Goal: Information Seeking & Learning: Learn about a topic

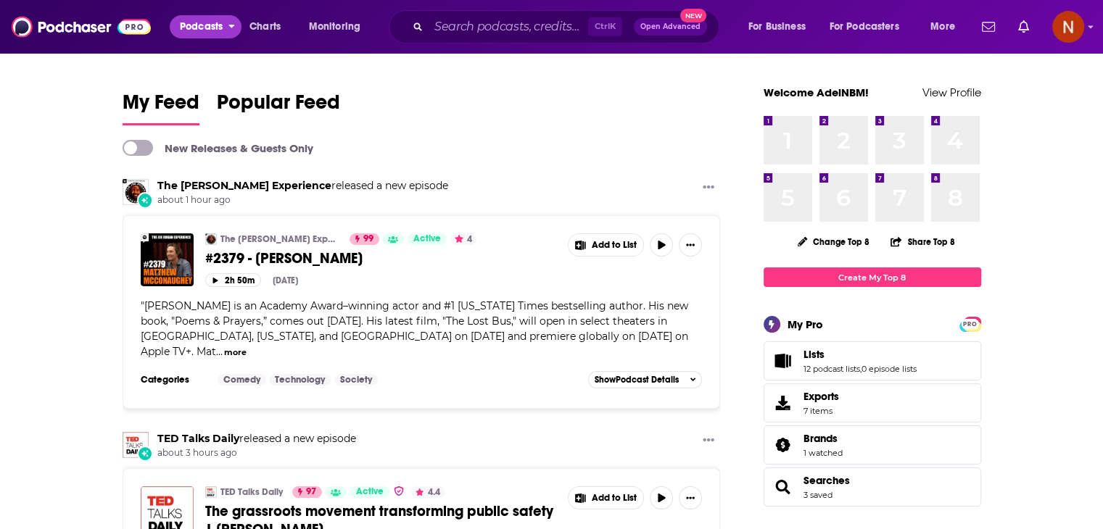
click at [197, 33] on span "Podcasts" at bounding box center [201, 27] width 43 height 20
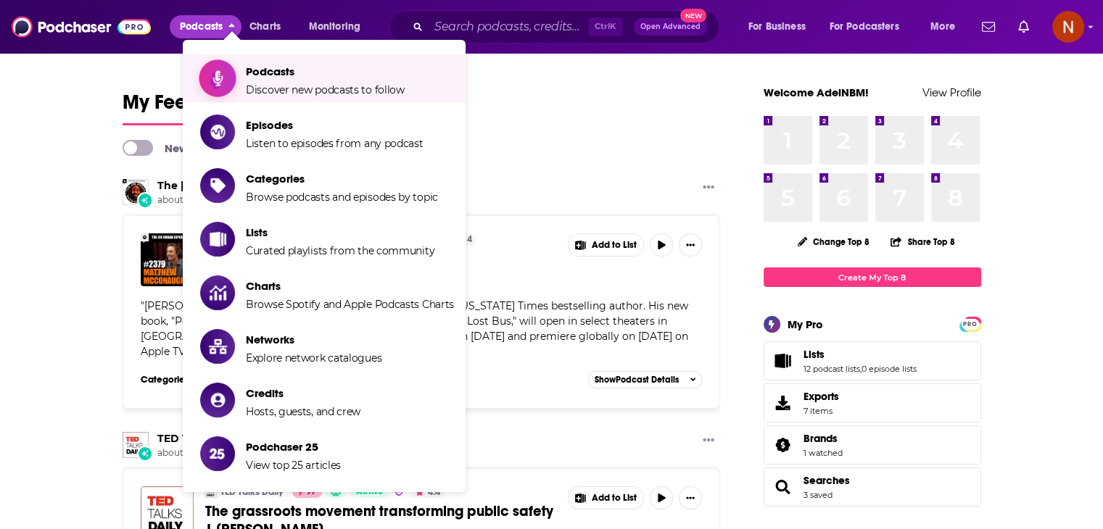
click at [244, 70] on link "Podcasts Discover new podcasts to follow" at bounding box center [327, 78] width 254 height 36
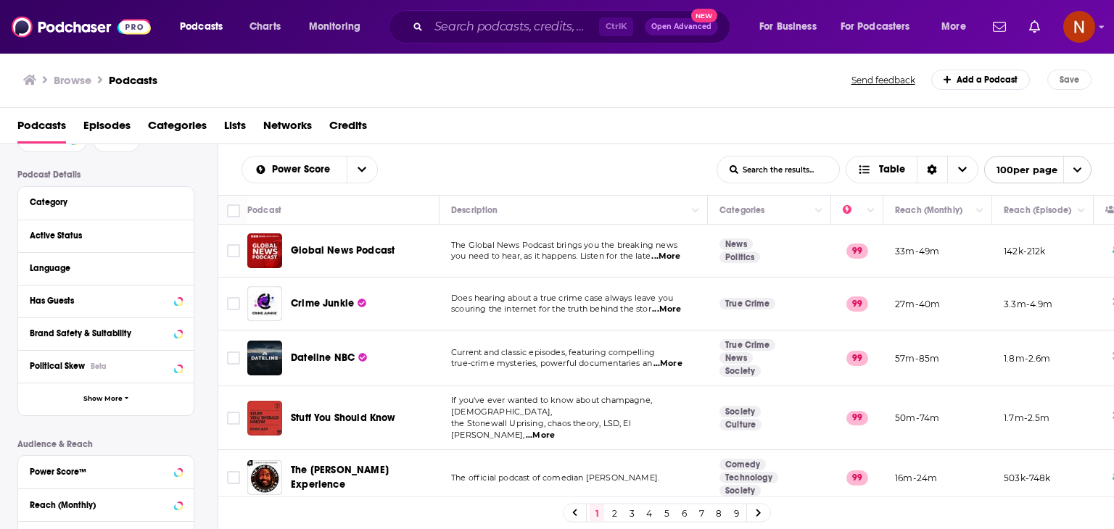
scroll to position [86, 0]
click at [178, 268] on icon at bounding box center [178, 267] width 7 height 4
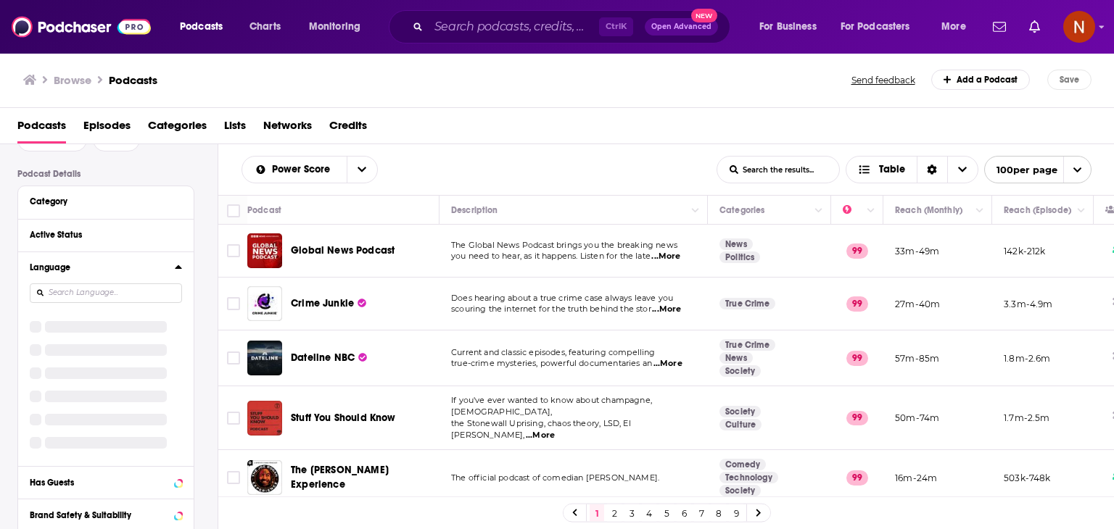
click at [105, 288] on input at bounding box center [106, 293] width 152 height 20
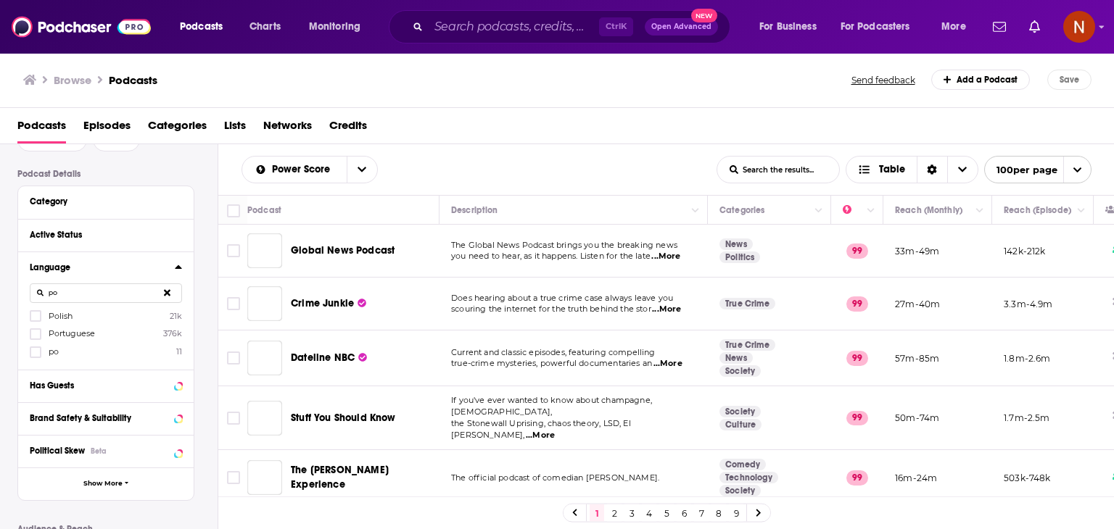
scroll to position [0, 0]
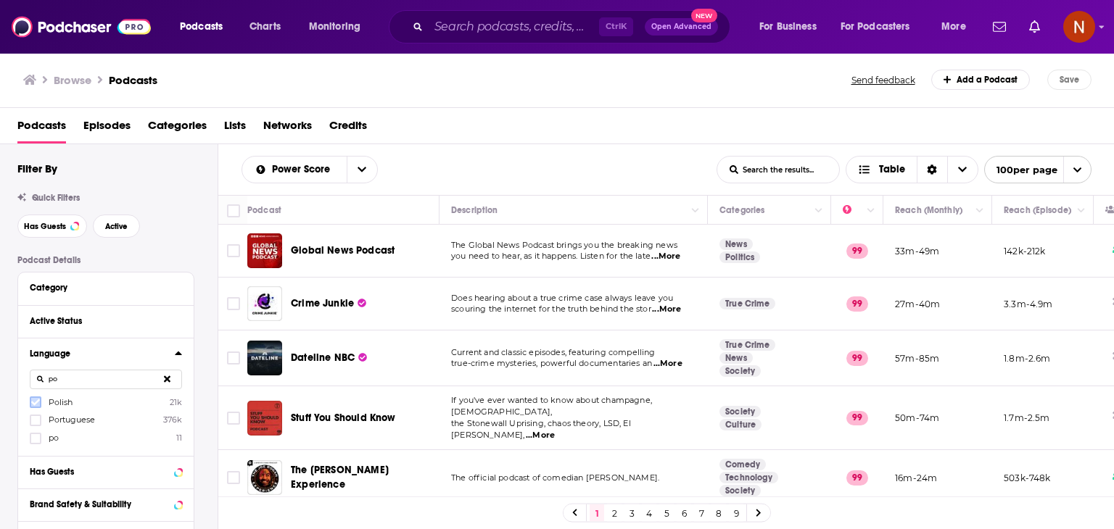
click at [36, 403] on icon at bounding box center [35, 402] width 9 height 7
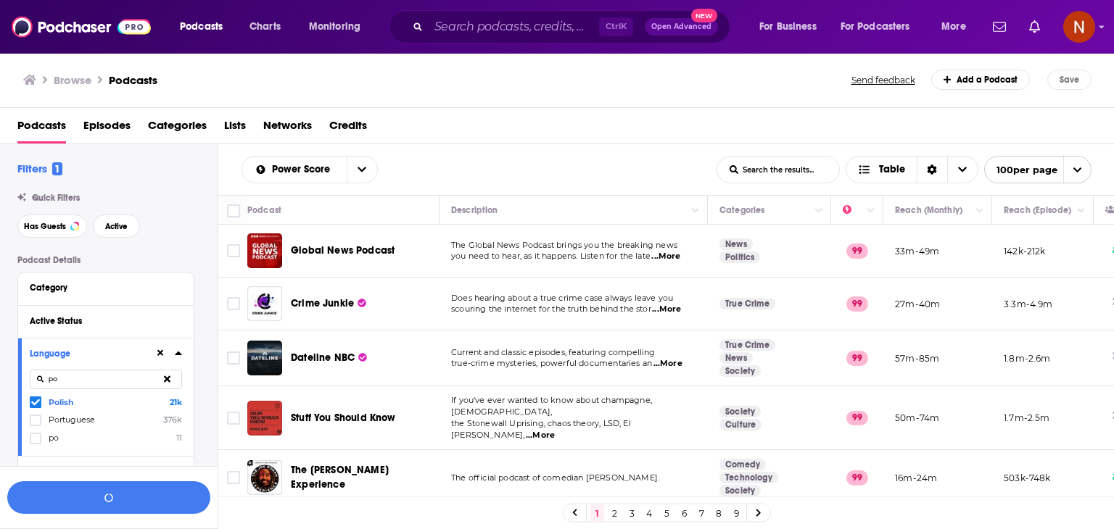
click at [75, 383] on input "po" at bounding box center [106, 380] width 152 height 20
click at [34, 404] on icon at bounding box center [35, 402] width 9 height 7
click at [104, 380] on input "russian" at bounding box center [106, 380] width 152 height 20
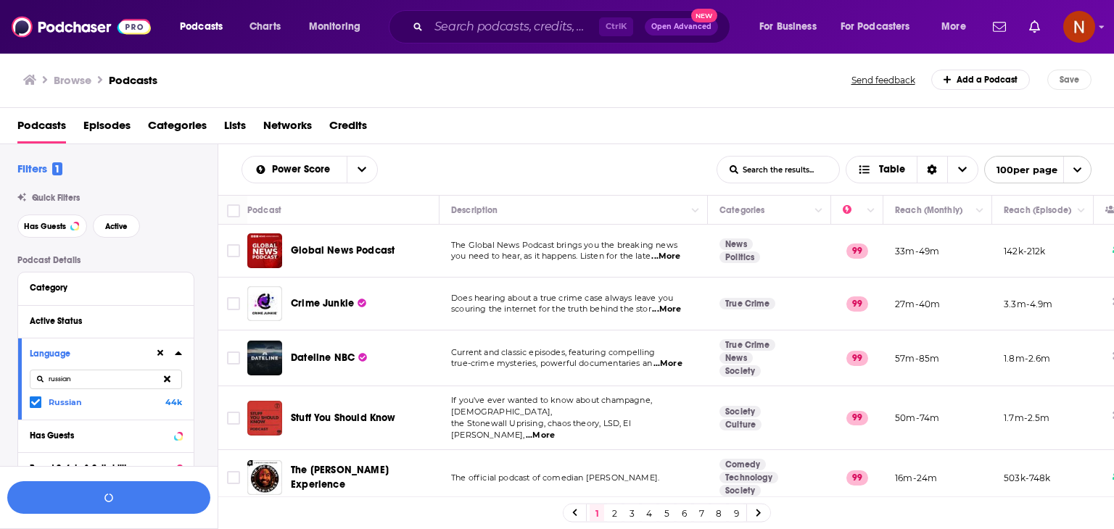
click at [104, 380] on input "russian" at bounding box center [106, 380] width 152 height 20
click at [38, 404] on icon at bounding box center [35, 402] width 9 height 9
click at [89, 384] on input "hun" at bounding box center [106, 380] width 152 height 20
click at [38, 401] on icon at bounding box center [35, 402] width 9 height 7
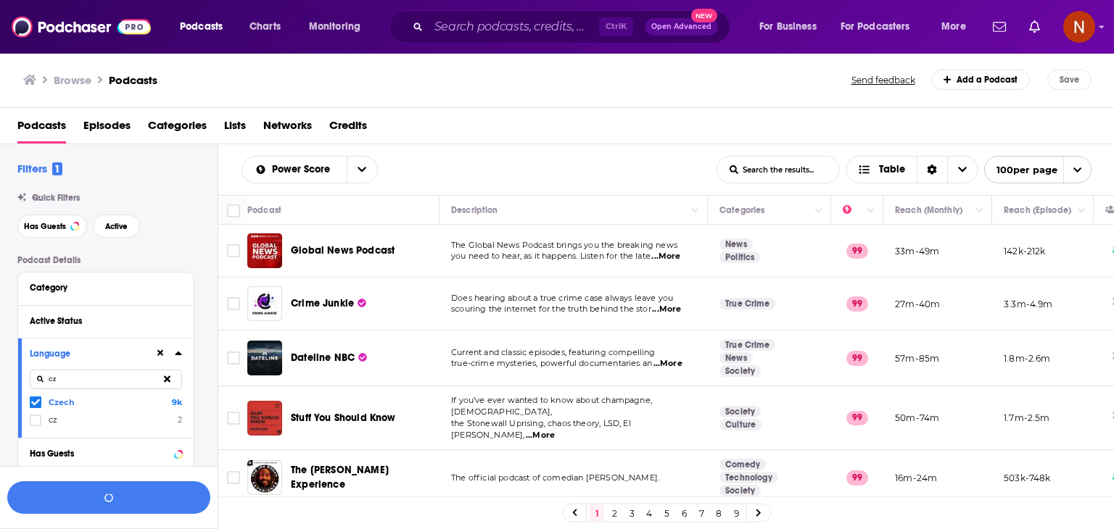
click at [84, 381] on input "cz" at bounding box center [106, 380] width 152 height 20
click at [35, 402] on icon at bounding box center [35, 402] width 9 height 7
click at [81, 382] on input "slo" at bounding box center [106, 380] width 152 height 20
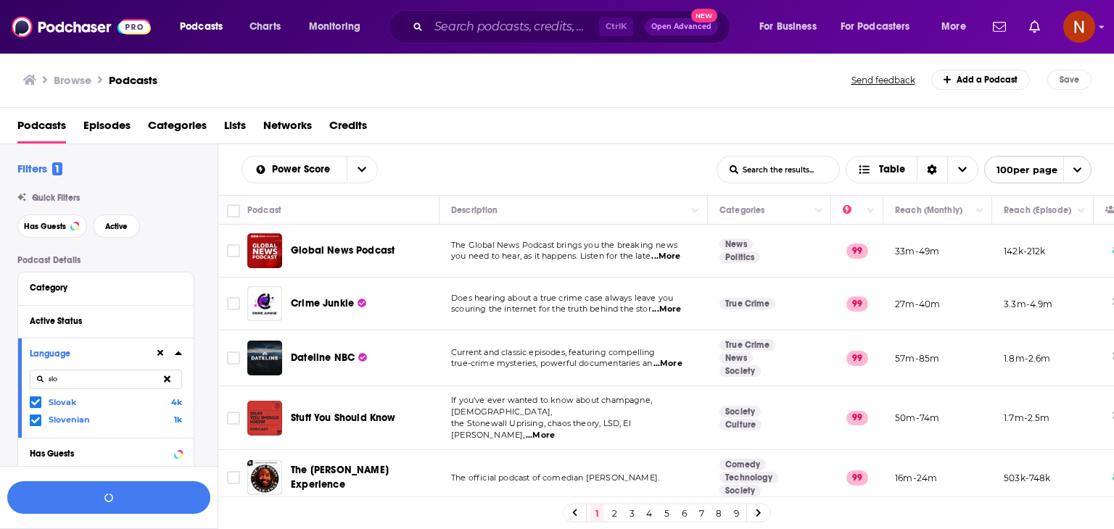
click at [81, 382] on input "slo" at bounding box center [106, 380] width 152 height 20
type input "serb"
click at [35, 403] on icon at bounding box center [35, 402] width 9 height 7
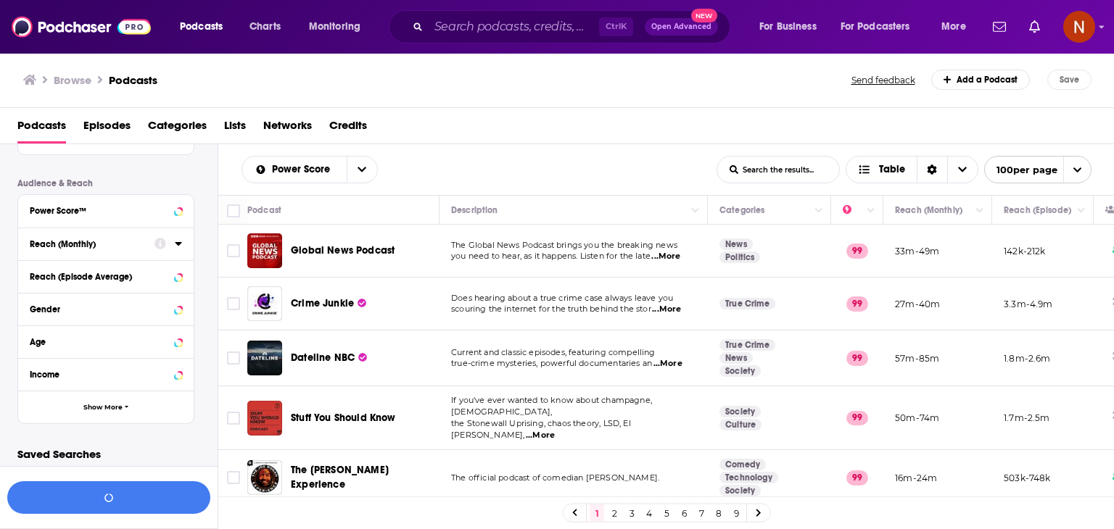
scroll to position [417, 0]
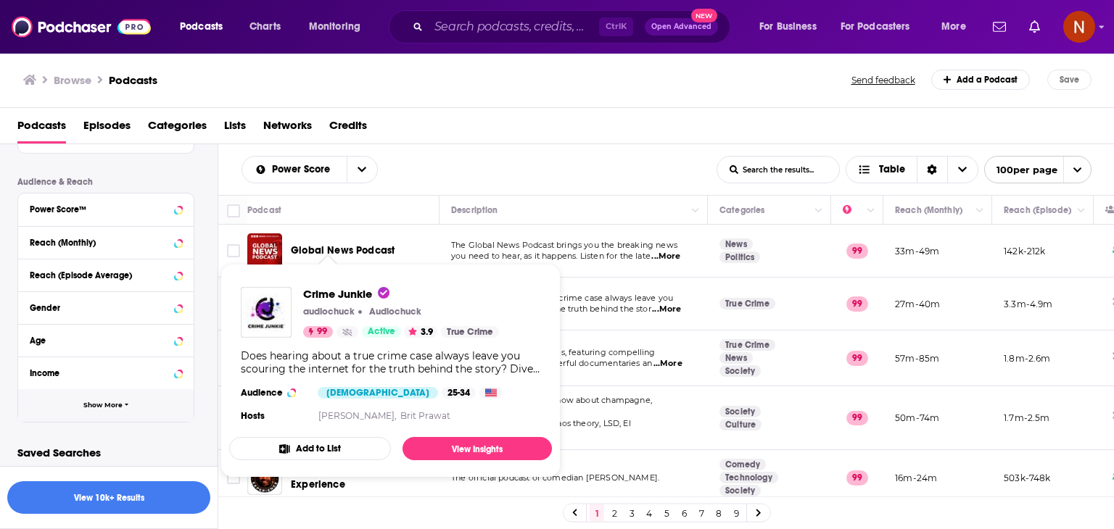
click at [125, 409] on button "Show More" at bounding box center [105, 405] width 175 height 33
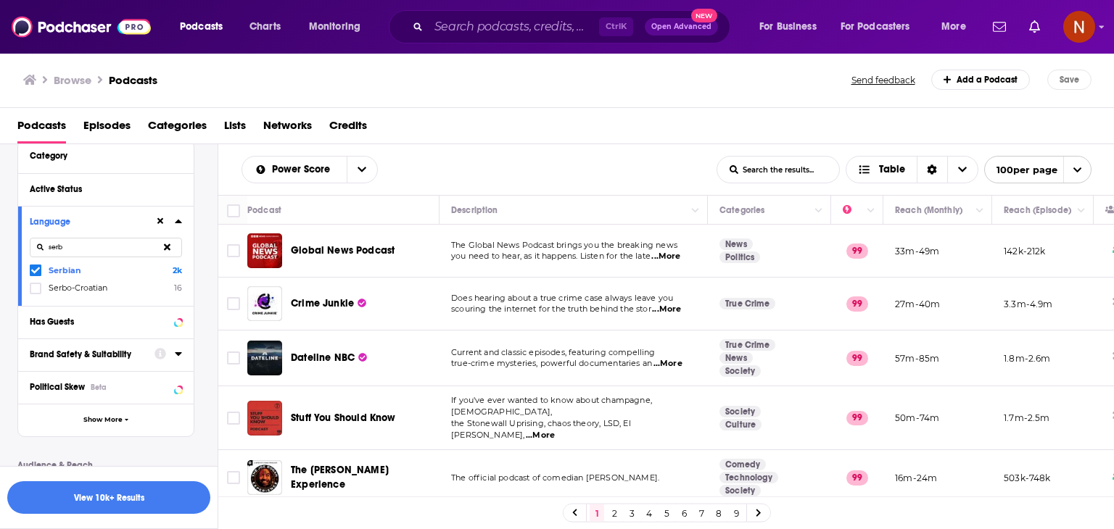
scroll to position [133, 0]
click at [122, 421] on button "Show More" at bounding box center [105, 418] width 175 height 33
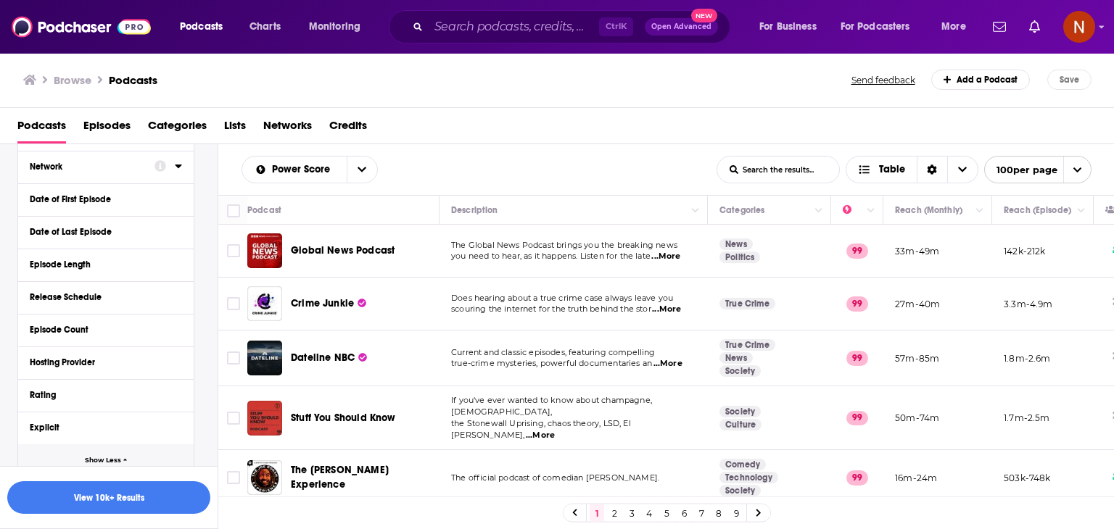
scroll to position [386, 0]
click at [176, 363] on icon at bounding box center [178, 361] width 7 height 12
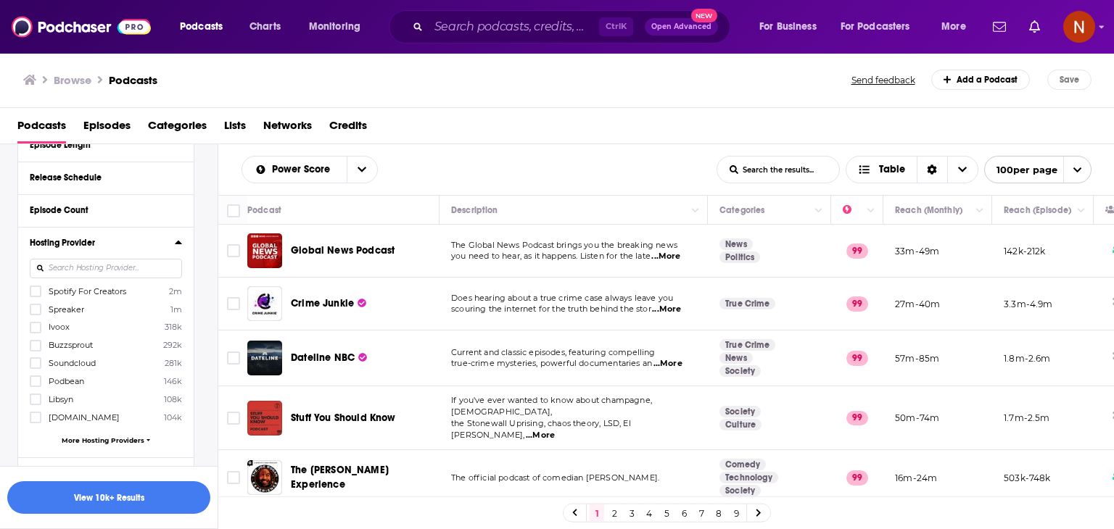
click at [110, 437] on span "More Hosting Providers" at bounding box center [103, 440] width 83 height 8
click at [37, 308] on icon at bounding box center [35, 309] width 9 height 7
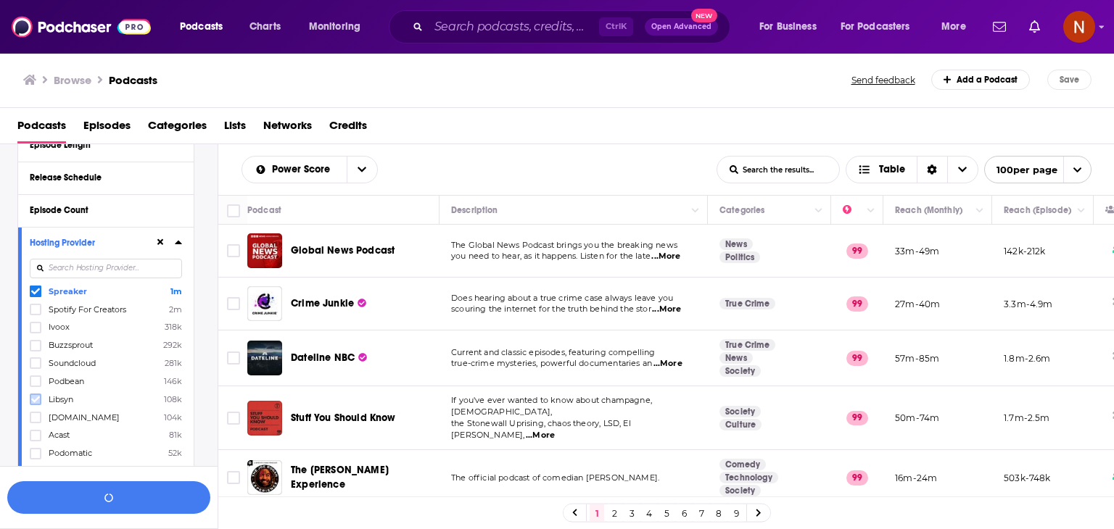
click at [38, 400] on icon at bounding box center [35, 399] width 9 height 9
click at [36, 418] on icon at bounding box center [35, 418] width 9 height 7
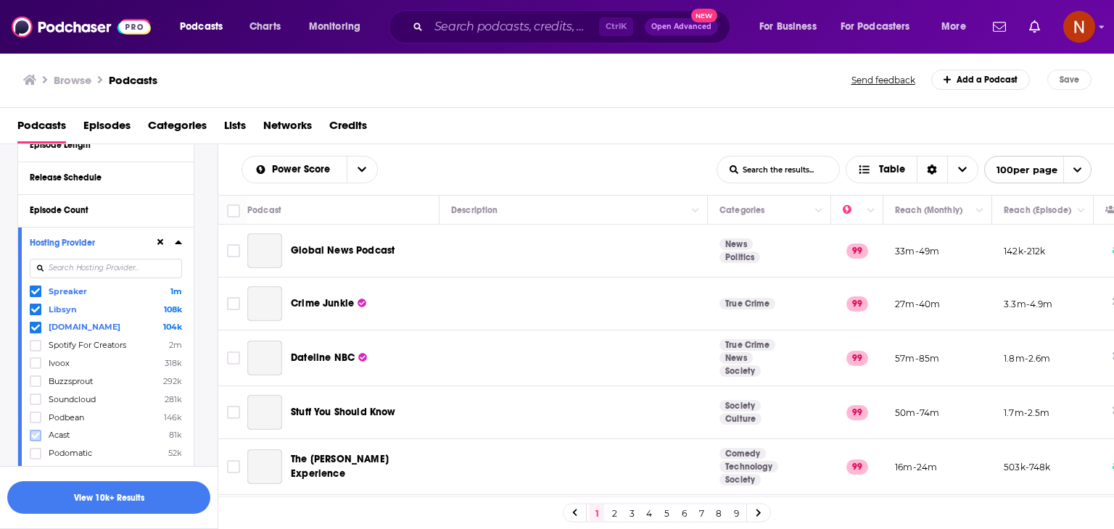
click at [35, 434] on icon at bounding box center [35, 435] width 9 height 9
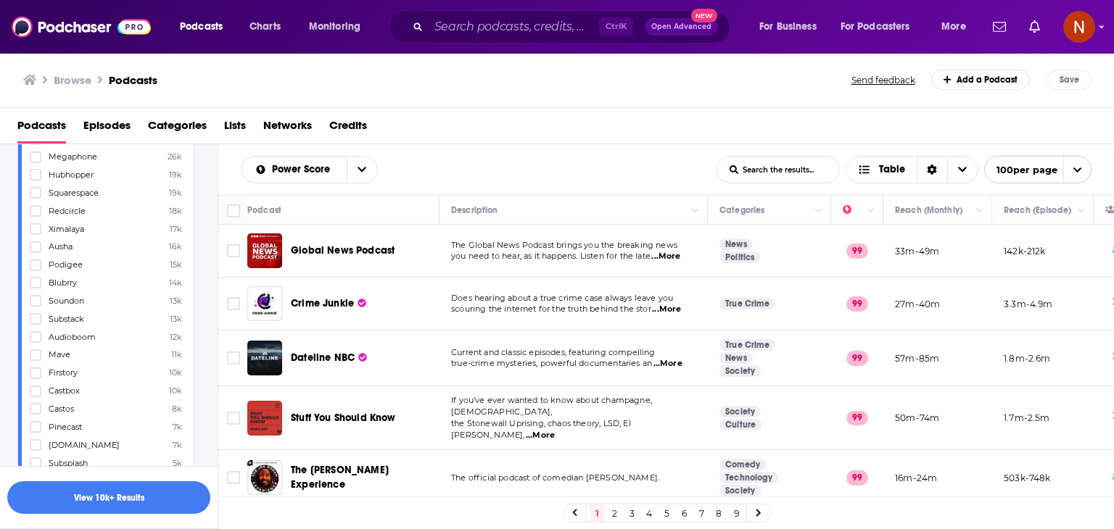
scroll to position [935, 0]
click at [148, 513] on button "View 10k+ Results" at bounding box center [108, 497] width 203 height 33
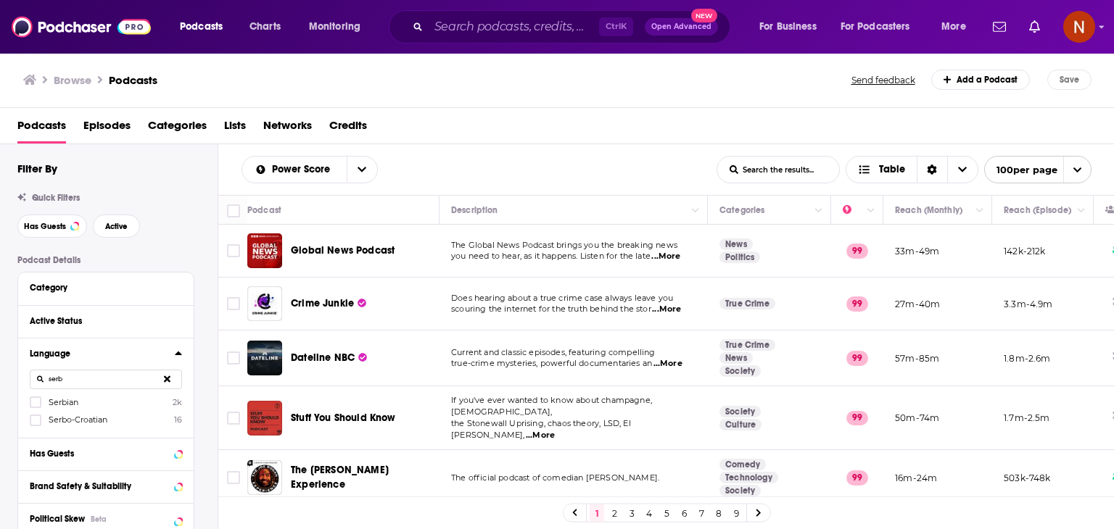
click at [168, 382] on icon at bounding box center [167, 378] width 7 height 9
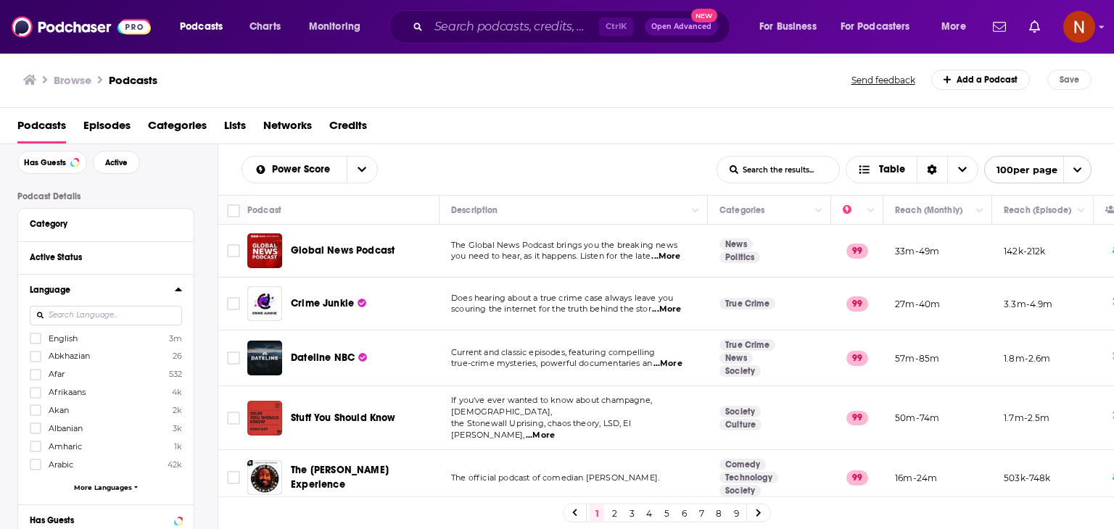
scroll to position [64, 0]
click at [128, 318] on input at bounding box center [106, 316] width 152 height 20
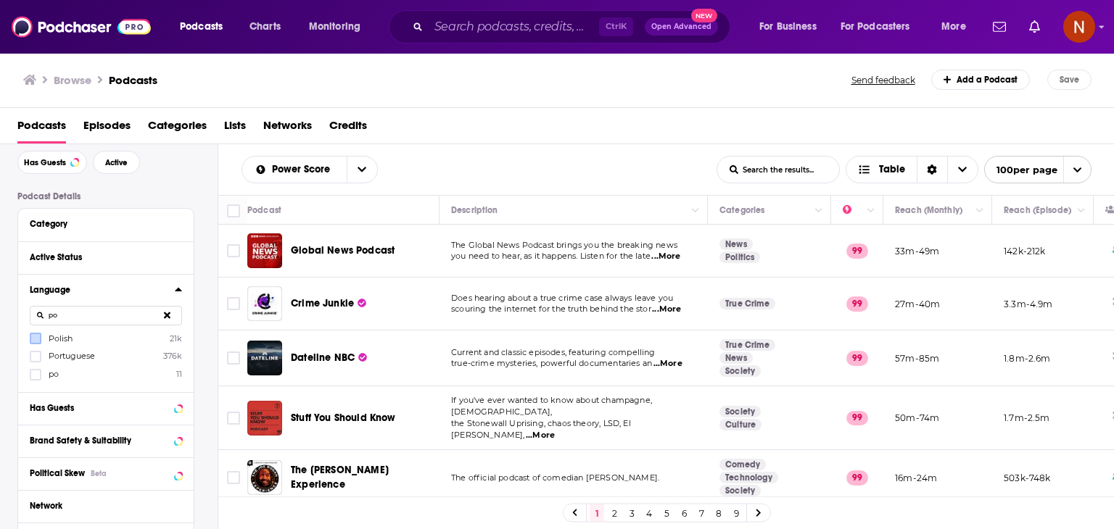
type input "po"
click at [33, 337] on icon at bounding box center [35, 338] width 9 height 9
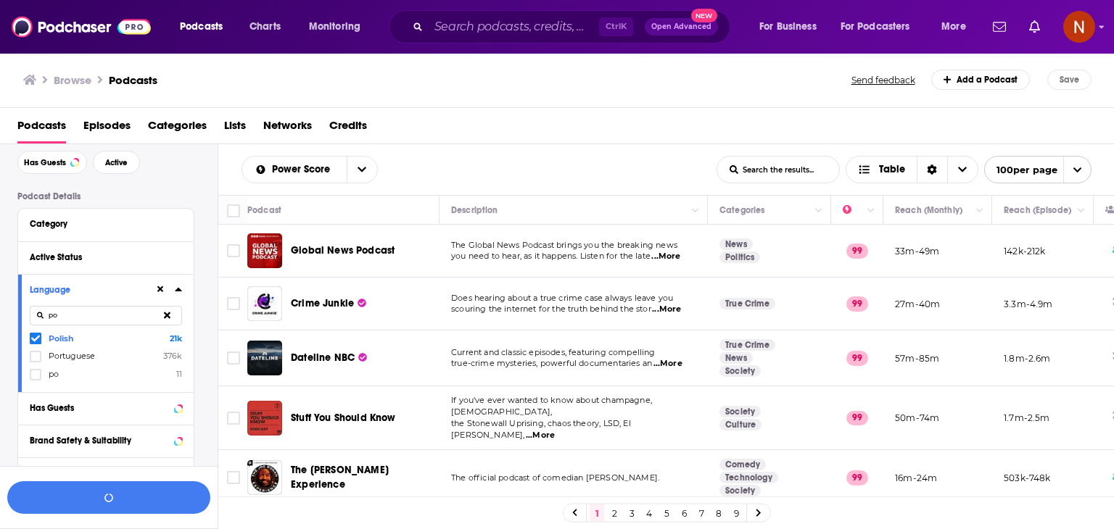
click at [94, 311] on input "po" at bounding box center [106, 316] width 152 height 20
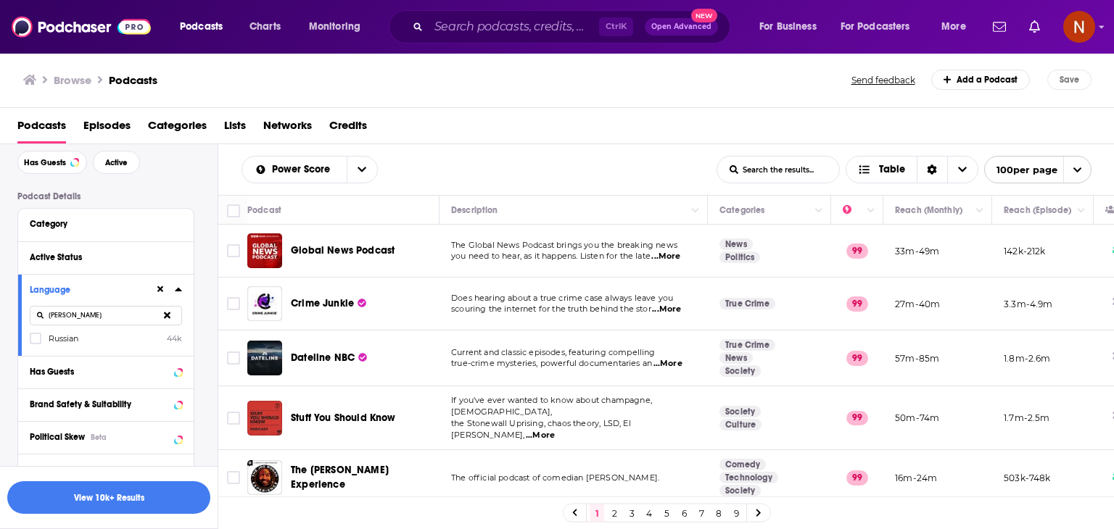
click at [34, 336] on icon at bounding box center [35, 338] width 9 height 9
click at [75, 314] on input "russ" at bounding box center [106, 316] width 152 height 20
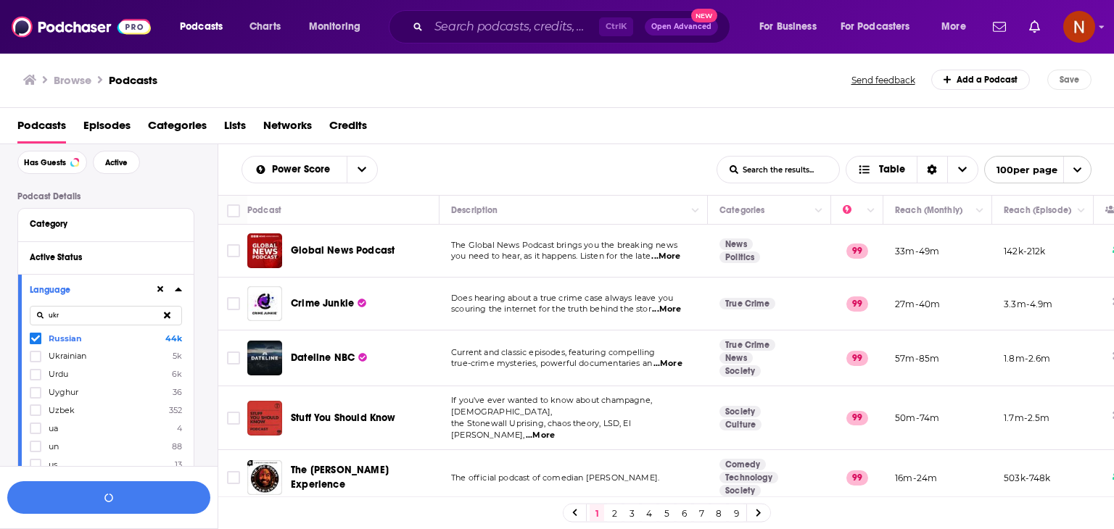
type input "ukr"
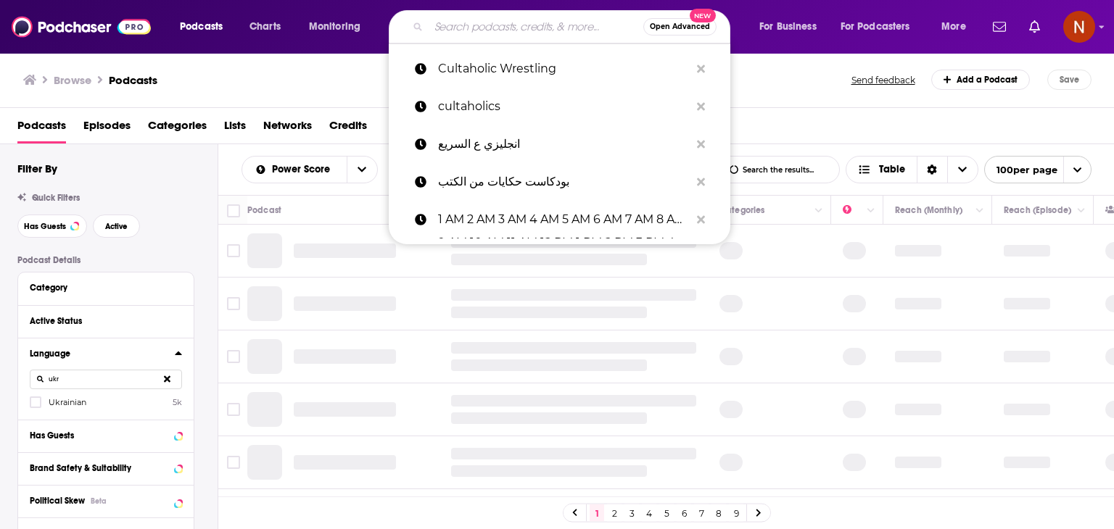
scroll to position [64, 0]
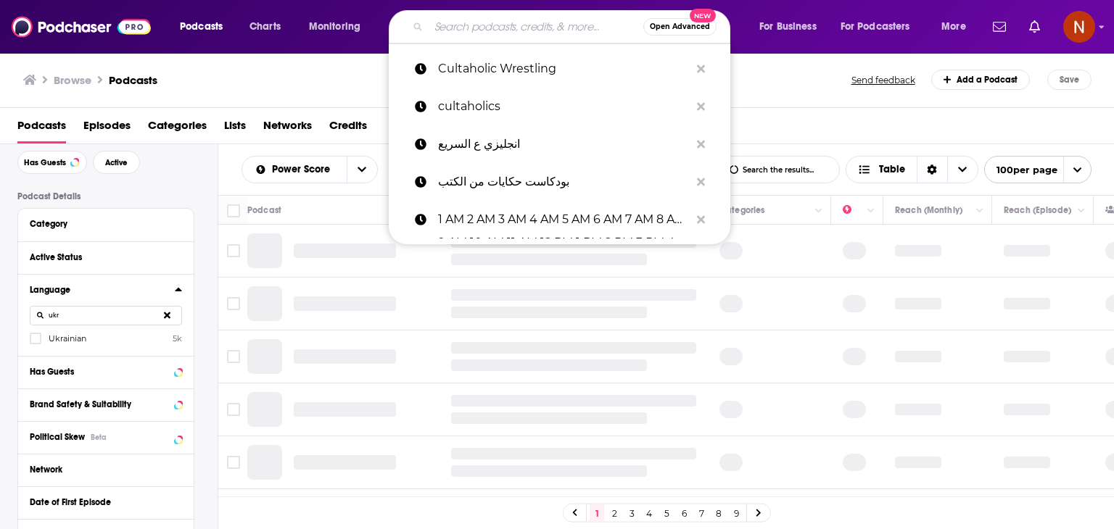
click at [344, 86] on div "Browse Podcasts" at bounding box center [437, 80] width 829 height 20
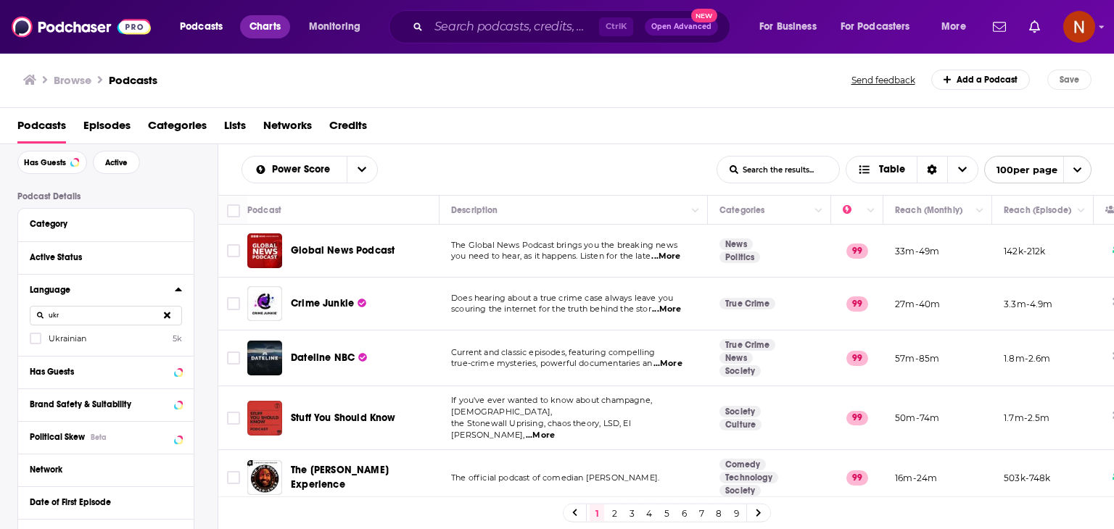
click at [276, 30] on span "Charts" at bounding box center [264, 27] width 31 height 20
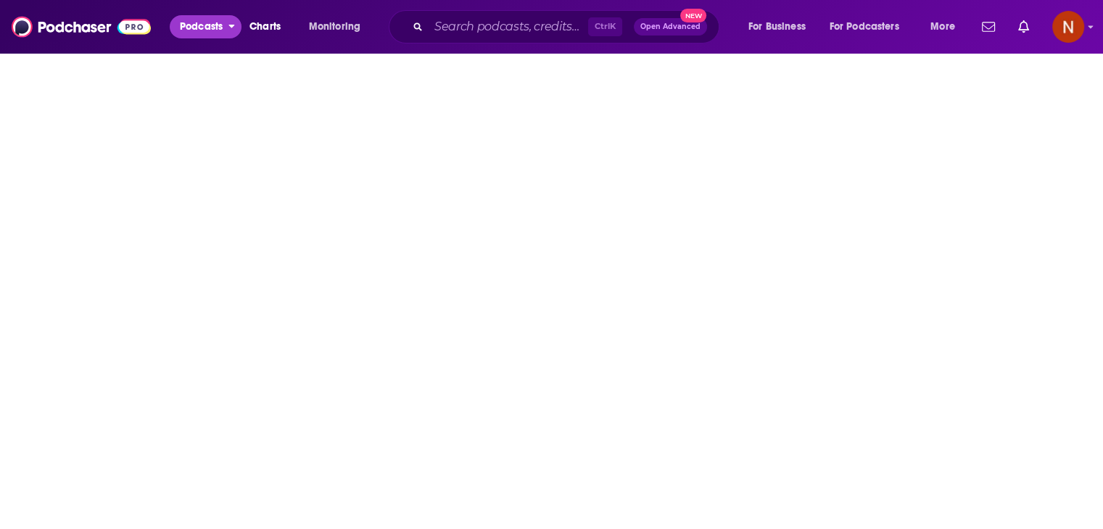
click at [196, 24] on span "Podcasts" at bounding box center [201, 27] width 43 height 20
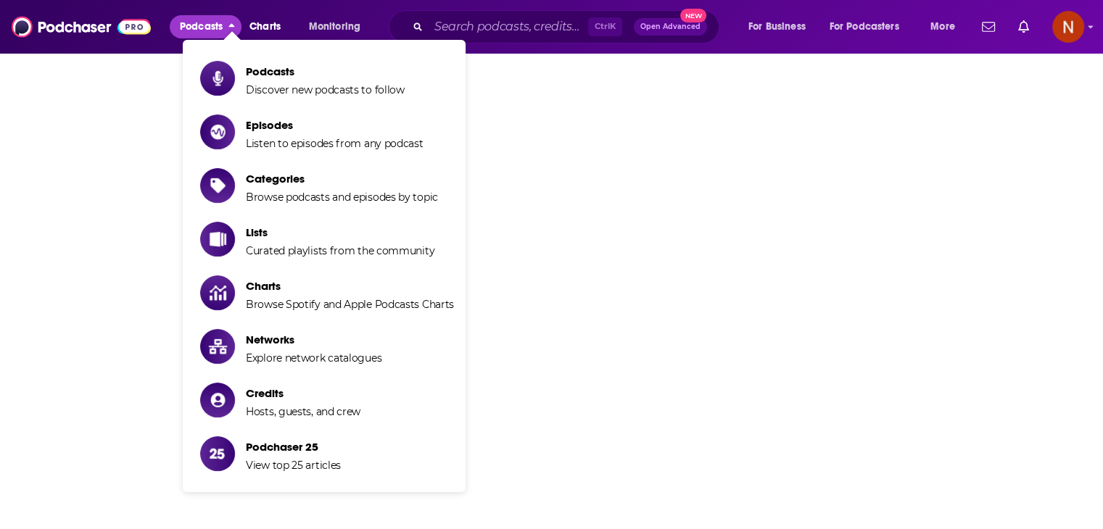
click at [265, 53] on ul "Podcasts Discover new podcasts to follow Episodes Listen to episodes from any p…" at bounding box center [324, 266] width 283 height 452
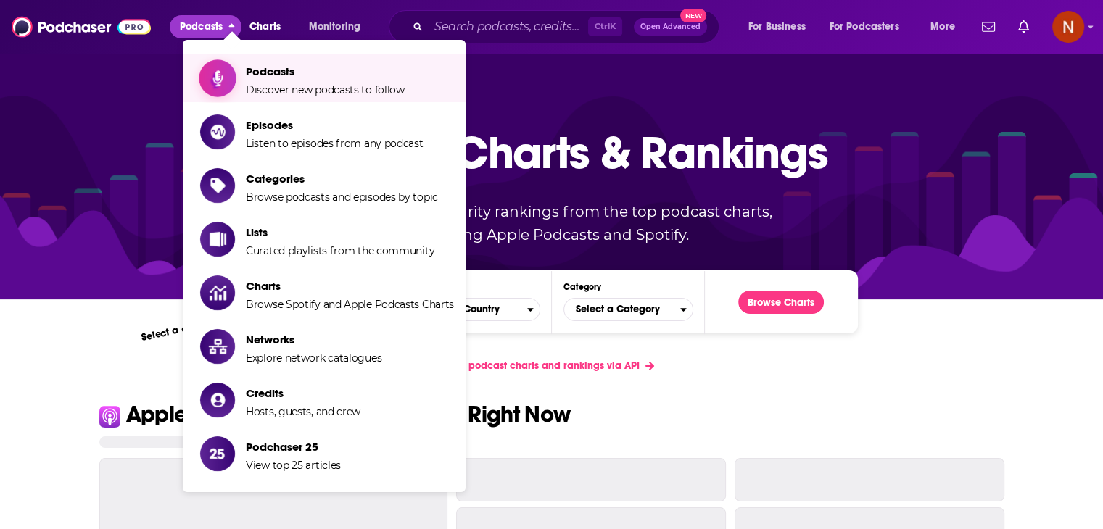
click at [267, 67] on span "Podcasts" at bounding box center [325, 72] width 159 height 14
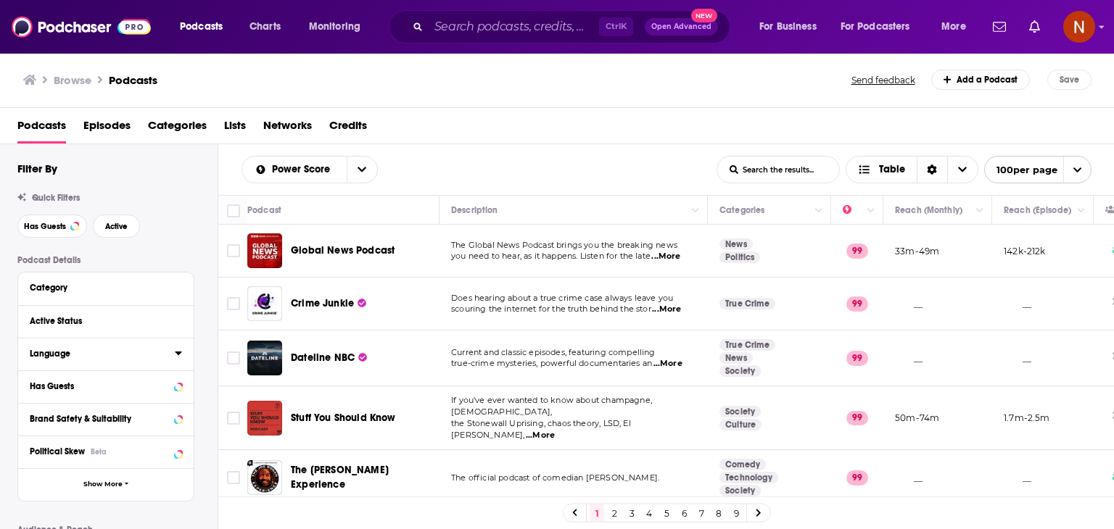
click at [107, 355] on div "Language" at bounding box center [98, 354] width 136 height 10
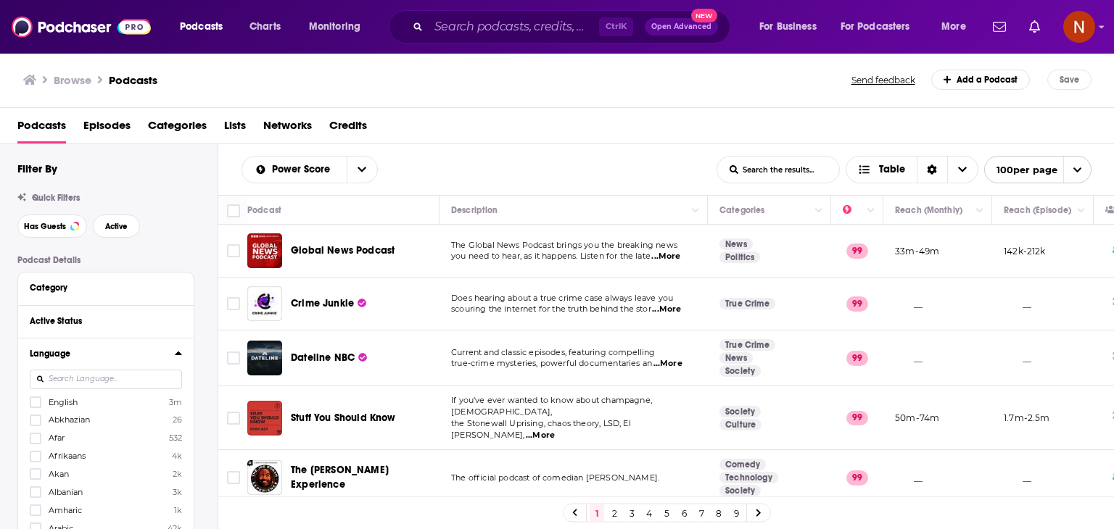
click at [101, 377] on input at bounding box center [106, 380] width 152 height 20
type input "poli"
click at [39, 405] on icon at bounding box center [35, 402] width 9 height 9
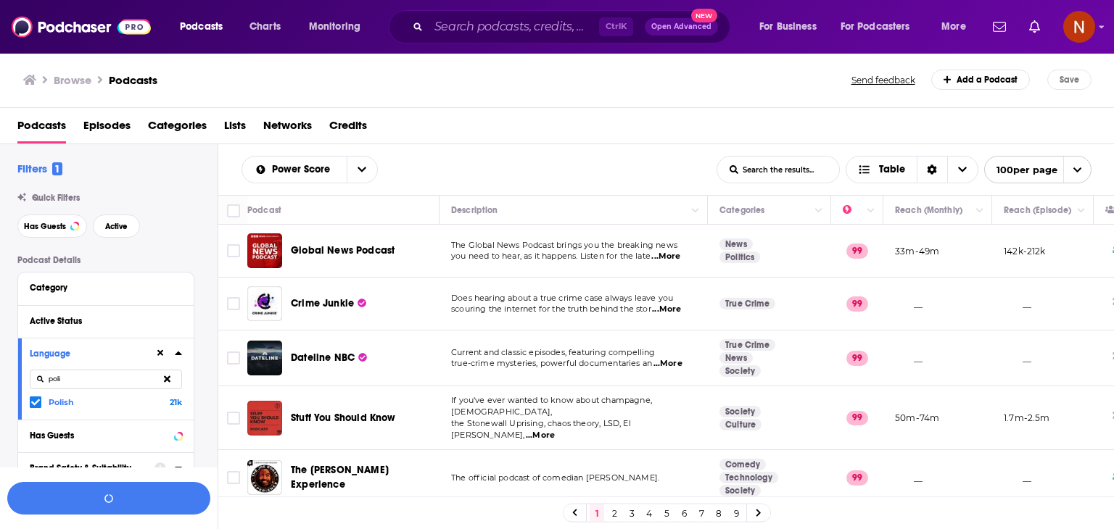
scroll to position [183, 0]
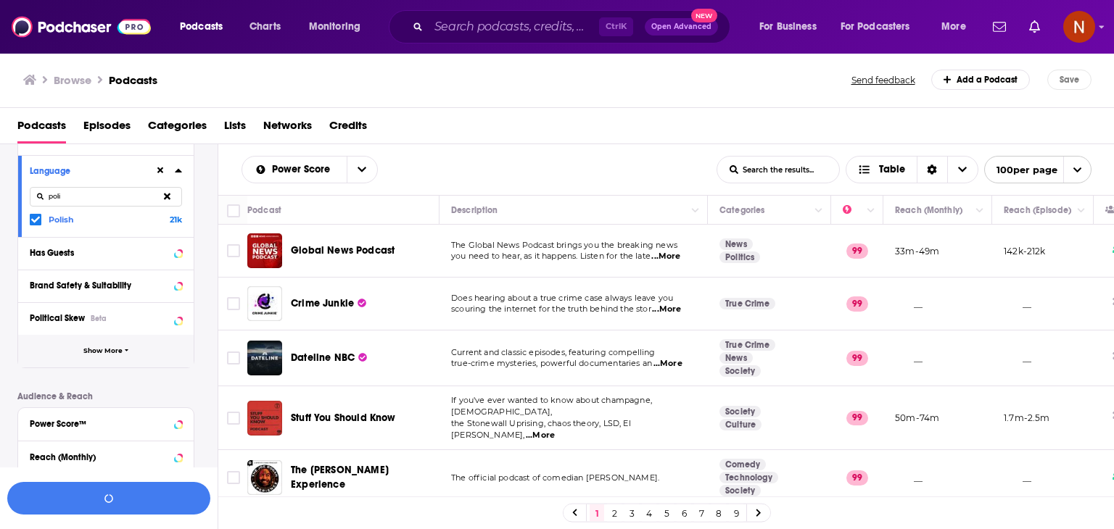
click at [118, 347] on span "Show More" at bounding box center [102, 351] width 39 height 8
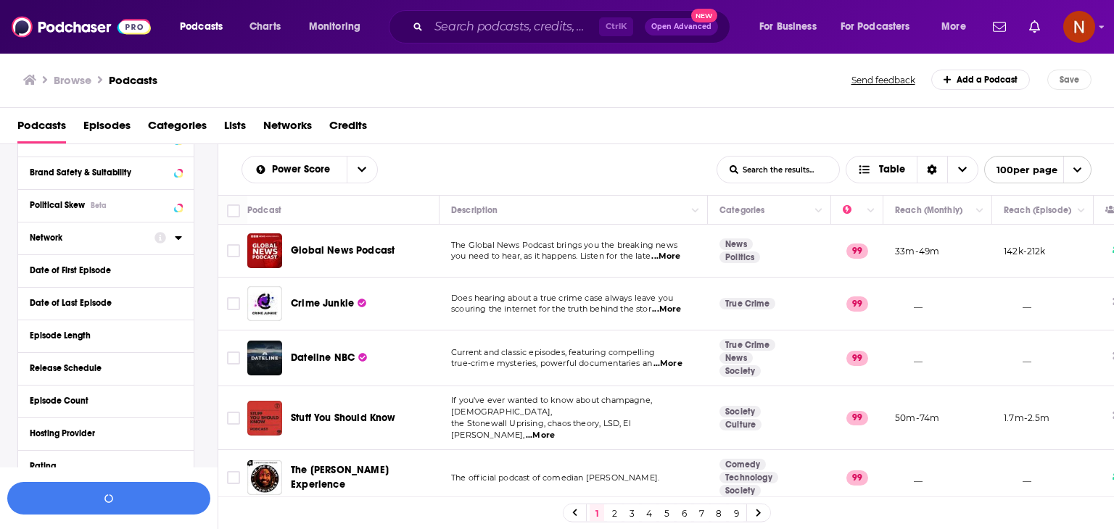
scroll to position [302, 0]
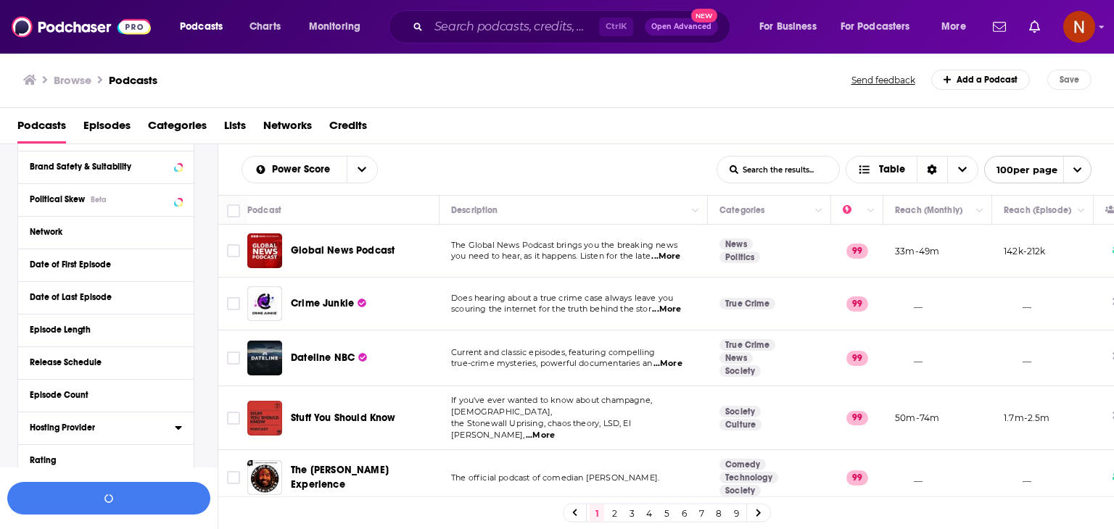
click at [94, 432] on div "Hosting Provider" at bounding box center [98, 428] width 136 height 10
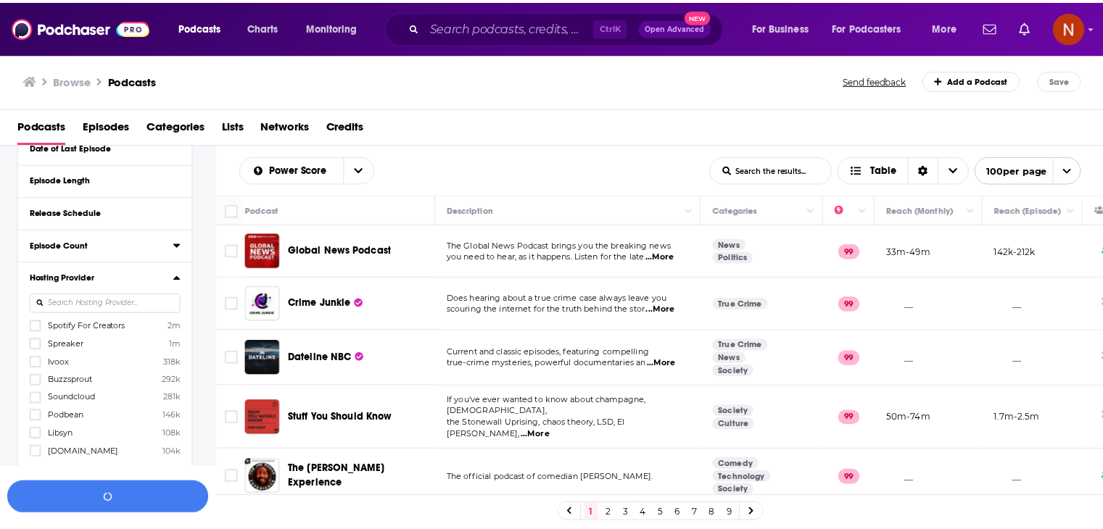
scroll to position [452, 0]
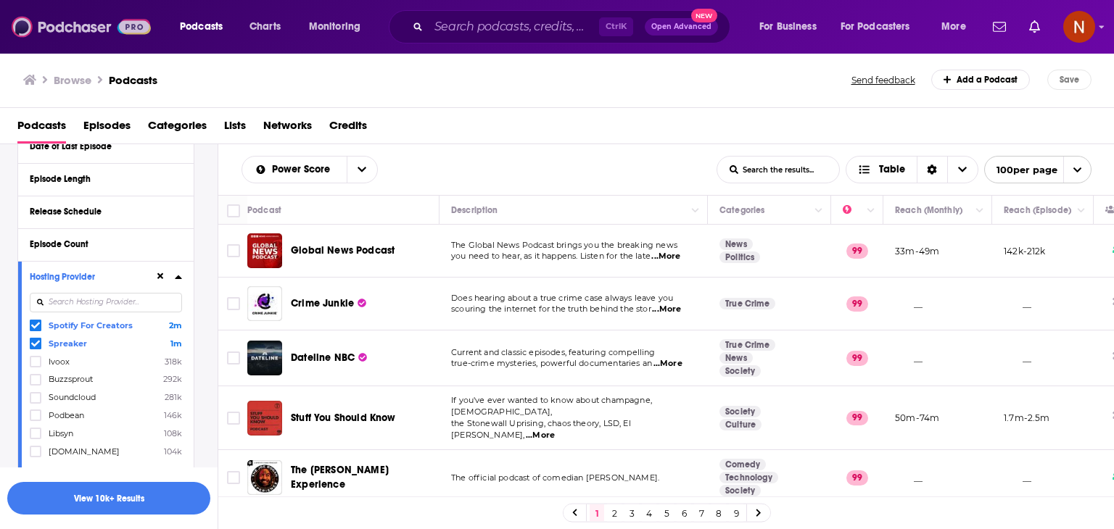
click at [72, 27] on img at bounding box center [81, 27] width 139 height 28
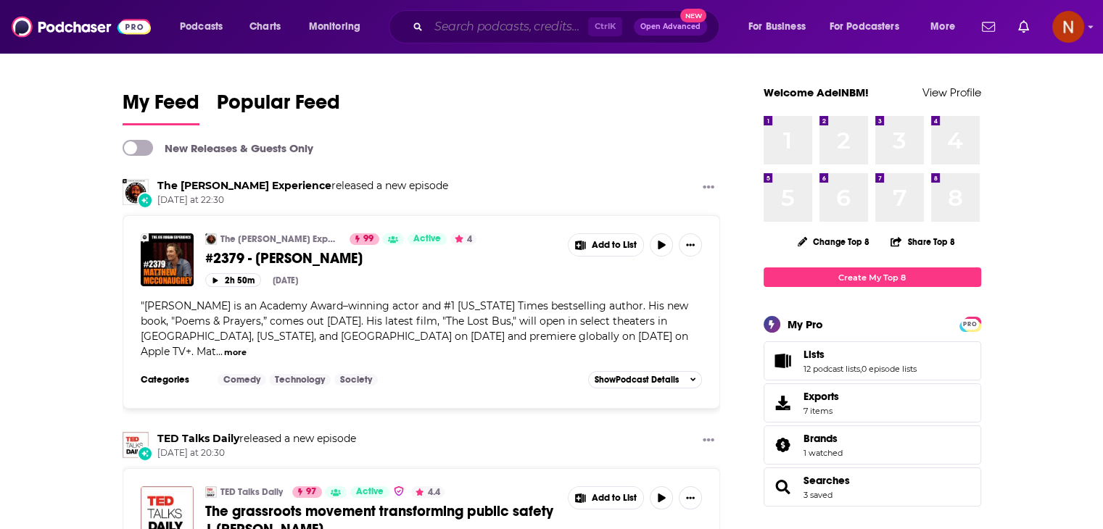
click at [468, 27] on input "Search podcasts, credits, & more..." at bounding box center [508, 26] width 160 height 23
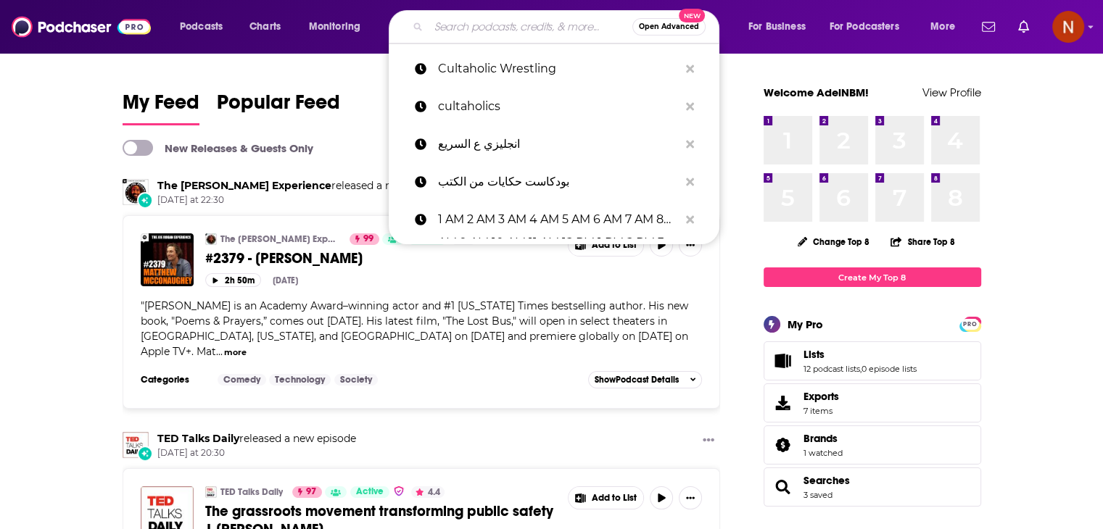
paste input "Dva i po psihijatra"
type input "Dva i po psihijatra"
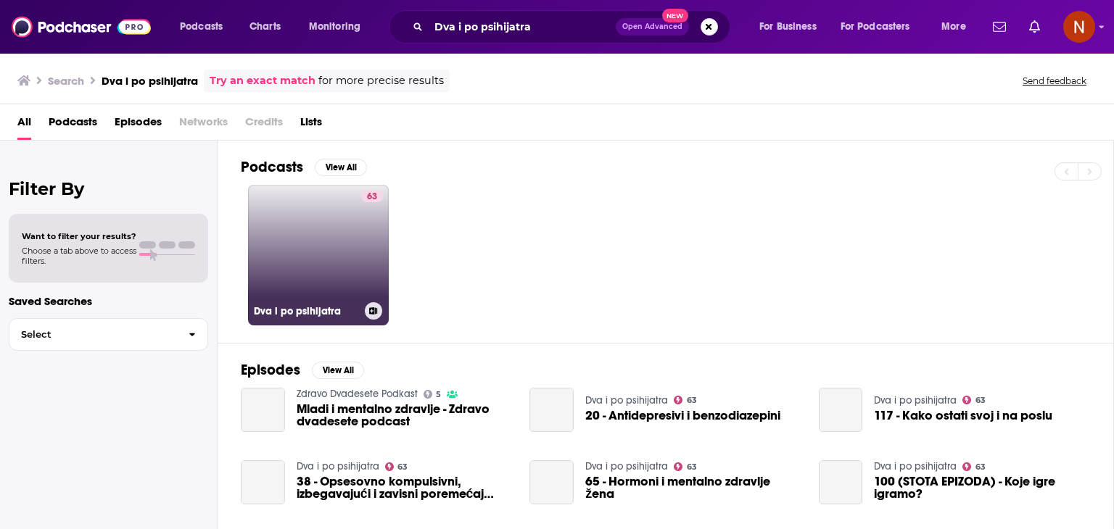
click at [308, 250] on link "63 Dva i po psihijatra" at bounding box center [318, 255] width 141 height 141
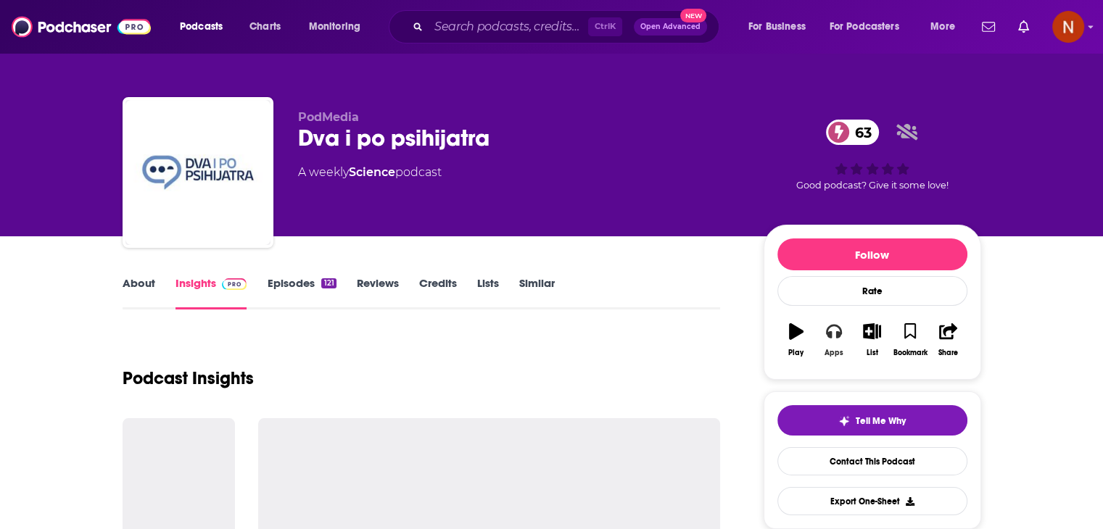
click at [832, 328] on icon "button" at bounding box center [834, 331] width 16 height 16
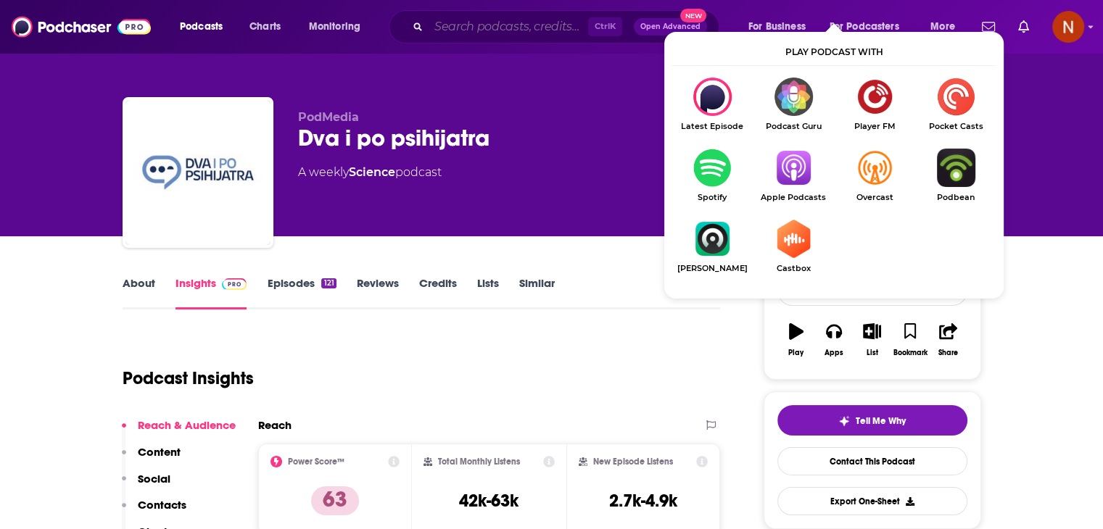
click at [450, 22] on input "Search podcasts, credits, & more..." at bounding box center [508, 26] width 160 height 23
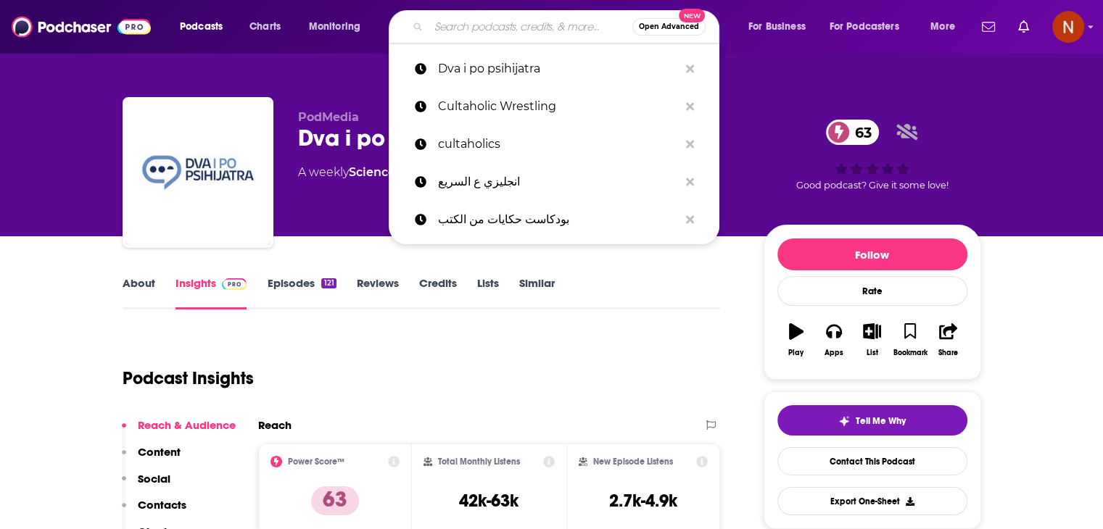
paste input "Pantelićev Georeport"
type input "Pantelićev Georeport"
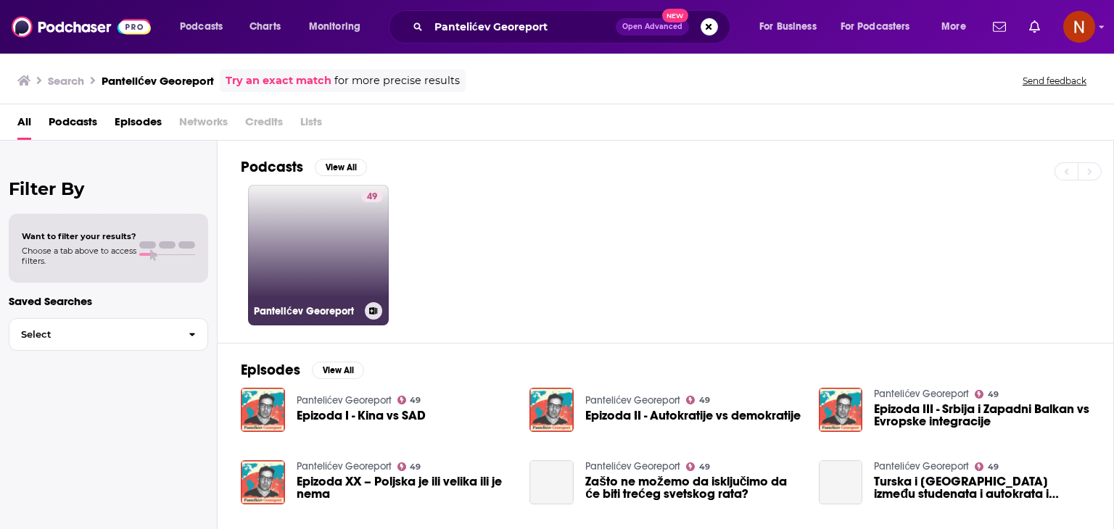
click at [302, 273] on link "49 Pantelićev Georeport" at bounding box center [318, 255] width 141 height 141
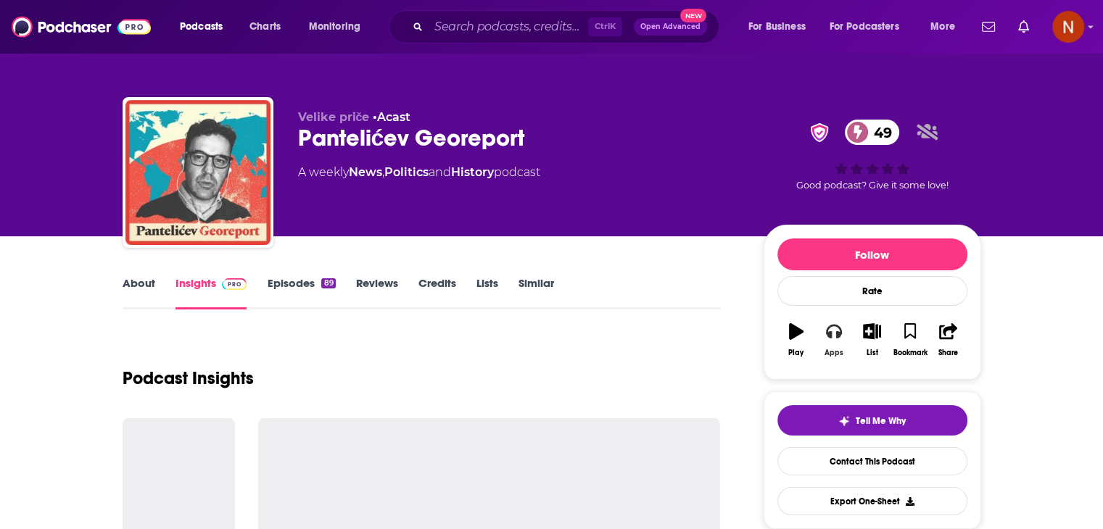
click at [834, 326] on icon "button" at bounding box center [834, 331] width 16 height 16
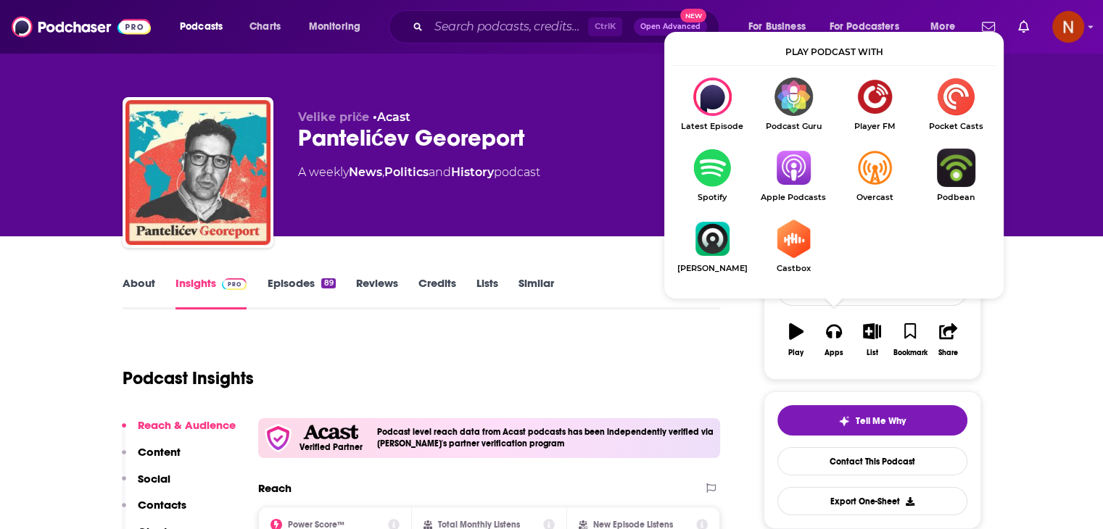
drag, startPoint x: 812, startPoint y: 171, endPoint x: 792, endPoint y: 168, distance: 19.8
click at [450, 30] on input "Search podcasts, credits, & more..." at bounding box center [508, 26] width 160 height 23
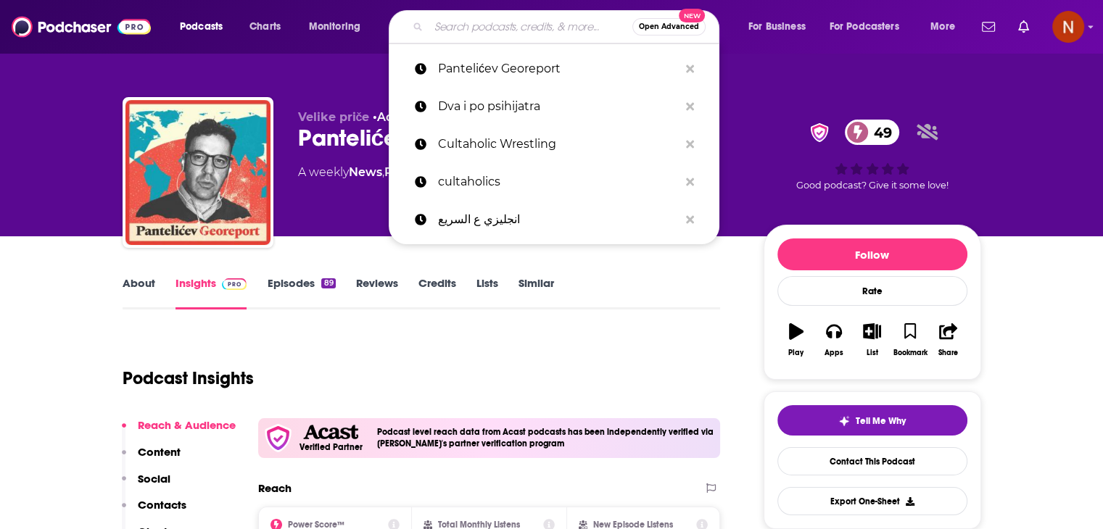
paste input "Kako da izgradite dobar život"
type input "Kako da izgradite dobar život"
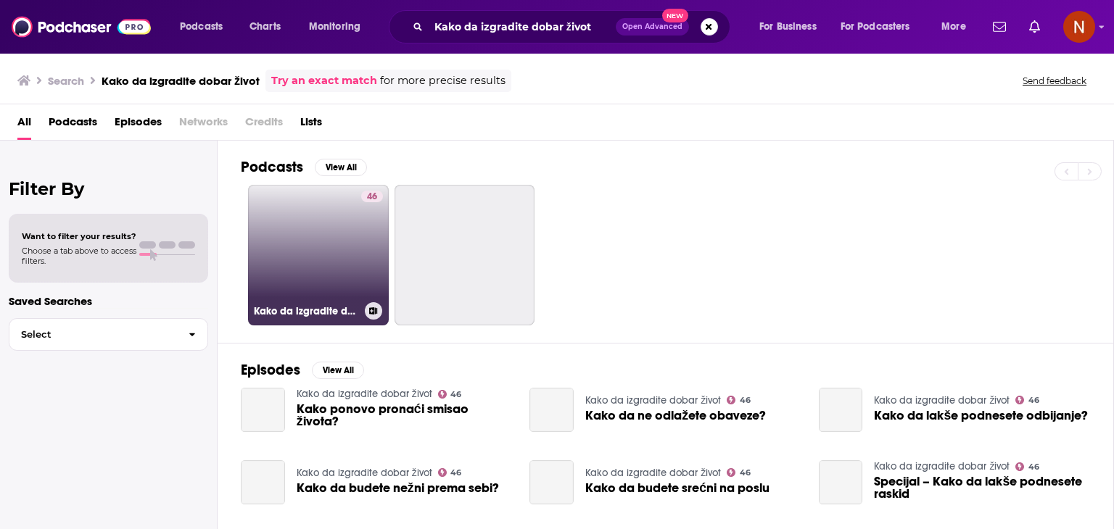
click at [274, 242] on link "46 Kako da izgradite dobar život" at bounding box center [318, 255] width 141 height 141
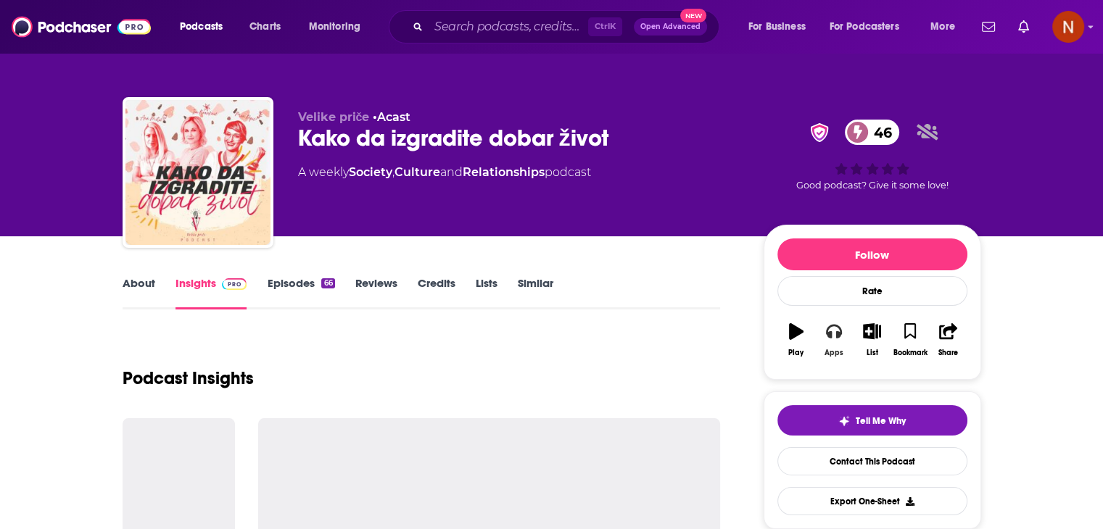
click at [838, 346] on button "Apps" at bounding box center [834, 340] width 38 height 52
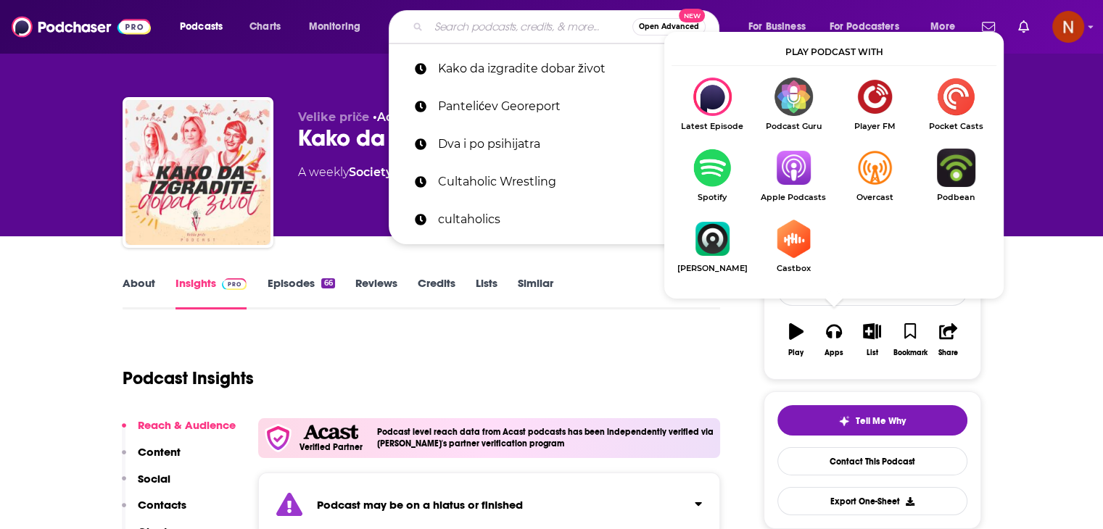
click at [534, 24] on input "Search podcasts, credits, & more..." at bounding box center [530, 26] width 204 height 23
paste input "6.75range"
type input "6.75range"
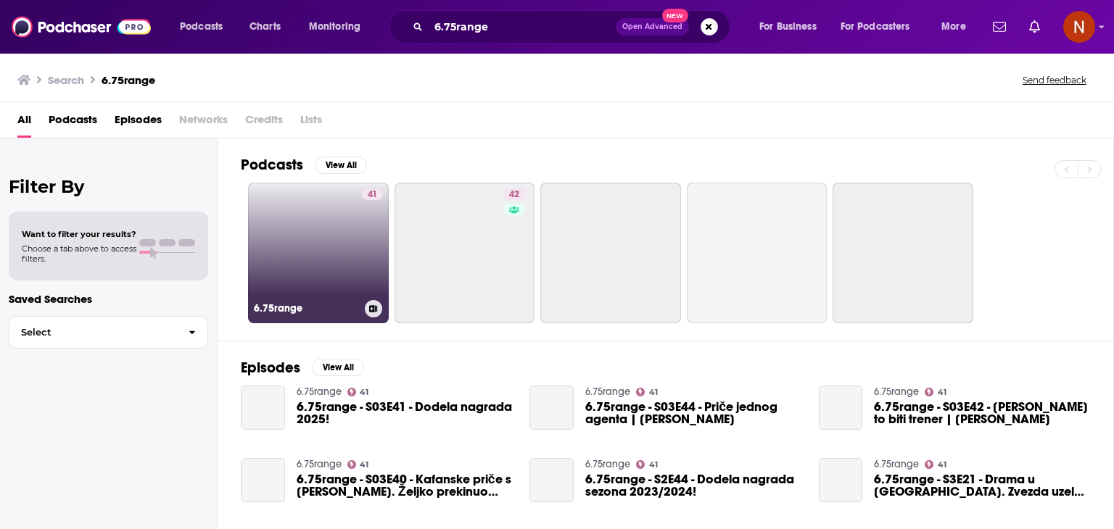
click at [331, 259] on link "41 6.75range" at bounding box center [318, 253] width 141 height 141
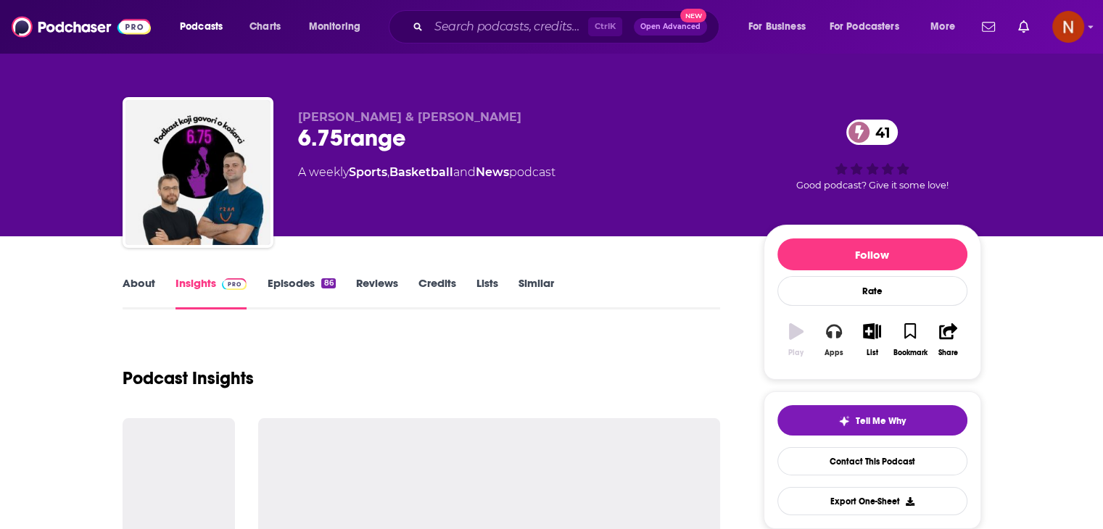
click at [834, 340] on button "Apps" at bounding box center [834, 340] width 38 height 52
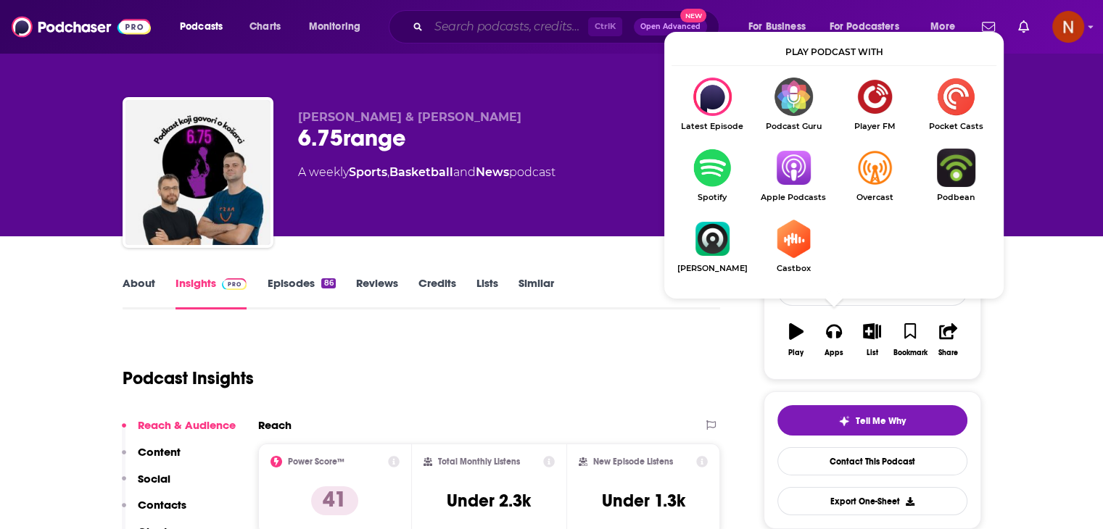
click at [499, 31] on input "Search podcasts, credits, & more..." at bounding box center [508, 26] width 160 height 23
paste input "Дневники Лоры Палны"
type input "Дневники Лоры Палны"
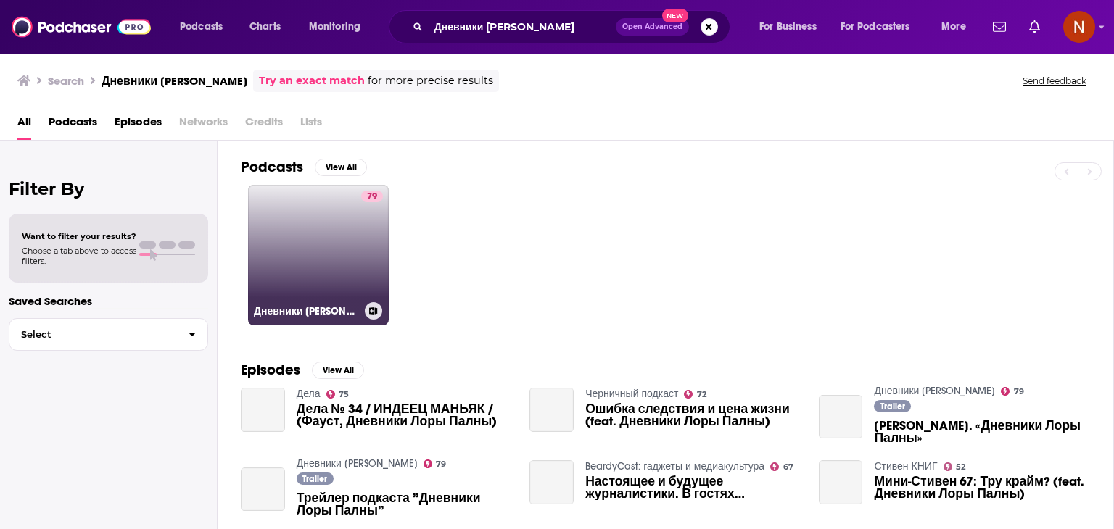
click at [333, 247] on link "79 Дневники Лоры Палны" at bounding box center [318, 255] width 141 height 141
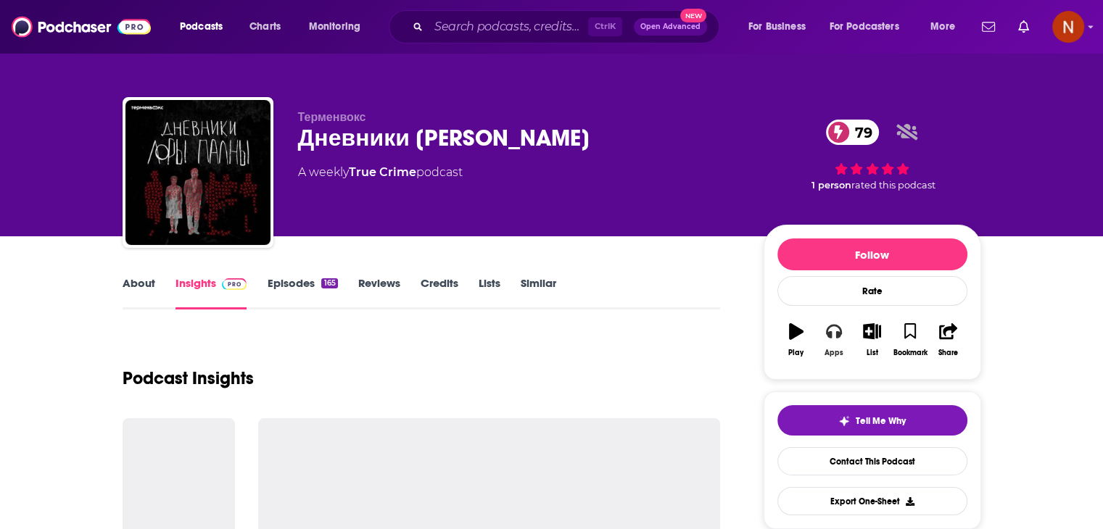
click at [830, 329] on icon "button" at bounding box center [834, 331] width 16 height 16
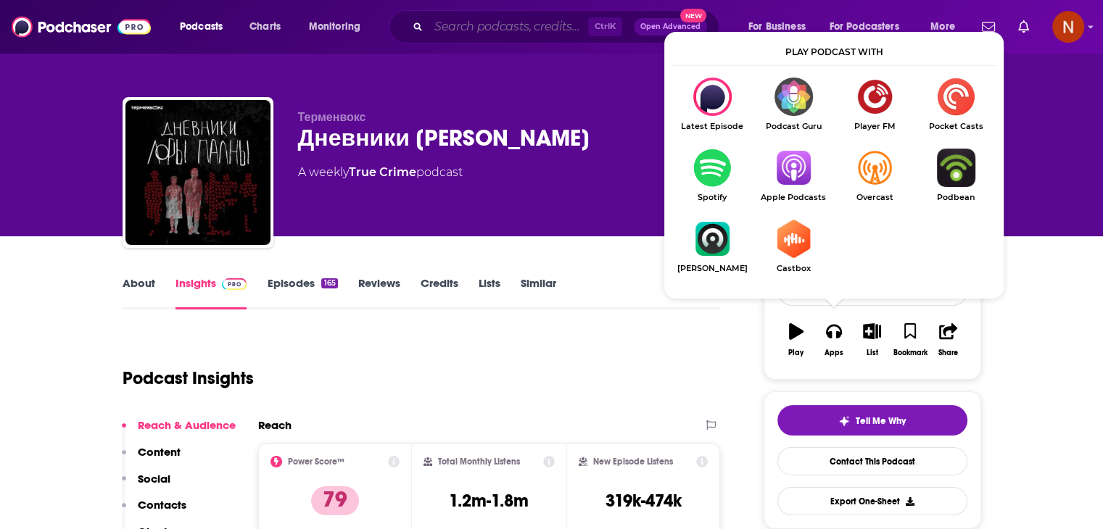
click at [508, 30] on input "Search podcasts, credits, & more..." at bounding box center [508, 26] width 160 height 23
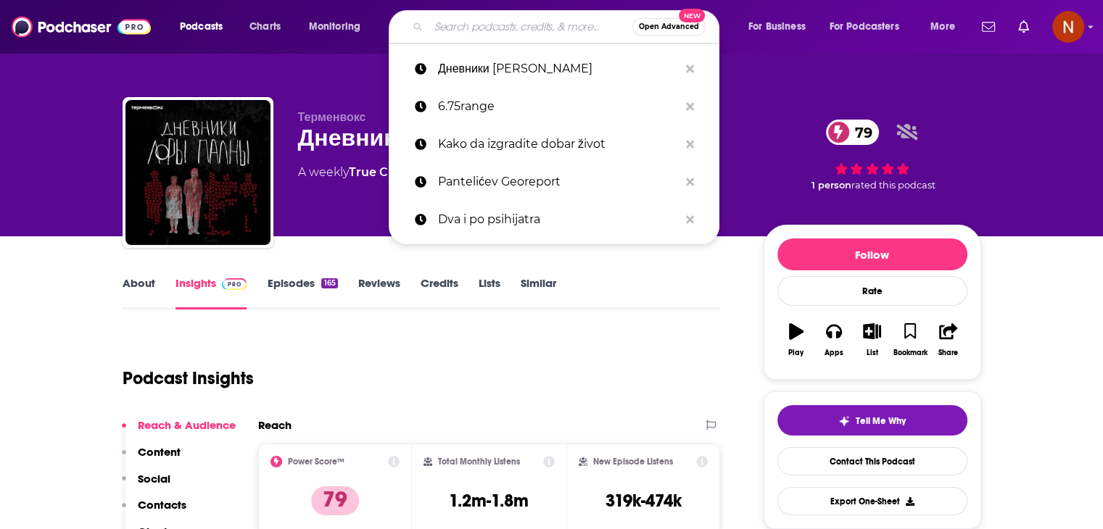
paste input "Крупным планом"
type input "Крупным планом"
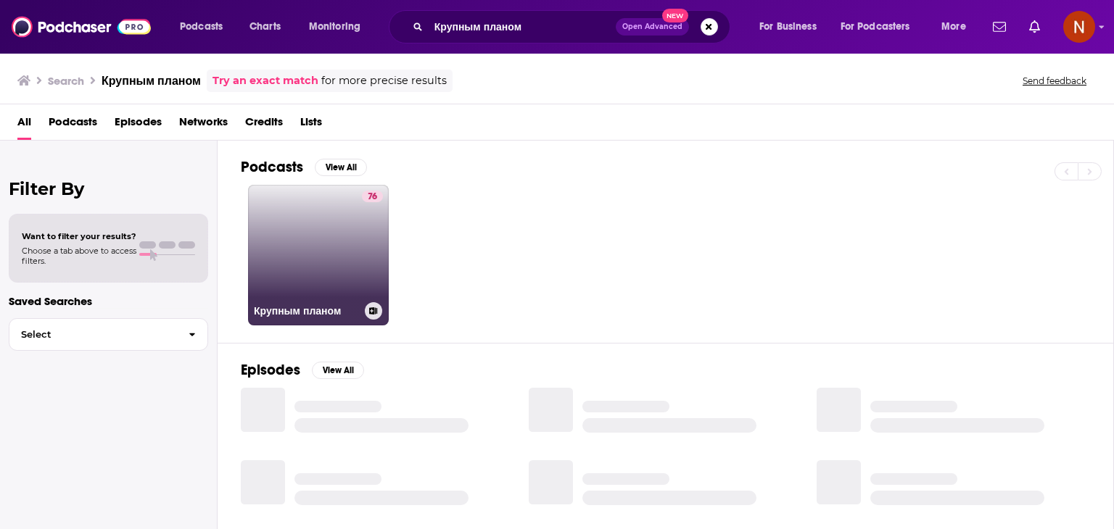
click at [341, 253] on link "76 Крупным планом" at bounding box center [318, 255] width 141 height 141
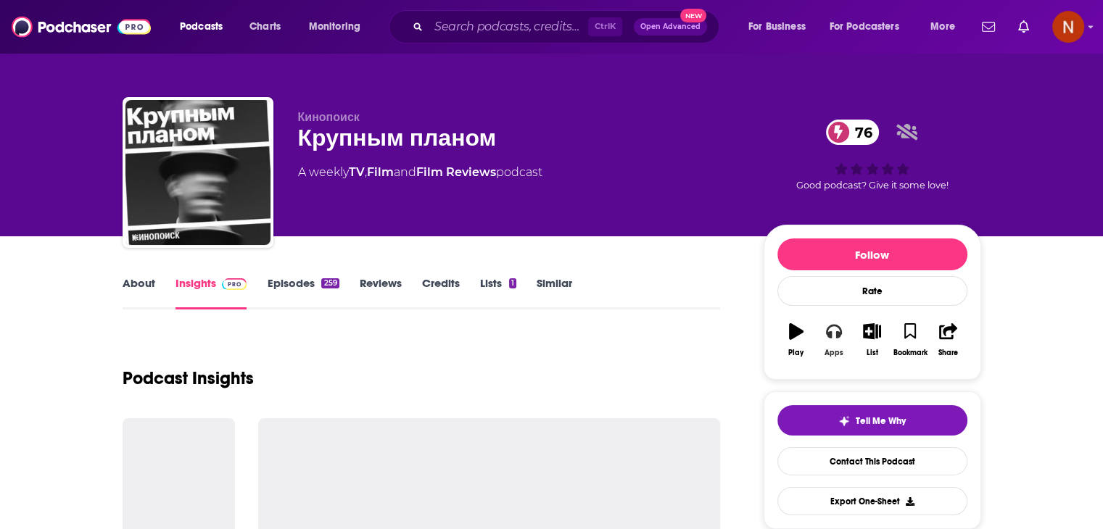
click at [834, 344] on button "Apps" at bounding box center [834, 340] width 38 height 52
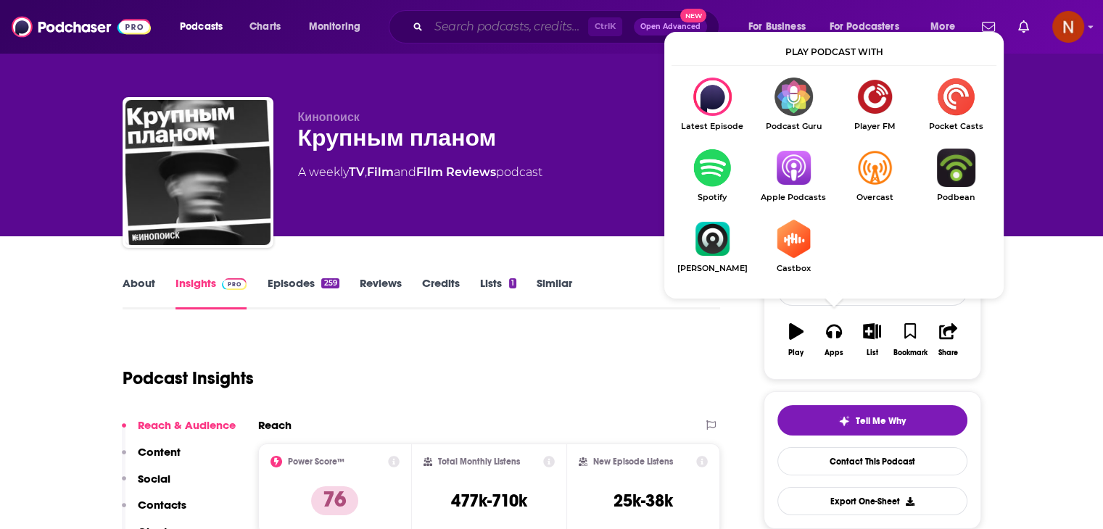
click at [548, 33] on input "Search podcasts, credits, & more..." at bounding box center [508, 26] width 160 height 23
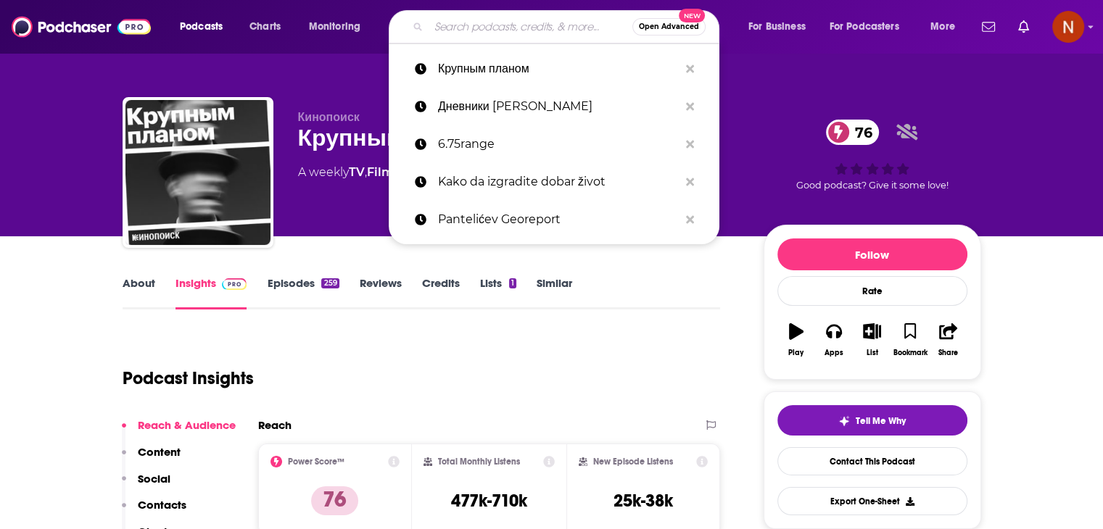
paste input "Мрачные сказки"
type input "Мрачные сказки"
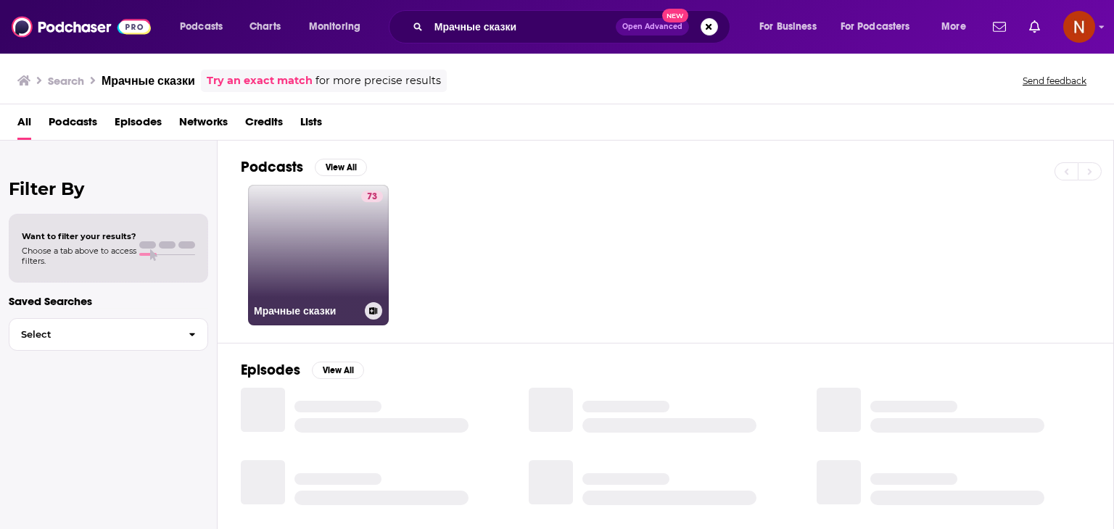
click at [323, 220] on link "73 Мрачные сказки" at bounding box center [318, 255] width 141 height 141
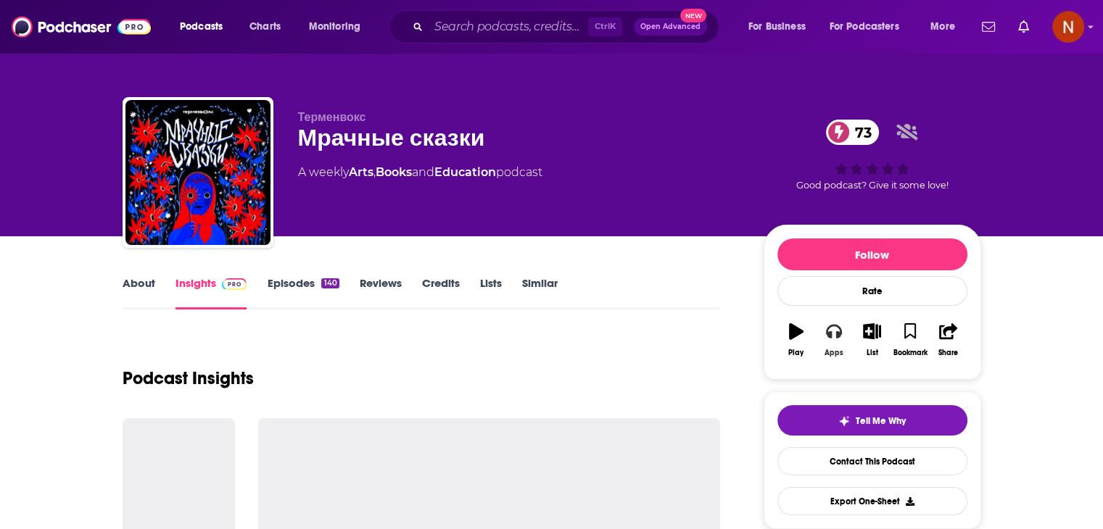
click at [832, 328] on icon "button" at bounding box center [834, 331] width 16 height 16
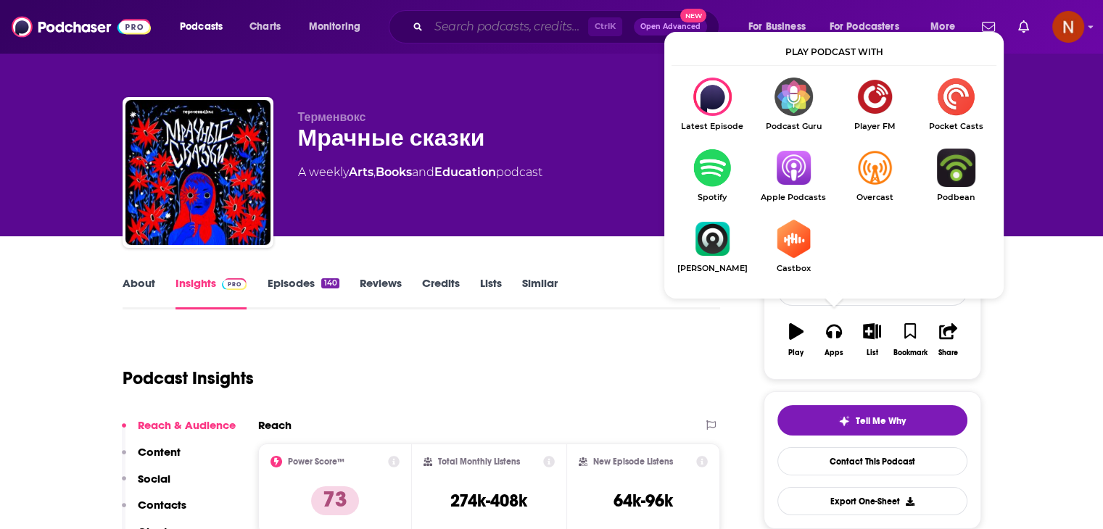
click at [539, 28] on input "Search podcasts, credits, & more..." at bounding box center [508, 26] width 160 height 23
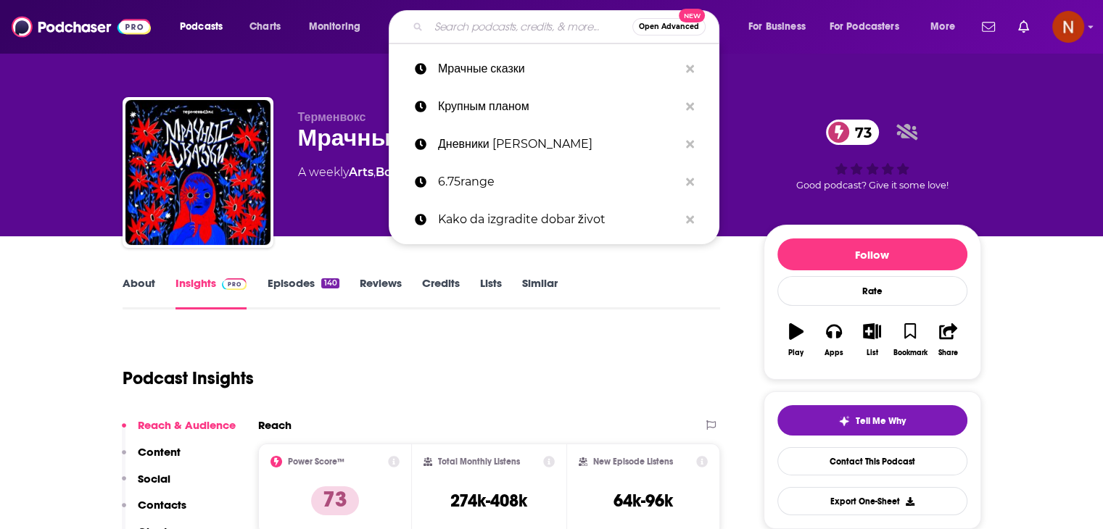
paste input "Черный лебедь"
type input "Черный лебедь"
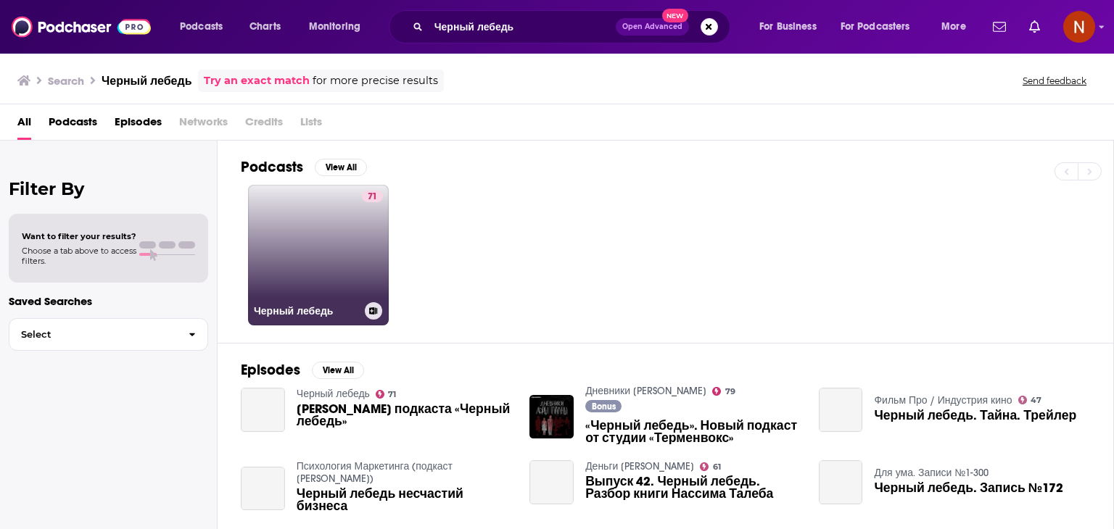
click at [296, 252] on link "71 Черный лебедь" at bounding box center [318, 255] width 141 height 141
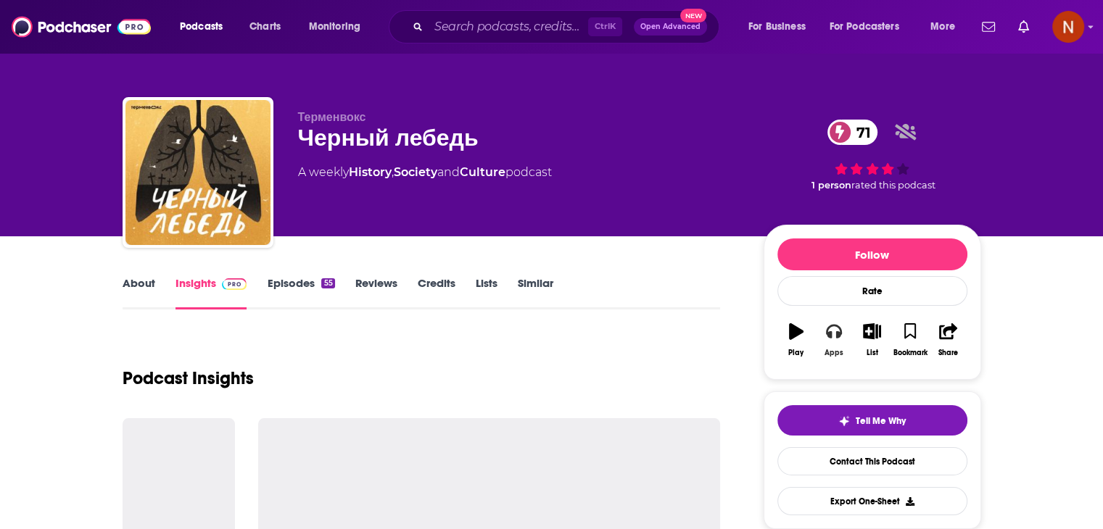
click at [831, 343] on button "Apps" at bounding box center [834, 340] width 38 height 52
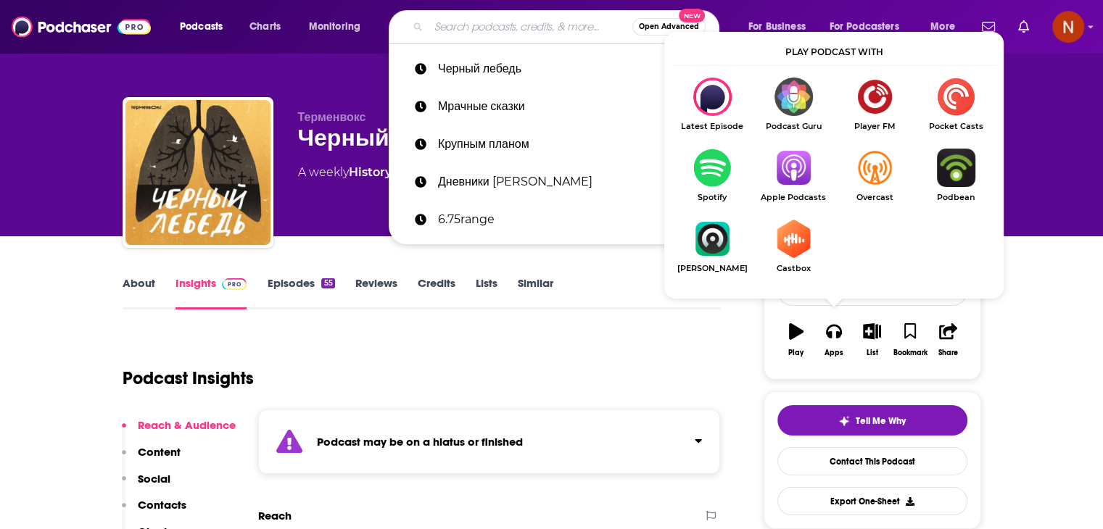
click at [499, 28] on input "Search podcasts, credits, & more..." at bounding box center [530, 26] width 204 height 23
paste input "Любить нельзя воспитывать"
type input "Любить нельзя воспитывать"
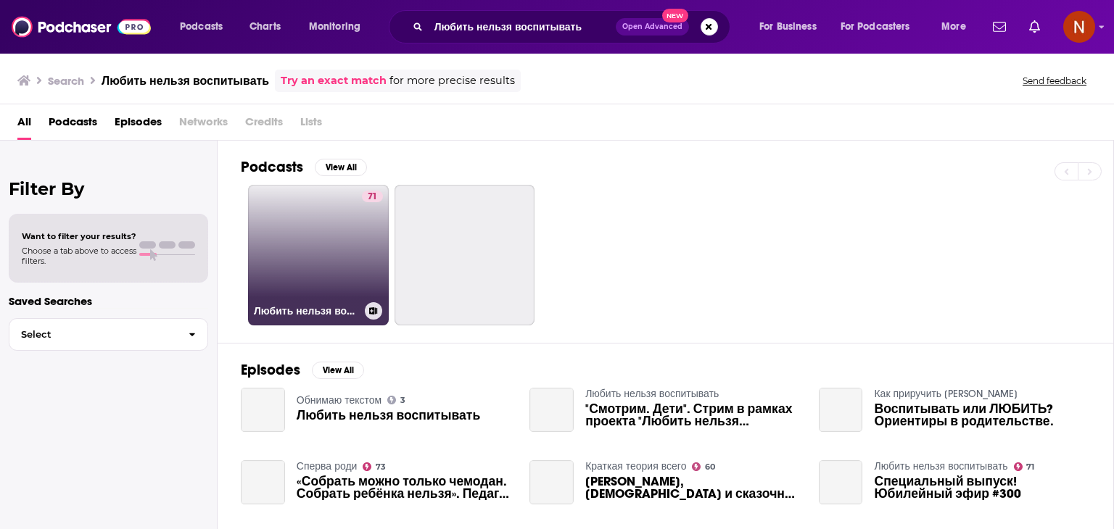
click at [334, 273] on link "71 Любить нельзя воспитывать" at bounding box center [318, 255] width 141 height 141
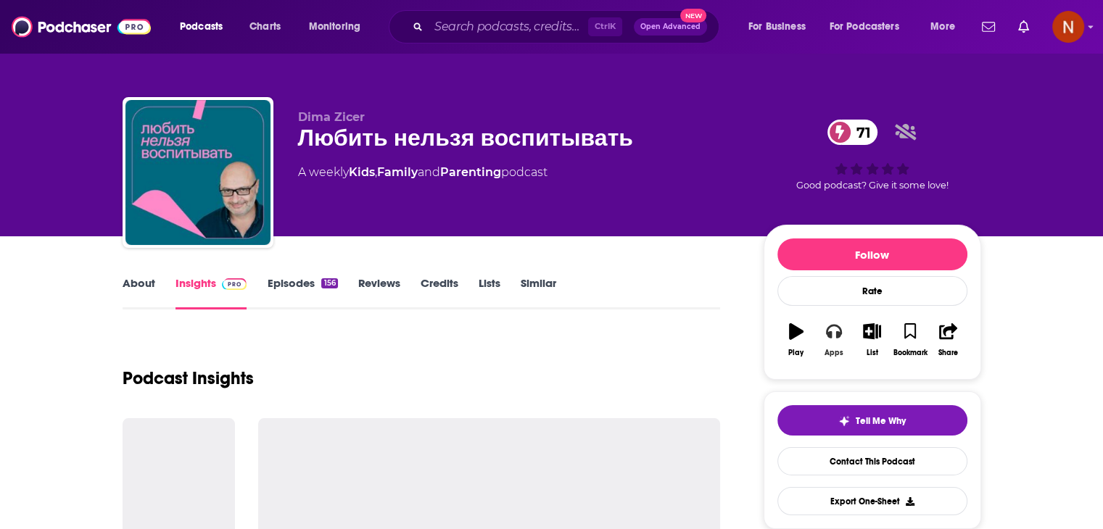
click at [838, 333] on icon "button" at bounding box center [834, 332] width 16 height 15
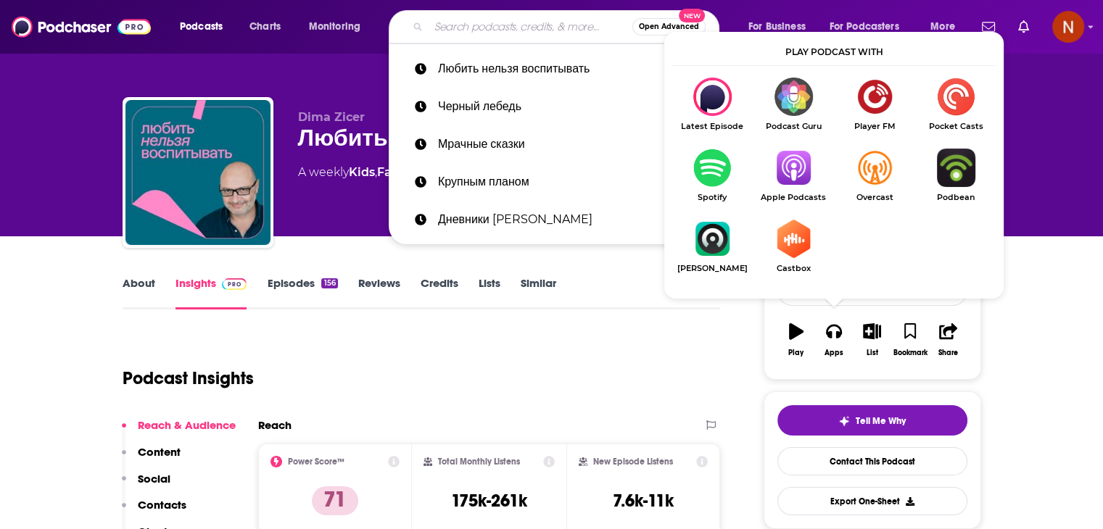
click at [475, 30] on input "Search podcasts, credits, & more..." at bounding box center [530, 26] width 204 height 23
paste input "Przygody Przedsiębiorców"
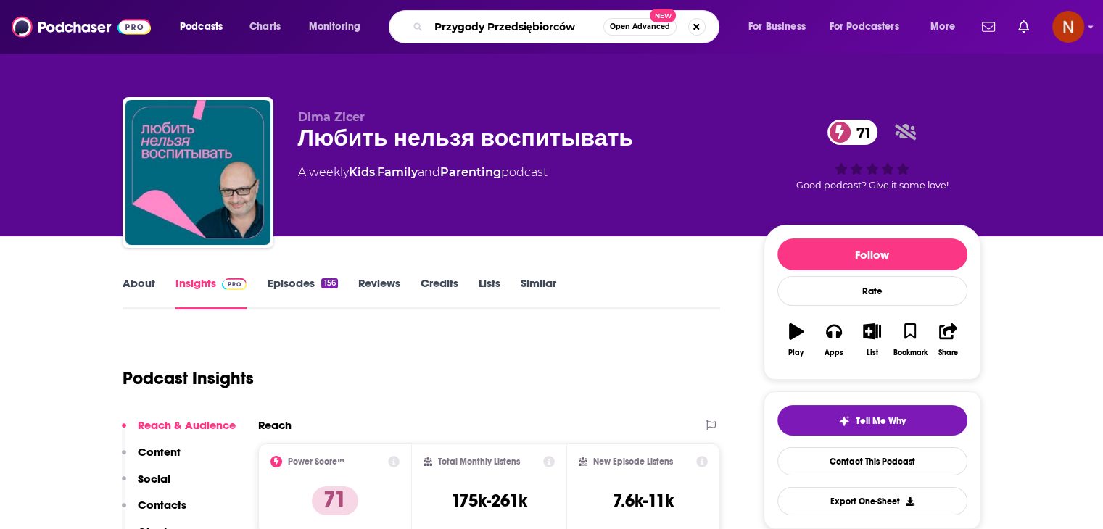
type input "Przygody Przedsiębiorców"
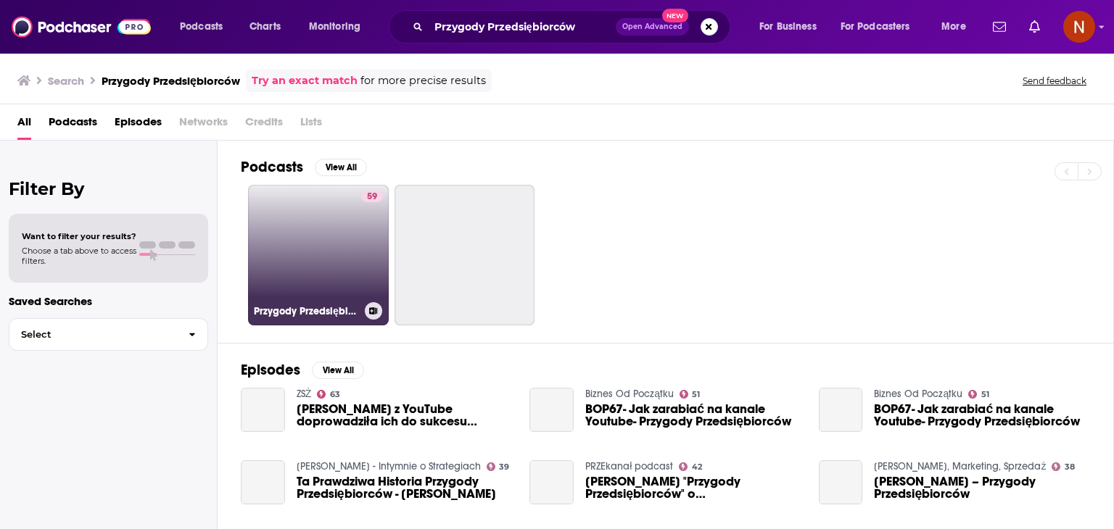
click at [298, 257] on link "59 Przygody Przedsiębiorców" at bounding box center [318, 255] width 141 height 141
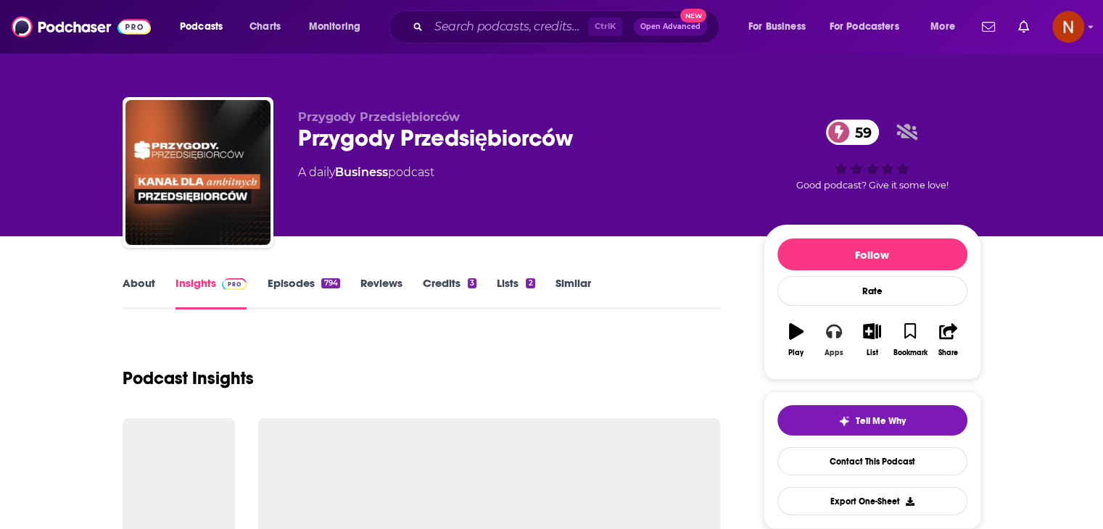
click at [826, 331] on icon "button" at bounding box center [834, 332] width 16 height 15
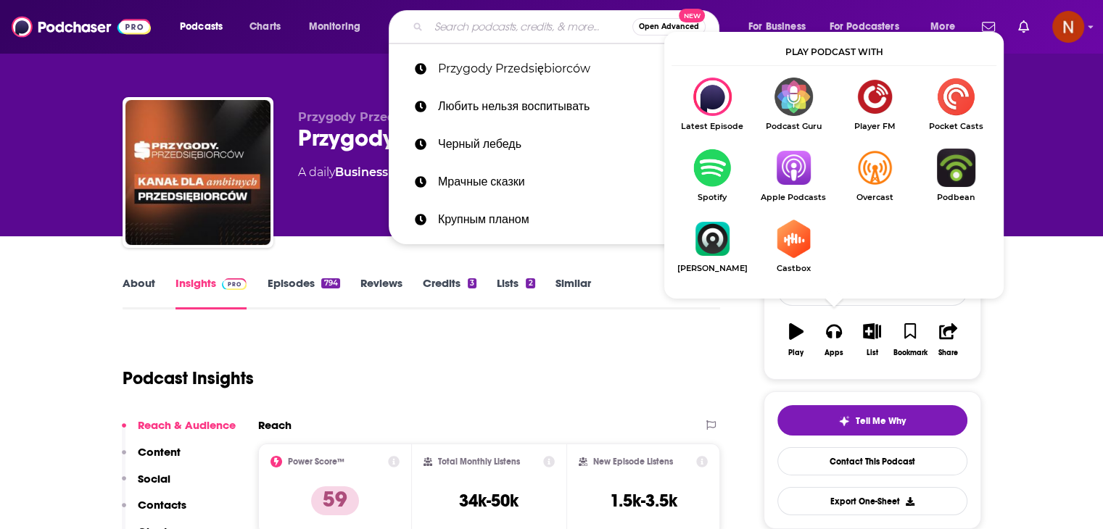
click at [473, 36] on input "Search podcasts, credits, & more..." at bounding box center [530, 26] width 204 height 23
paste input "Strefa Psyche Uniwersytetu SWPS"
type input "Strefa Psyche Uniwersytetu SWPS"
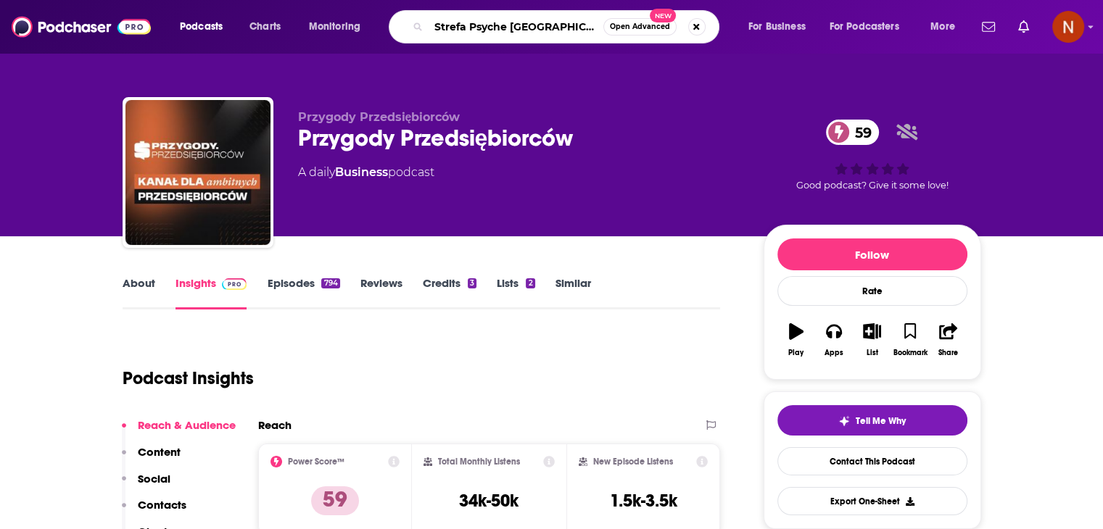
scroll to position [0, 20]
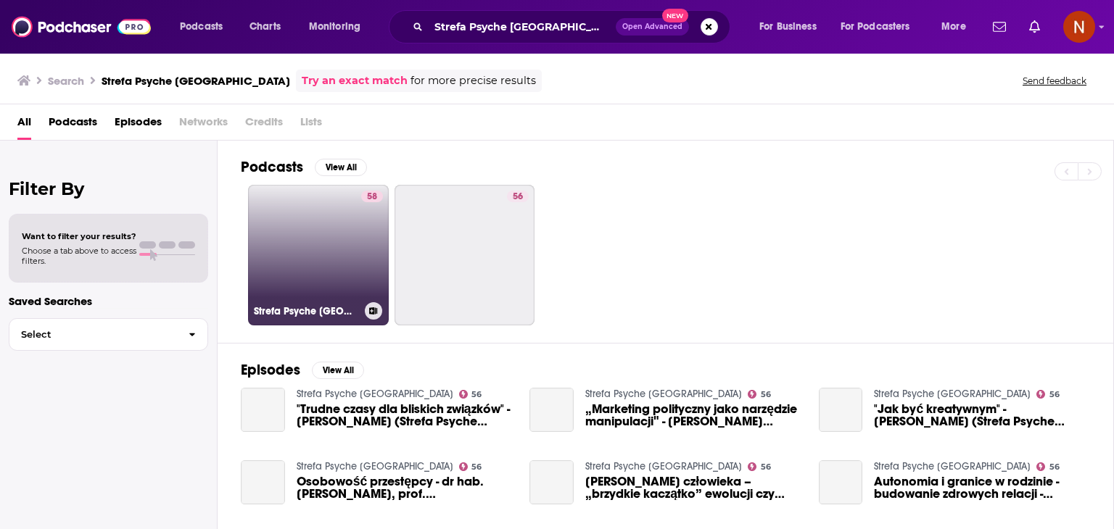
click at [339, 220] on link "58 Strefa Psyche Uniwersytetu SWPS" at bounding box center [318, 255] width 141 height 141
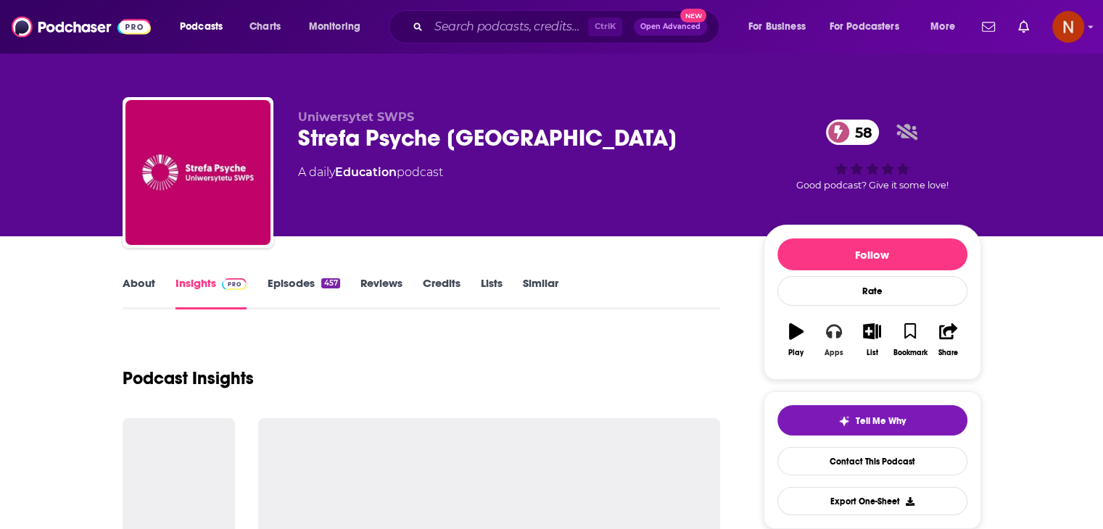
click at [832, 334] on icon "button" at bounding box center [834, 331] width 16 height 16
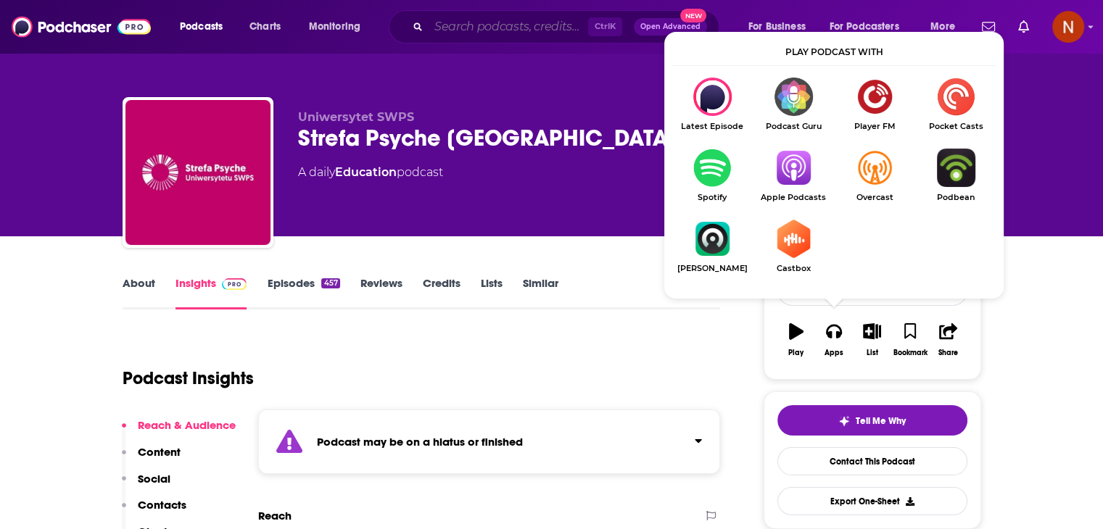
click at [566, 34] on input "Search podcasts, credits, & more..." at bounding box center [508, 26] width 160 height 23
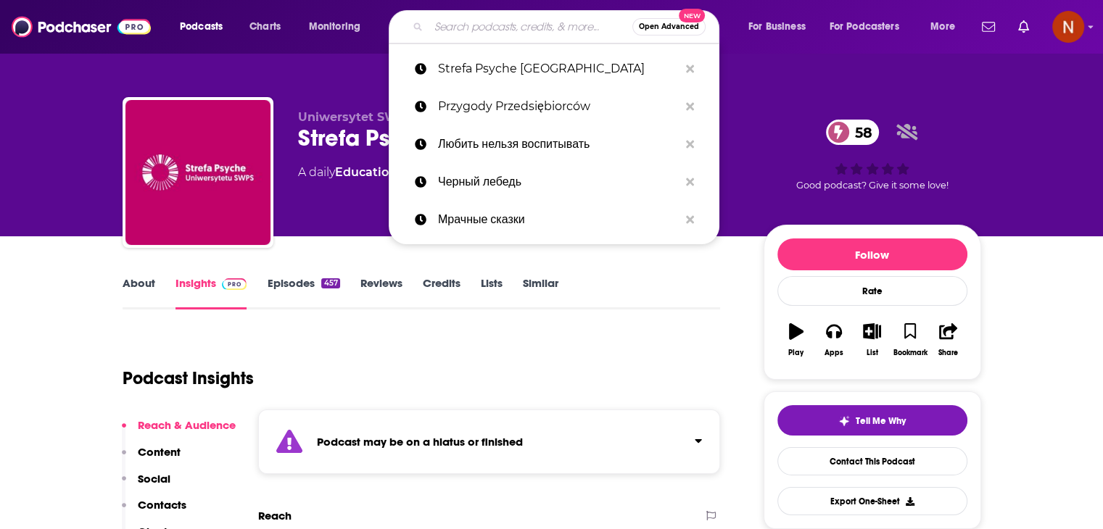
paste input "ZVZ – relacja na żywo z końca świata"
type input "ZVZ – relacja na żywo z końca świata"
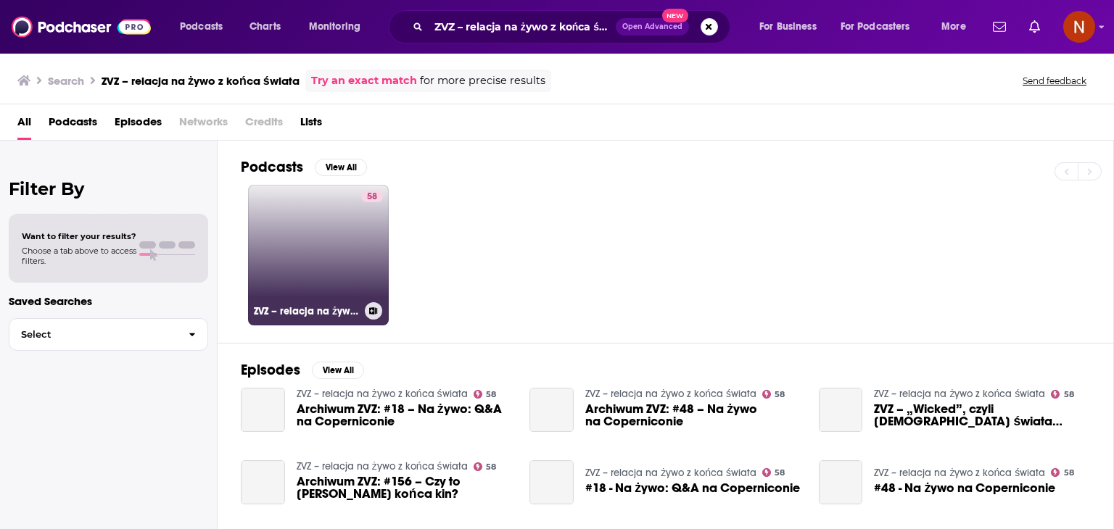
click at [294, 220] on link "58 ZVZ – relacja na żywo z końca świata" at bounding box center [318, 255] width 141 height 141
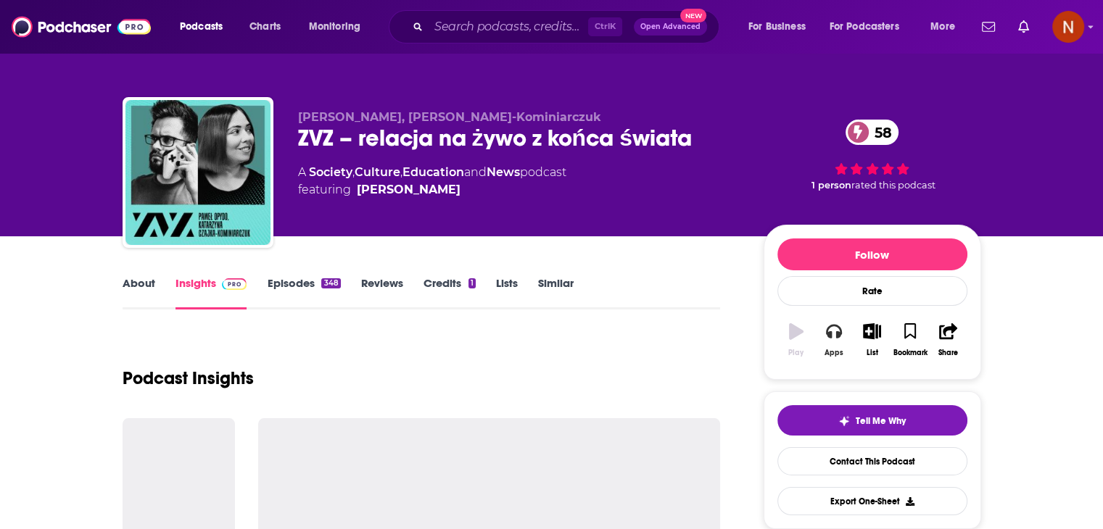
click at [833, 328] on icon "button" at bounding box center [834, 331] width 16 height 16
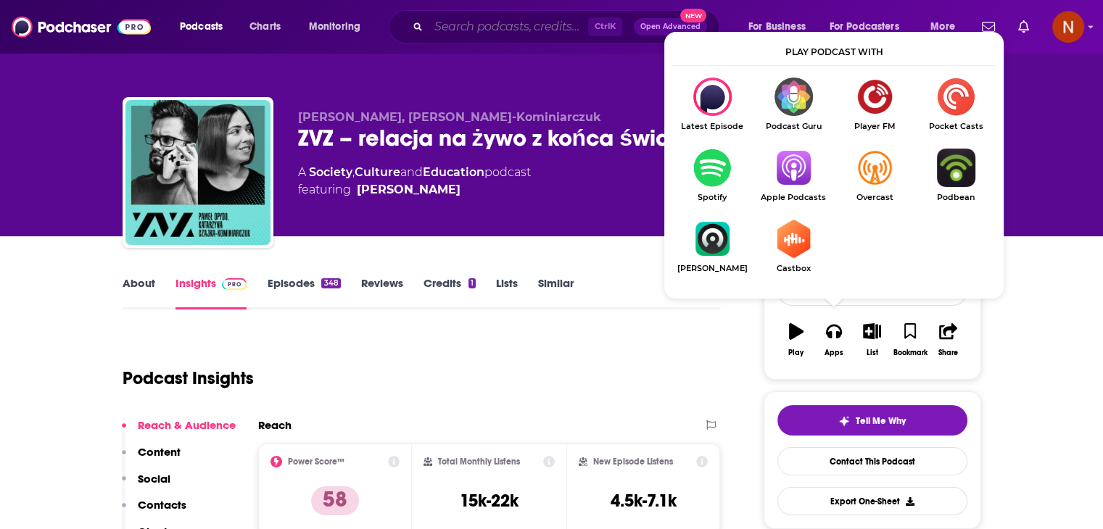
click at [489, 27] on input "Search podcasts, credits, & more..." at bounding box center [508, 26] width 160 height 23
paste input "Casefile Polska"
type input "Casefile Polska"
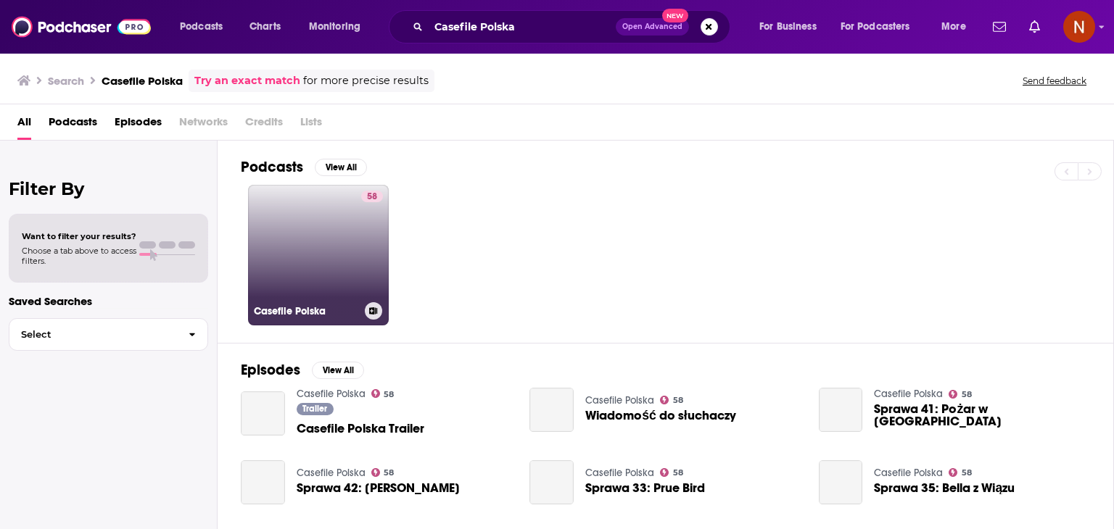
click at [347, 210] on link "58 Casefile Polska" at bounding box center [318, 255] width 141 height 141
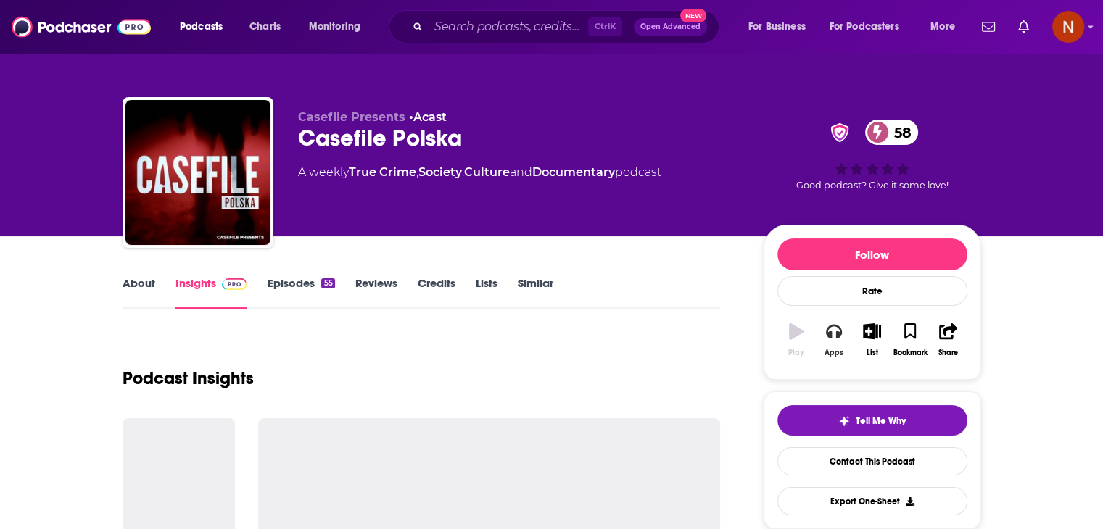
click at [834, 336] on icon "button" at bounding box center [834, 331] width 16 height 16
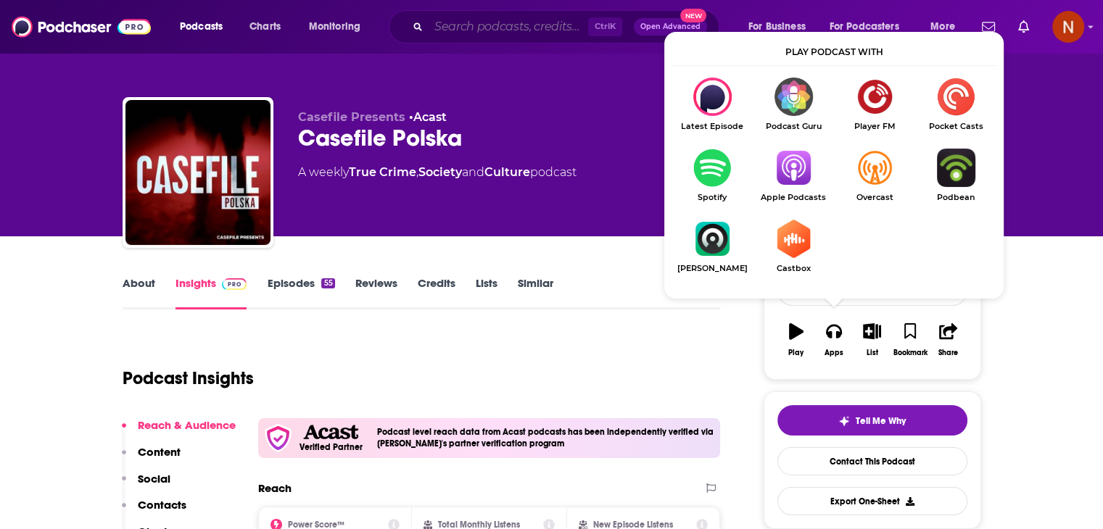
click at [483, 24] on input "Search podcasts, credits, & more..." at bounding box center [508, 26] width 160 height 23
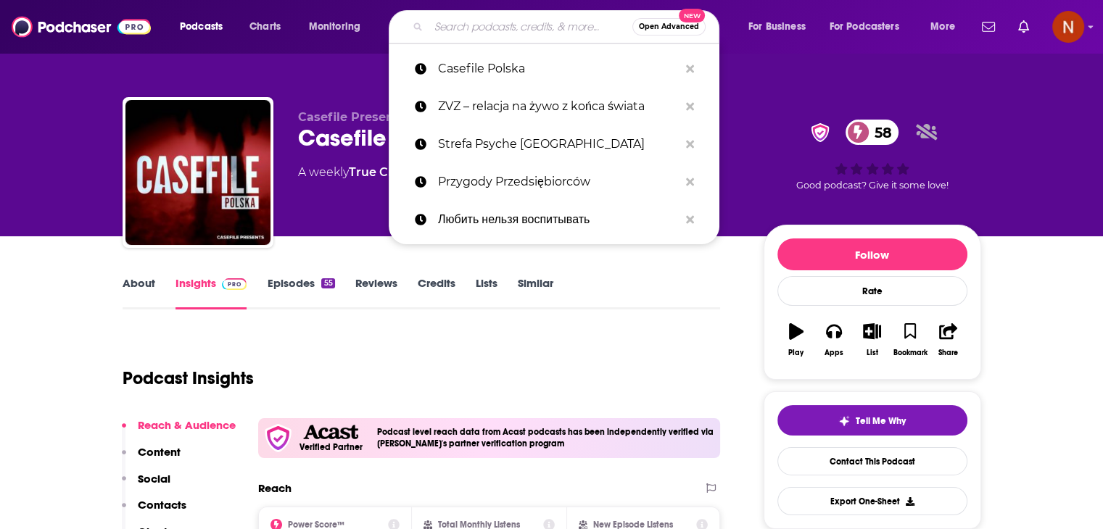
paste input "Polski Daily"
type input "Polski Daily"
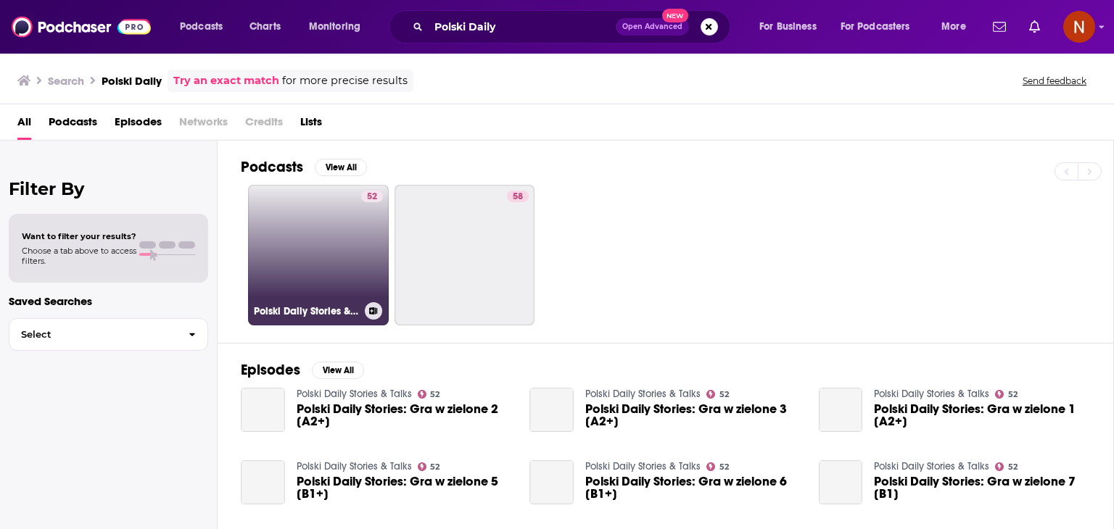
click at [325, 207] on link "52 Polski Daily Stories & Talks" at bounding box center [318, 255] width 141 height 141
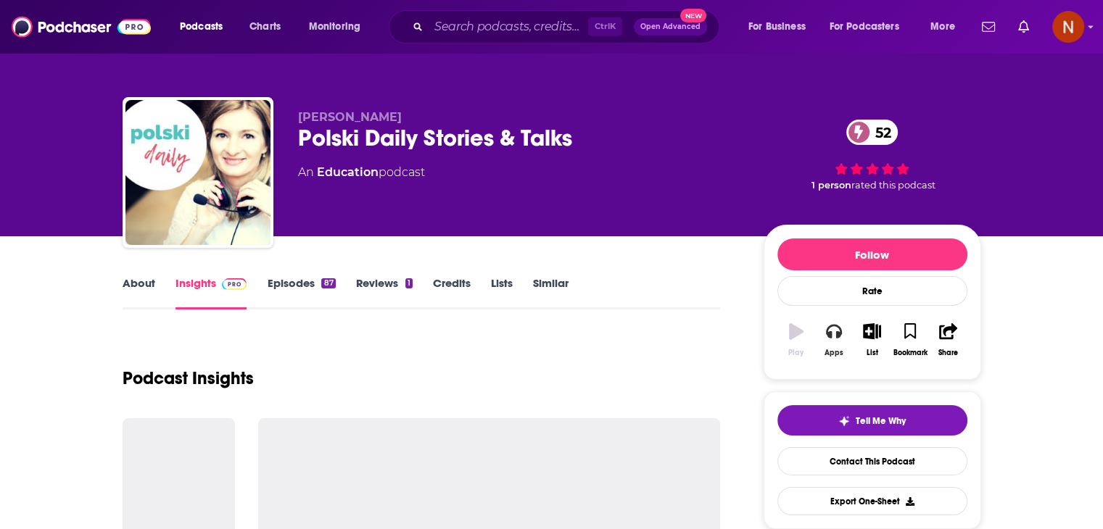
click at [832, 337] on icon "button" at bounding box center [834, 331] width 16 height 16
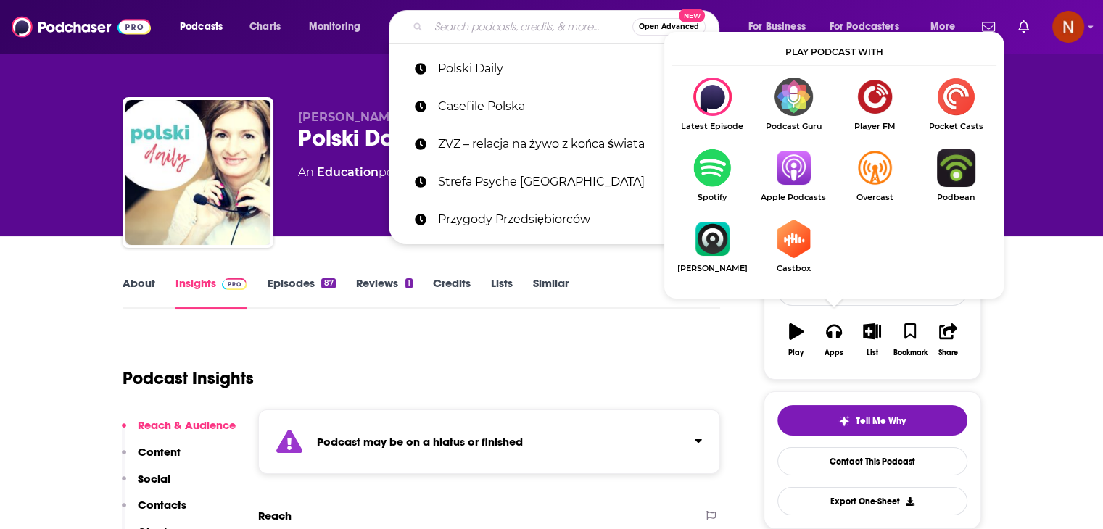
click at [490, 27] on input "Search podcasts, credits, & more..." at bounding box center [530, 26] width 204 height 23
paste input "Nowoczesna Sprzedaż i Marketing"
type input "Nowoczesna Sprzedaż i Marketing"
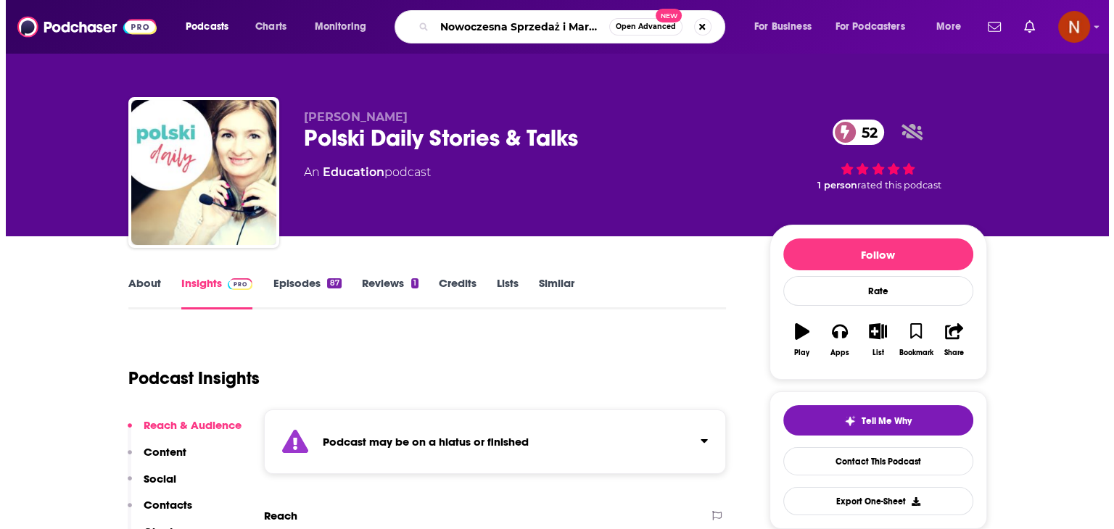
scroll to position [0, 20]
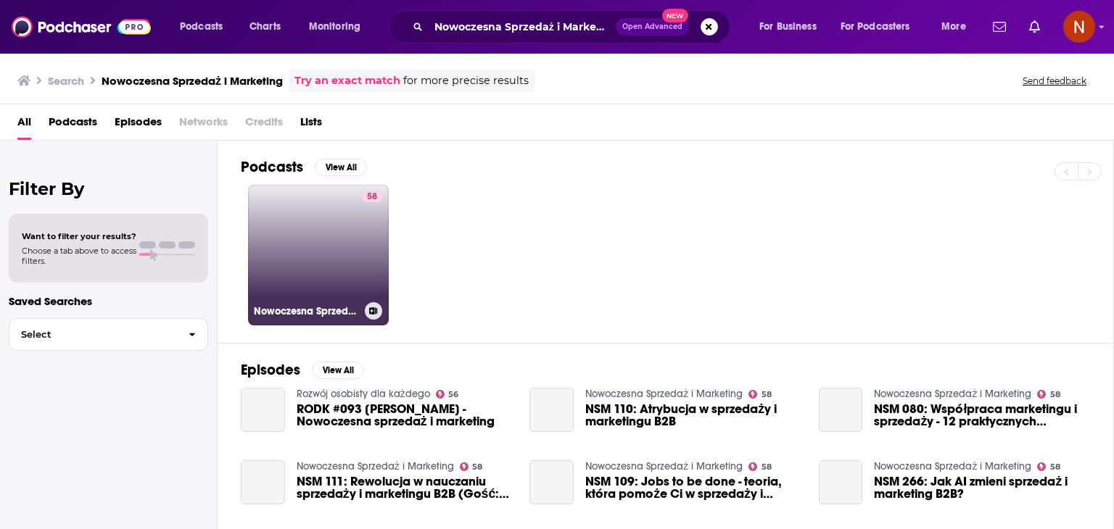
click at [332, 227] on link "58 Nowoczesna Sprzedaż i Marketing" at bounding box center [318, 255] width 141 height 141
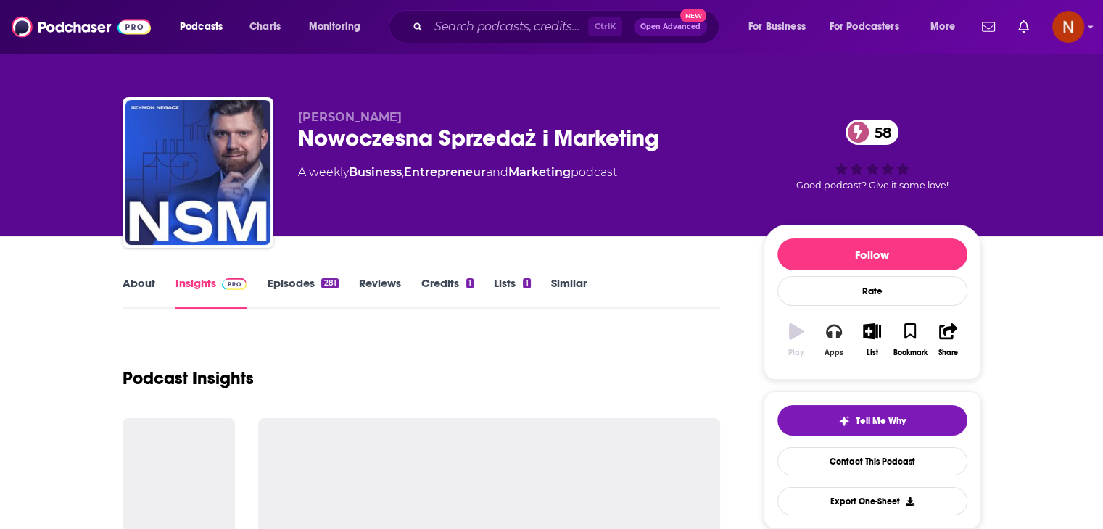
click at [829, 331] on icon "button" at bounding box center [834, 331] width 16 height 16
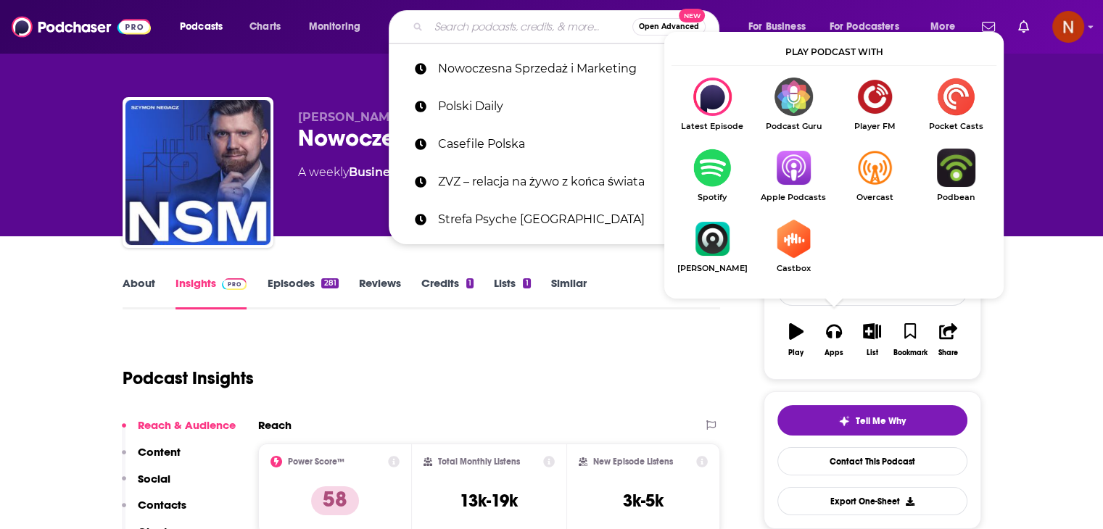
click at [473, 33] on input "Search podcasts, credits, & more..." at bounding box center [530, 26] width 204 height 23
paste input "Palikék Világa"
type input "Palikék Világa"
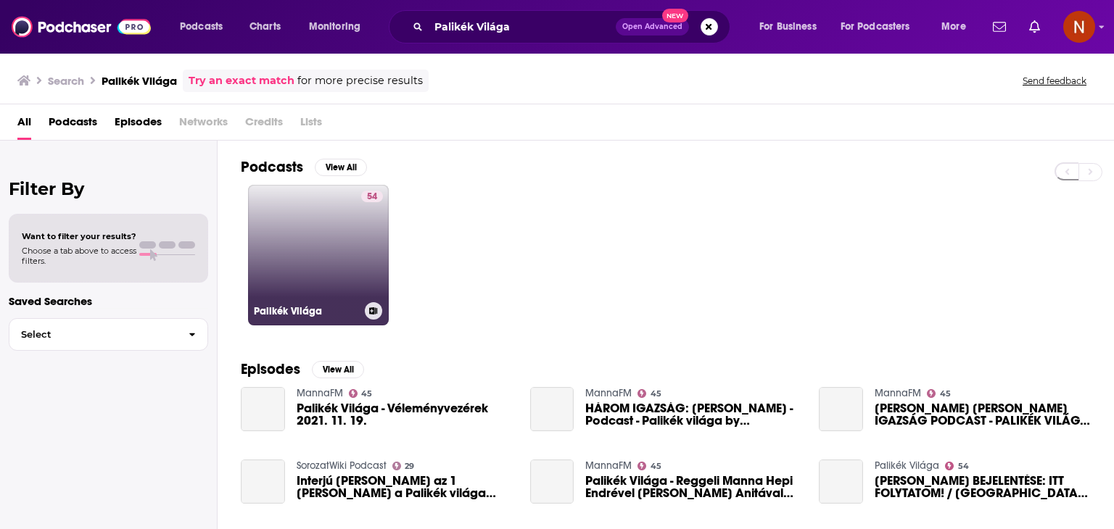
click at [350, 233] on link "54 Palikék Világa" at bounding box center [318, 255] width 141 height 141
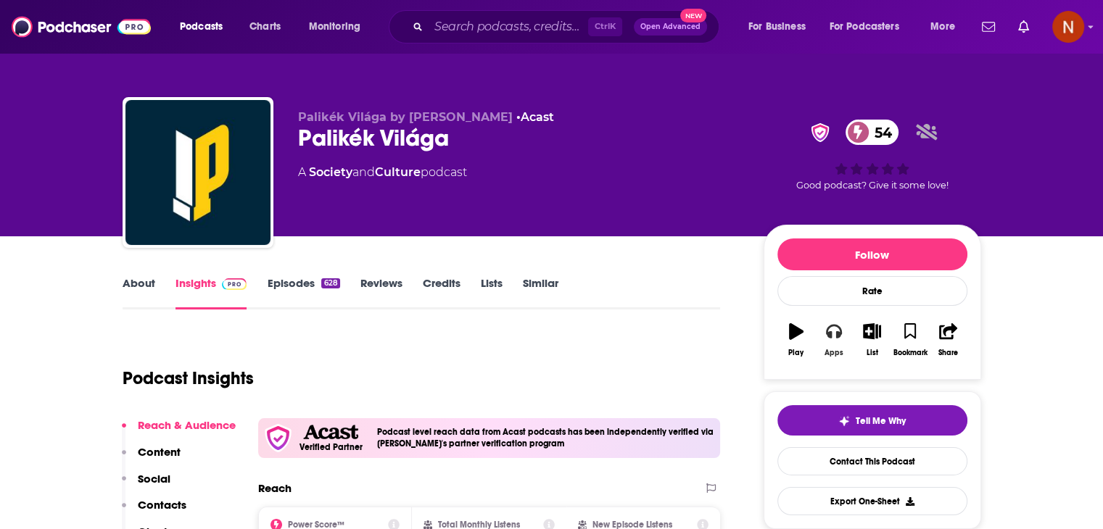
click at [833, 339] on icon "button" at bounding box center [834, 331] width 16 height 16
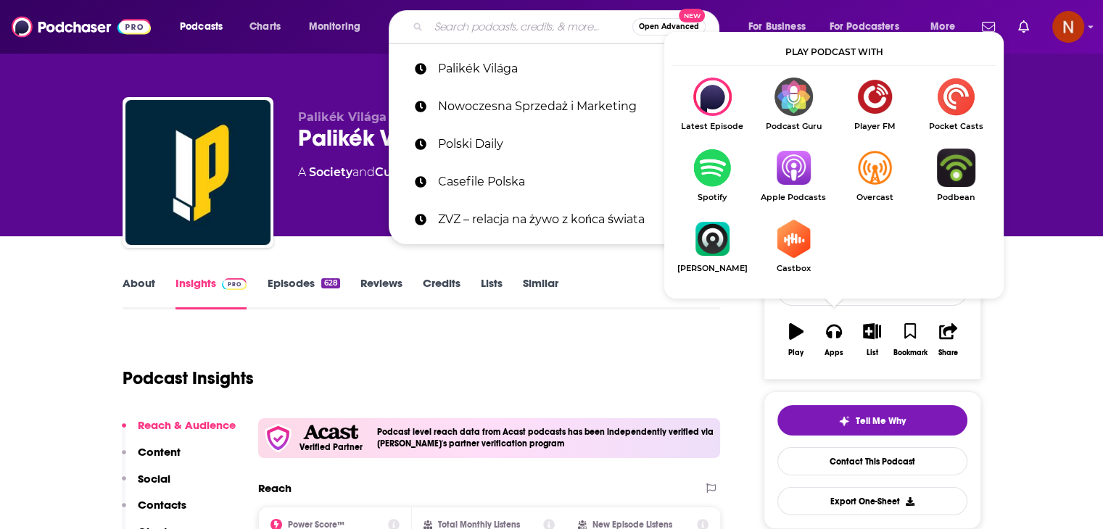
click at [440, 32] on input "Search podcasts, credits, & more..." at bounding box center [530, 26] width 204 height 23
paste input "LEAK."
type input "LEAK."
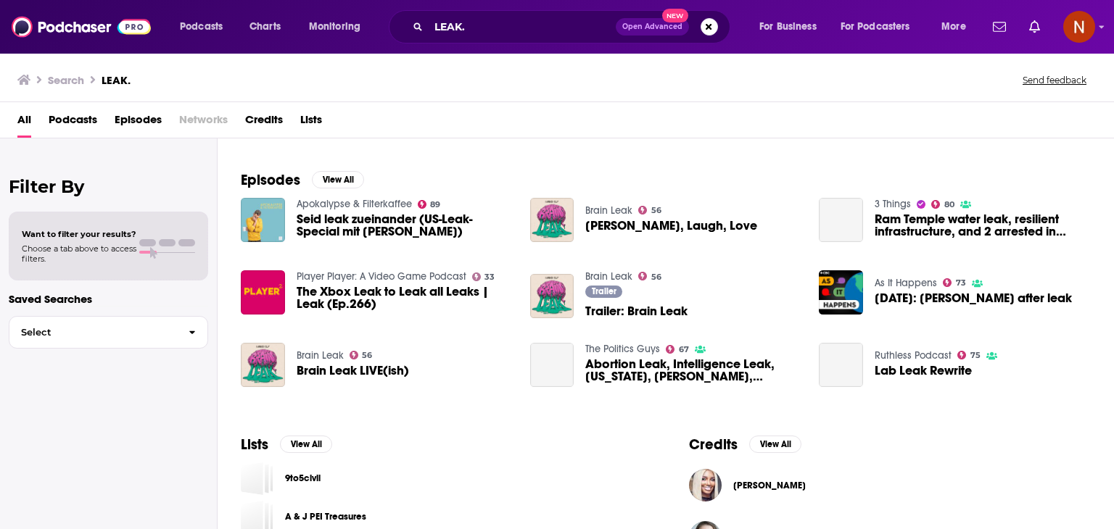
scroll to position [200, 0]
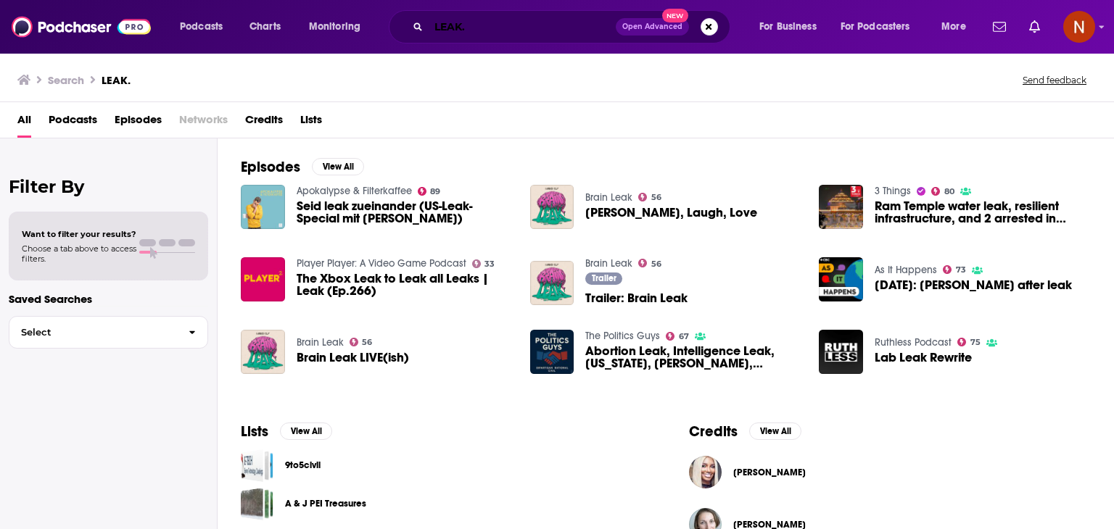
click at [496, 33] on input "LEAK." at bounding box center [521, 26] width 187 height 23
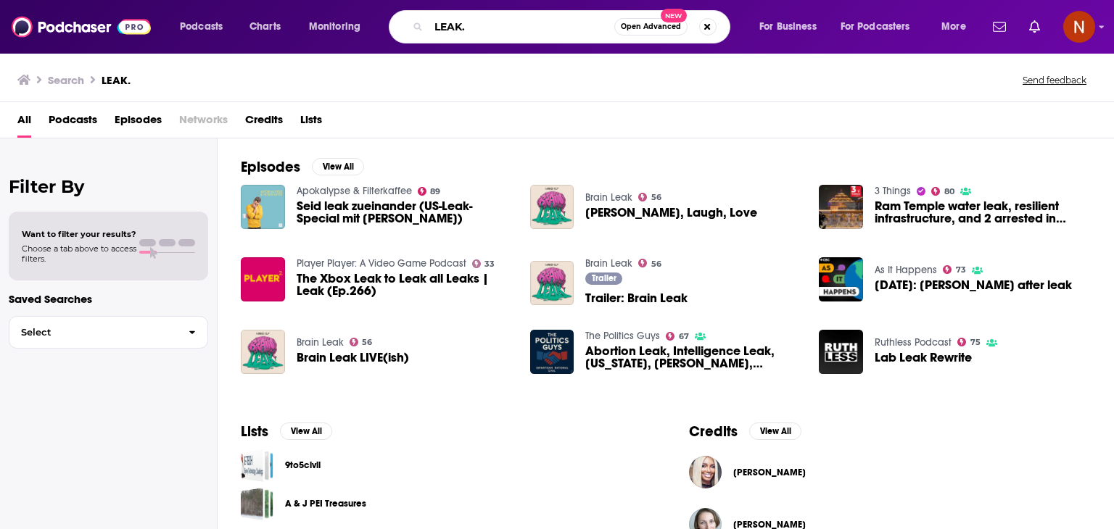
paste input "Mária Rádió Magyarország"
type input "Mária Rádió Magyarország"
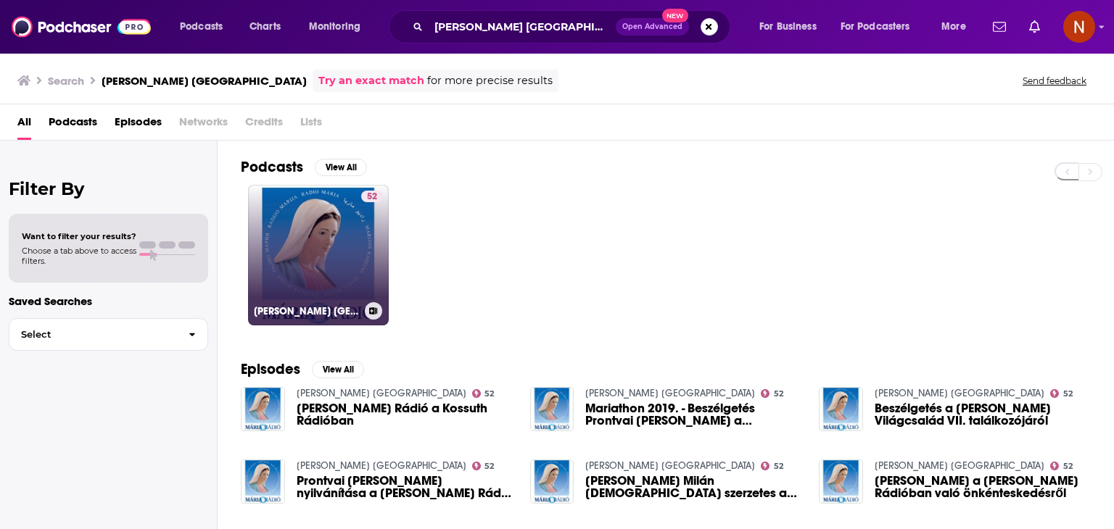
drag, startPoint x: 328, startPoint y: 244, endPoint x: 373, endPoint y: 222, distance: 50.9
click at [373, 222] on div "52" at bounding box center [372, 247] width 22 height 112
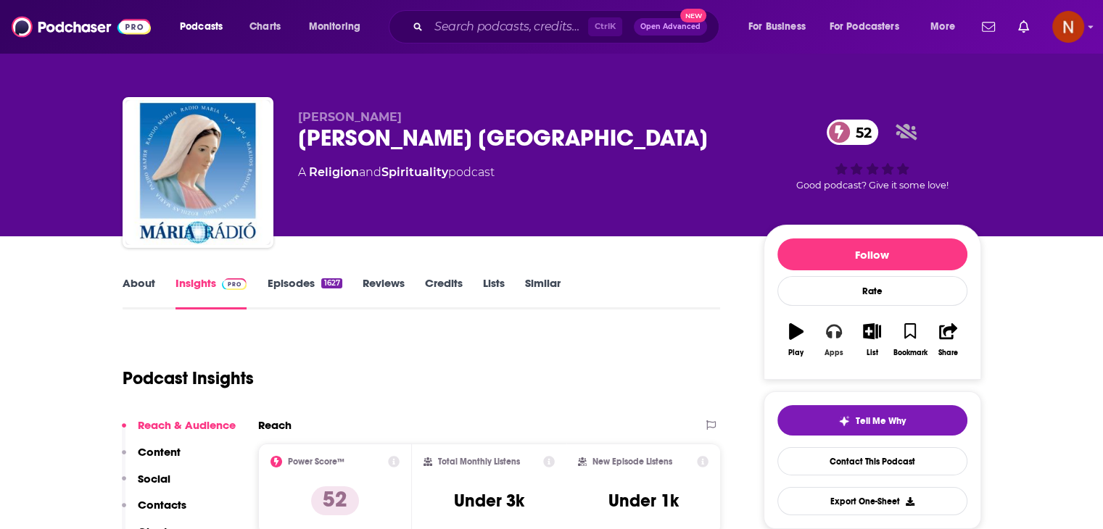
click at [832, 337] on icon "button" at bounding box center [834, 331] width 16 height 16
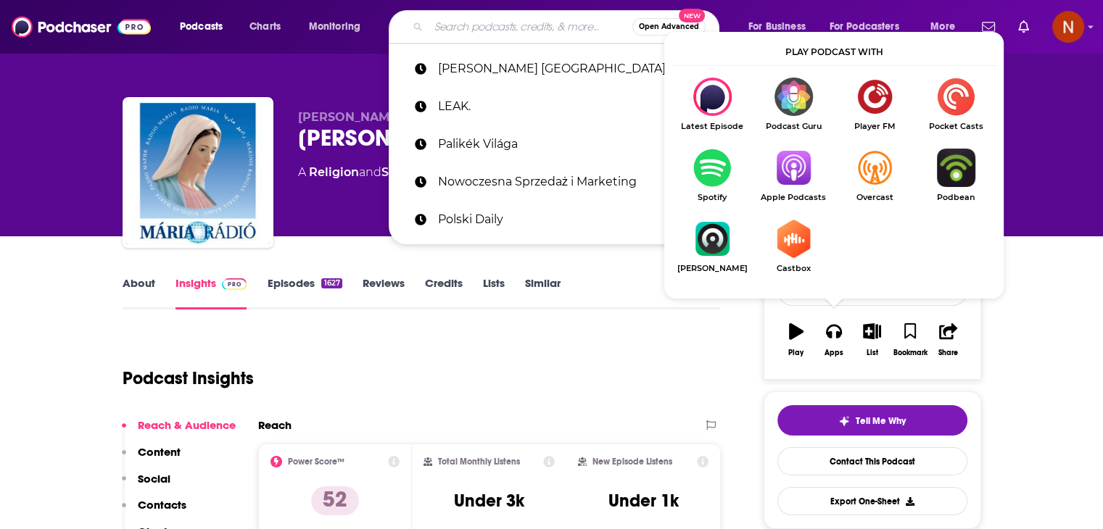
click at [441, 24] on input "Search podcasts, credits, & more..." at bounding box center [530, 26] width 204 height 23
paste input "Kibertámadás!"
type input "Kibertámadás!"
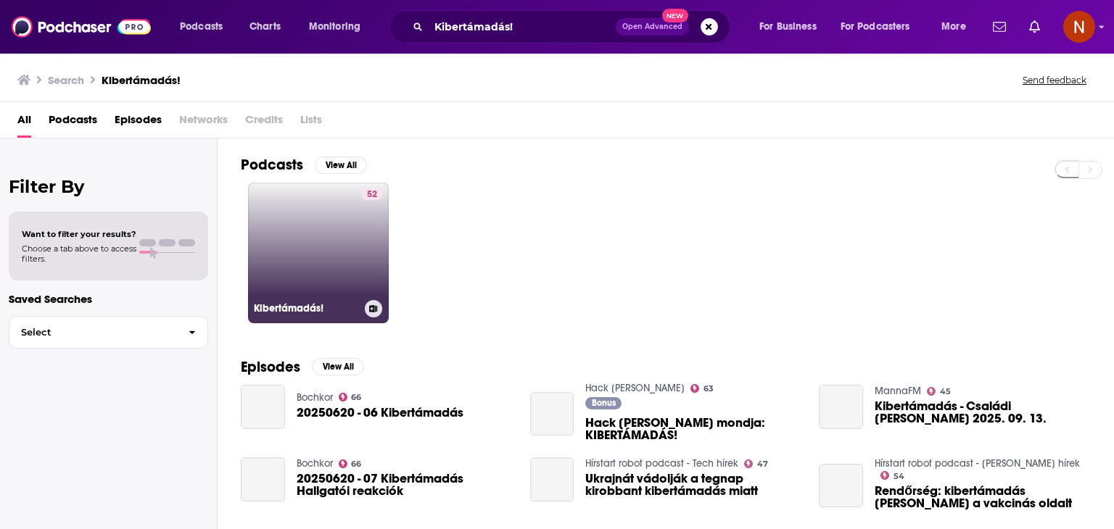
click at [321, 248] on link "52 Kibertámadás!" at bounding box center [318, 253] width 141 height 141
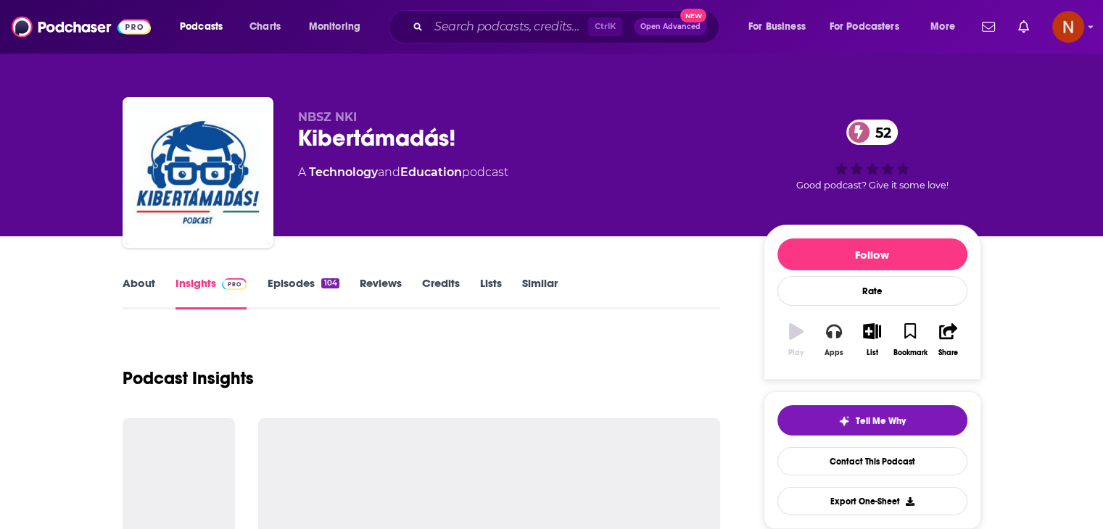
click at [834, 333] on icon "button" at bounding box center [834, 331] width 16 height 16
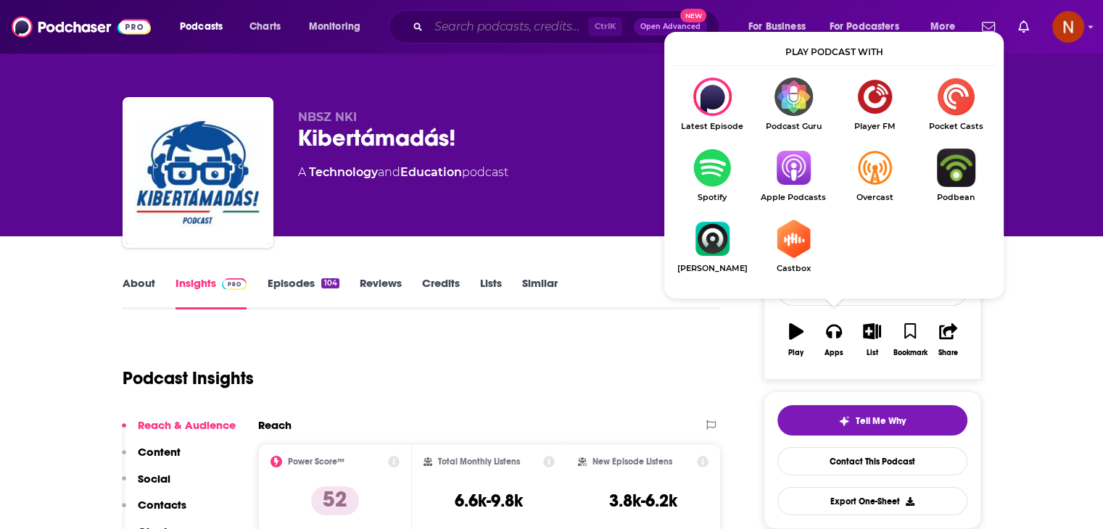
click at [544, 31] on input "Search podcasts, credits, & more..." at bounding box center [508, 26] width 160 height 23
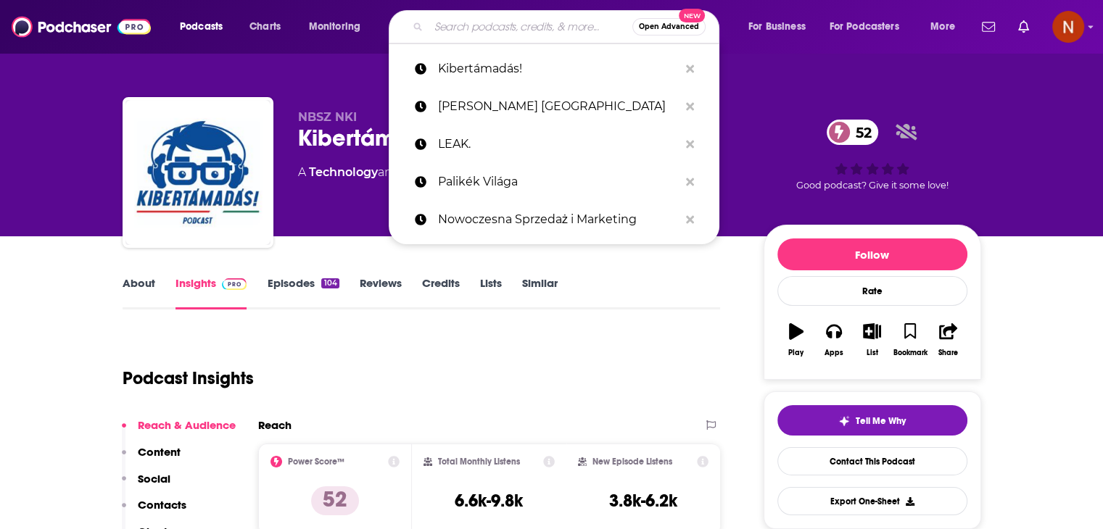
paste input "Промови ПроМови"
type input "Промови ПроМови"
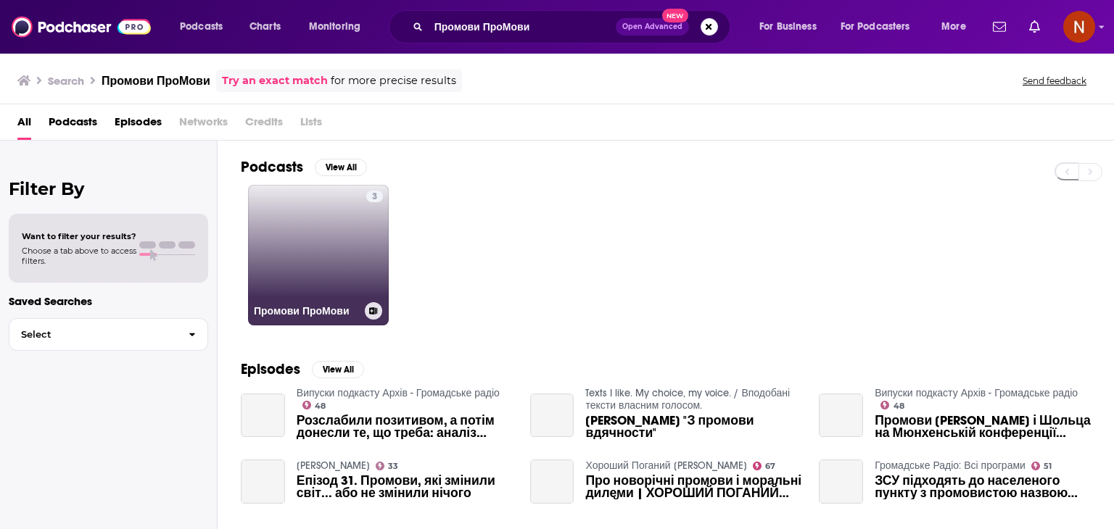
click at [302, 262] on link "3 Промови ПроМови" at bounding box center [318, 255] width 141 height 141
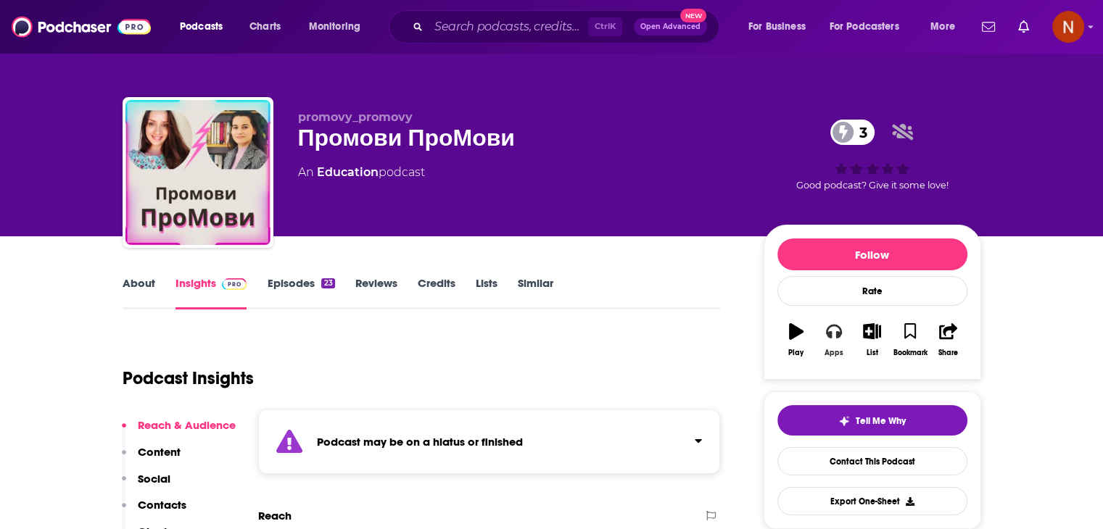
click at [830, 334] on icon "button" at bounding box center [834, 332] width 16 height 15
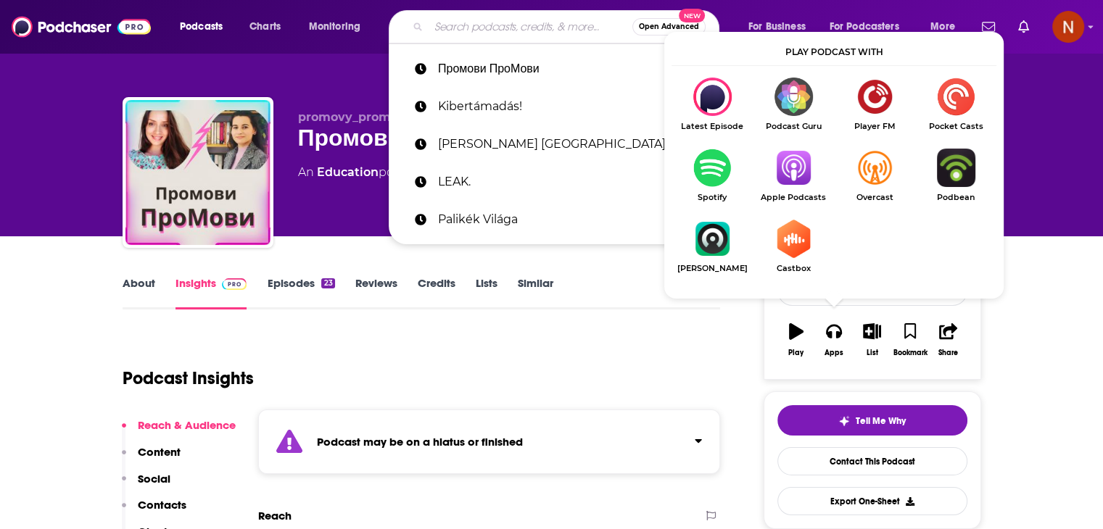
click at [544, 30] on input "Search podcasts, credits, & more..." at bounding box center [530, 26] width 204 height 23
paste input "THE 'ART OF THINKING' PODCAST CHANNEL with Greg Scorzo"
type input "THE 'ART OF THINKING' PODCAST CHANNEL with Greg Scorzo"
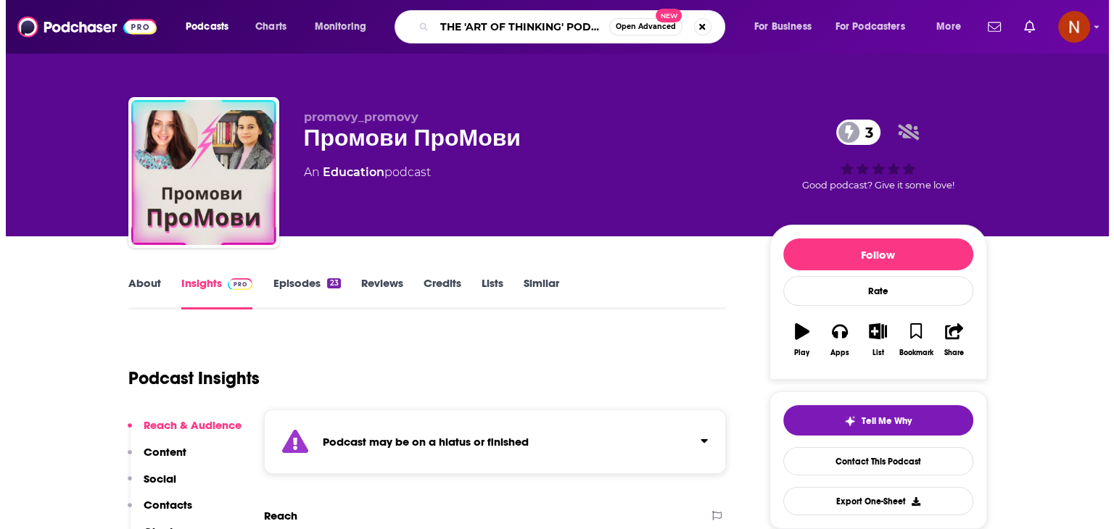
scroll to position [0, 165]
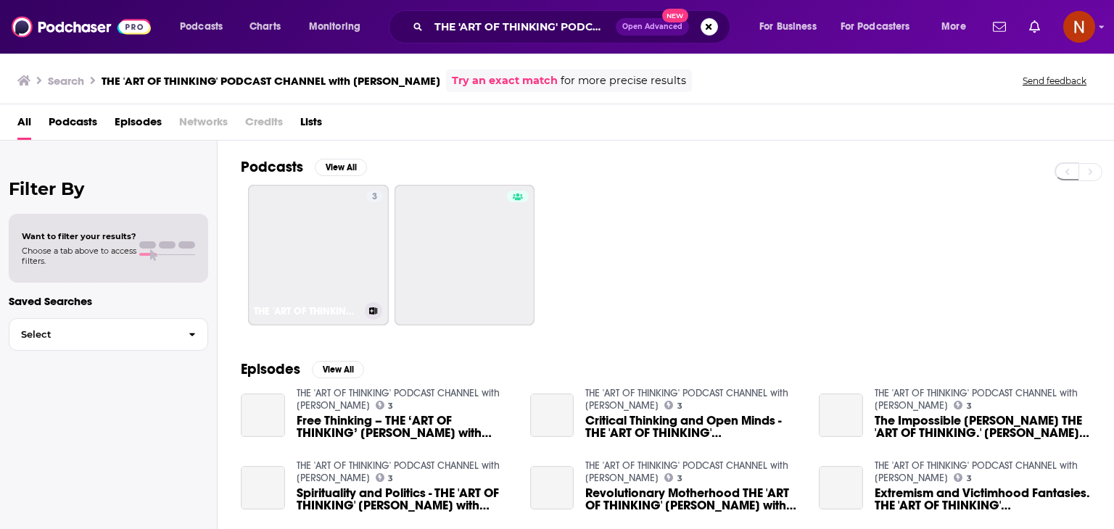
click at [303, 211] on link "3 THE 'ART OF THINKING' PODCAST CHANNEL with Greg Scorzo" at bounding box center [318, 255] width 141 height 141
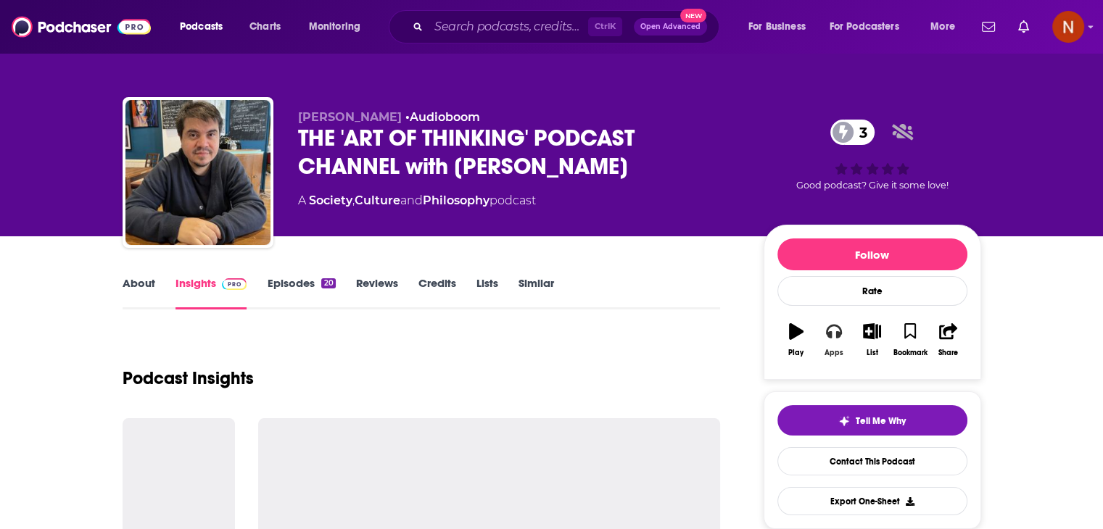
click at [831, 340] on button "Apps" at bounding box center [834, 340] width 38 height 52
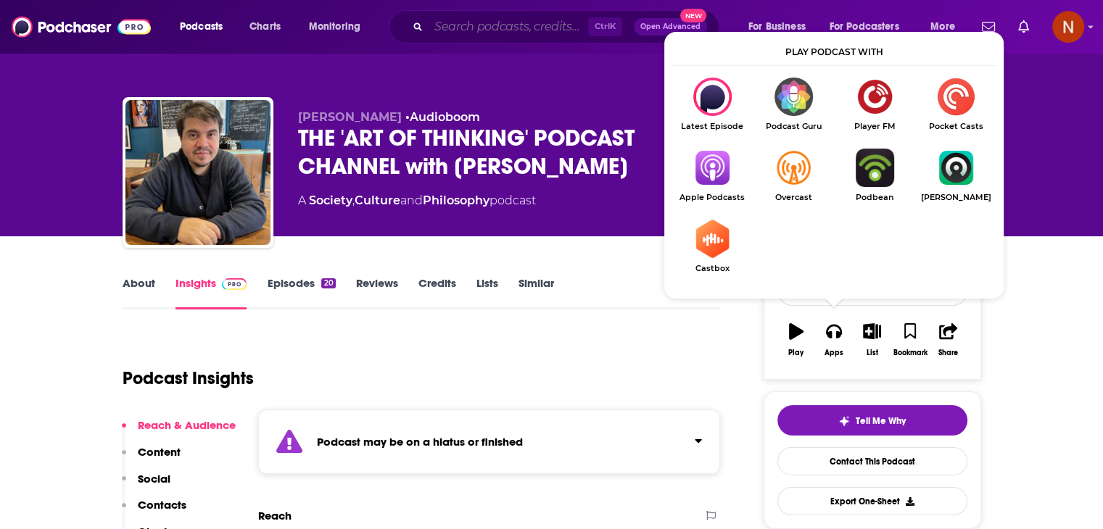
click at [435, 19] on input "Search podcasts, credits, & more..." at bounding box center [508, 26] width 160 height 23
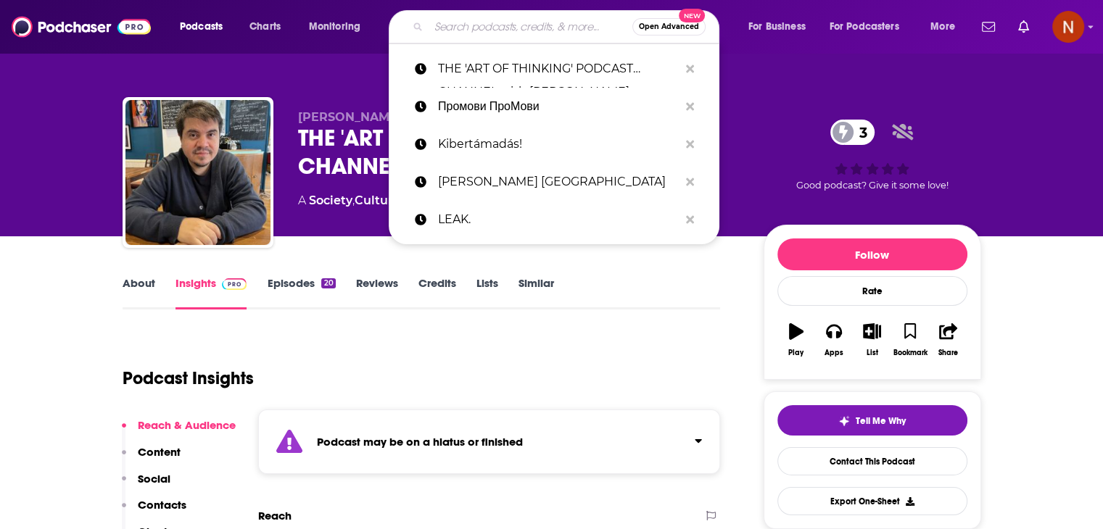
paste input "Mind UA"
type input "Mind UA"
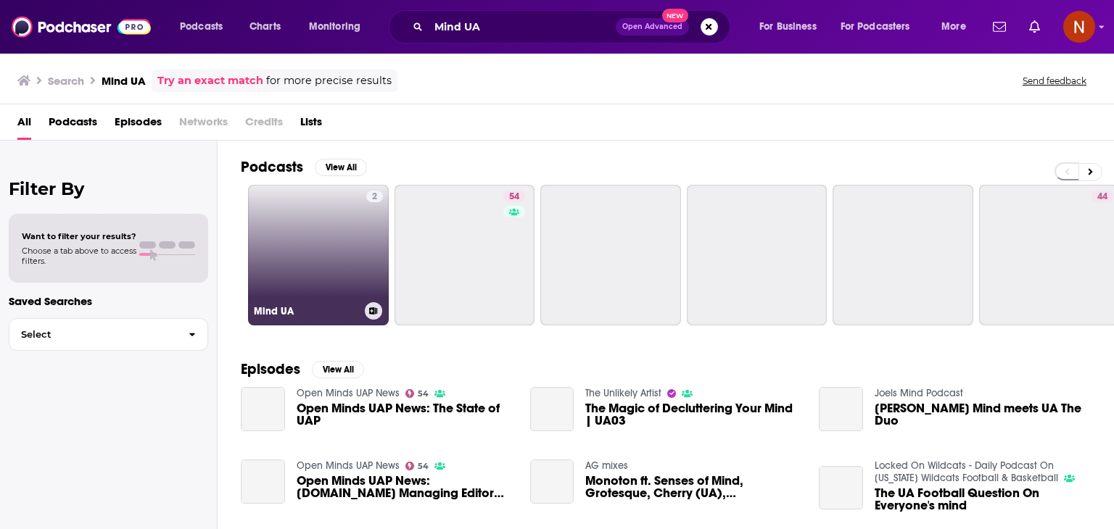
click at [287, 241] on link "2 Mind UA" at bounding box center [318, 255] width 141 height 141
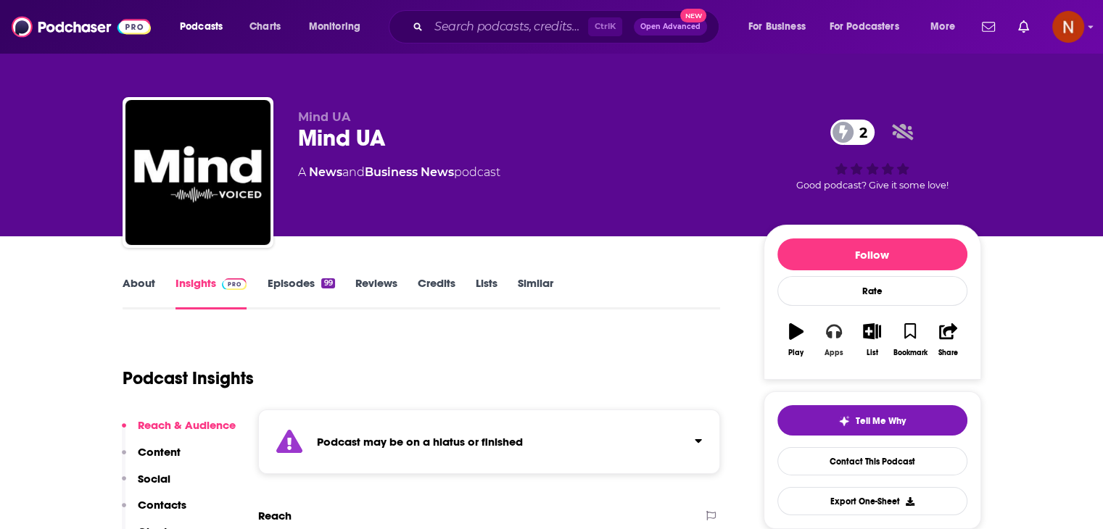
click at [834, 331] on icon "button" at bounding box center [834, 331] width 16 height 16
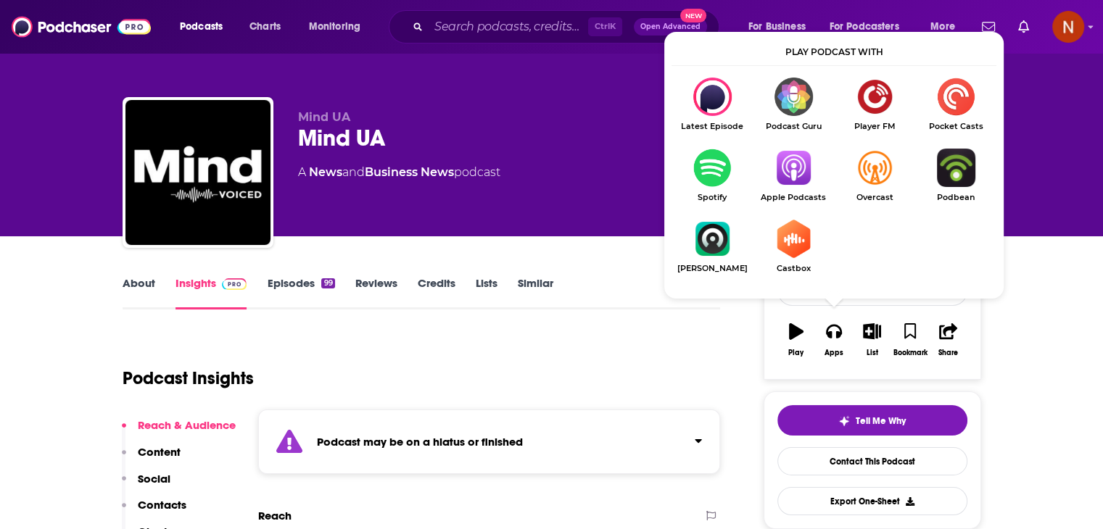
click at [212, 22] on span "Podcasts" at bounding box center [201, 27] width 43 height 20
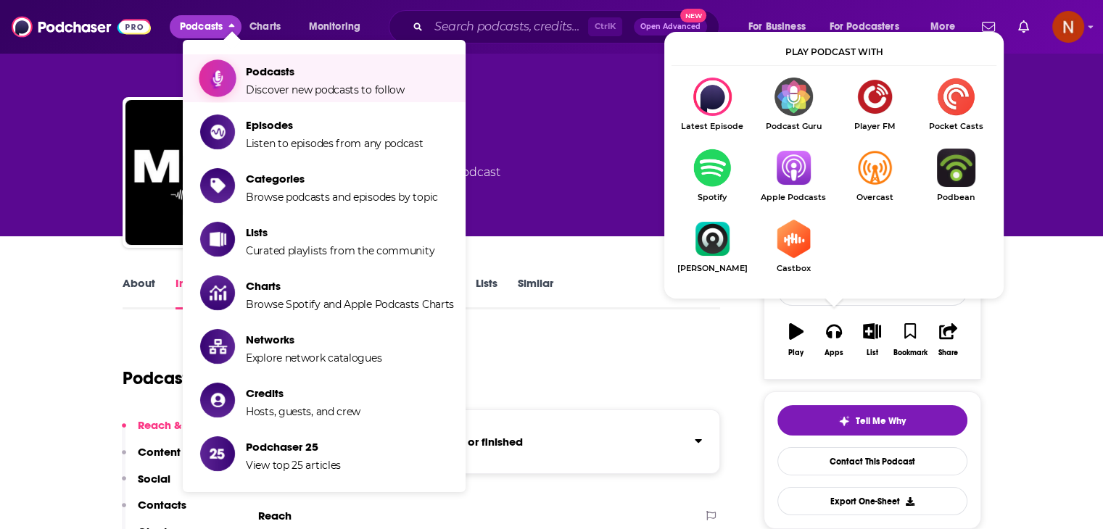
click at [257, 83] on span "Podcasts Discover new podcasts to follow" at bounding box center [325, 78] width 159 height 36
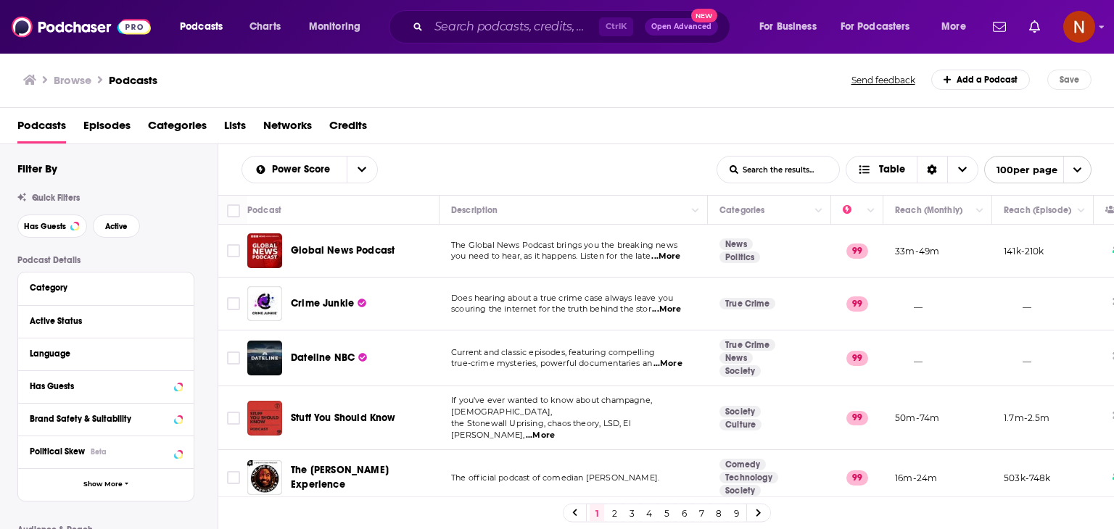
click at [84, 294] on button "Category" at bounding box center [106, 287] width 152 height 18
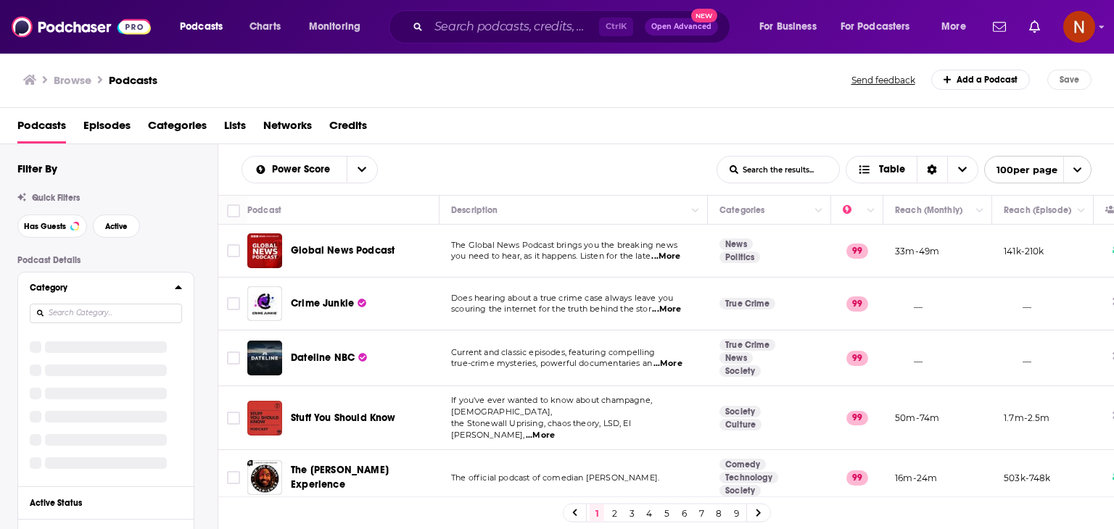
click at [84, 294] on button "Category" at bounding box center [102, 287] width 145 height 18
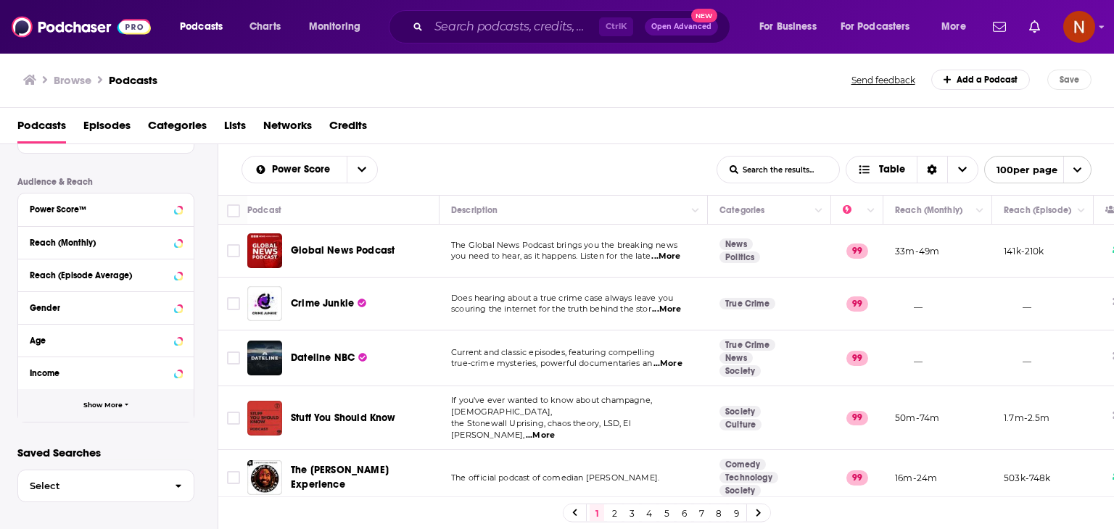
click at [114, 400] on button "Show More" at bounding box center [105, 405] width 175 height 33
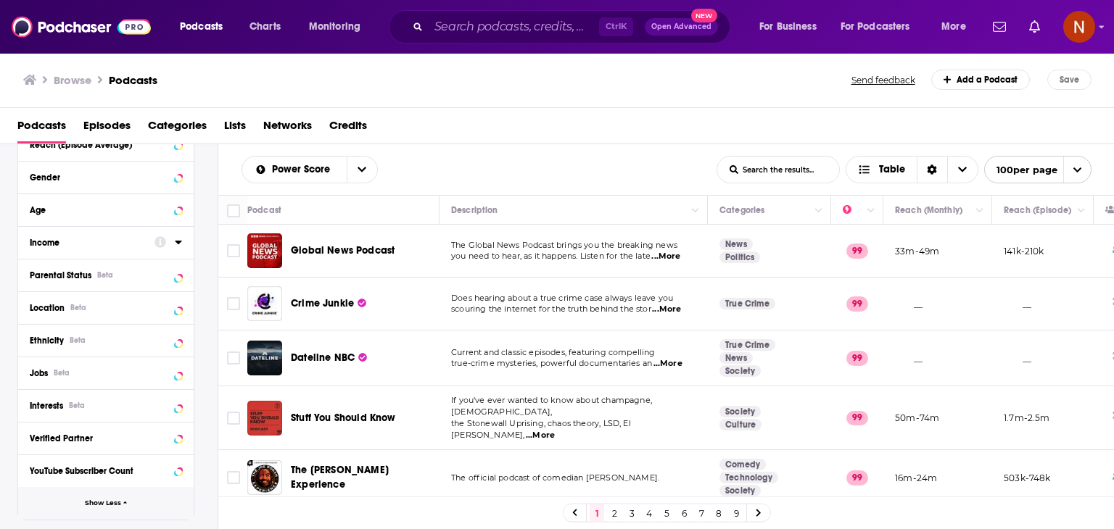
scroll to position [505, 0]
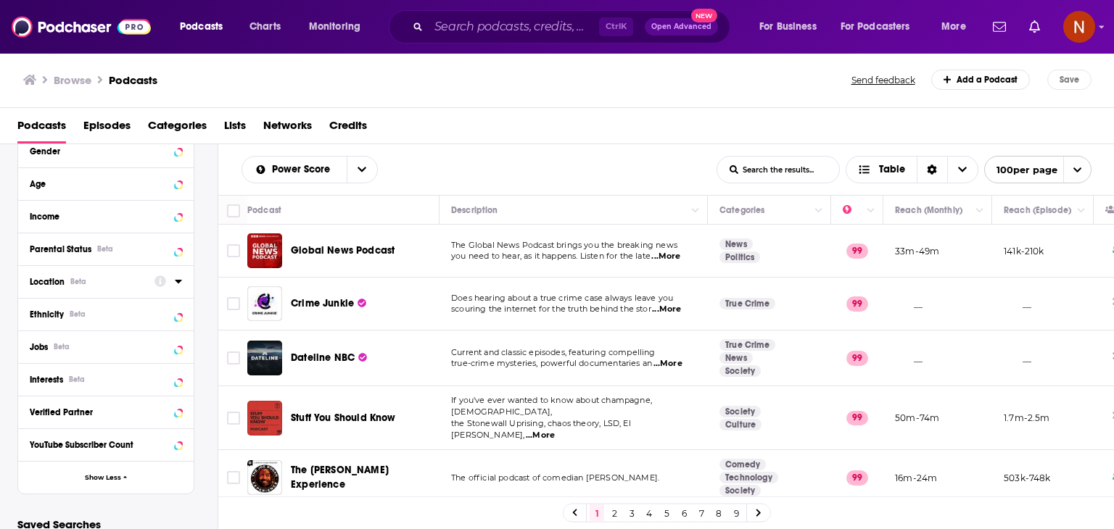
click at [146, 282] on button "Location Beta" at bounding box center [92, 281] width 125 height 18
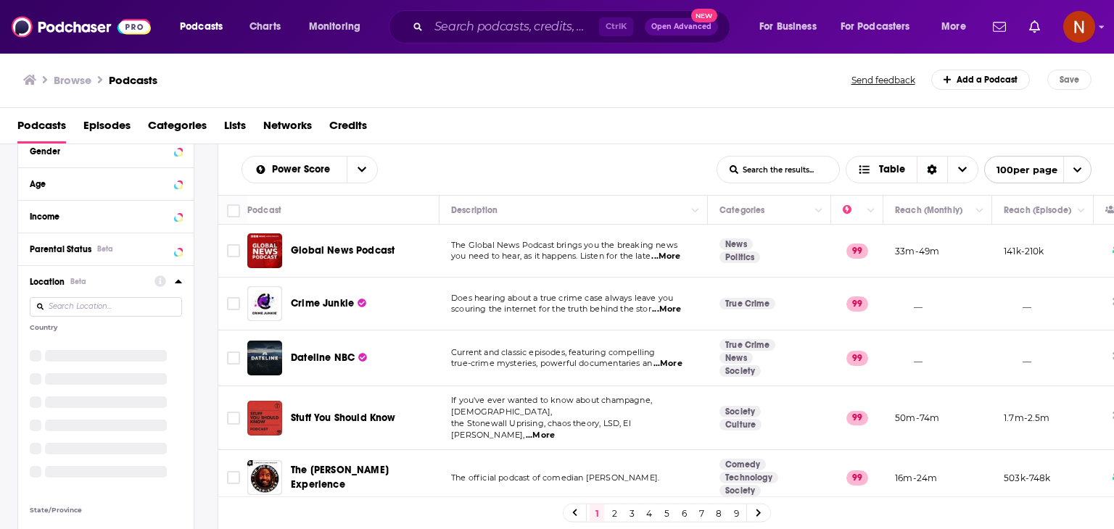
click at [135, 309] on input at bounding box center [106, 307] width 152 height 20
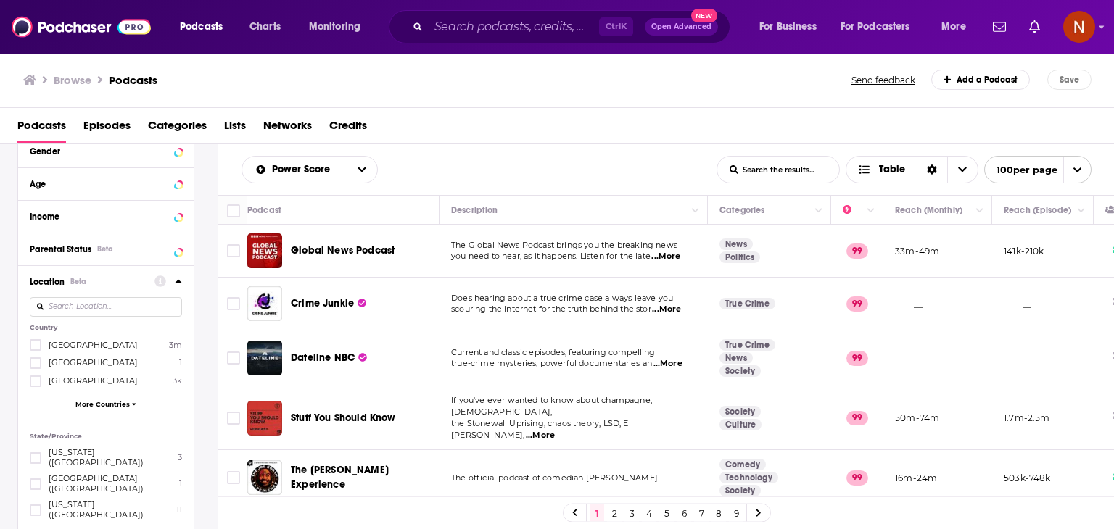
click at [114, 398] on div "United States 3m Algeria 1 Argentina 3k More Countries" at bounding box center [106, 377] width 152 height 77
click at [114, 402] on span "More Countries" at bounding box center [102, 404] width 54 height 8
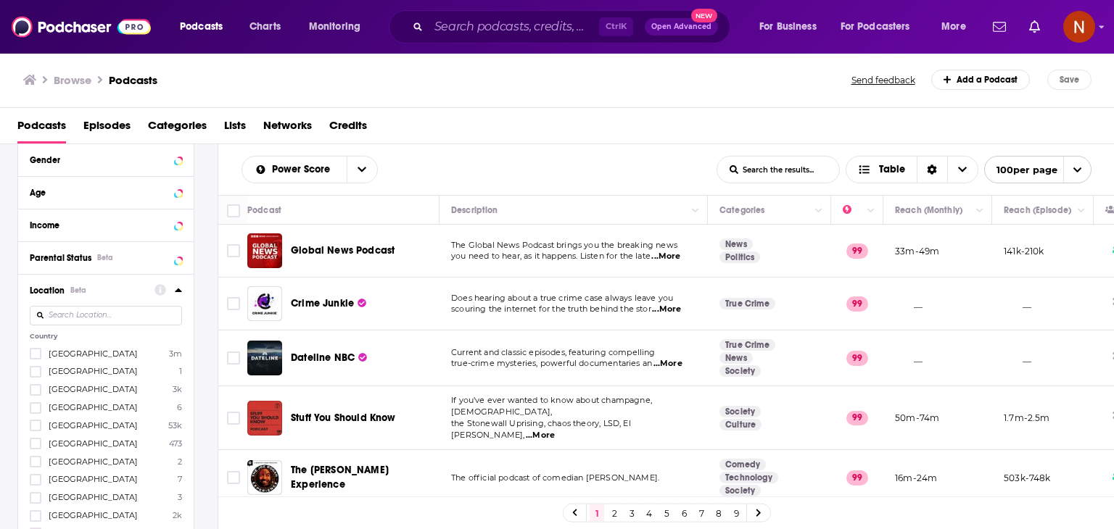
scroll to position [486, 0]
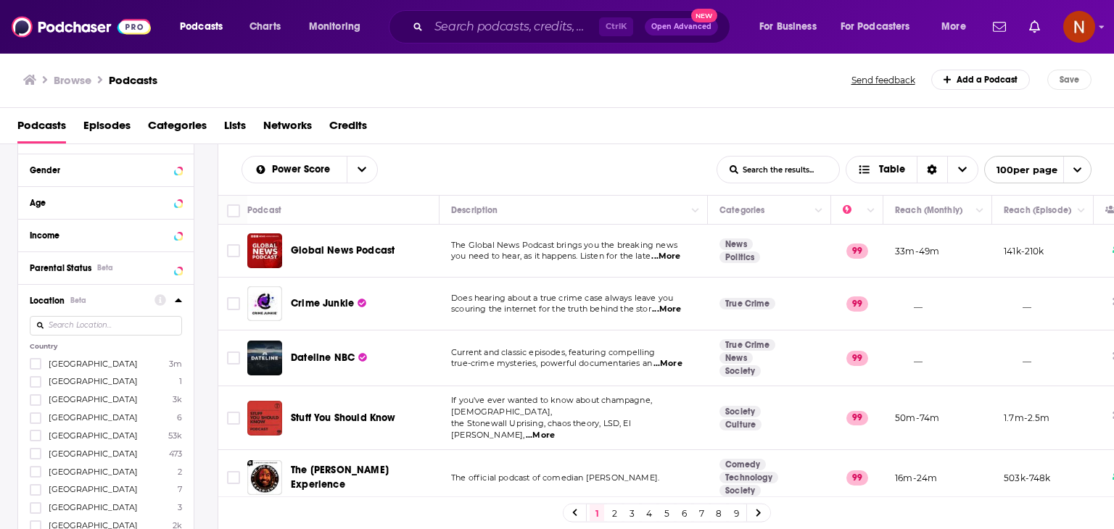
click at [122, 333] on input at bounding box center [106, 326] width 152 height 20
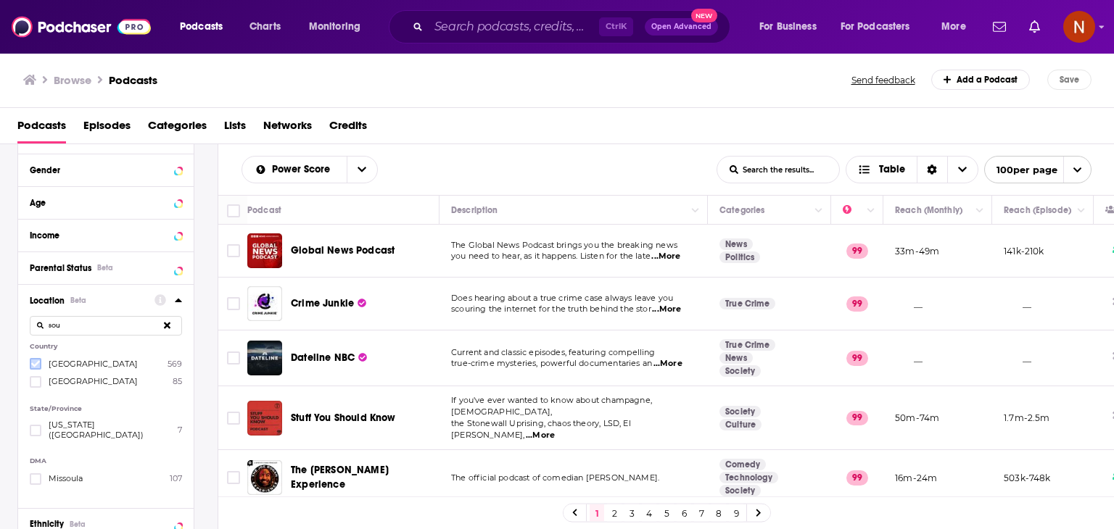
click at [31, 361] on icon at bounding box center [35, 364] width 9 height 9
click at [82, 321] on input "sou" at bounding box center [106, 326] width 152 height 20
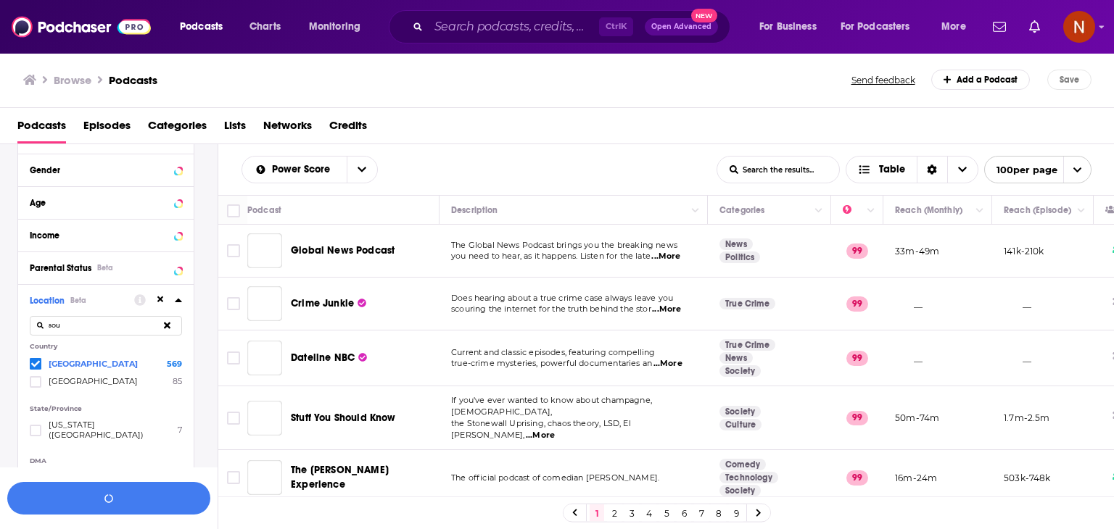
click at [82, 322] on input "sou" at bounding box center [106, 326] width 152 height 20
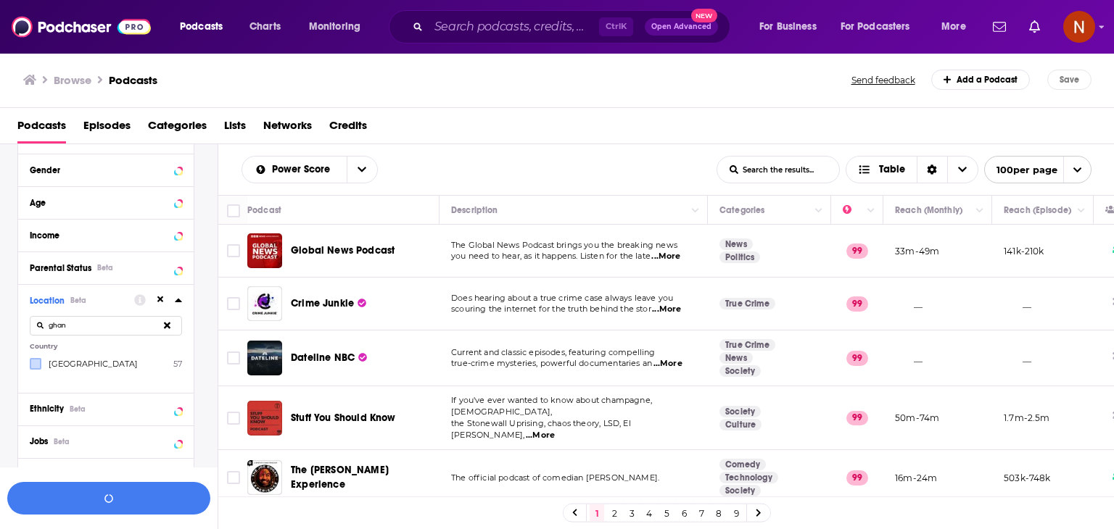
type input "ghan"
click at [40, 362] on label at bounding box center [36, 364] width 12 height 12
click at [82, 328] on input "ghan" at bounding box center [106, 326] width 152 height 20
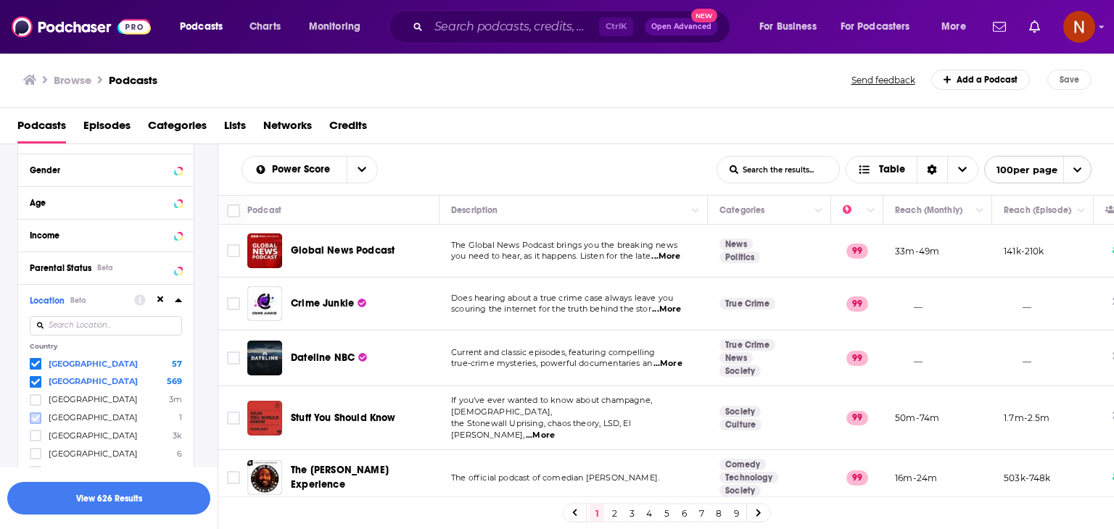
click at [35, 420] on icon at bounding box center [35, 418] width 9 height 7
click at [85, 321] on input at bounding box center [106, 326] width 152 height 20
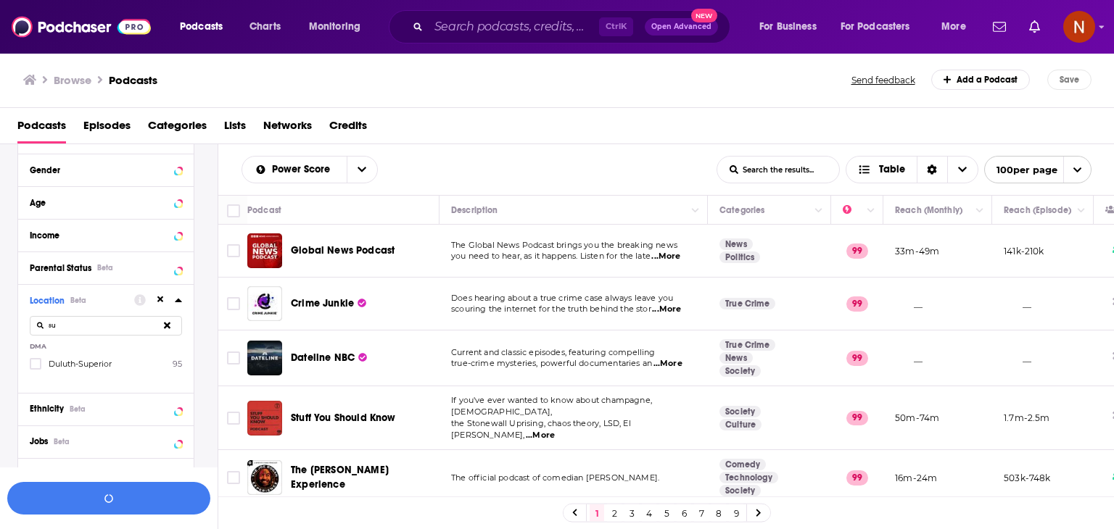
type input "sud"
type input "ken"
click at [38, 365] on icon at bounding box center [35, 364] width 9 height 9
click at [161, 318] on button at bounding box center [167, 326] width 30 height 34
click at [162, 320] on input "ken" at bounding box center [106, 326] width 152 height 20
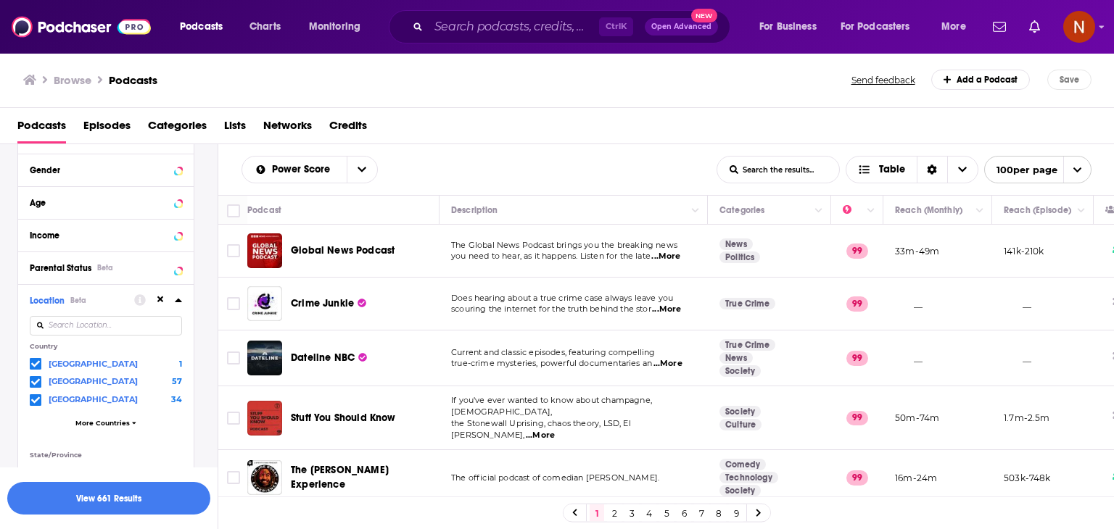
scroll to position [501, 0]
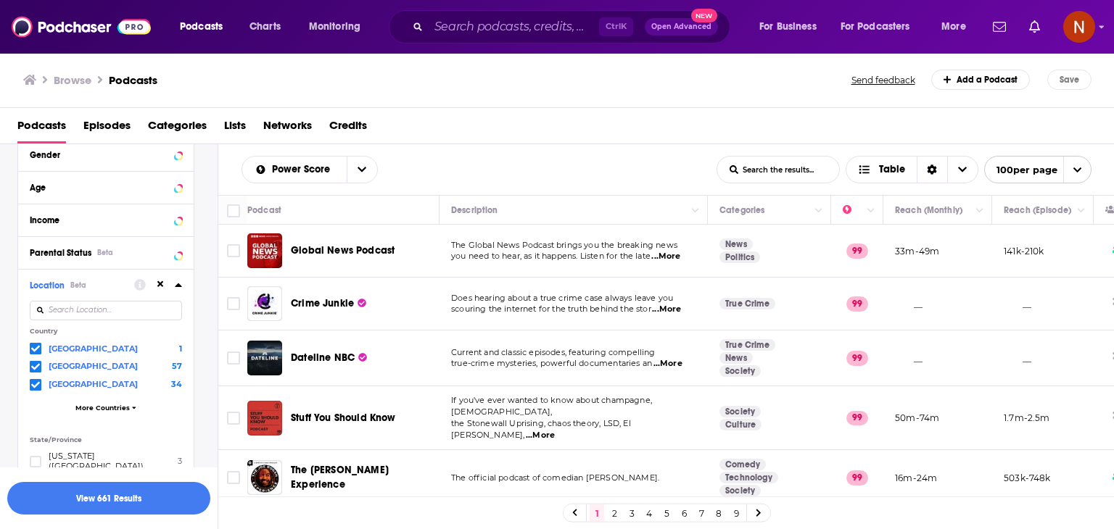
click at [94, 412] on div "Algeria 1 Ghana 57 Kenya 34 More Countries" at bounding box center [106, 380] width 152 height 77
click at [107, 404] on span "More Countries" at bounding box center [102, 408] width 54 height 8
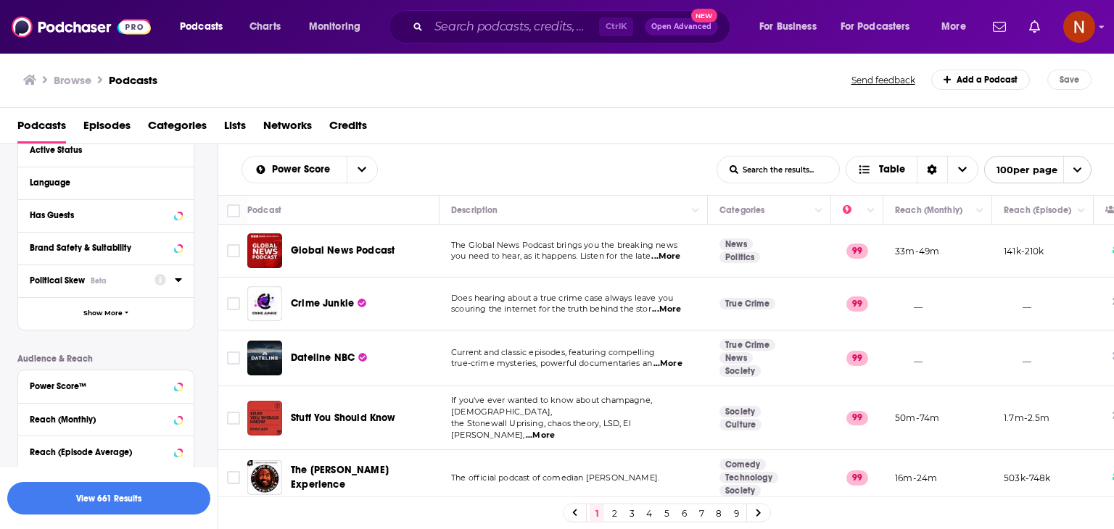
scroll to position [182, 0]
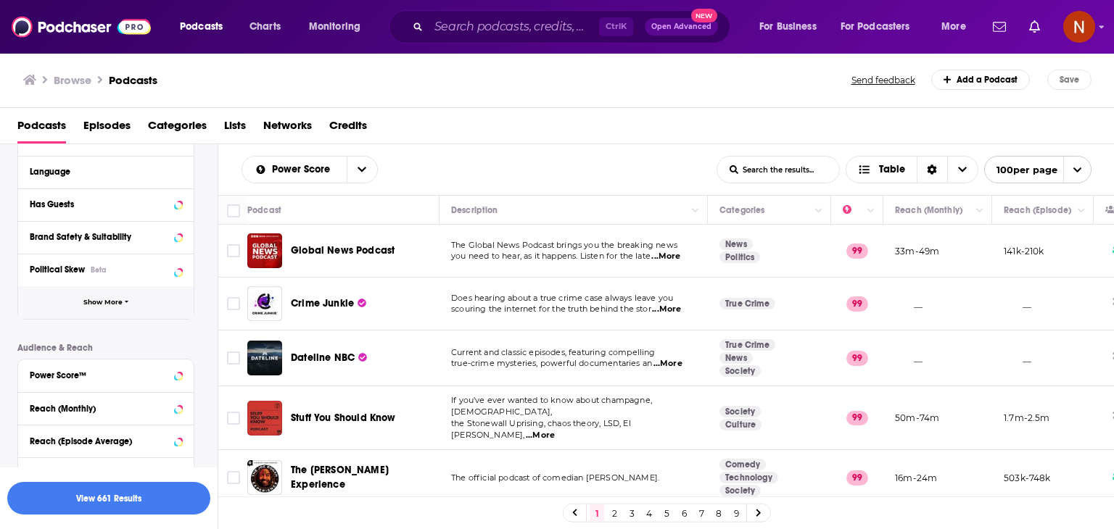
click at [125, 306] on span "button" at bounding box center [127, 303] width 4 height 8
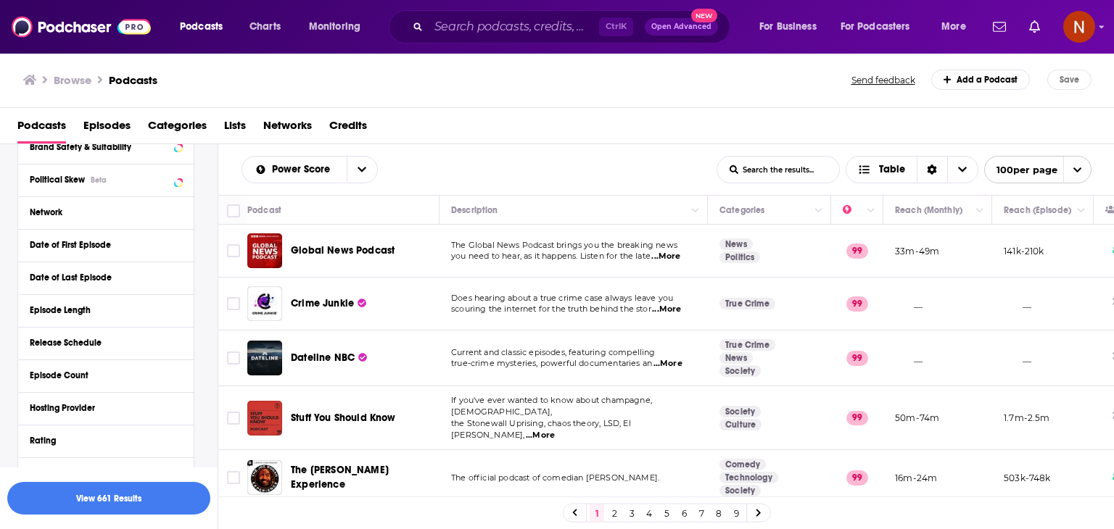
scroll to position [310, 0]
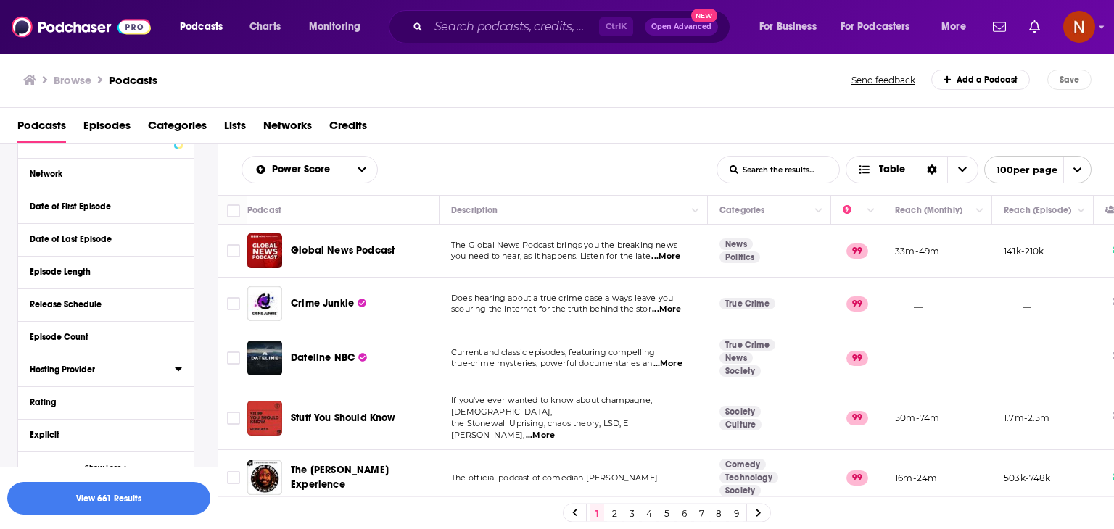
click at [90, 373] on div "Hosting Provider" at bounding box center [98, 370] width 136 height 10
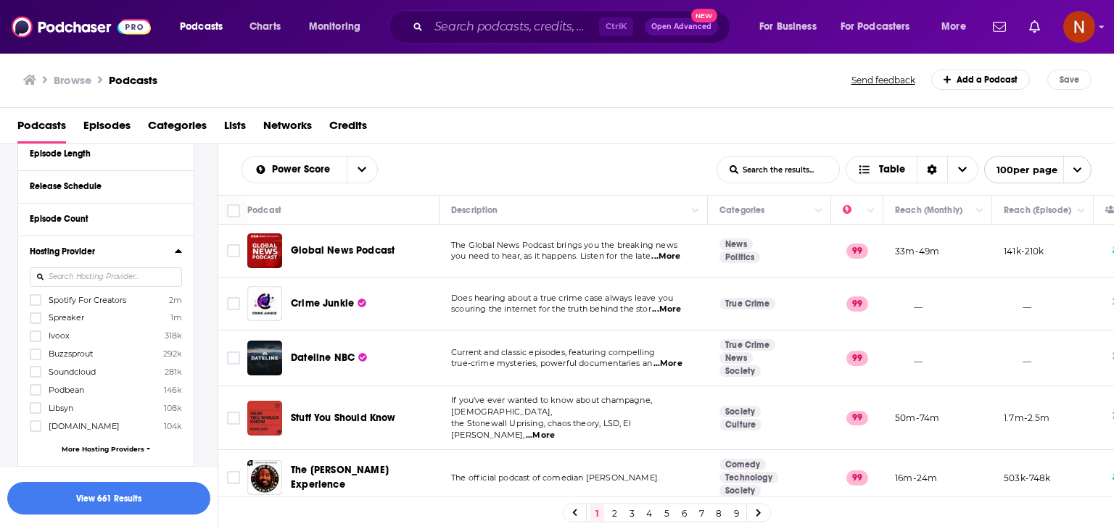
scroll to position [432, 0]
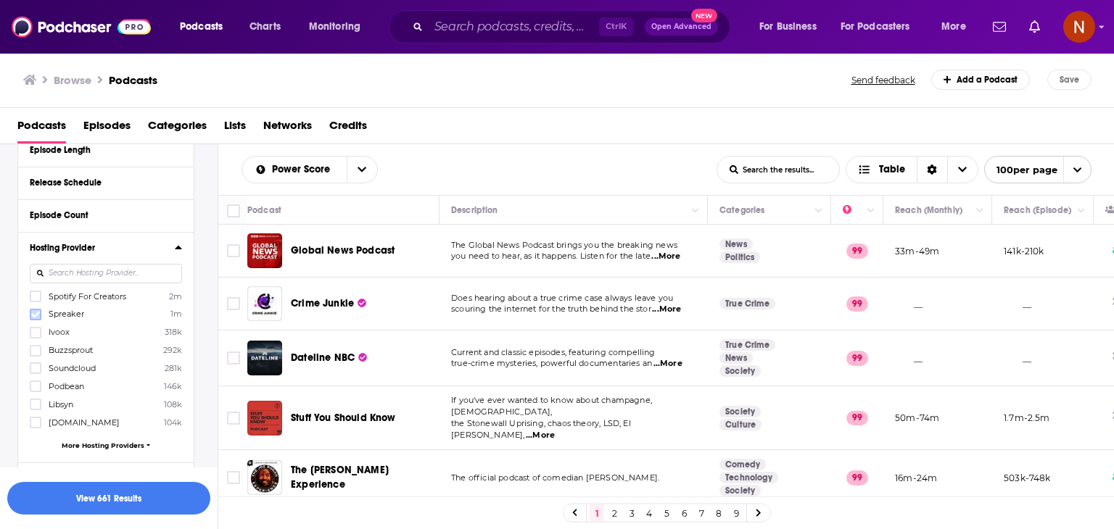
click at [36, 316] on icon at bounding box center [35, 314] width 9 height 7
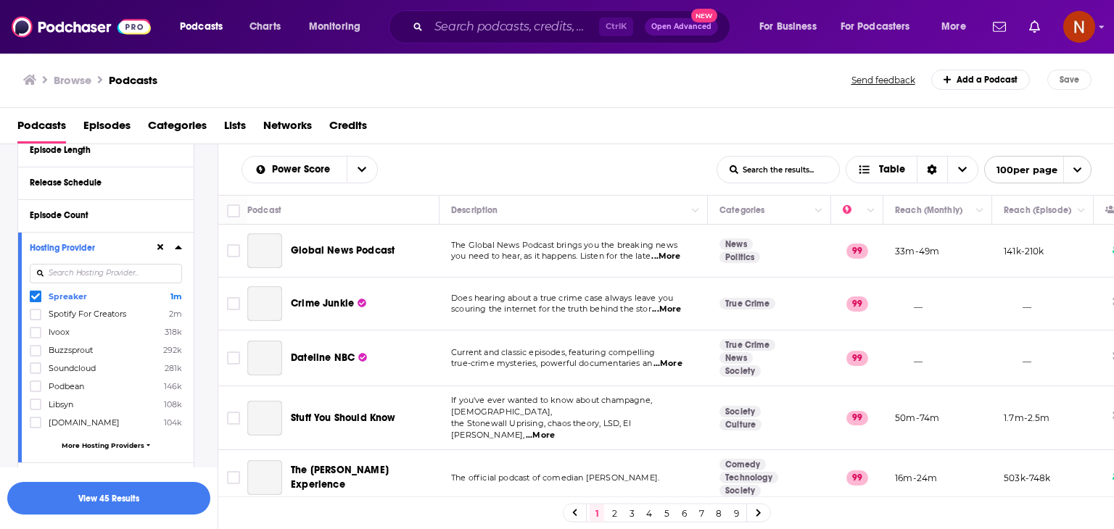
scroll to position [455, 0]
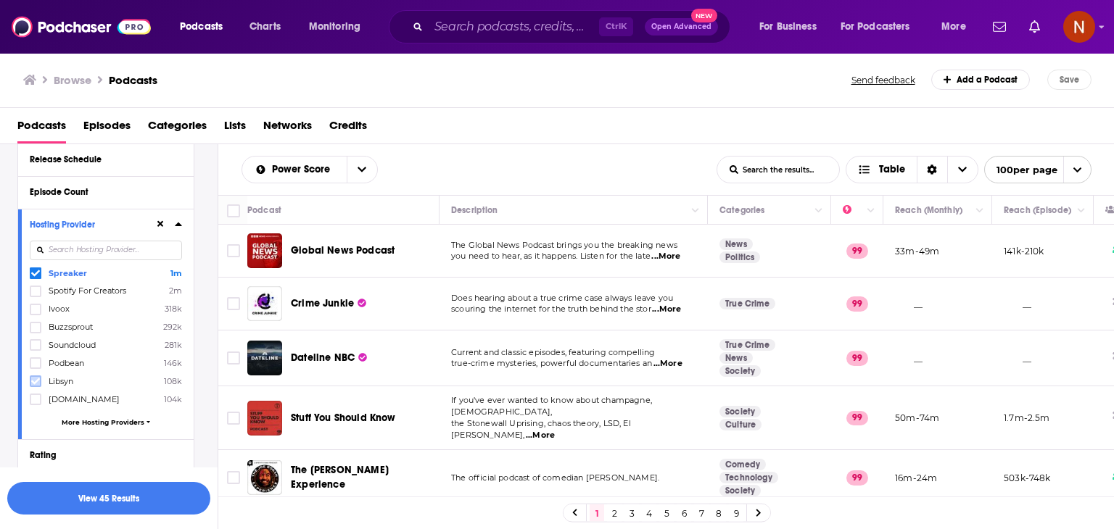
click at [34, 381] on icon at bounding box center [35, 381] width 9 height 9
click at [35, 401] on icon at bounding box center [35, 399] width 9 height 7
click at [93, 421] on span "More Hosting Providers" at bounding box center [103, 422] width 83 height 8
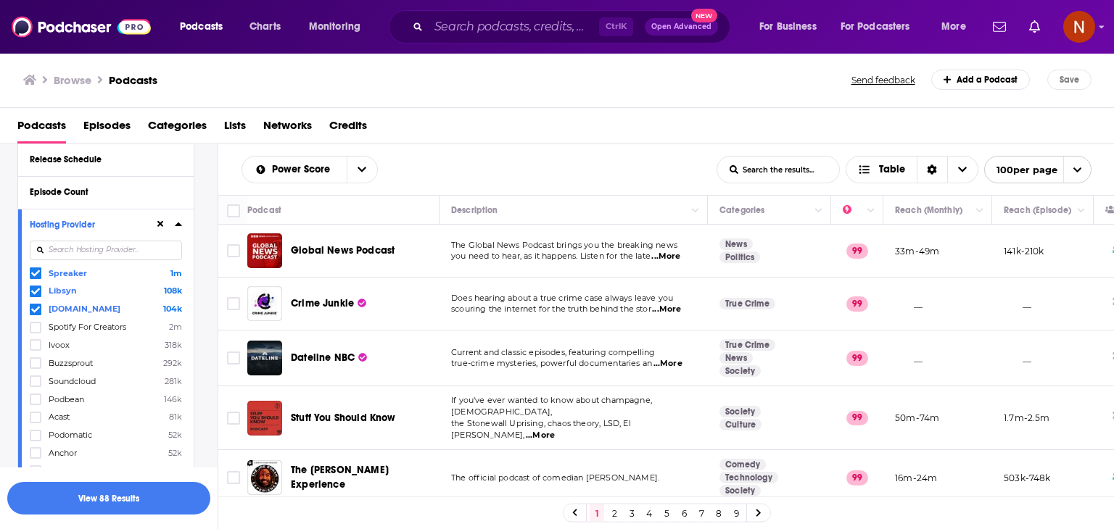
scroll to position [484, 0]
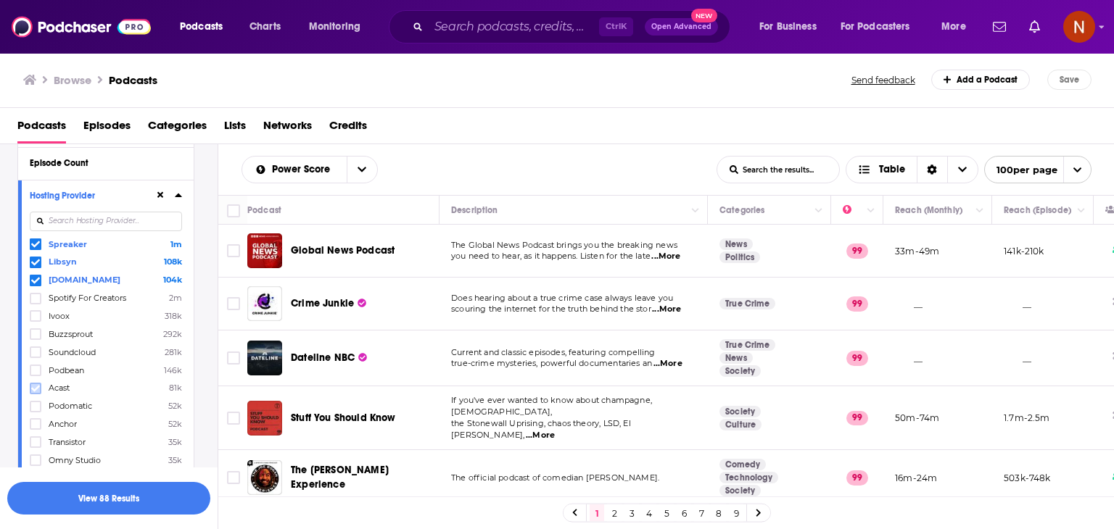
click at [36, 390] on icon at bounding box center [35, 388] width 9 height 9
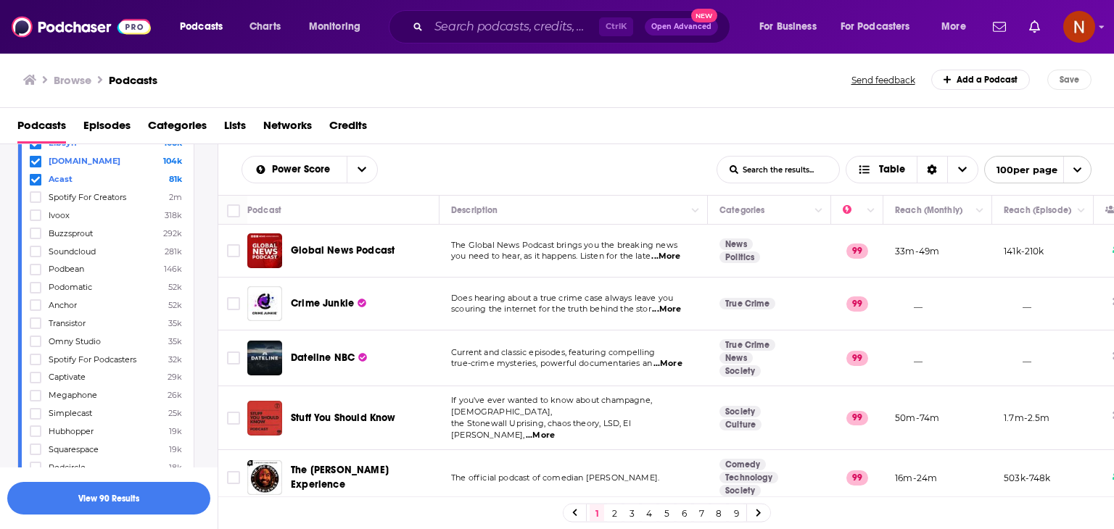
scroll to position [626, 0]
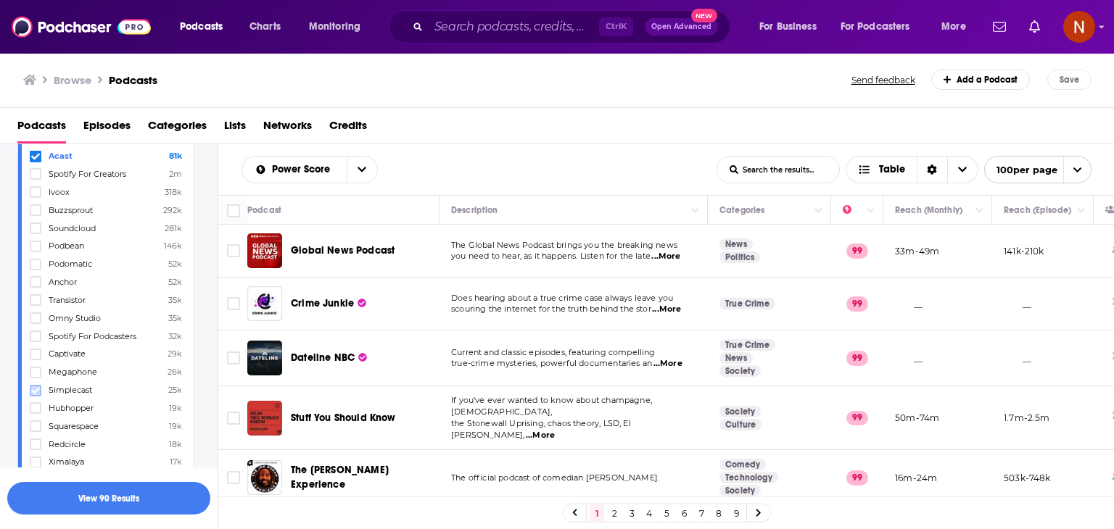
click at [36, 389] on icon at bounding box center [35, 390] width 9 height 7
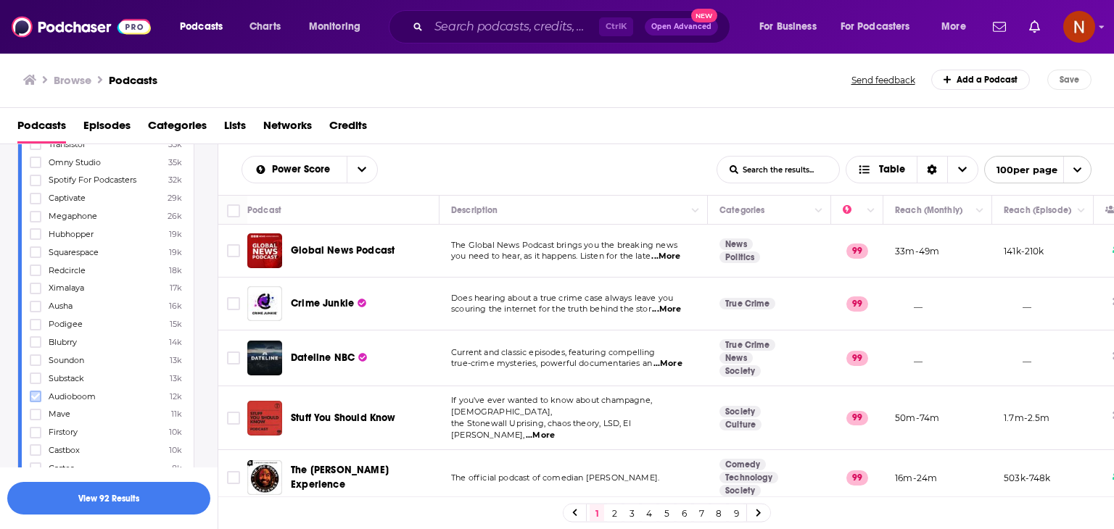
click at [33, 398] on icon at bounding box center [35, 396] width 9 height 7
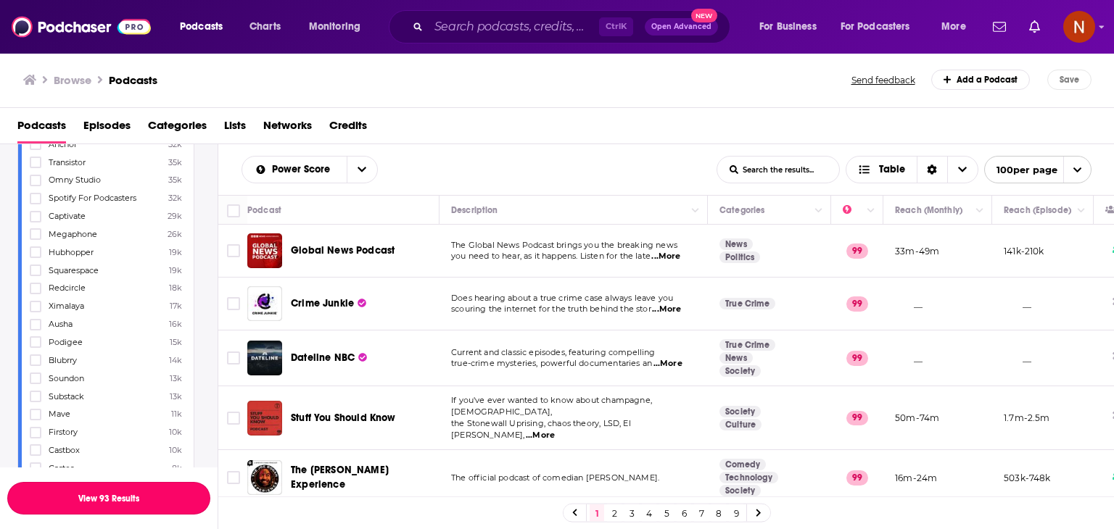
click at [162, 498] on button "View 93 Results" at bounding box center [108, 498] width 203 height 33
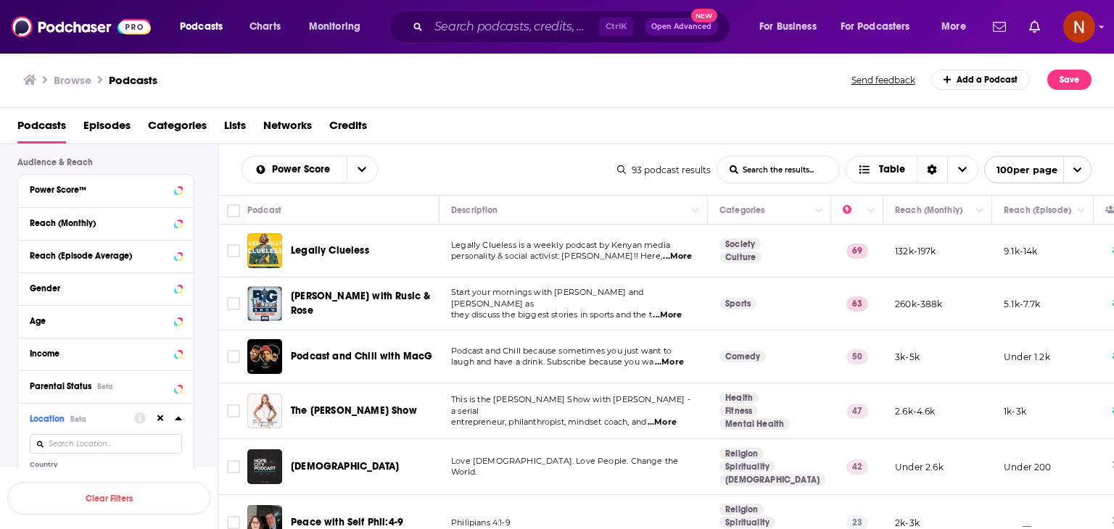
drag, startPoint x: 225, startPoint y: 181, endPoint x: 403, endPoint y: 277, distance: 201.8
click at [403, 277] on div "Power Score List Search Input Search the results... Table 93 podcast results Li…" at bounding box center [666, 383] width 896 height 478
click at [433, 137] on div "Podcasts Episodes Categories Lists Networks Credits" at bounding box center [559, 129] width 1085 height 30
click at [354, 244] on span "Legally Clueless" at bounding box center [330, 250] width 78 height 12
click at [447, 158] on div "Power Score List Search Input Search the results... Table" at bounding box center [429, 170] width 376 height 28
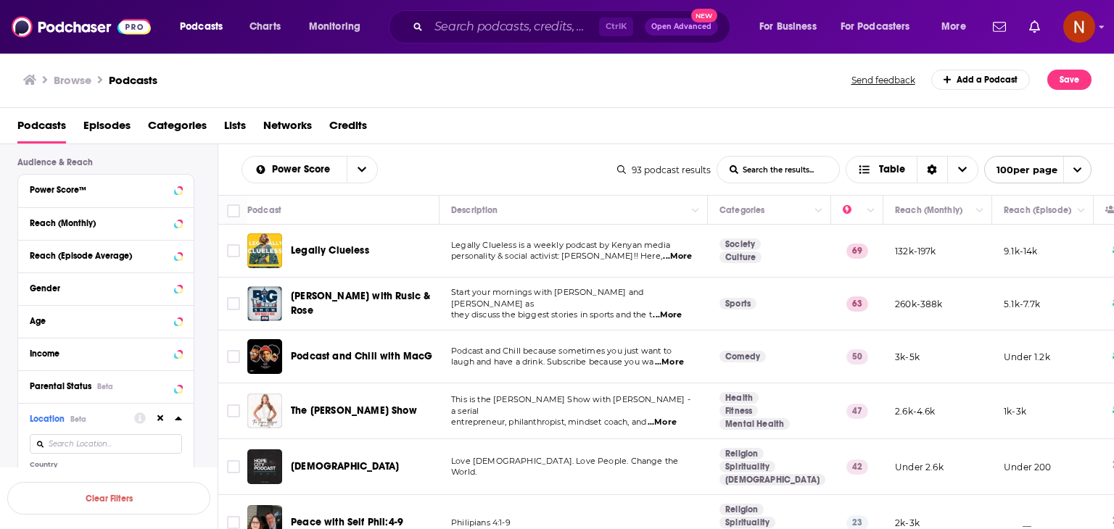
click at [361, 305] on div "Podcasts Charts Monitoring Ctrl K Open Advanced New For Business For Podcasters…" at bounding box center [557, 264] width 1114 height 529
click at [450, 157] on div "Power Score List Search Input Search the results... Table" at bounding box center [429, 170] width 376 height 28
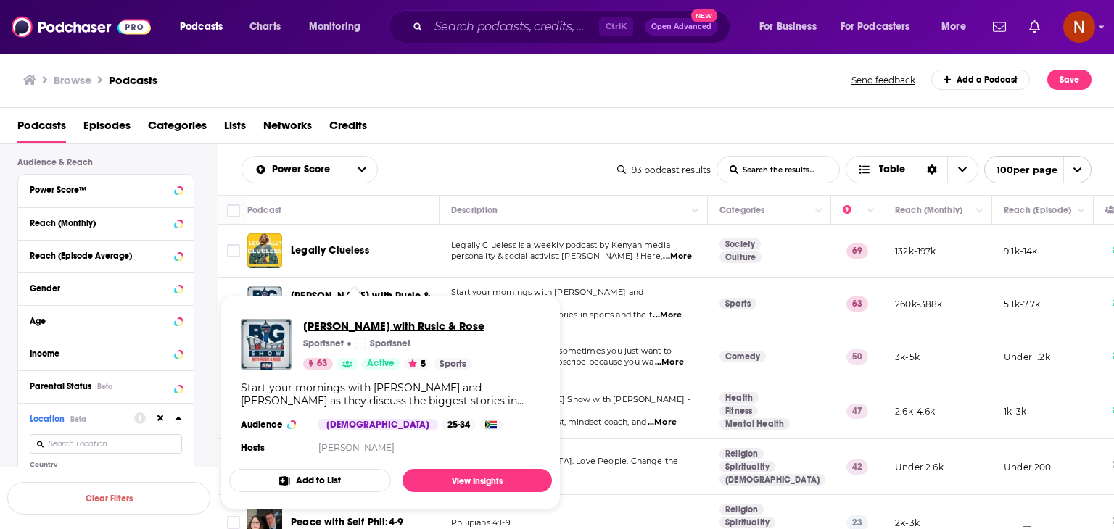
click at [357, 323] on span "[PERSON_NAME] with Rusic & Rose" at bounding box center [393, 326] width 181 height 14
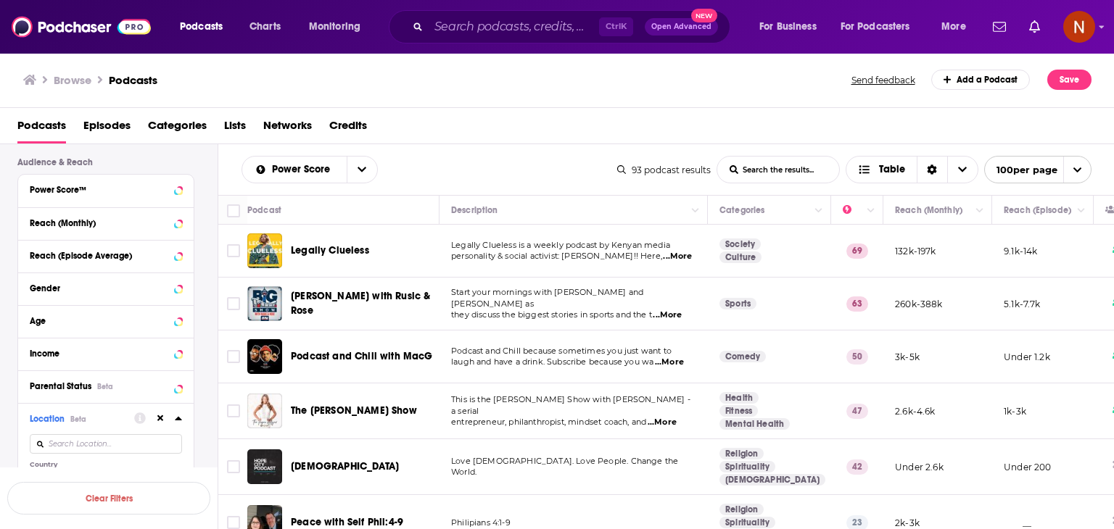
click at [479, 157] on div "Power Score List Search Input Search the results... Table" at bounding box center [429, 170] width 376 height 28
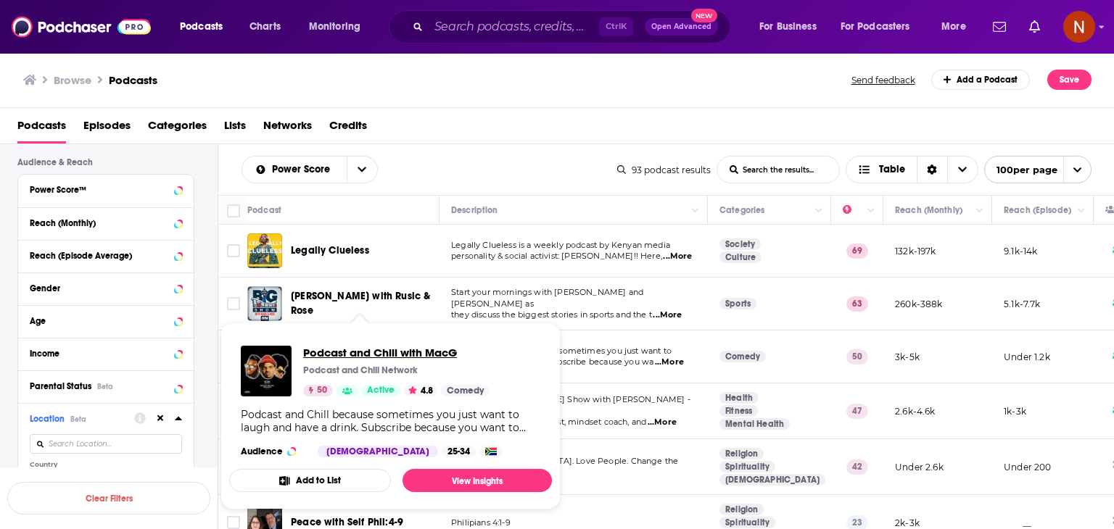
click at [380, 352] on span "Podcast and Chill with MacG" at bounding box center [396, 353] width 186 height 14
click at [505, 146] on div "Power Score List Search Input Search the results... Table 93 podcast results Li…" at bounding box center [666, 169] width 896 height 51
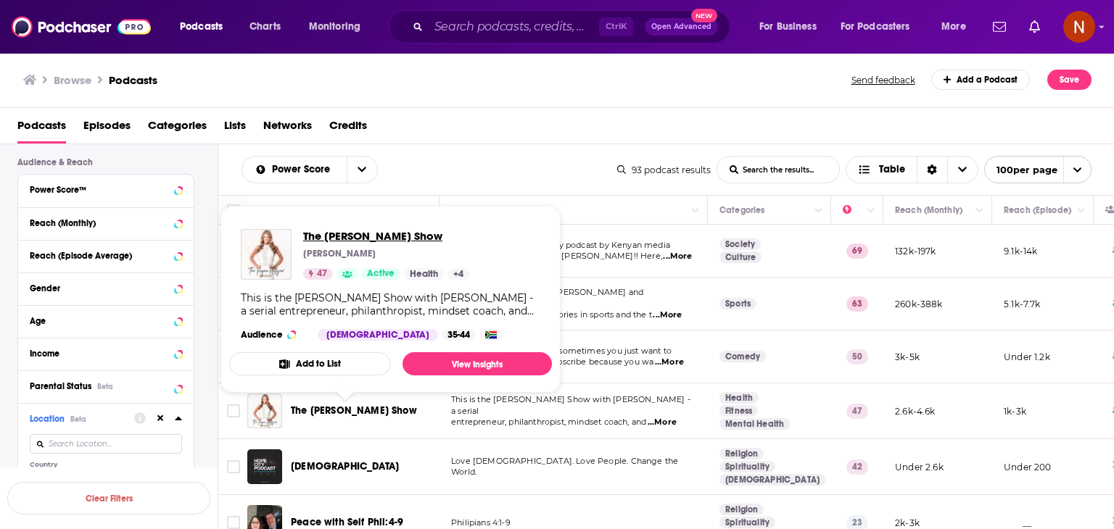
click at [381, 239] on span "The [PERSON_NAME] Show" at bounding box center [386, 236] width 166 height 14
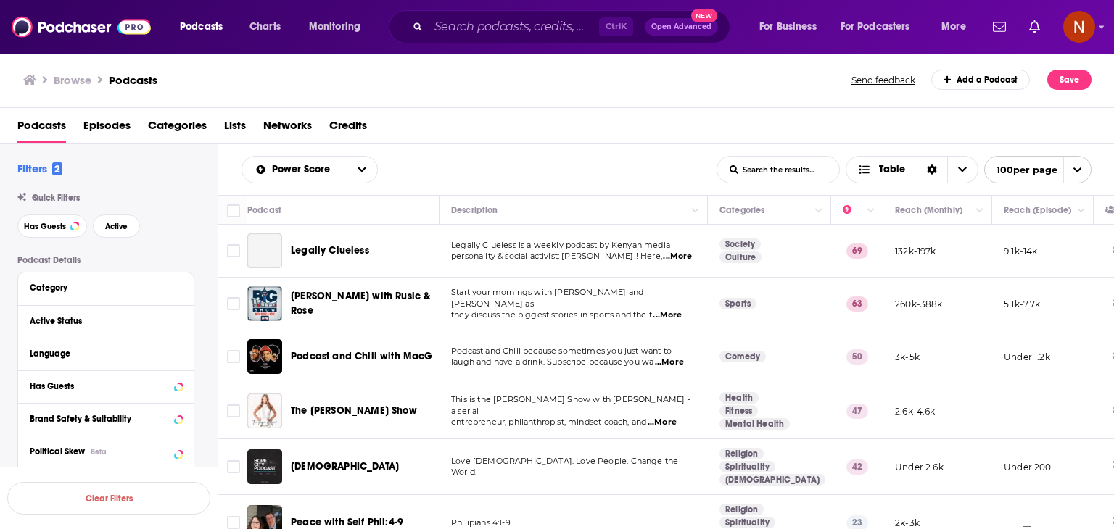
scroll to position [118, 0]
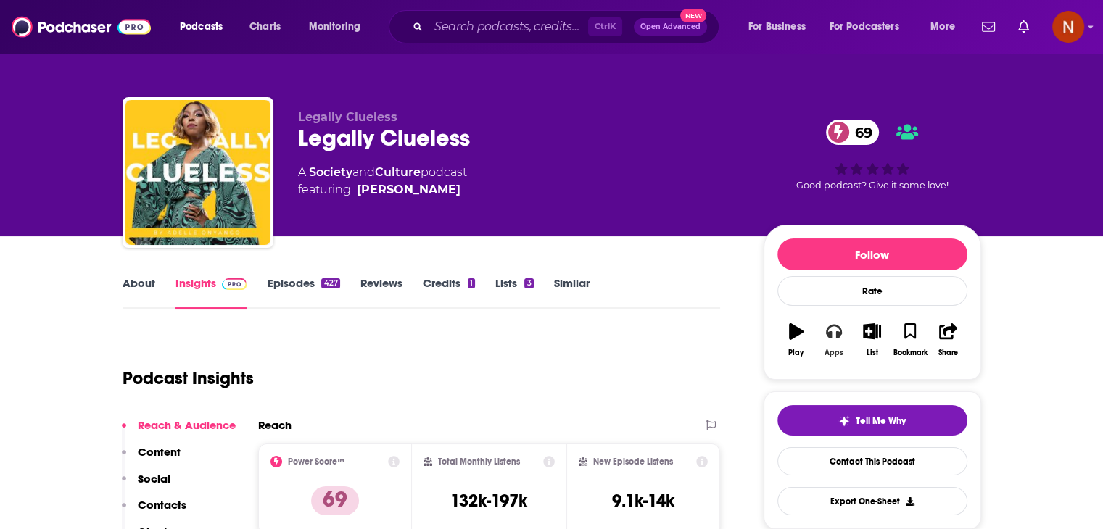
click at [844, 344] on button "Apps" at bounding box center [834, 340] width 38 height 52
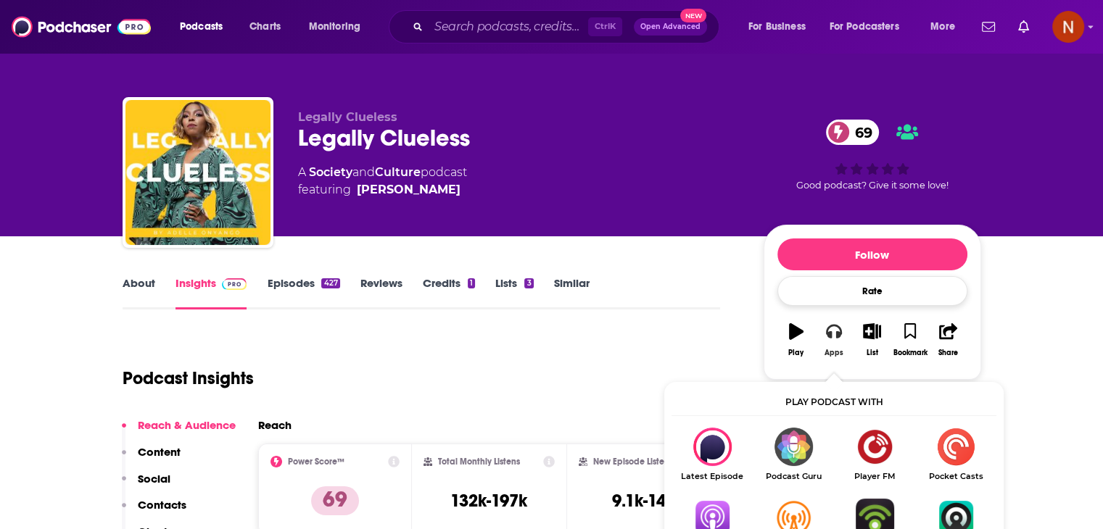
scroll to position [165, 0]
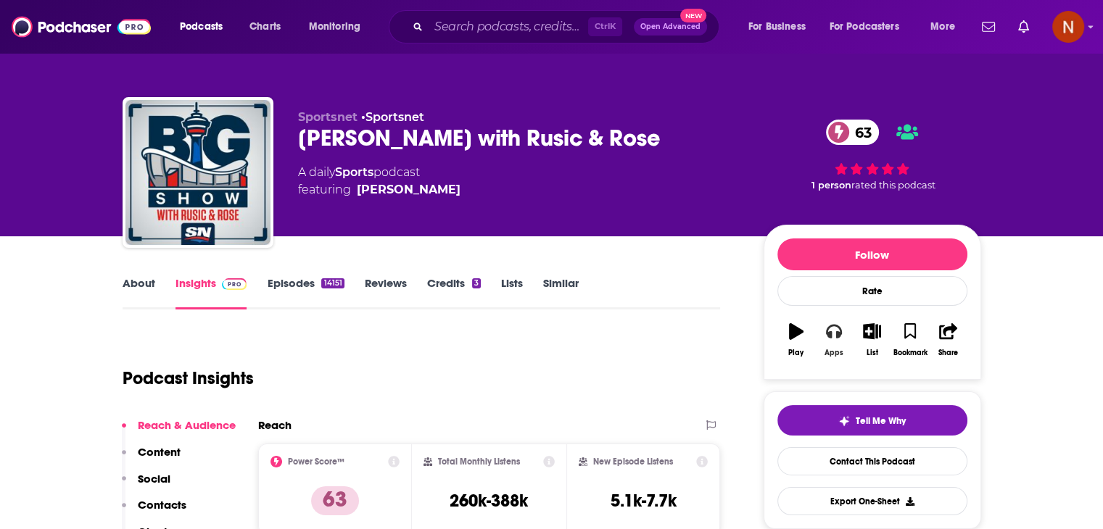
click at [824, 330] on button "Apps" at bounding box center [834, 340] width 38 height 52
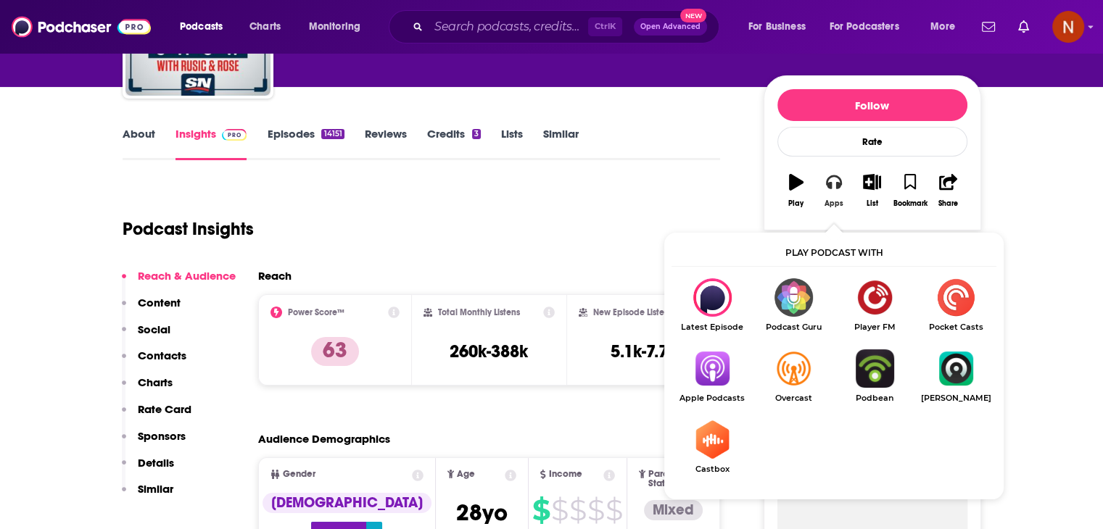
scroll to position [153, 0]
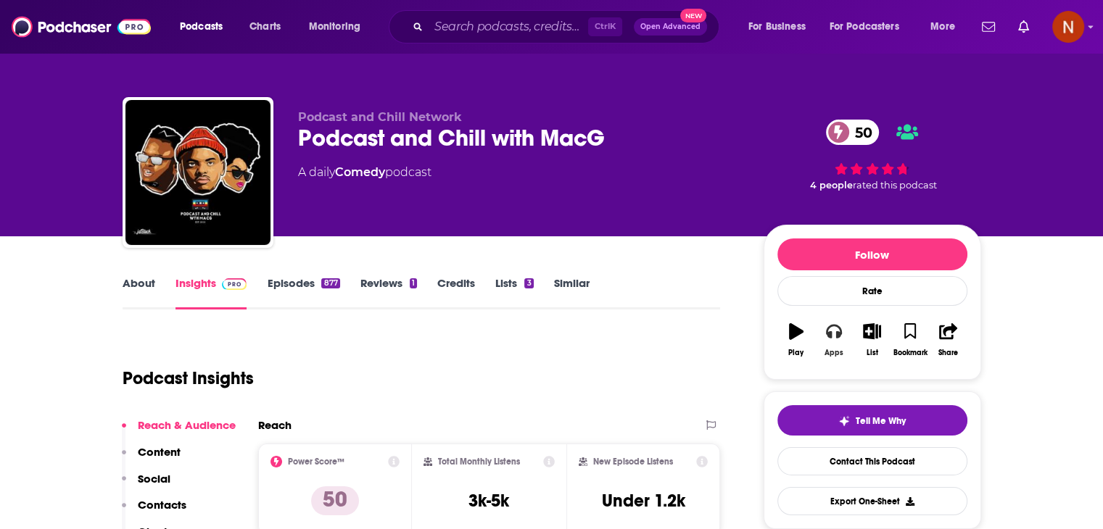
click at [834, 330] on icon "button" at bounding box center [834, 331] width 16 height 16
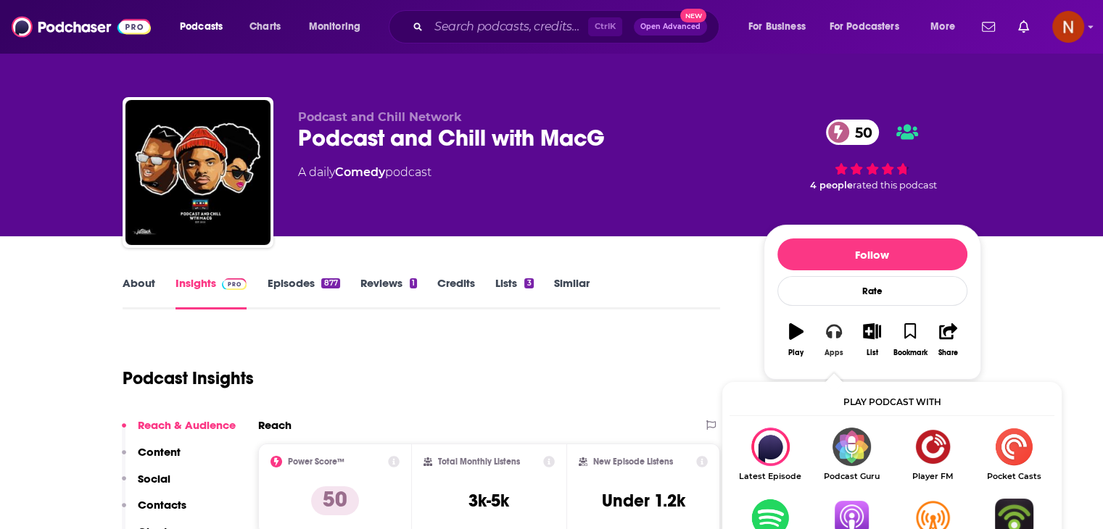
scroll to position [83, 0]
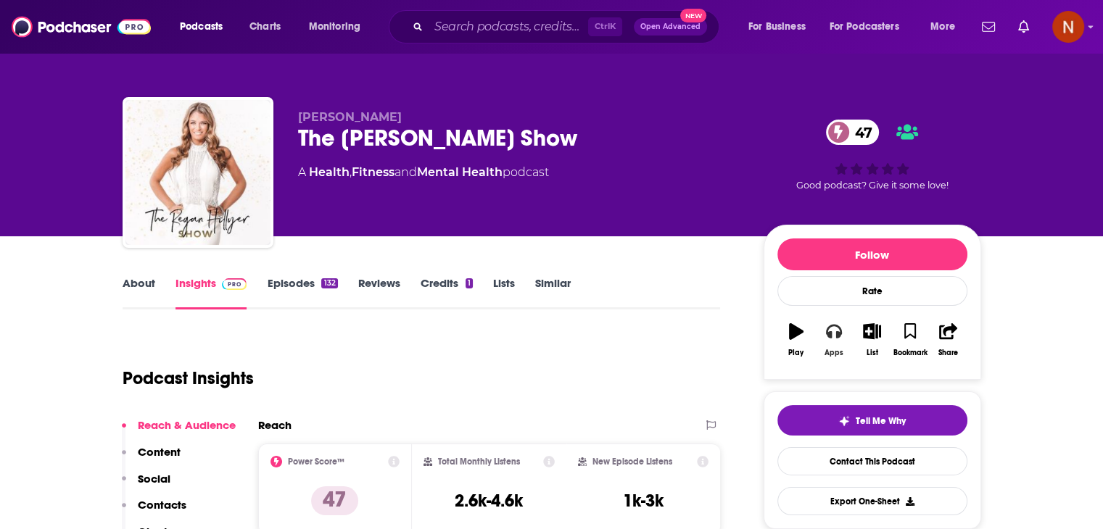
click at [824, 336] on button "Apps" at bounding box center [834, 340] width 38 height 52
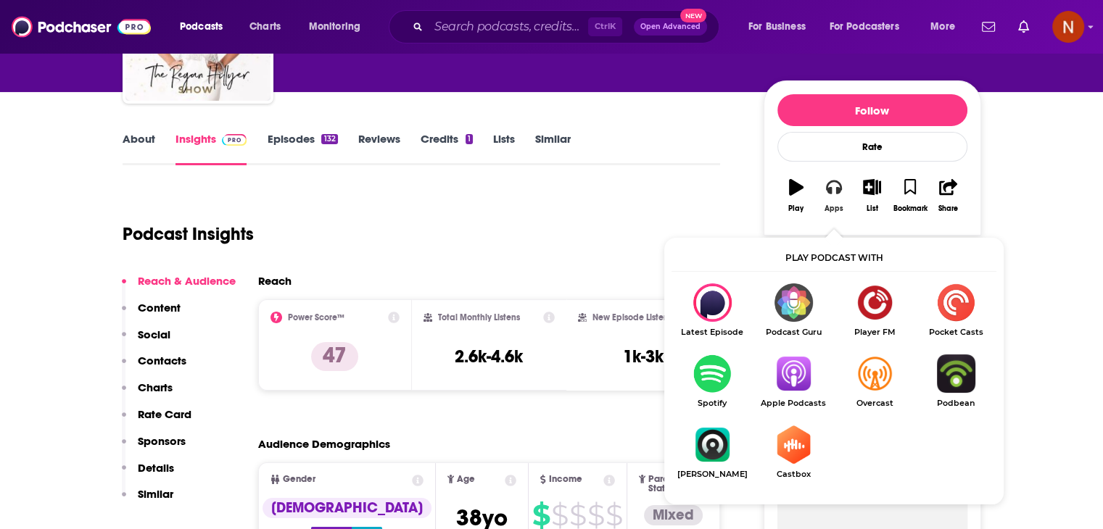
scroll to position [145, 0]
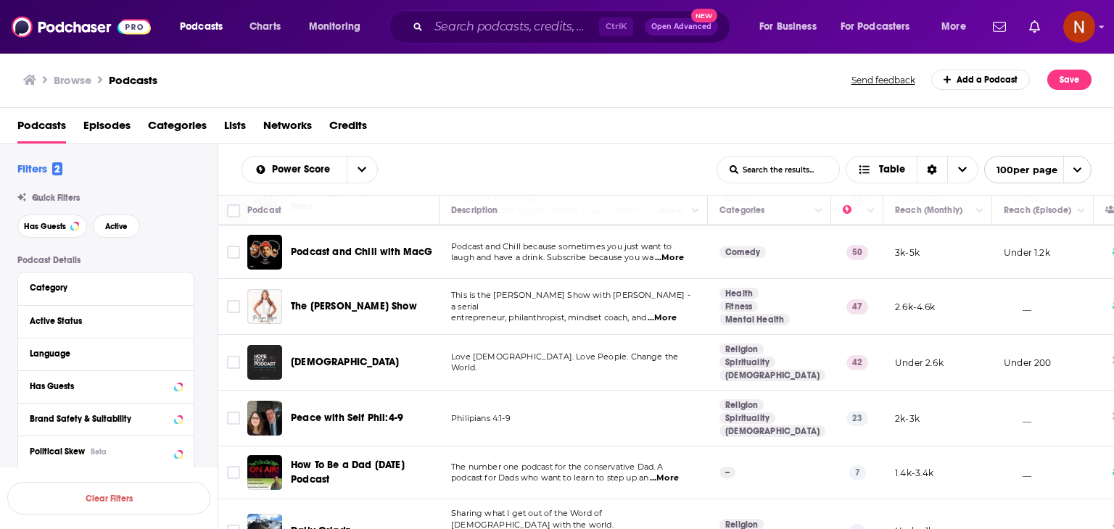
scroll to position [110, 0]
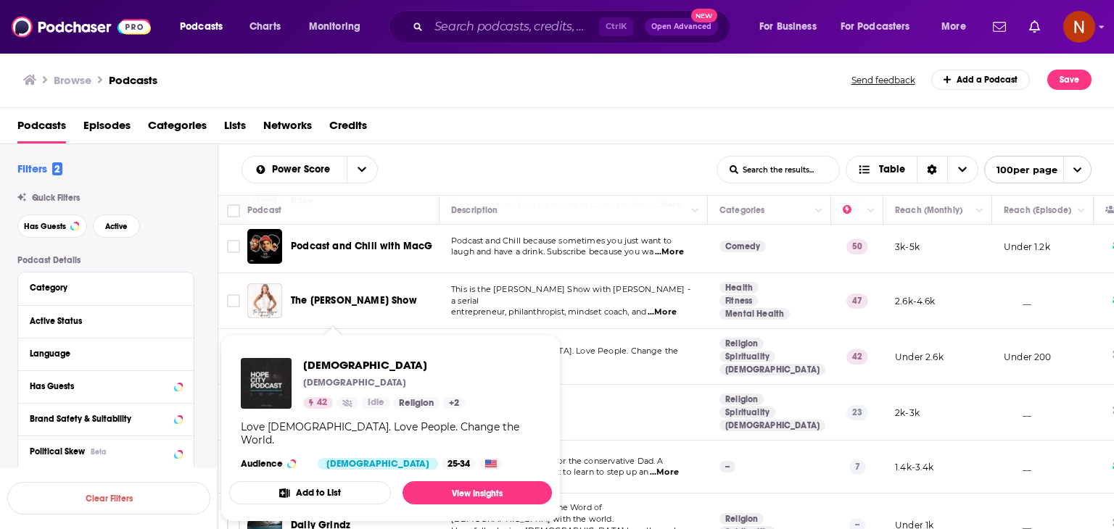
click at [448, 149] on div "Power Score List Search Input Search the results... Table List Search Input Sea…" at bounding box center [666, 169] width 896 height 51
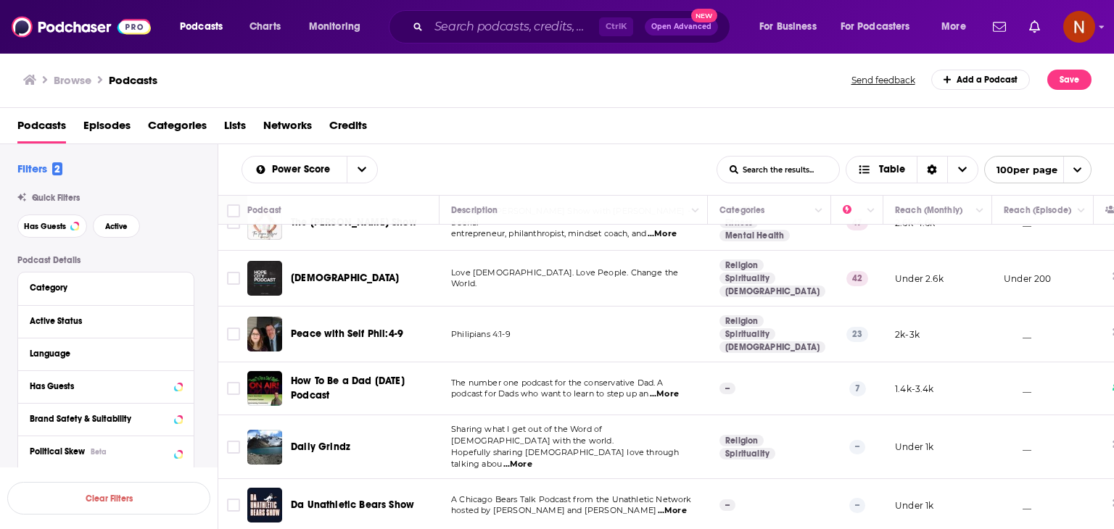
scroll to position [189, 0]
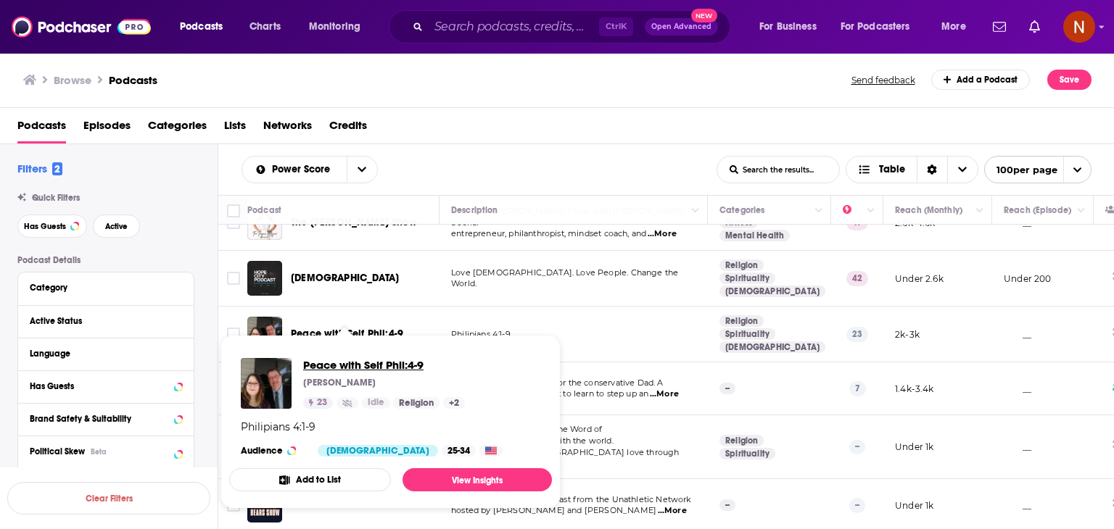
click at [374, 363] on span "Peace with Self Phil:4-9" at bounding box center [384, 365] width 162 height 14
click at [465, 100] on div "Browse Podcasts Send feedback Add a Podcast Save" at bounding box center [557, 80] width 1114 height 56
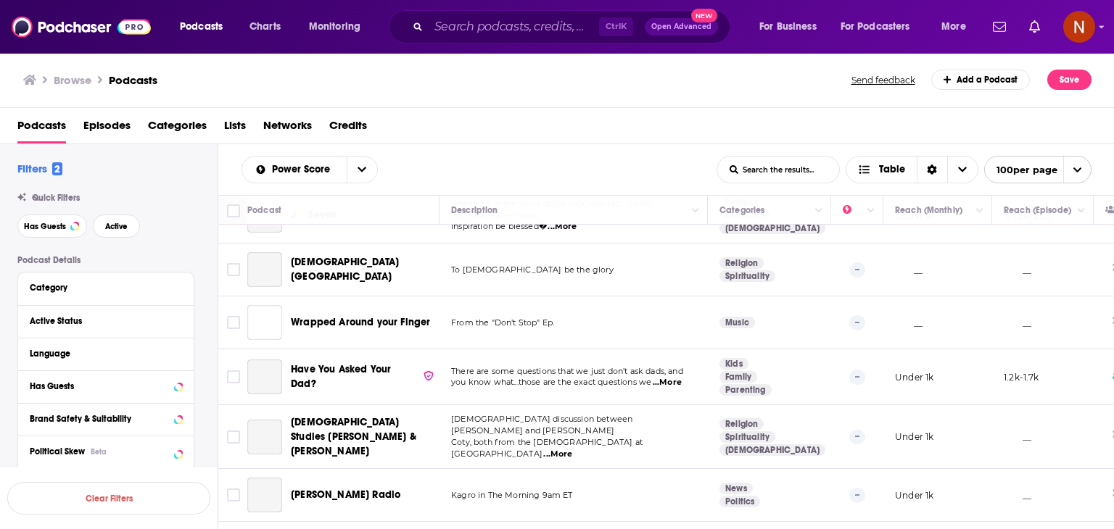
scroll to position [760, 0]
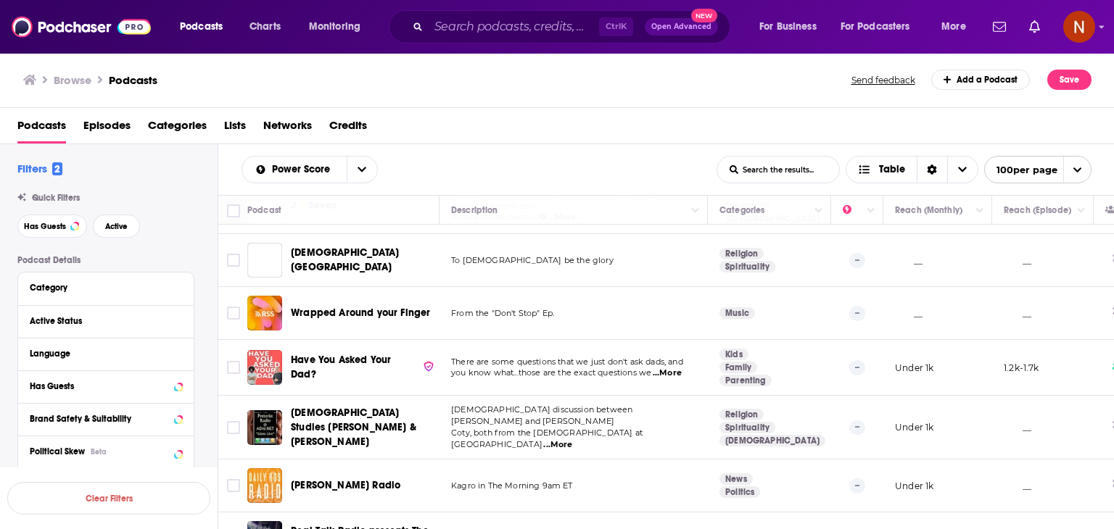
click at [481, 154] on div "Power Score List Search Input Search the results... Table List Search Input Sea…" at bounding box center [666, 169] width 896 height 51
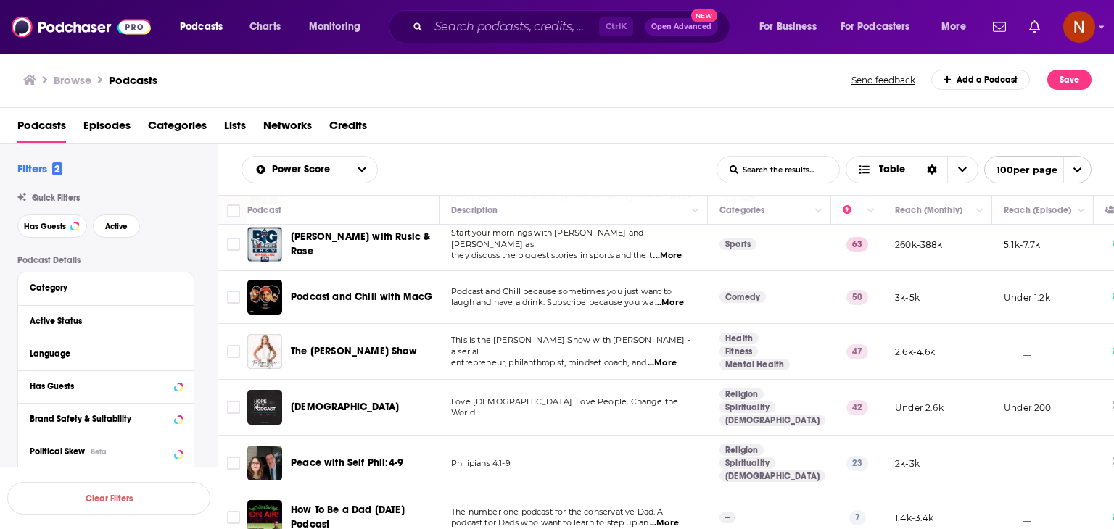
scroll to position [0, 0]
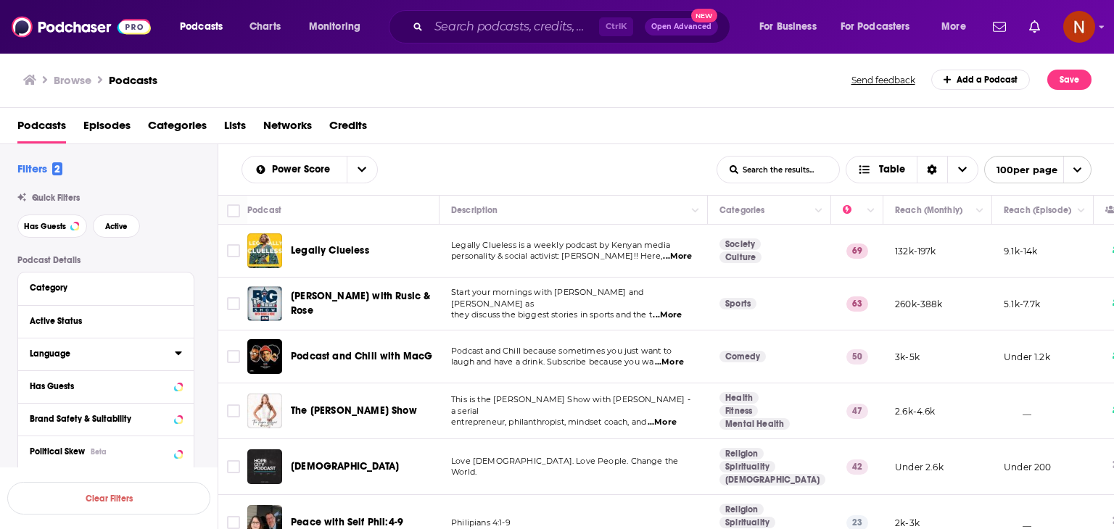
click at [94, 352] on div "Language" at bounding box center [98, 354] width 136 height 10
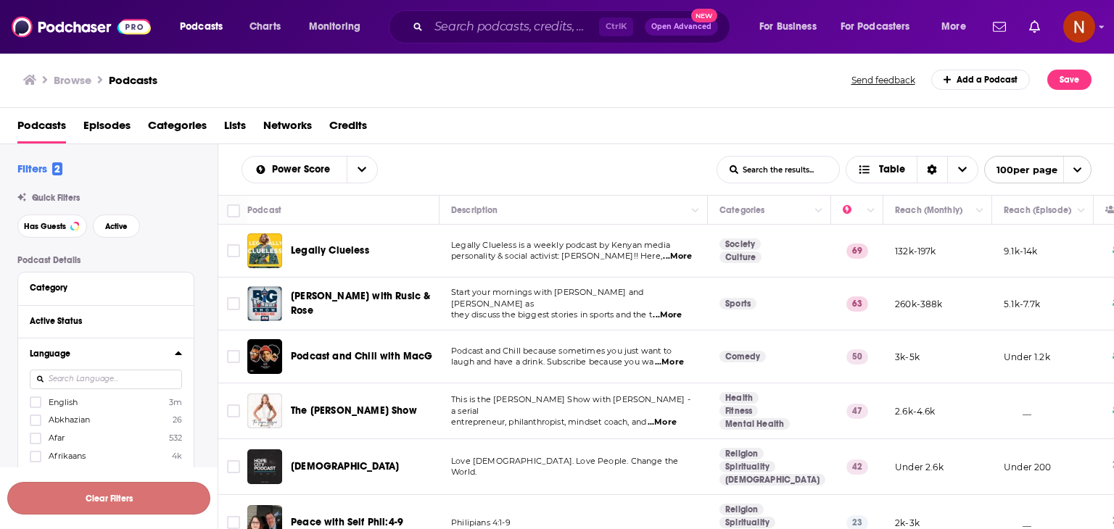
click at [122, 498] on button "Clear Filters" at bounding box center [108, 498] width 203 height 33
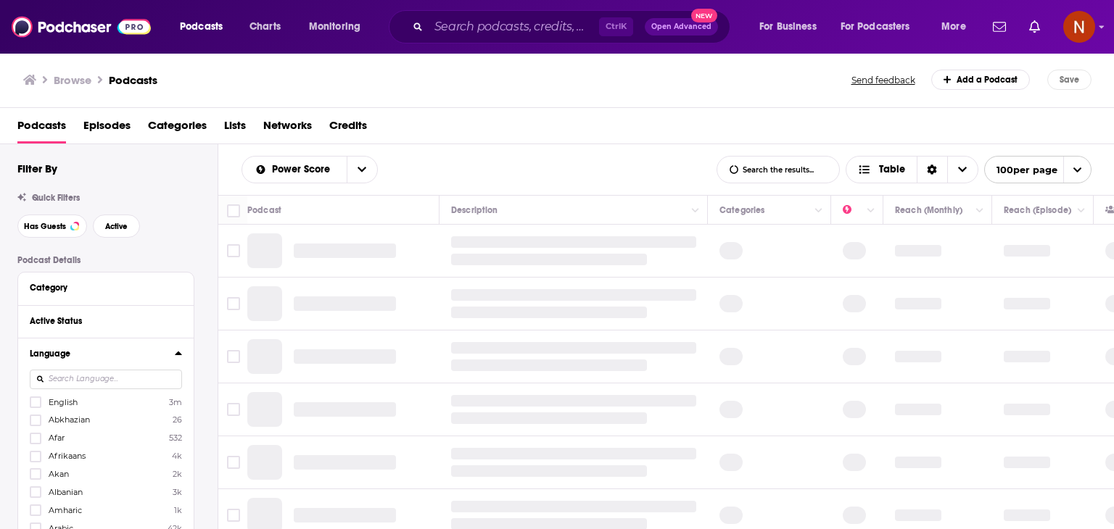
click at [116, 375] on input at bounding box center [106, 380] width 152 height 20
type input "afr"
click at [34, 405] on icon at bounding box center [35, 402] width 9 height 7
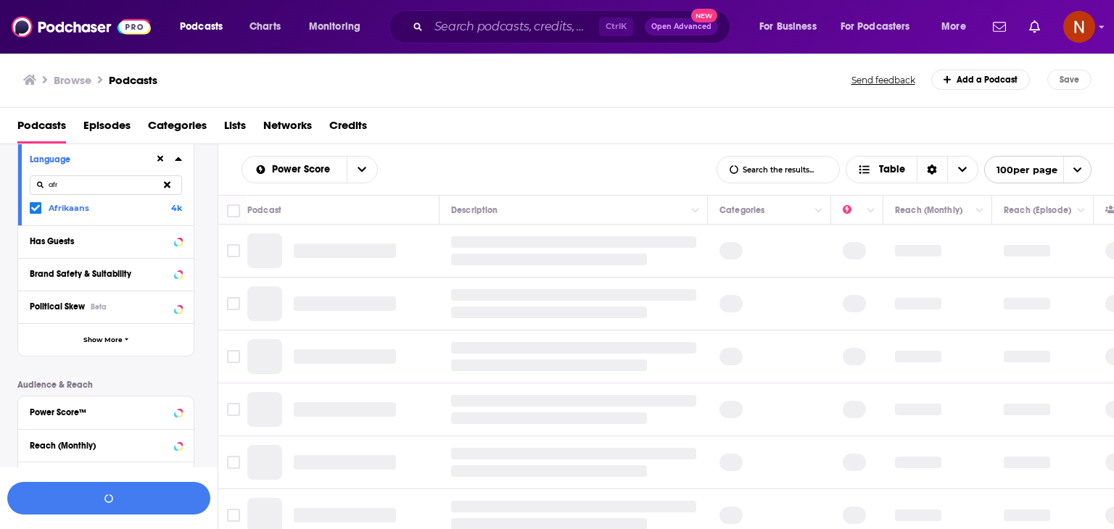
scroll to position [235, 0]
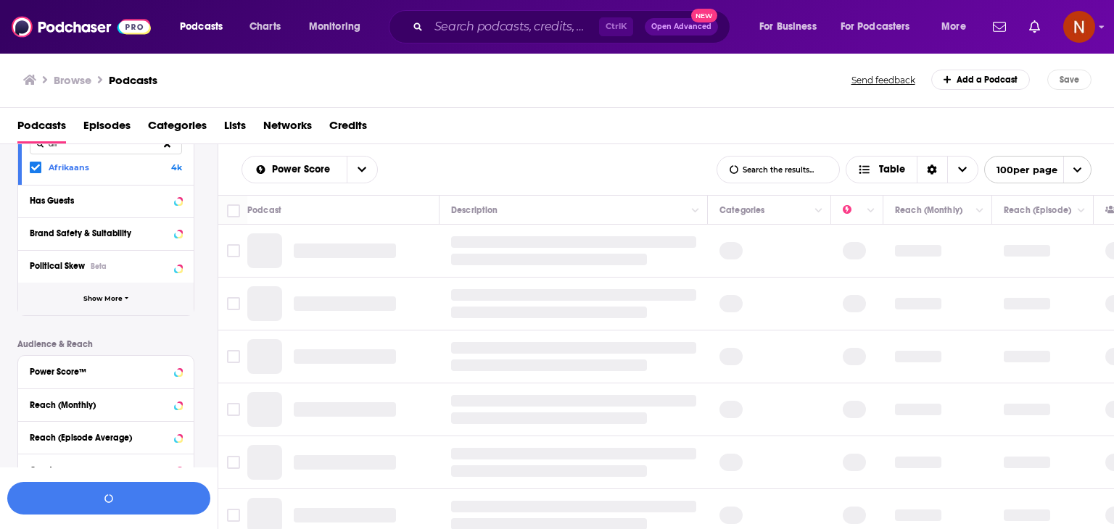
click at [115, 295] on span "Show More" at bounding box center [102, 299] width 39 height 8
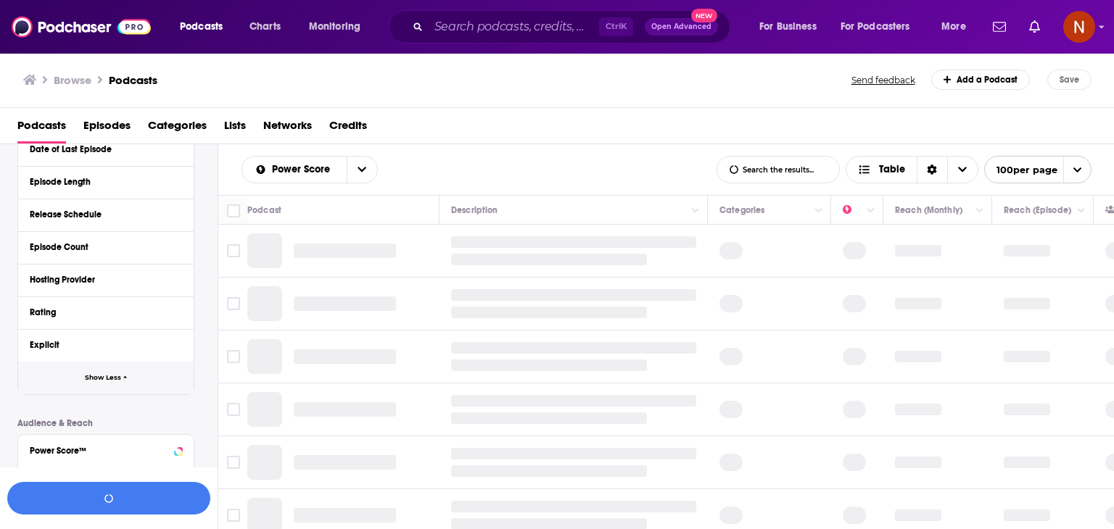
scroll to position [450, 0]
click at [96, 281] on div "Hosting Provider" at bounding box center [98, 280] width 136 height 10
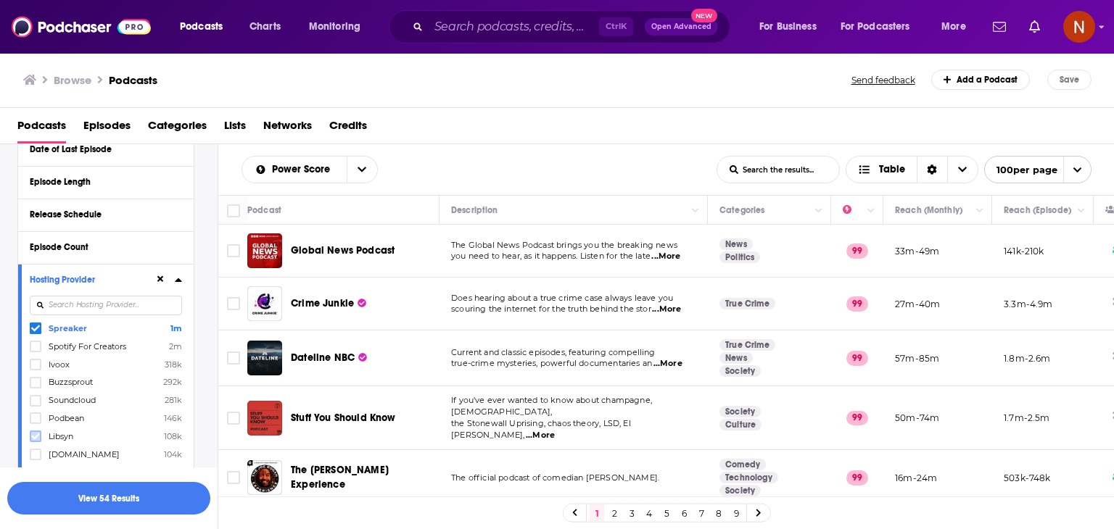
click at [35, 439] on icon at bounding box center [35, 437] width 9 height 7
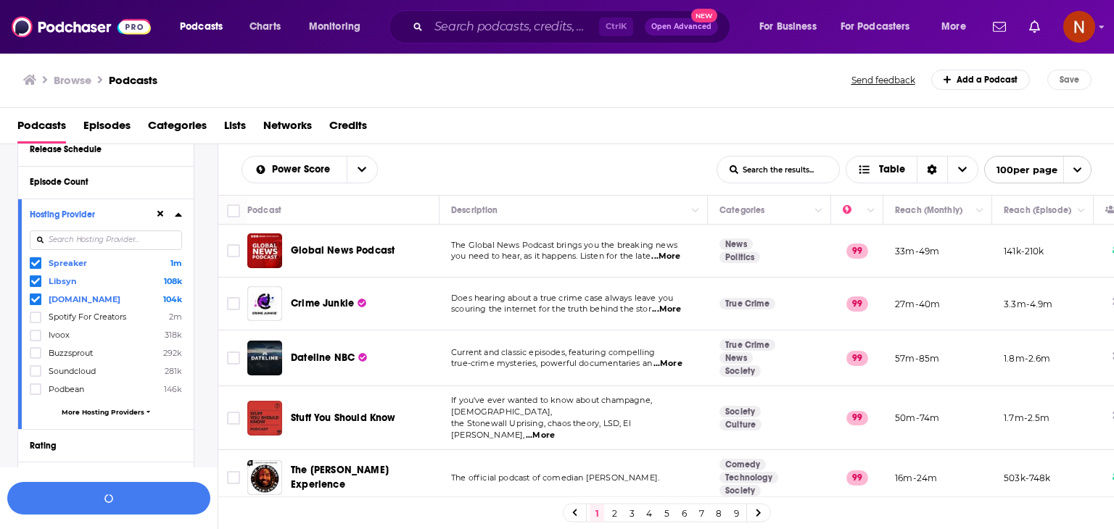
scroll to position [521, 0]
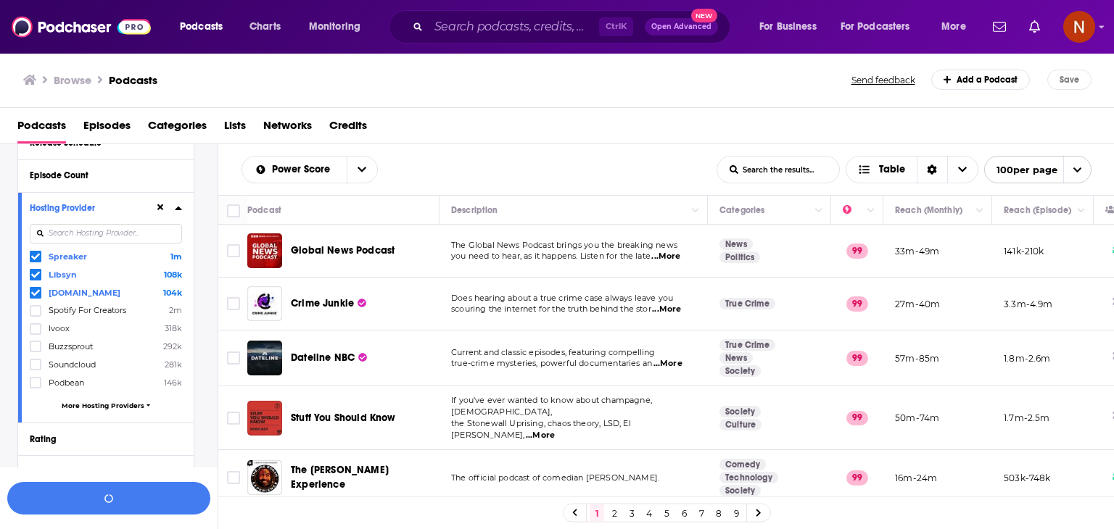
click at [111, 410] on span "More Hosting Providers" at bounding box center [103, 406] width 83 height 8
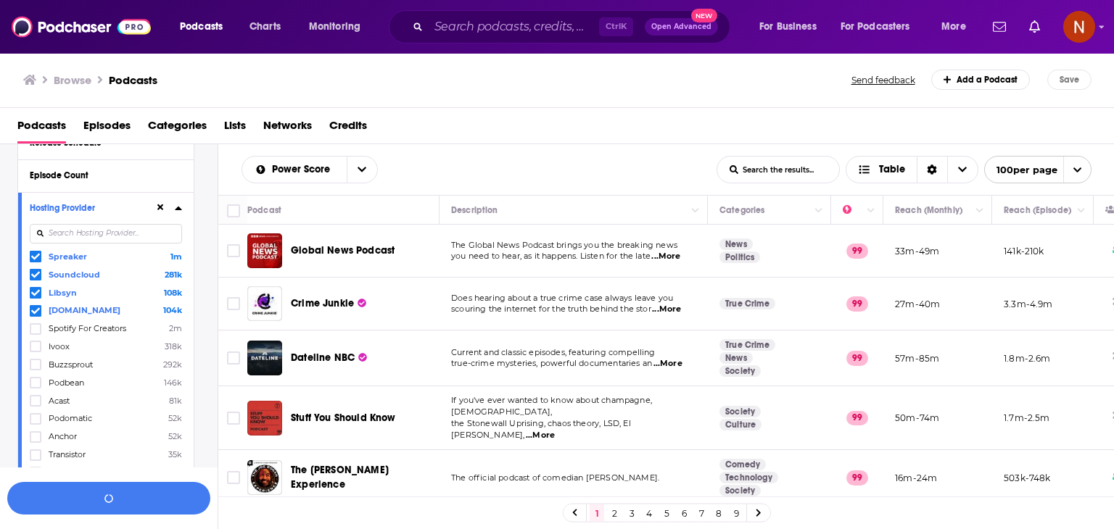
scroll to position [556, 0]
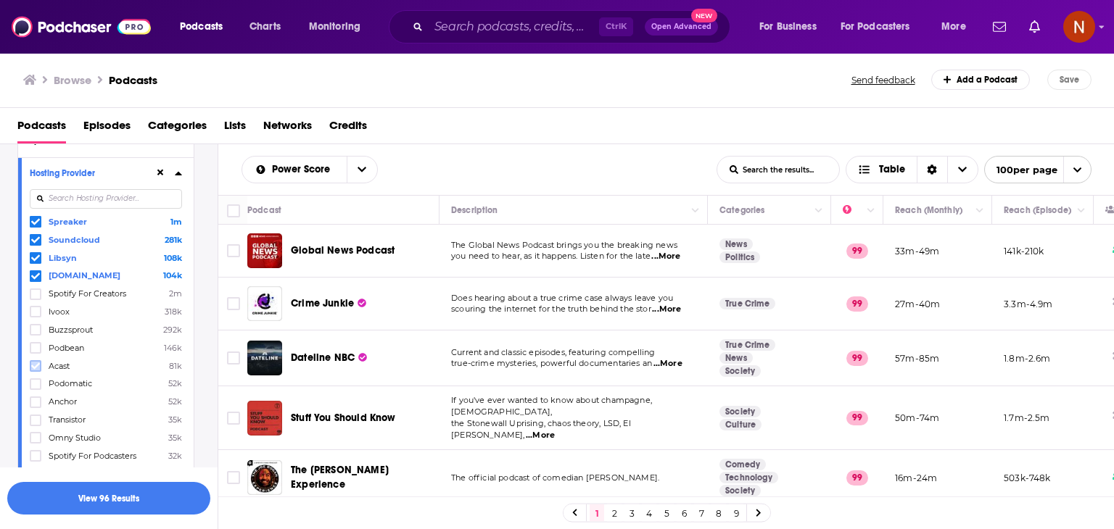
click at [35, 364] on icon at bounding box center [35, 366] width 9 height 9
click at [133, 497] on button "View 117 Results" at bounding box center [108, 498] width 203 height 33
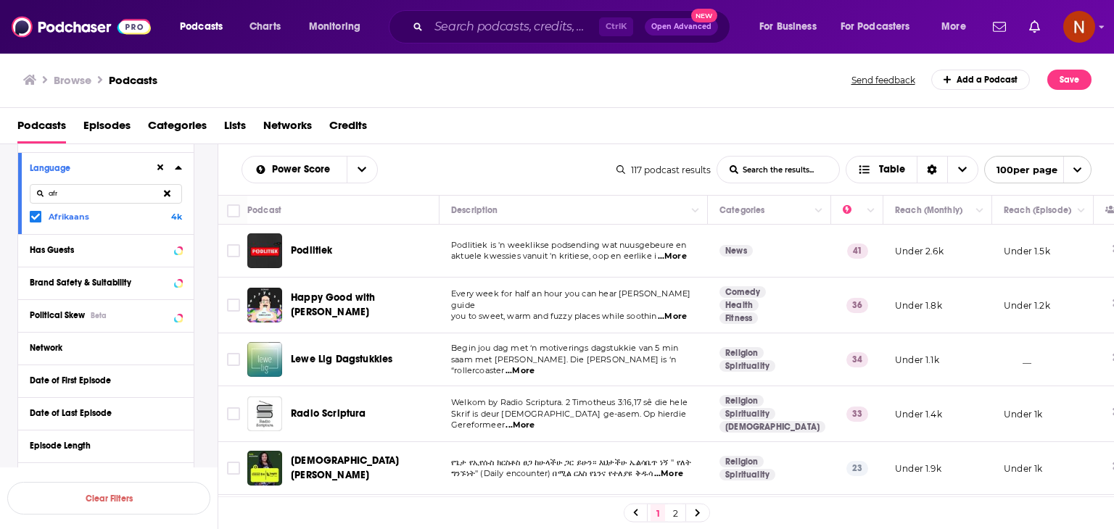
scroll to position [184, 0]
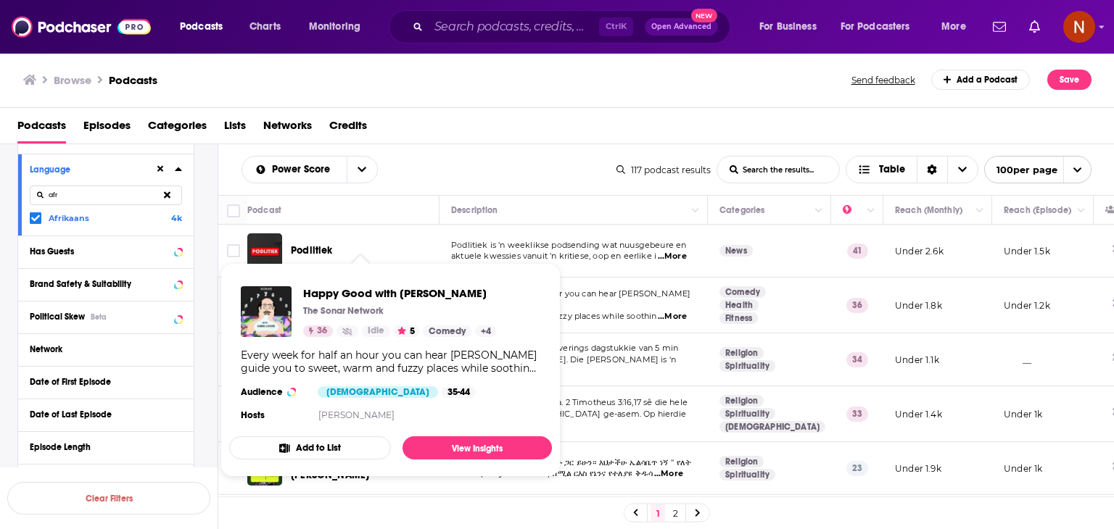
click at [450, 146] on div "Power Score List Search Input Search the results... Table 117 podcast results L…" at bounding box center [666, 169] width 896 height 51
click at [371, 304] on div "Happy Good with [PERSON_NAME] The Sonar Network 36 Idle 5 Comedy + 4" at bounding box center [400, 311] width 194 height 51
click at [392, 290] on span "Happy Good with [PERSON_NAME]" at bounding box center [400, 293] width 194 height 14
click at [452, 123] on div "Podcasts Episodes Categories Lists Networks Credits" at bounding box center [559, 129] width 1085 height 30
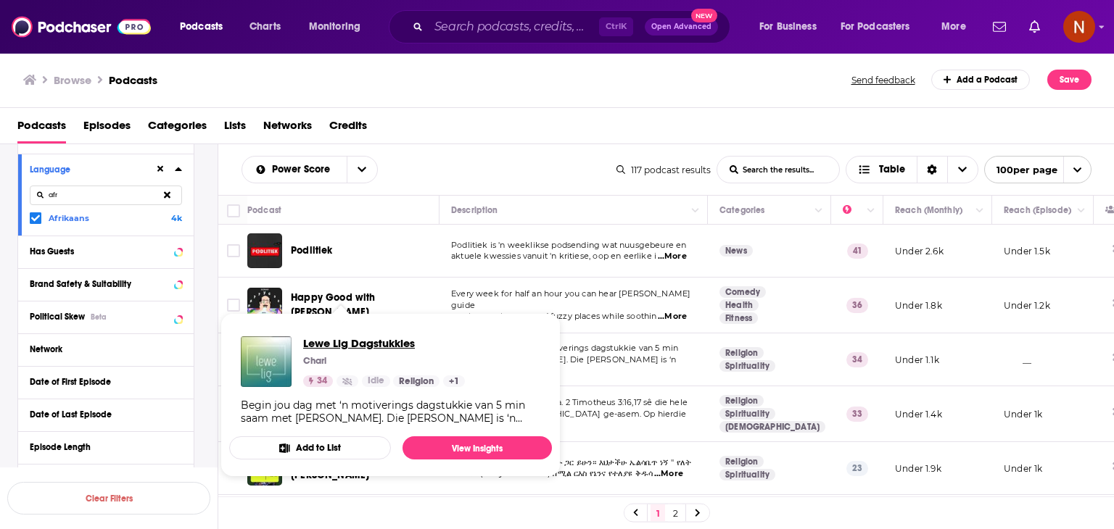
click at [366, 345] on span "Lewe Lig Dagstukkies" at bounding box center [384, 343] width 162 height 14
click at [447, 147] on div "Power Score List Search Input Search the results... Table 117 podcast results L…" at bounding box center [666, 169] width 896 height 51
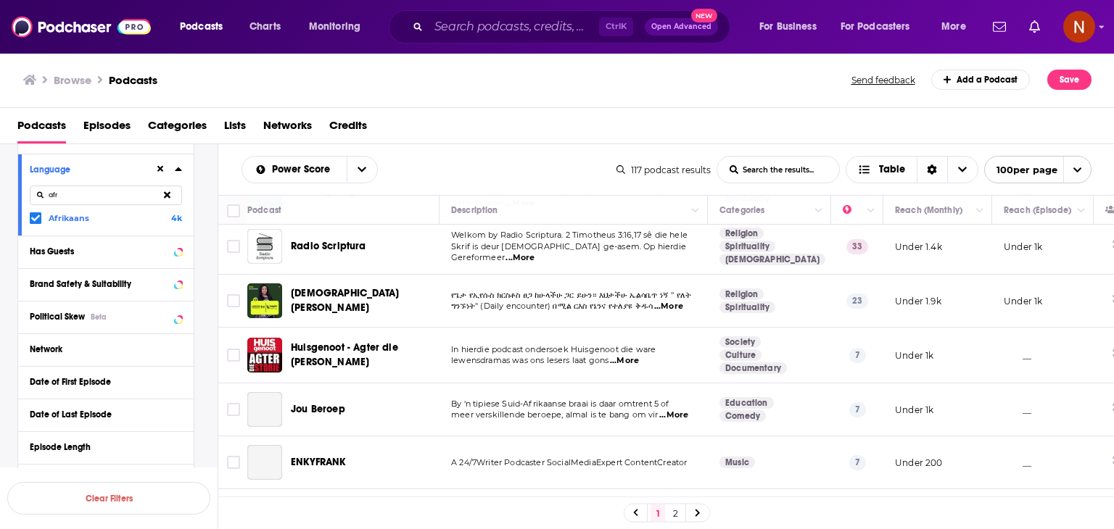
scroll to position [168, 0]
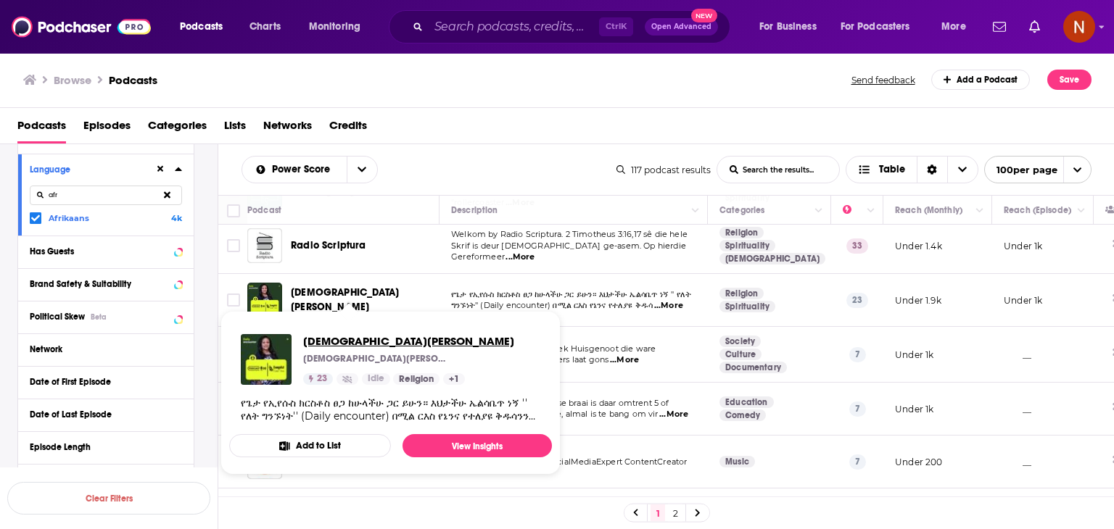
click at [378, 339] on span "[DEMOGRAPHIC_DATA][PERSON_NAME]" at bounding box center [408, 341] width 211 height 14
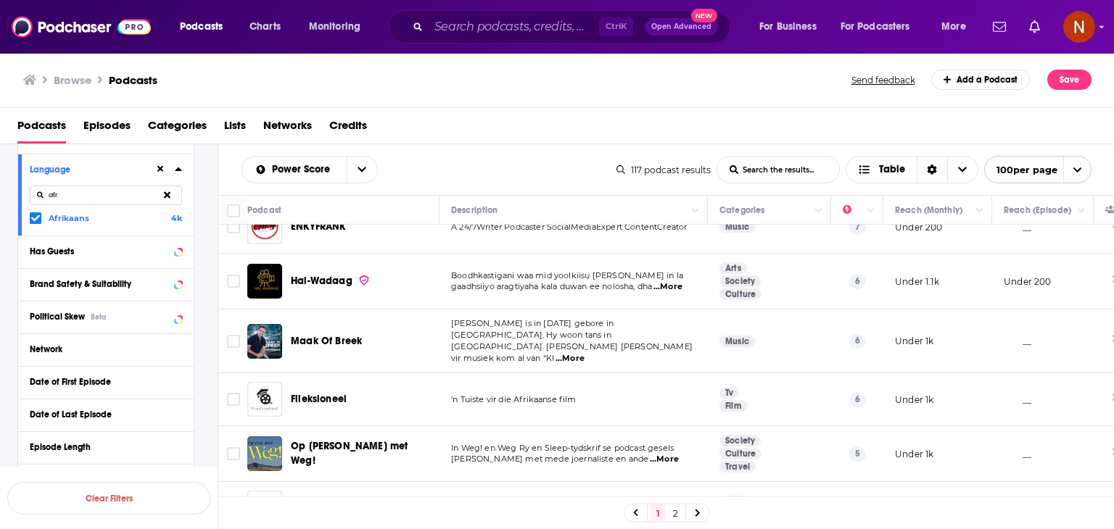
scroll to position [0, 0]
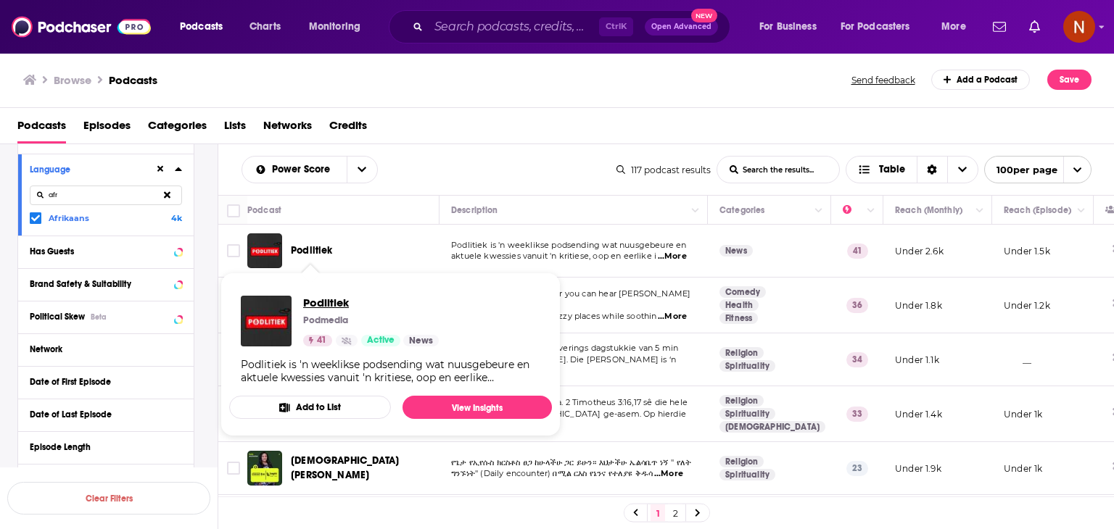
click at [336, 301] on span "Podlitiek" at bounding box center [371, 303] width 136 height 14
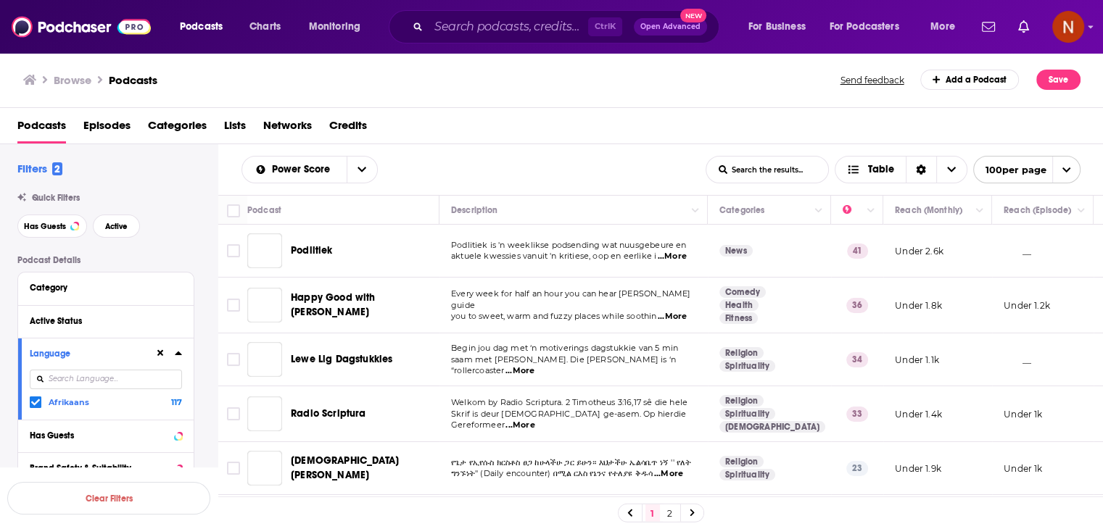
click at [424, 156] on div "Power Score List Search Input Search the results... Table" at bounding box center [473, 170] width 464 height 28
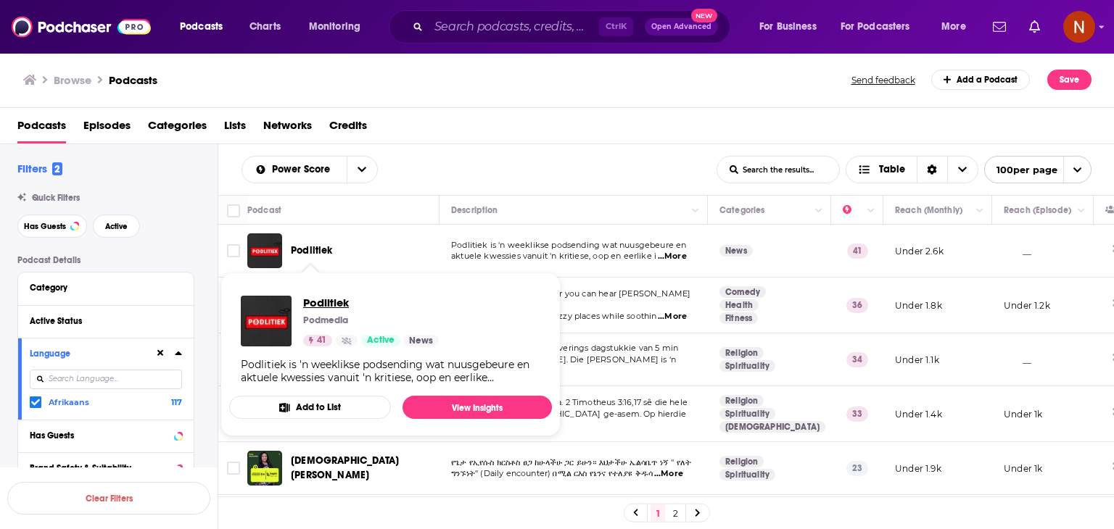
click at [331, 302] on span "Podlitiek" at bounding box center [371, 303] width 136 height 14
click at [405, 183] on div "Power Score List Search Input Search the results... Table List Search Input Sea…" at bounding box center [666, 169] width 896 height 51
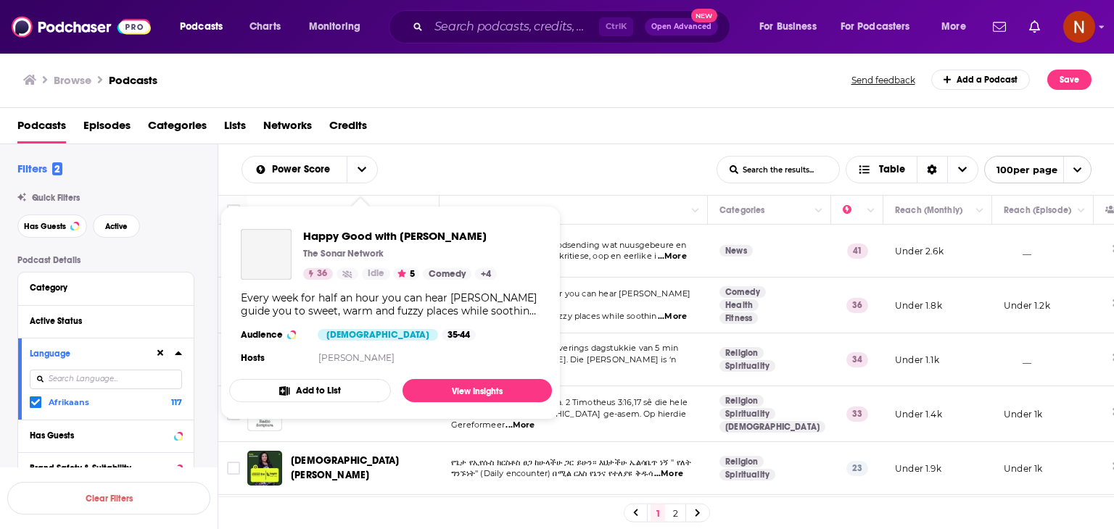
scroll to position [316, 0]
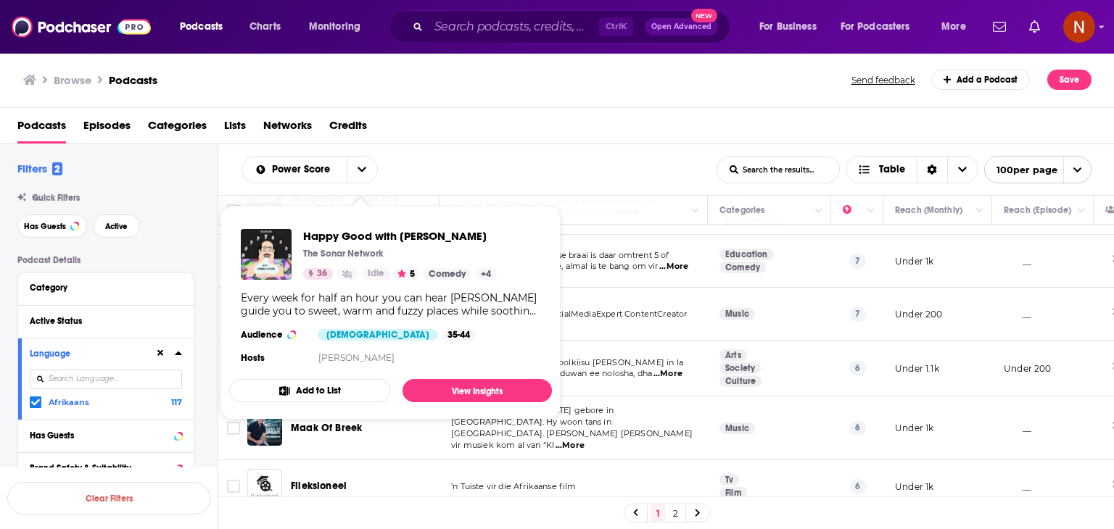
click at [530, 165] on div "Power Score List Search Input Search the results... Table" at bounding box center [478, 170] width 475 height 28
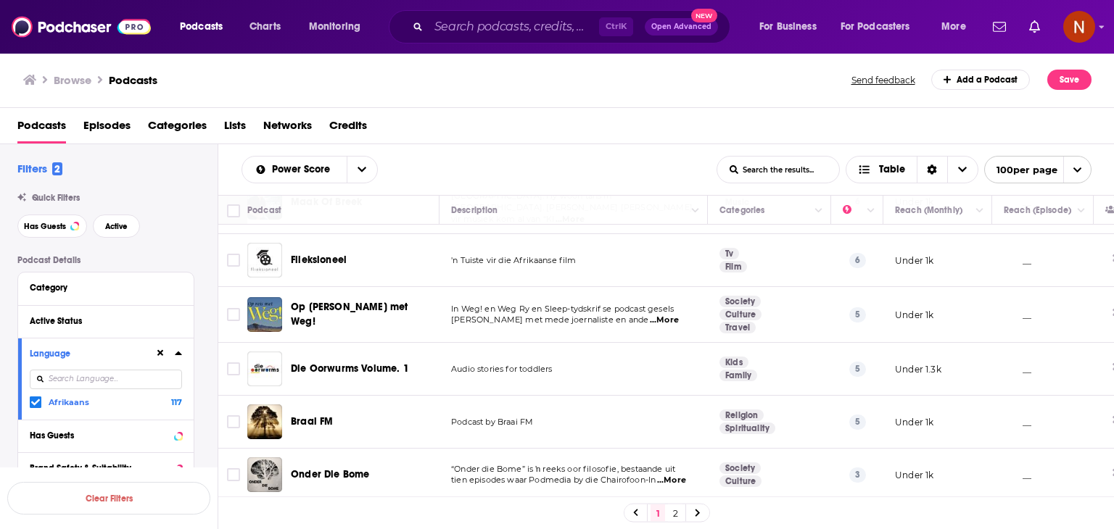
scroll to position [753, 0]
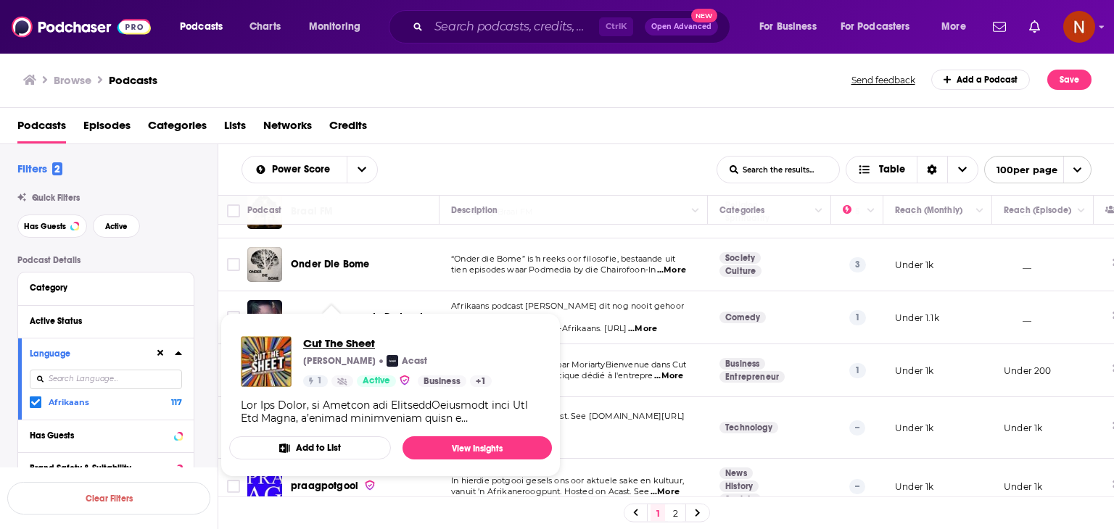
click at [348, 348] on span "Cut The Sheet" at bounding box center [397, 343] width 189 height 14
click at [494, 163] on div "Power Score List Search Input Search the results... Table" at bounding box center [478, 170] width 475 height 28
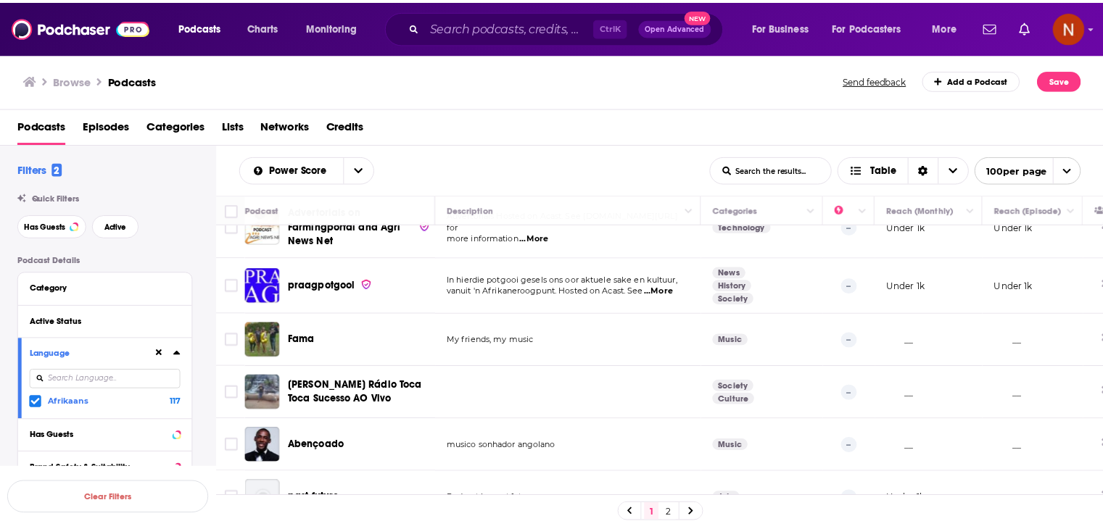
scroll to position [1043, 0]
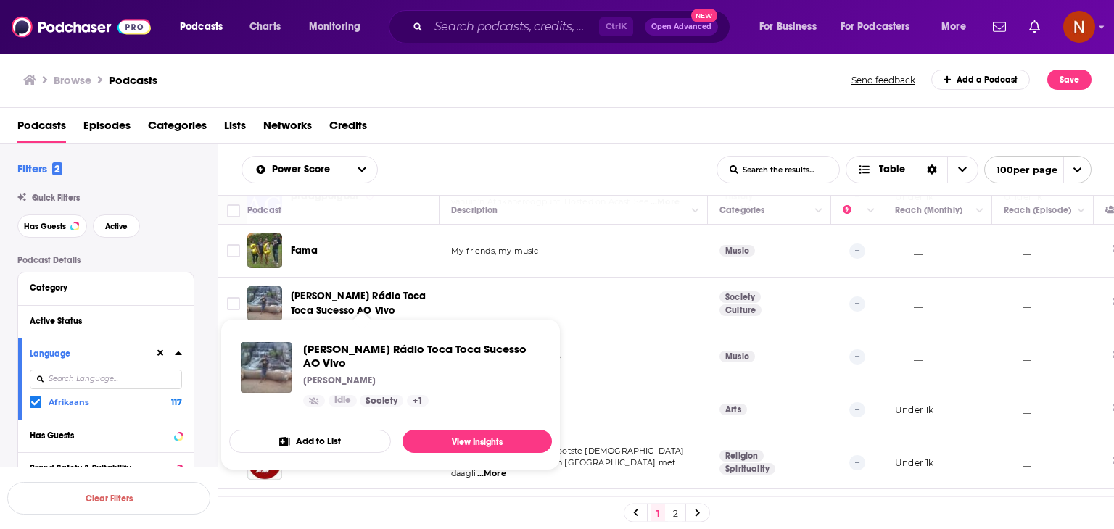
click at [360, 290] on span "wesley Rádio Toca Toca Sucesso AO Vivo" at bounding box center [358, 303] width 135 height 27
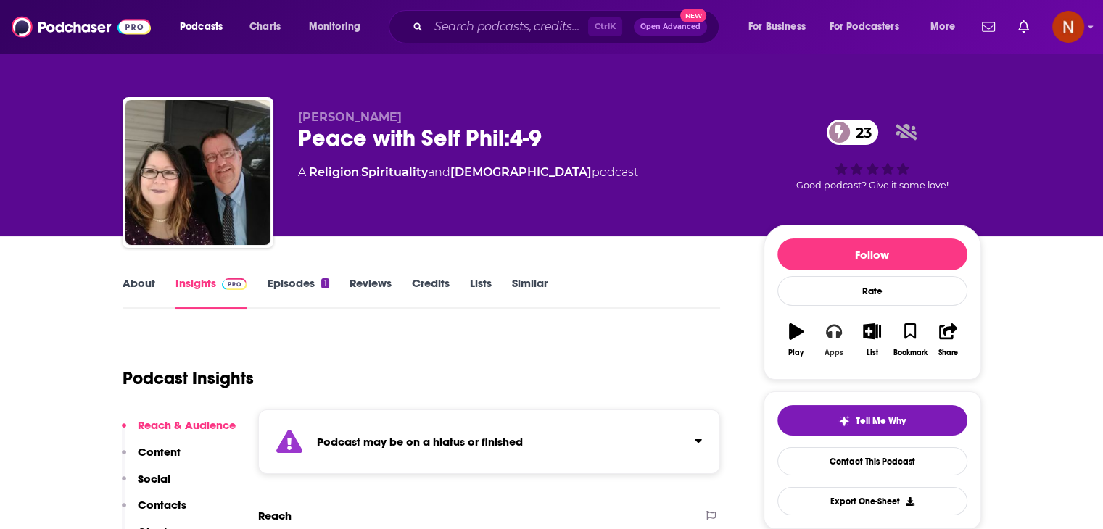
click at [822, 334] on button "Apps" at bounding box center [834, 340] width 38 height 52
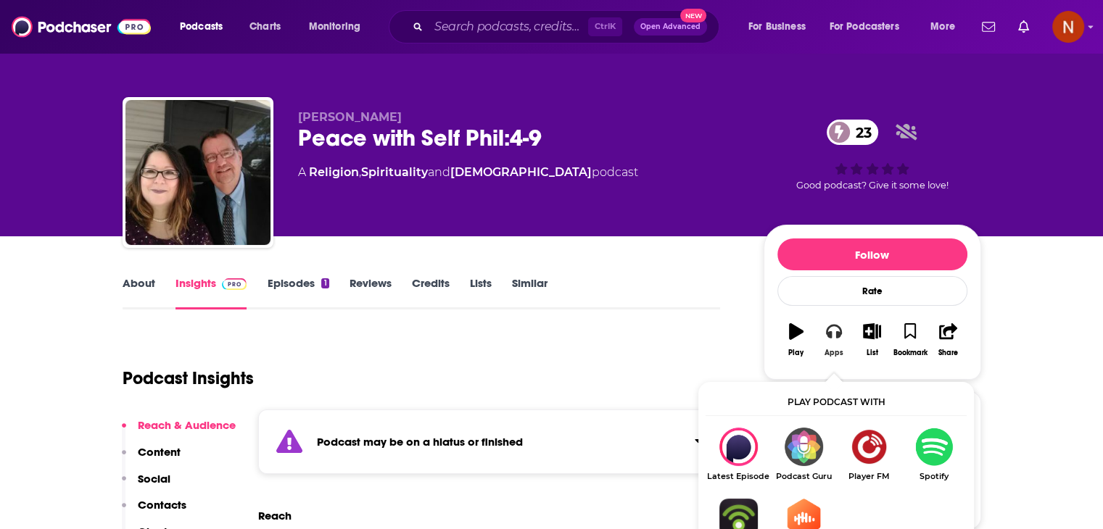
scroll to position [110, 0]
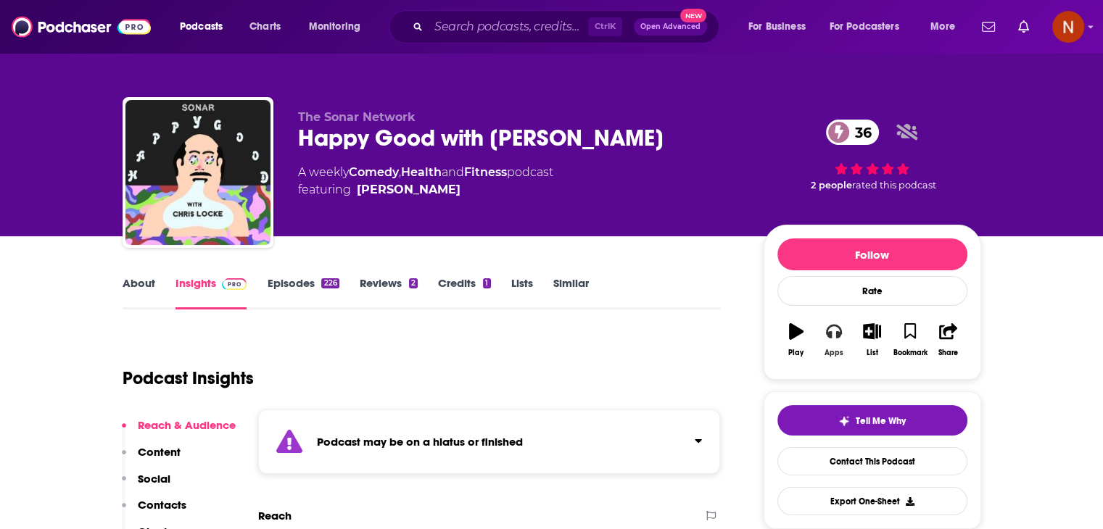
click at [820, 333] on button "Apps" at bounding box center [834, 340] width 38 height 52
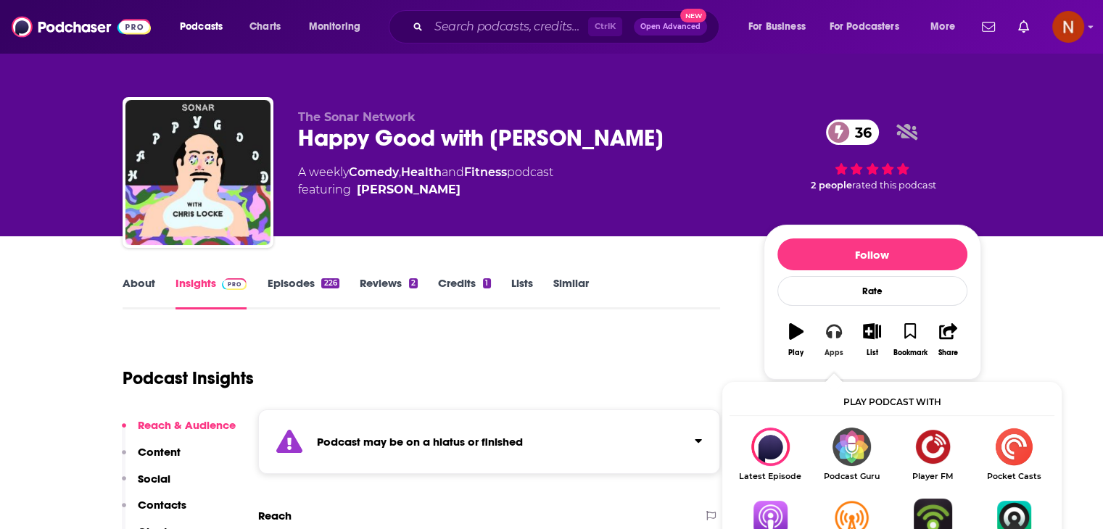
click at [837, 336] on icon "button" at bounding box center [834, 332] width 16 height 15
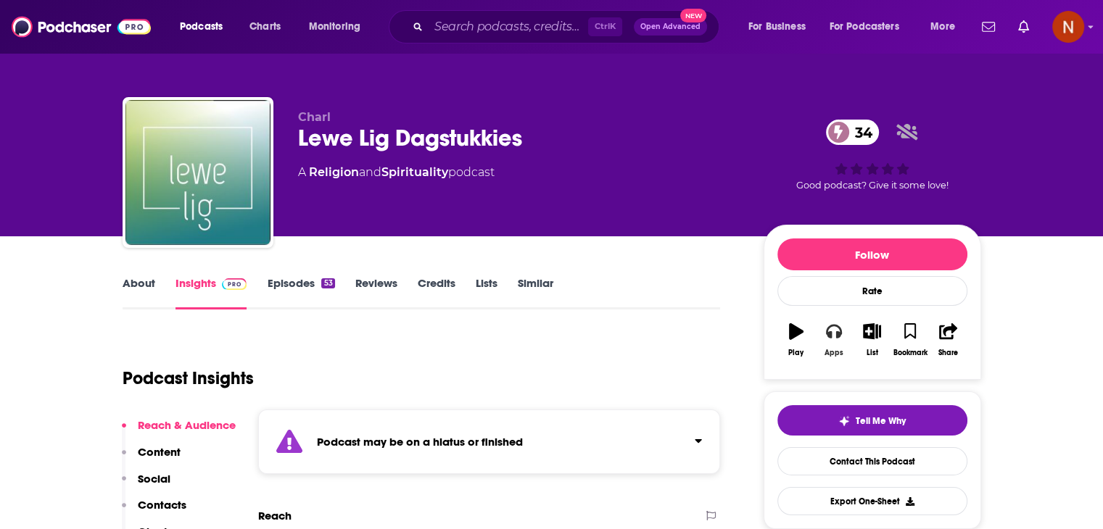
click at [836, 323] on icon "button" at bounding box center [834, 331] width 16 height 16
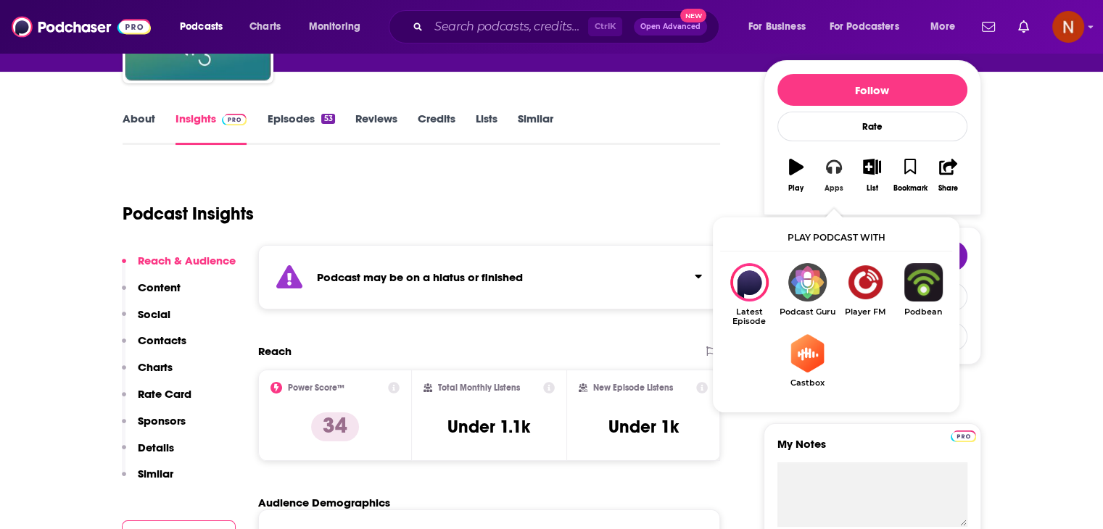
scroll to position [165, 0]
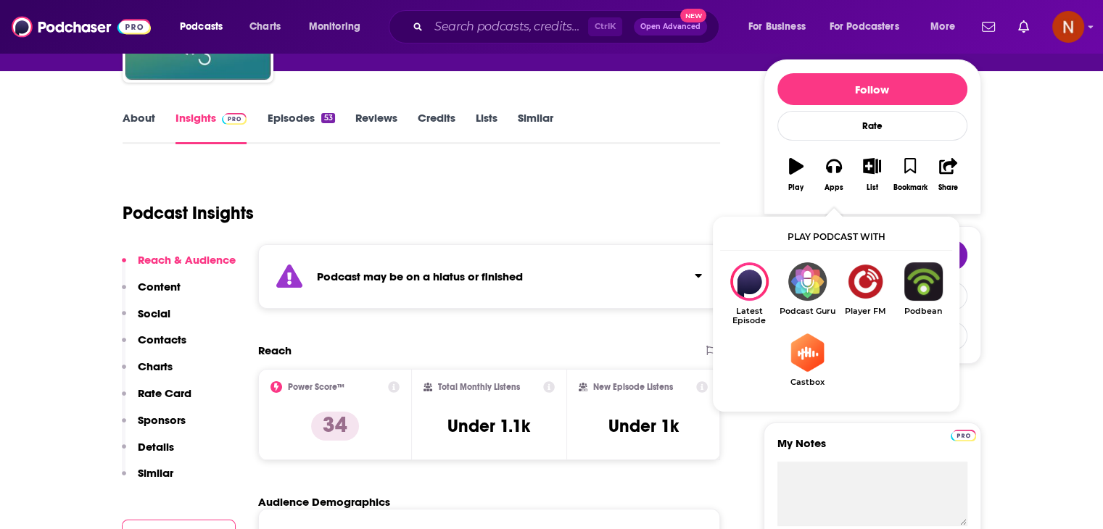
click at [481, 183] on div "Podcast Insights" at bounding box center [416, 204] width 587 height 74
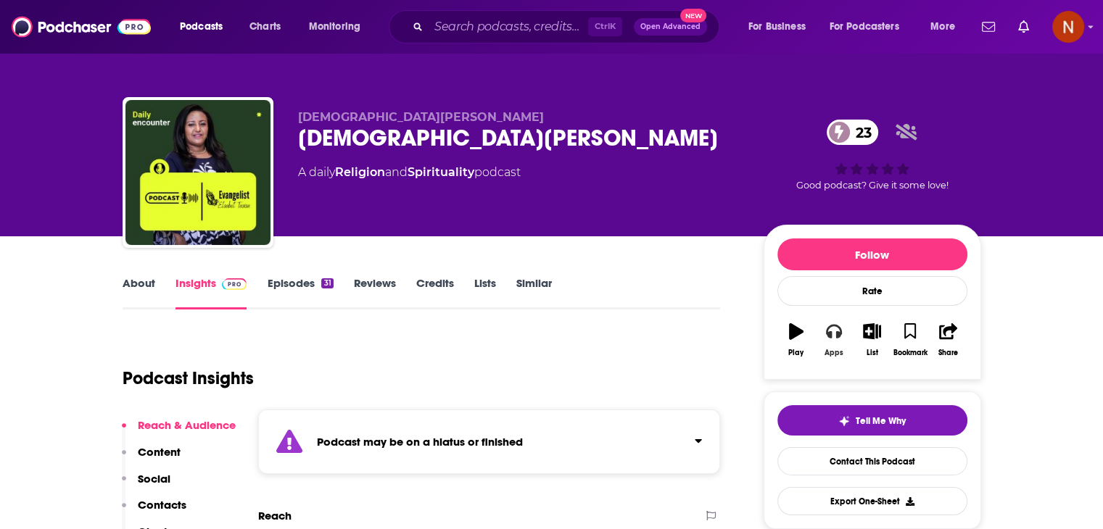
click at [834, 336] on icon "button" at bounding box center [834, 331] width 16 height 16
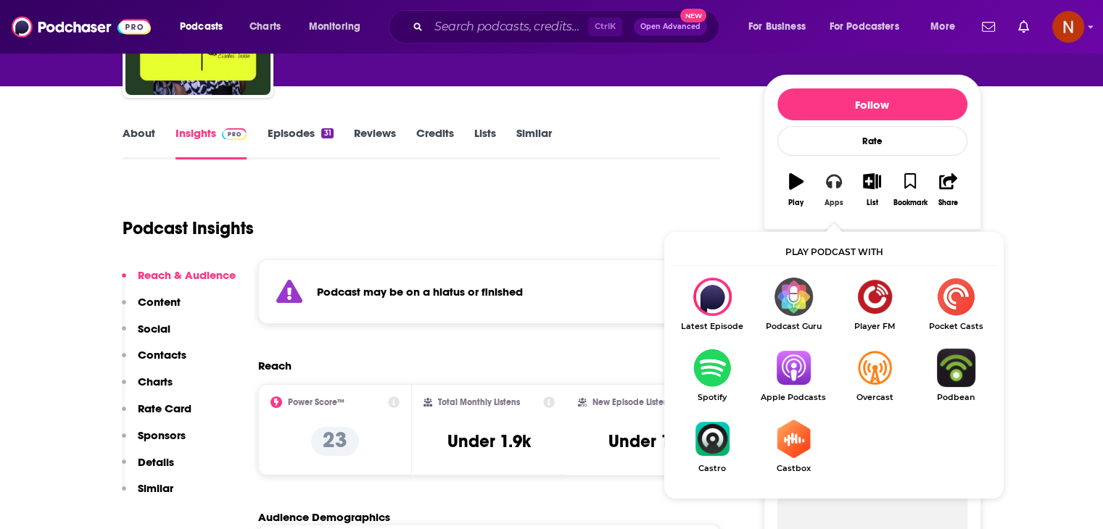
scroll to position [151, 0]
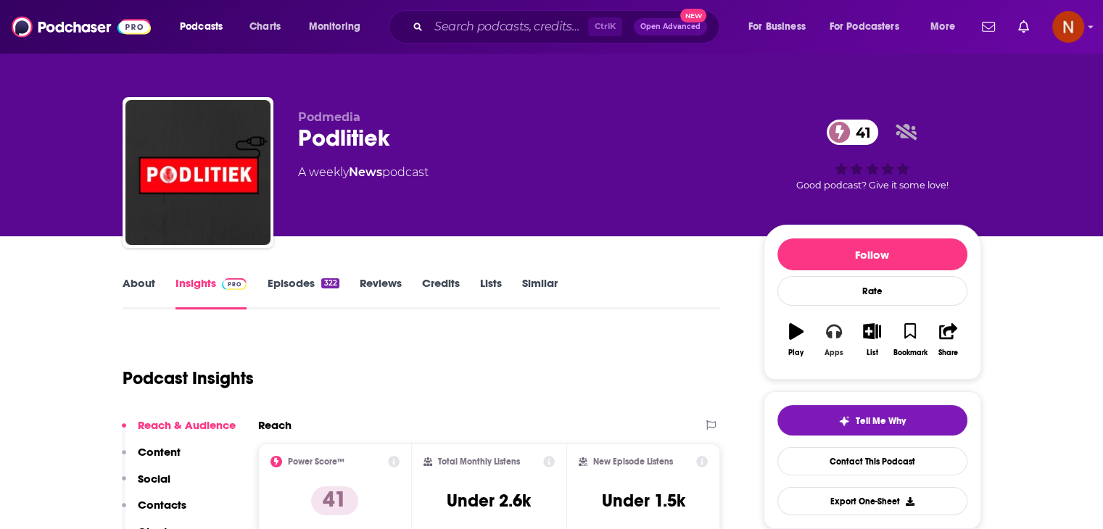
click at [841, 326] on icon "button" at bounding box center [834, 331] width 16 height 16
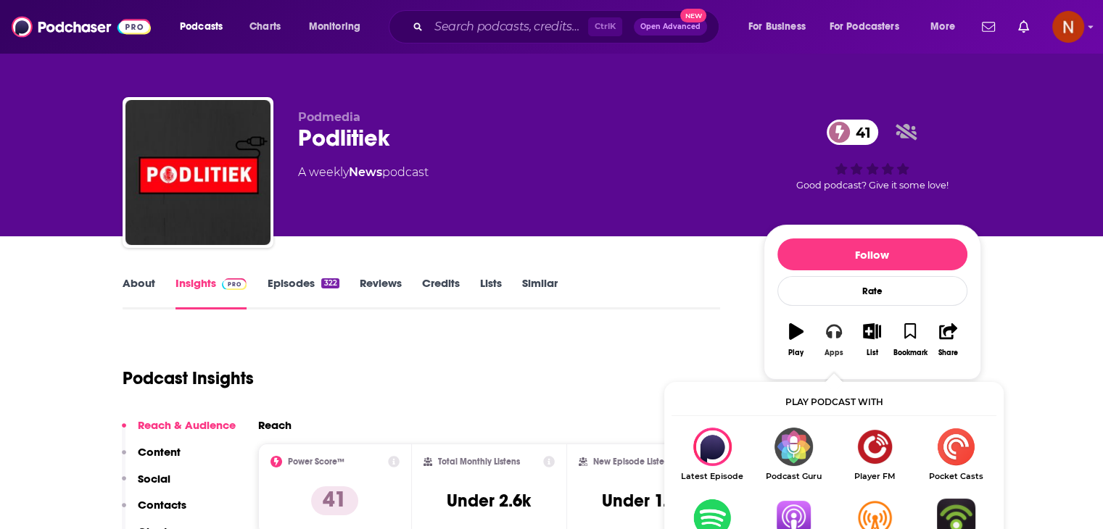
scroll to position [157, 0]
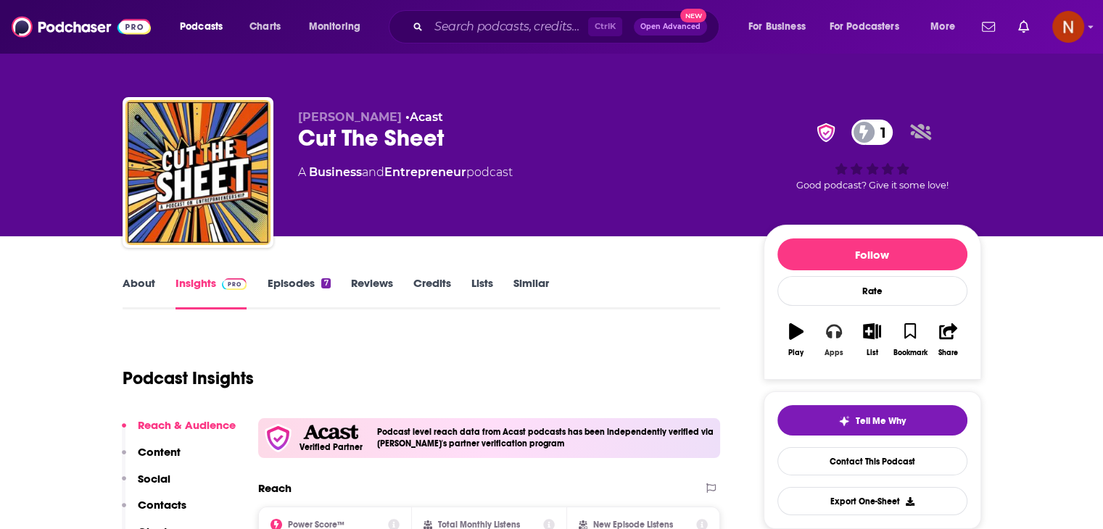
click at [829, 337] on icon "button" at bounding box center [834, 332] width 16 height 15
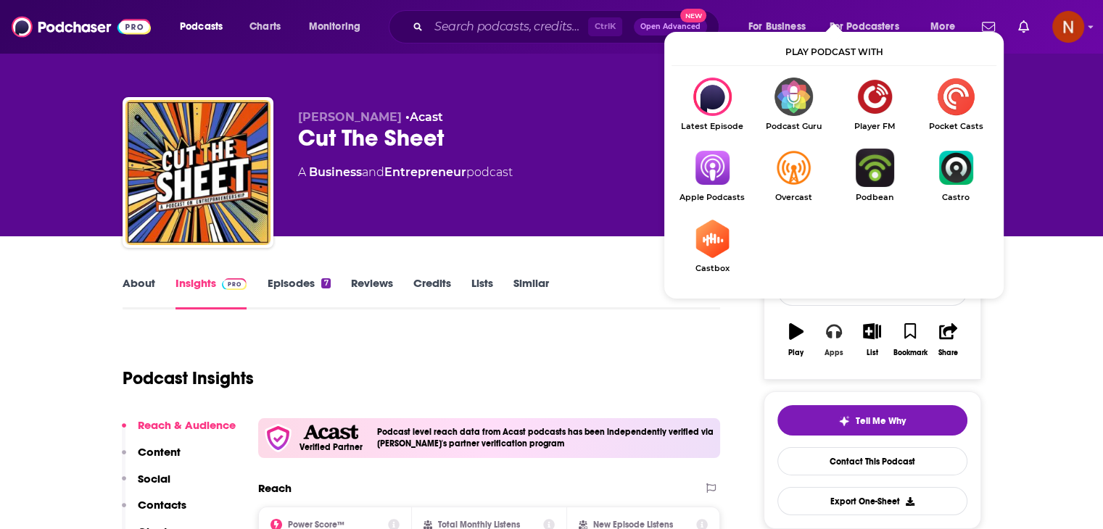
scroll to position [147, 0]
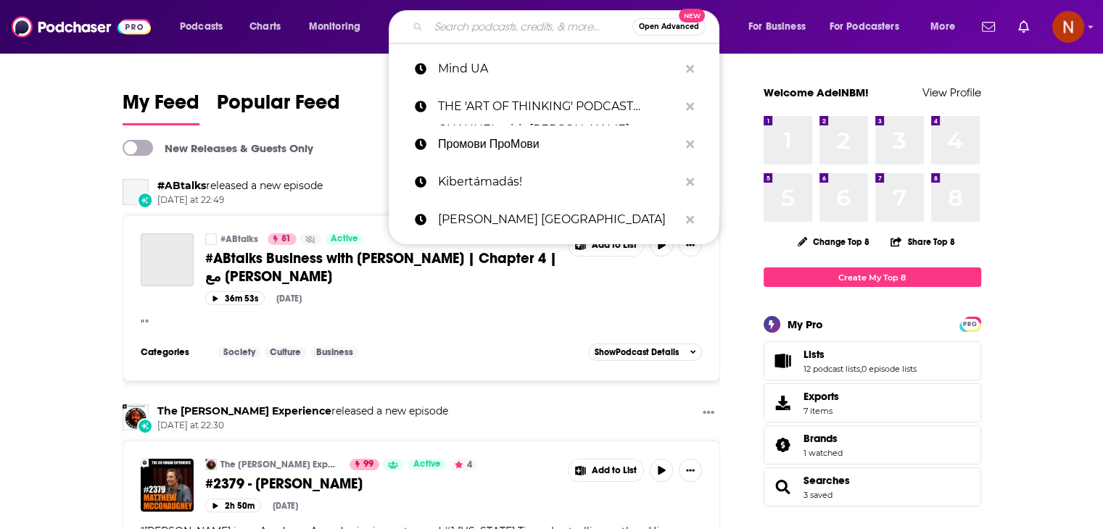
click at [441, 37] on input "Search podcasts, credits, & more..." at bounding box center [530, 26] width 204 height 23
paste input "South African Folk-Tales"
type input "South African Folk-Tales"
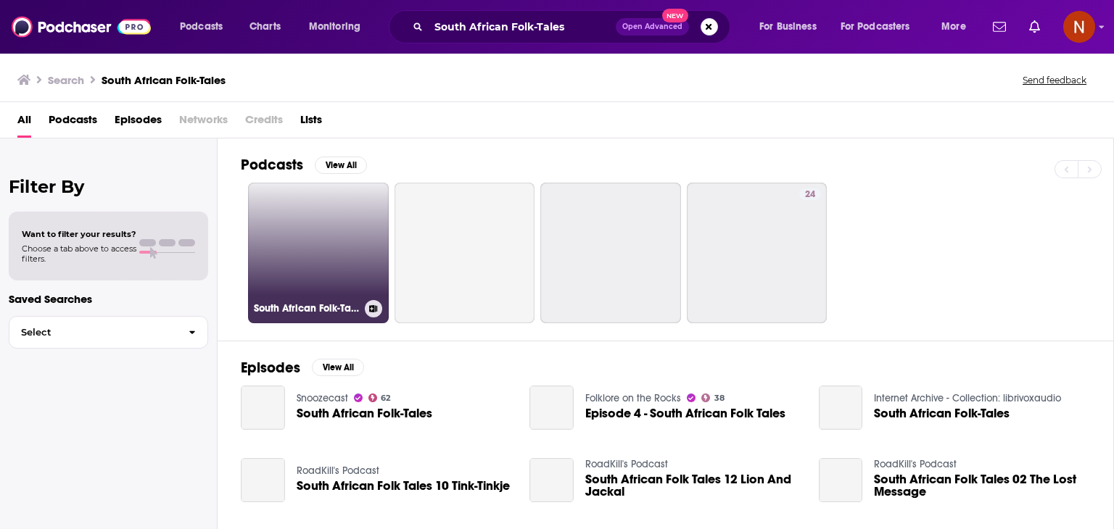
click at [326, 244] on link "South African Folk-Tales" at bounding box center [318, 253] width 141 height 141
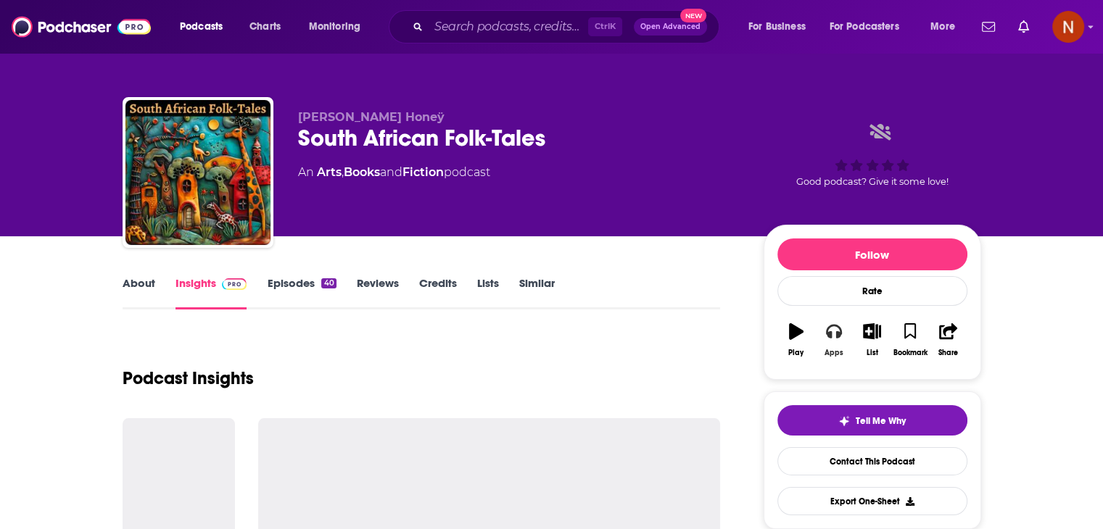
click at [835, 339] on icon "button" at bounding box center [834, 331] width 16 height 16
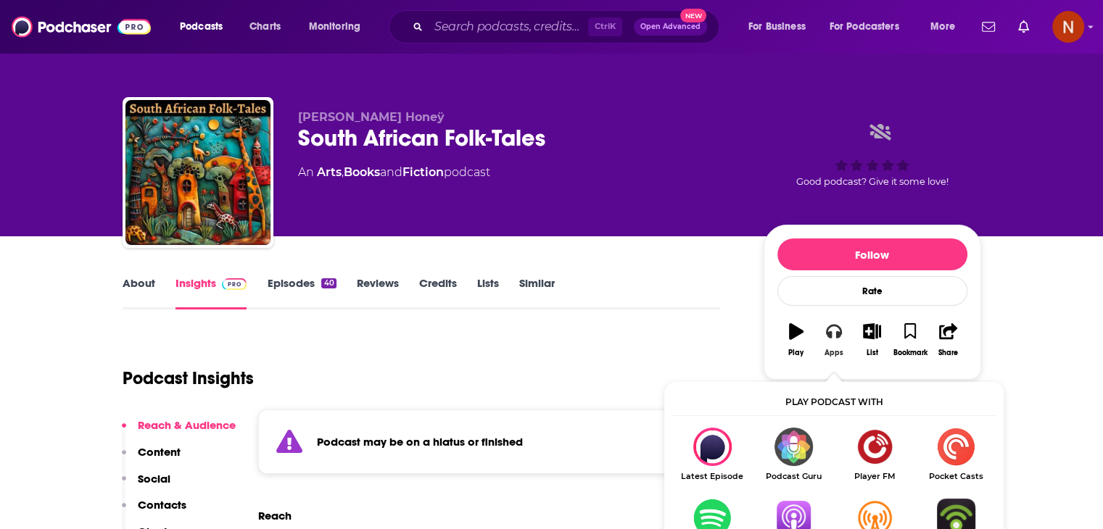
scroll to position [142, 0]
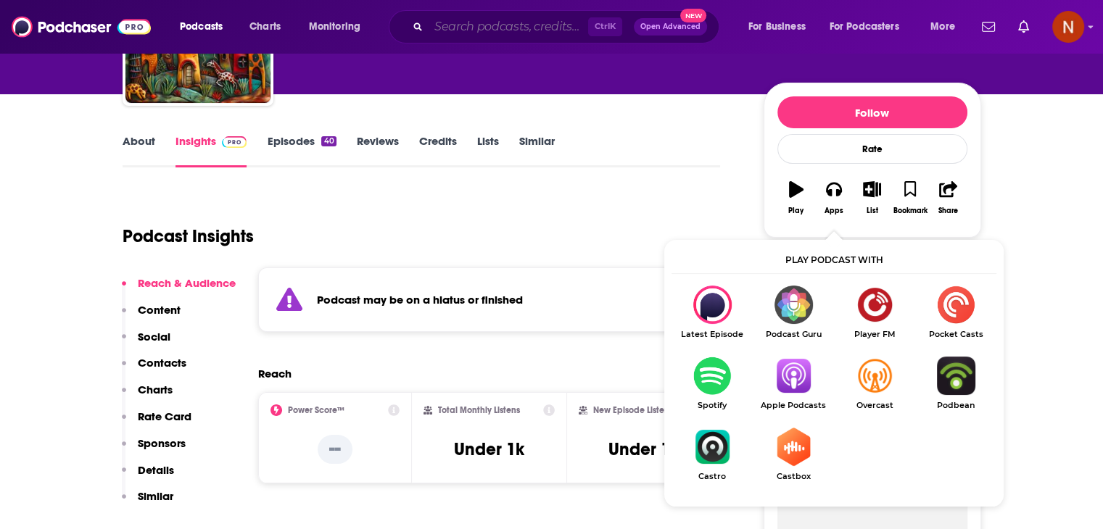
click at [467, 29] on input "Search podcasts, credits, & more..." at bounding box center [508, 26] width 160 height 23
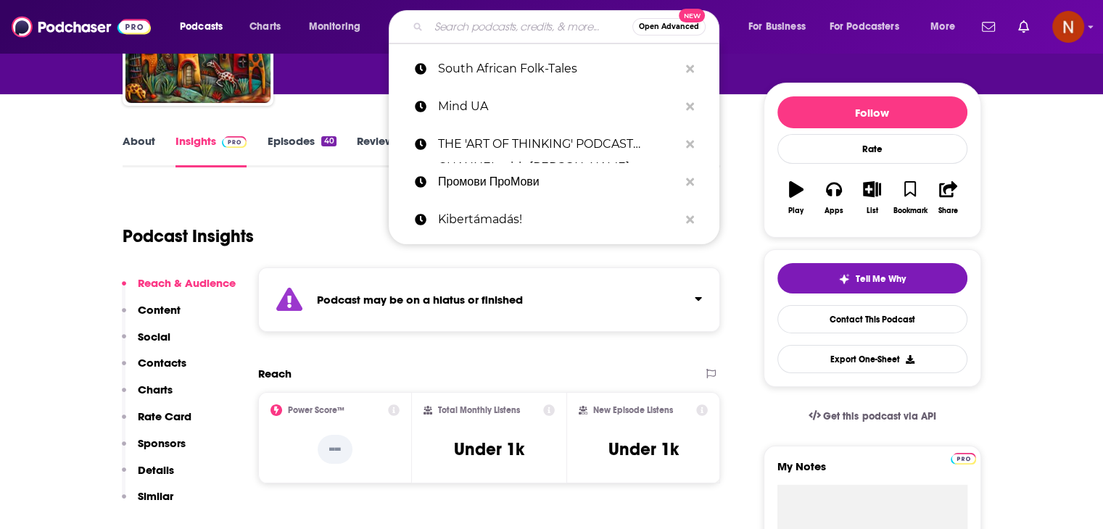
paste input "[DEMOGRAPHIC_DATA] African"
type input "[DEMOGRAPHIC_DATA] African"
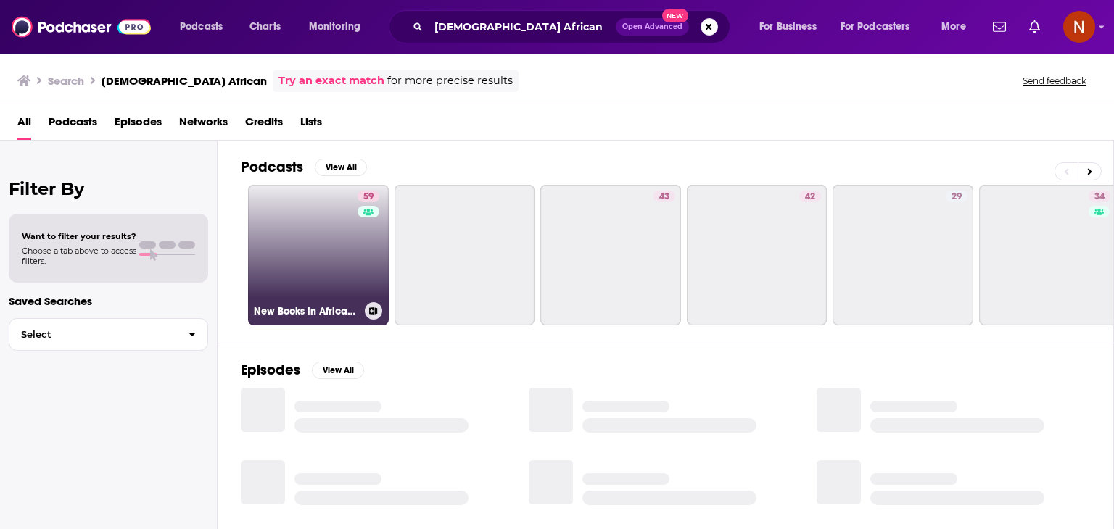
click at [307, 260] on link "59 New Books in African American Studies" at bounding box center [318, 255] width 141 height 141
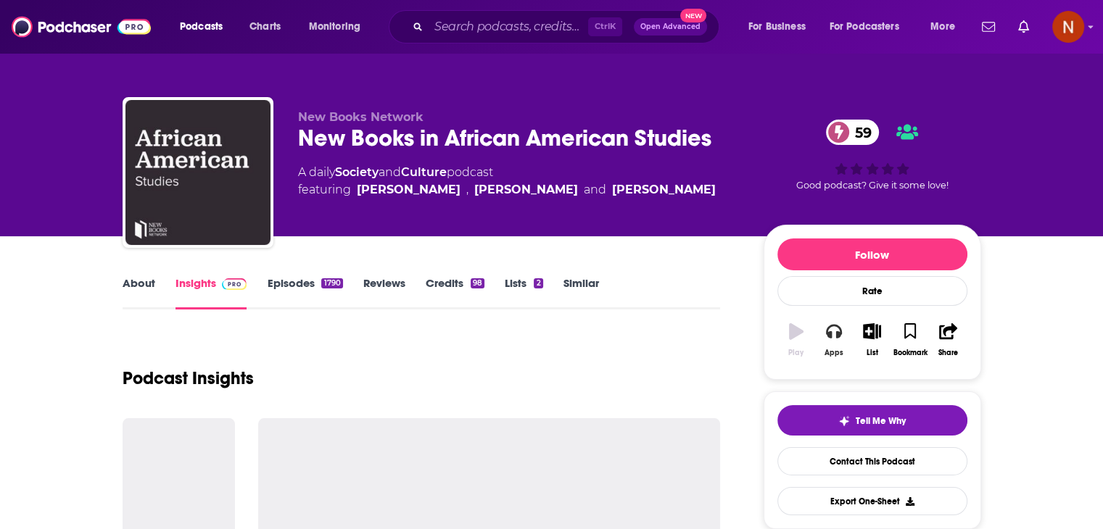
click at [829, 340] on button "Apps" at bounding box center [834, 340] width 38 height 52
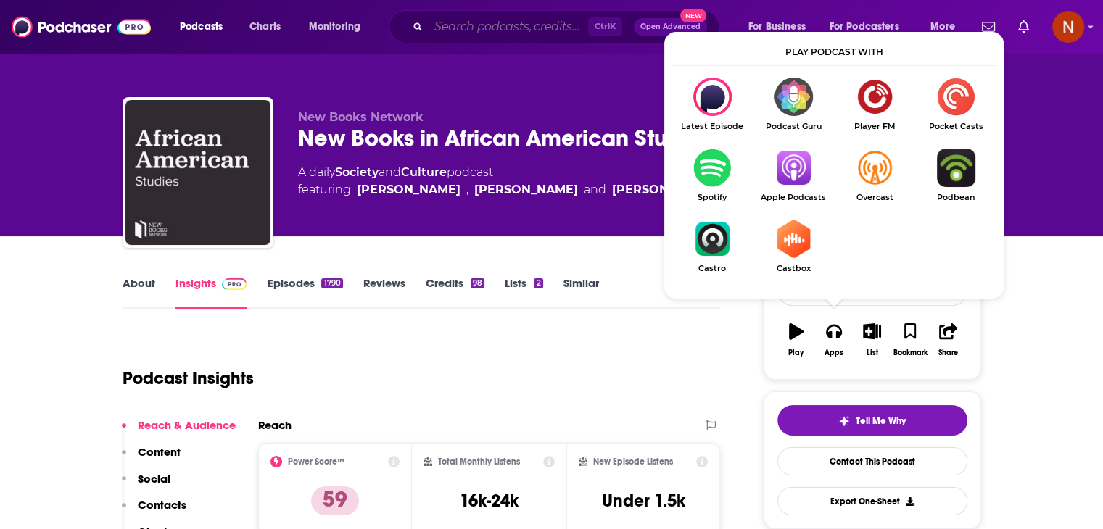
click at [444, 30] on input "Search podcasts, credits, & more..." at bounding box center [508, 26] width 160 height 23
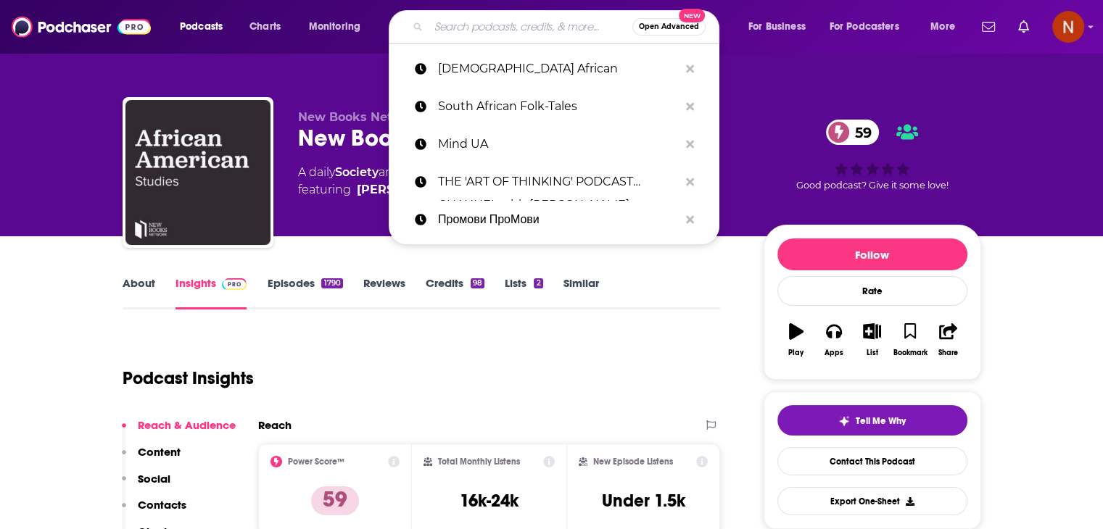
paste input "African Perspective"
type input "African Perspective"
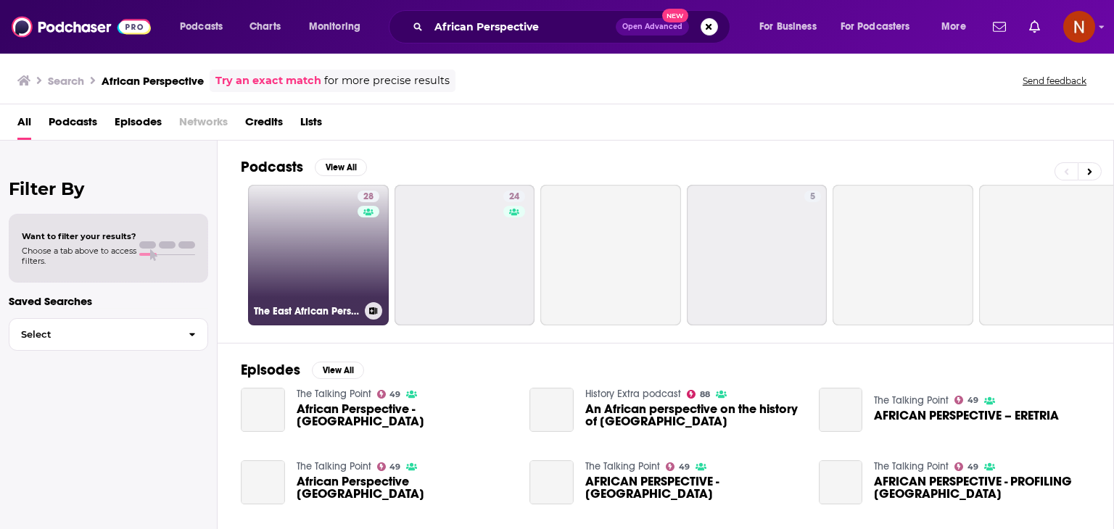
click at [312, 222] on link "28 The East African Perspective podcast" at bounding box center [318, 255] width 141 height 141
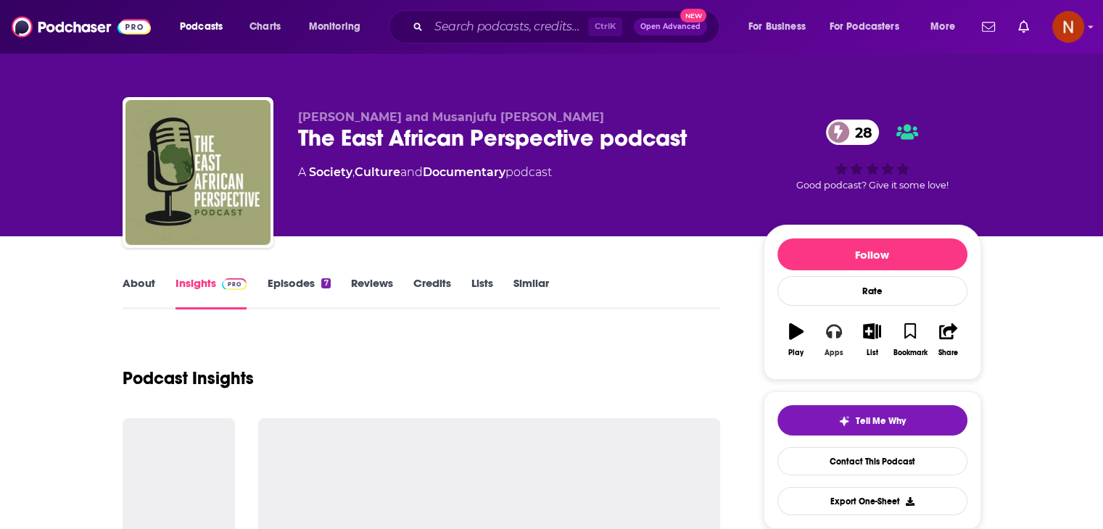
click at [835, 334] on icon "button" at bounding box center [834, 331] width 16 height 16
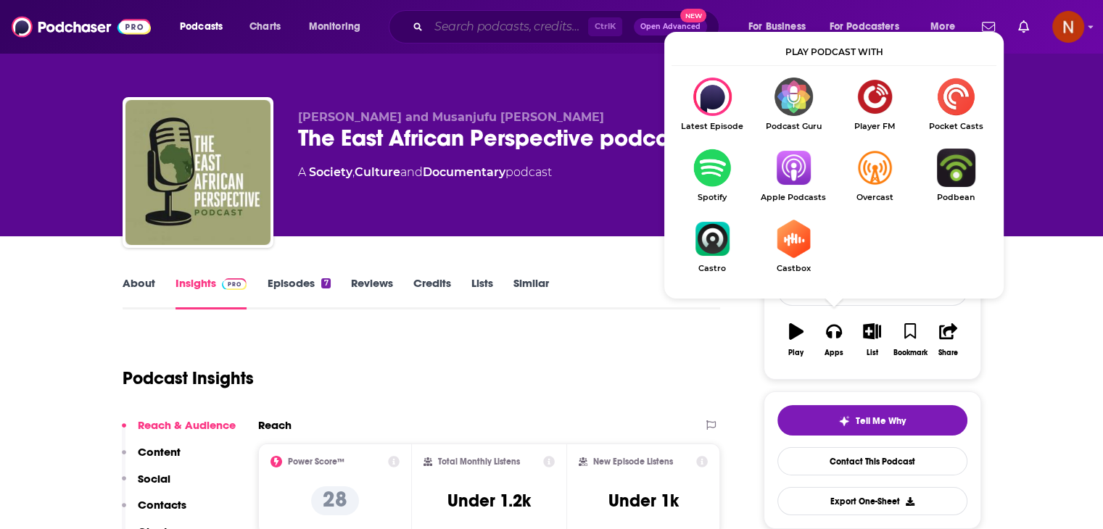
click at [441, 27] on input "Search podcasts, credits, & more..." at bounding box center [508, 26] width 160 height 23
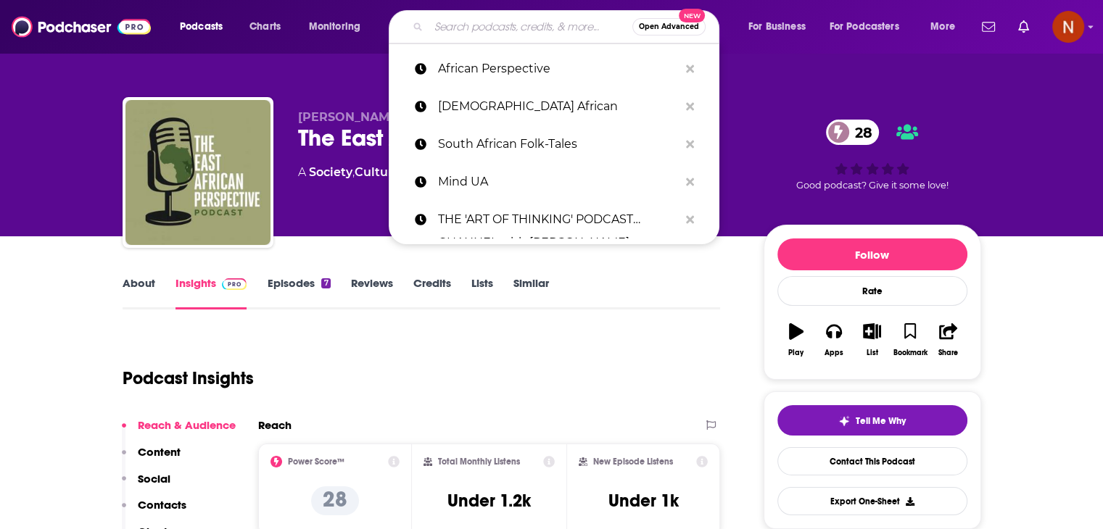
paste input "African Proverbs"
type input "African Proverbs"
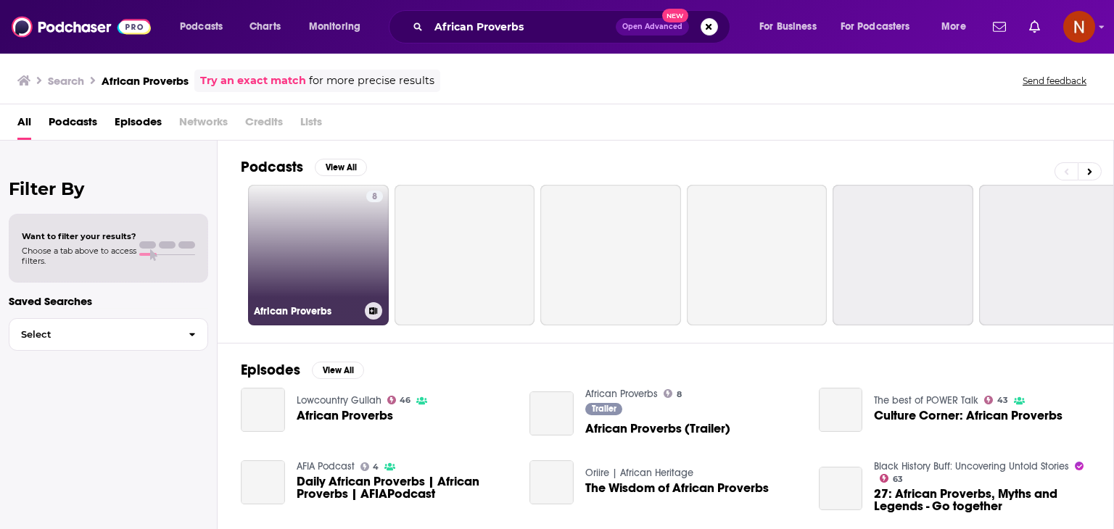
click at [345, 244] on link "8 African Proverbs" at bounding box center [318, 255] width 141 height 141
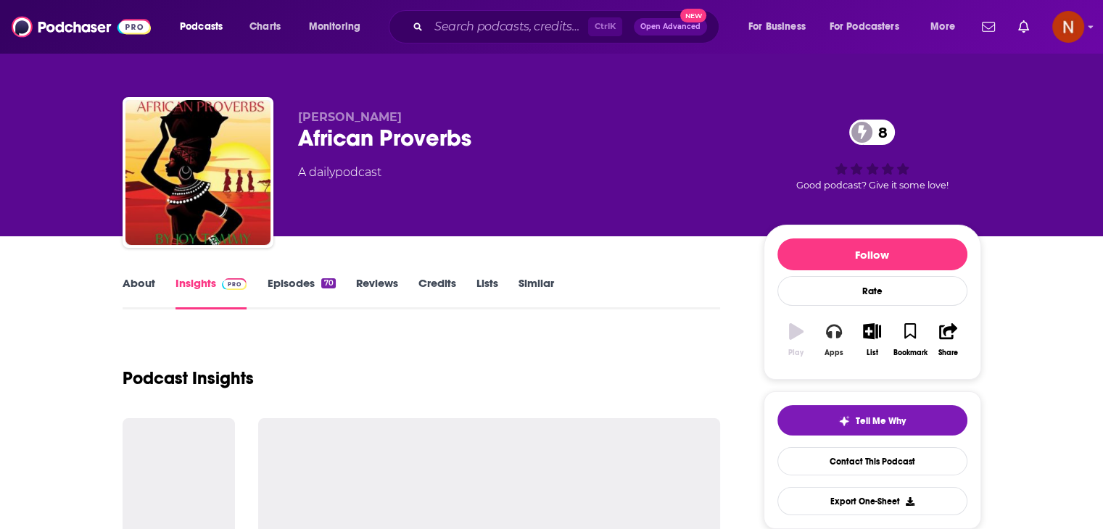
click at [830, 330] on icon "button" at bounding box center [834, 331] width 16 height 16
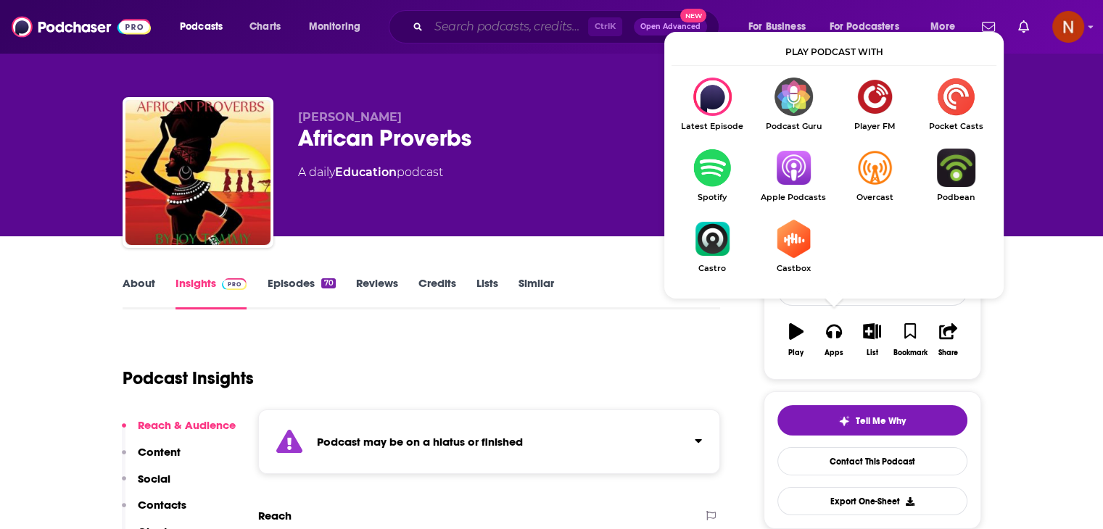
click at [435, 19] on input "Search podcasts, credits, & more..." at bounding box center [508, 26] width 160 height 23
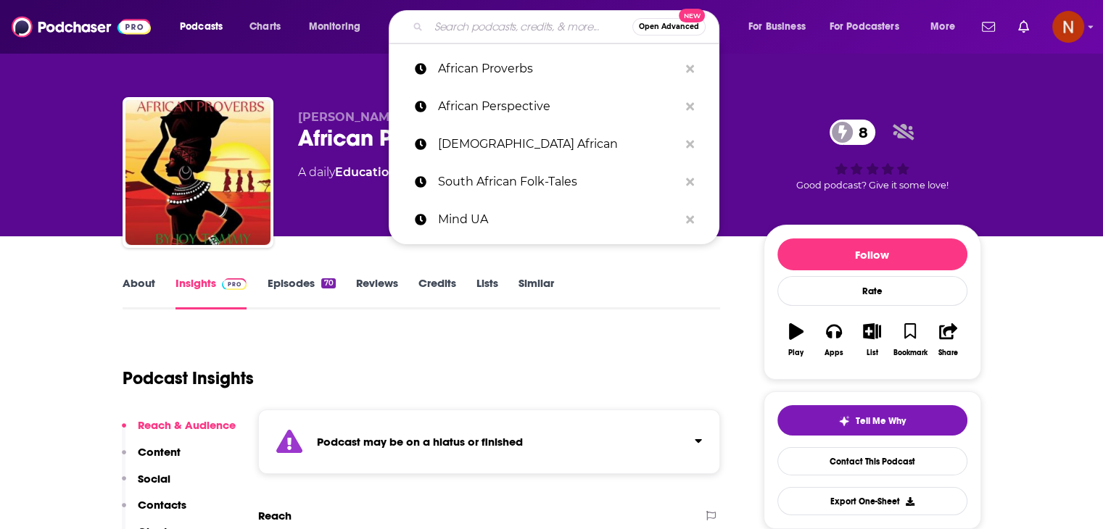
paste input "Almost 20: a journey to self"
type input "Almost 20: a journey to self"
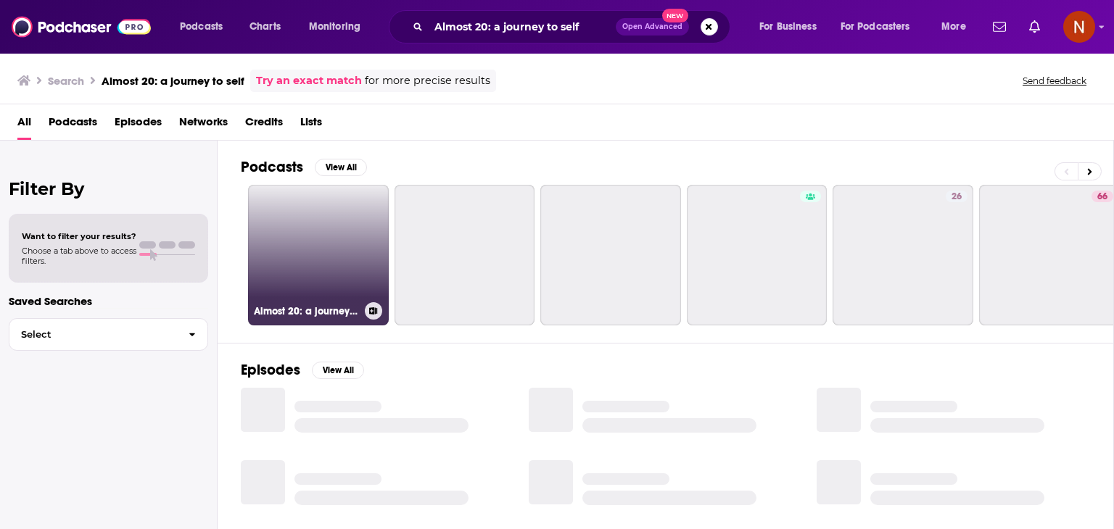
click at [328, 245] on link "Almost 20: a journey to self" at bounding box center [318, 255] width 141 height 141
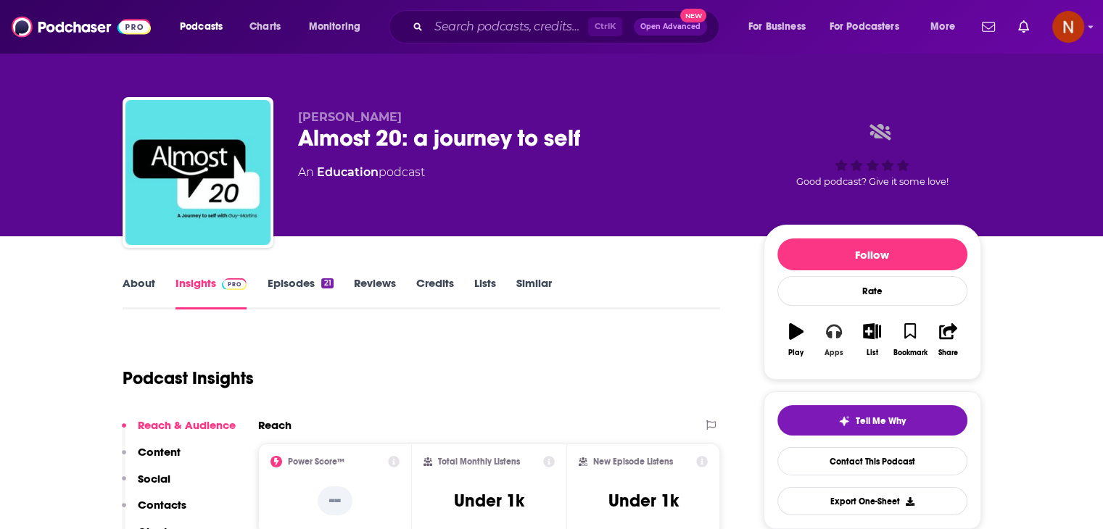
click at [840, 326] on icon "button" at bounding box center [834, 331] width 16 height 16
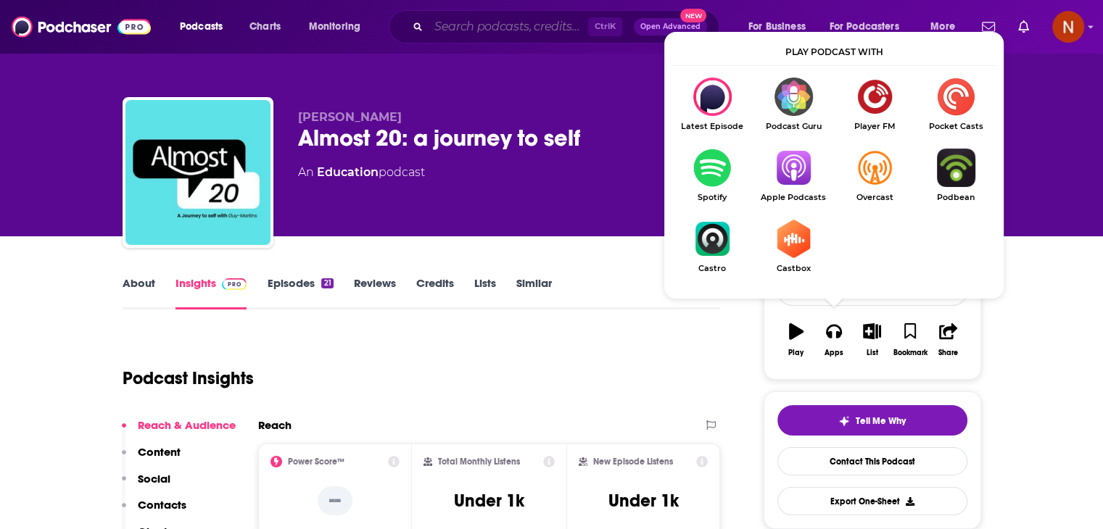
click at [459, 23] on input "Search podcasts, credits, & more..." at bounding box center [508, 26] width 160 height 23
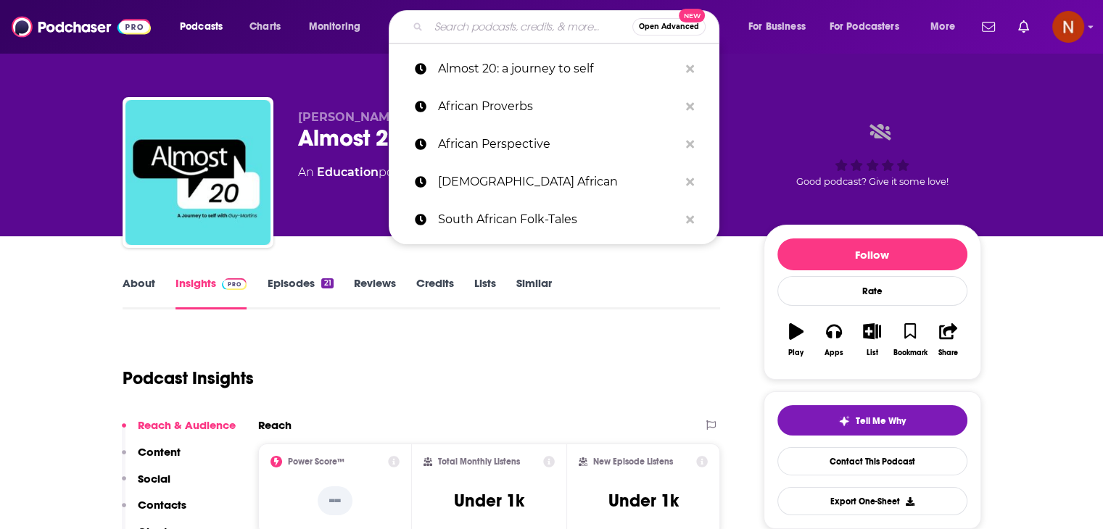
paste input "If More Let's Divide"
type input "If More Let's Divide"
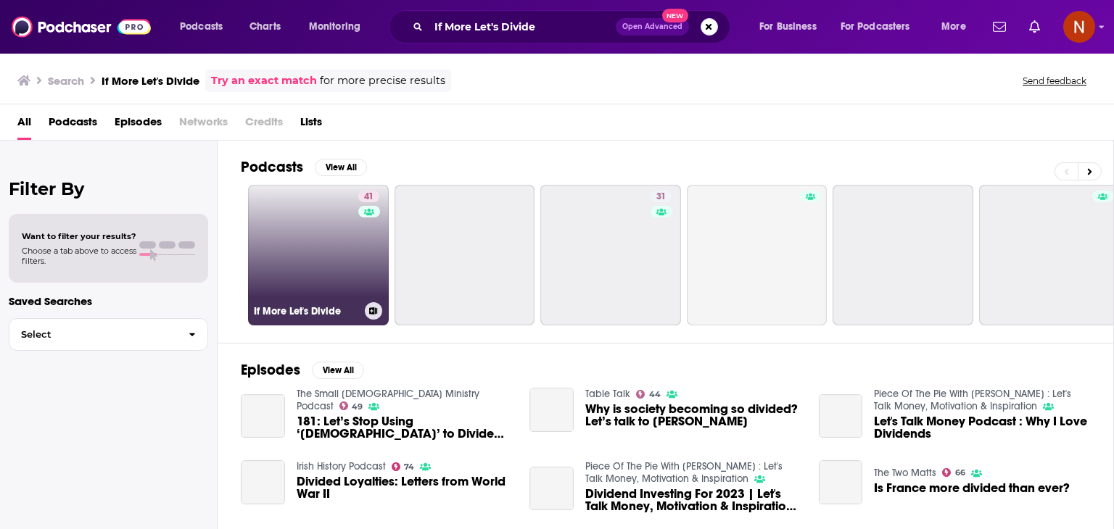
click at [322, 250] on link "41 If More Let's Divide" at bounding box center [318, 255] width 141 height 141
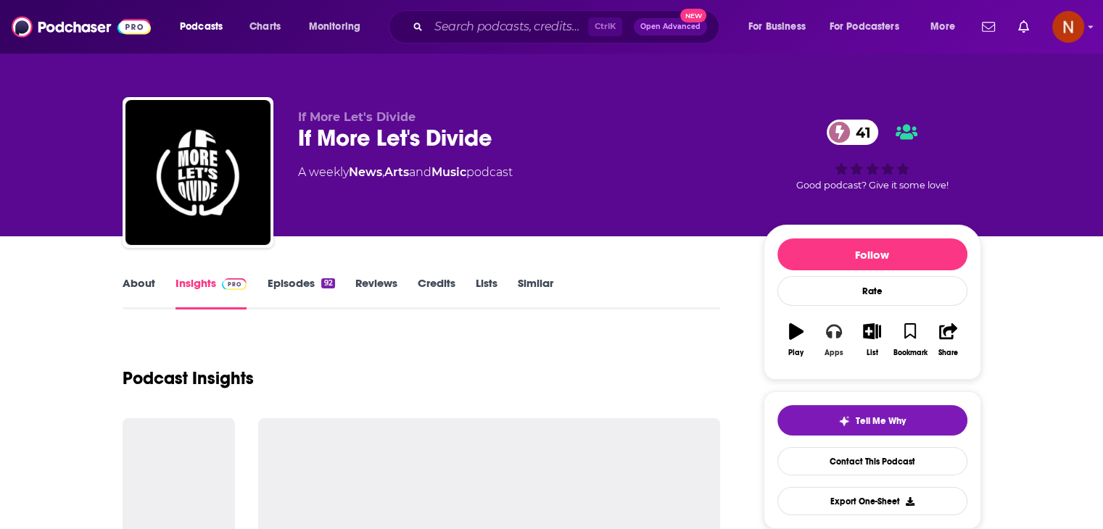
click at [827, 336] on icon "button" at bounding box center [834, 332] width 16 height 15
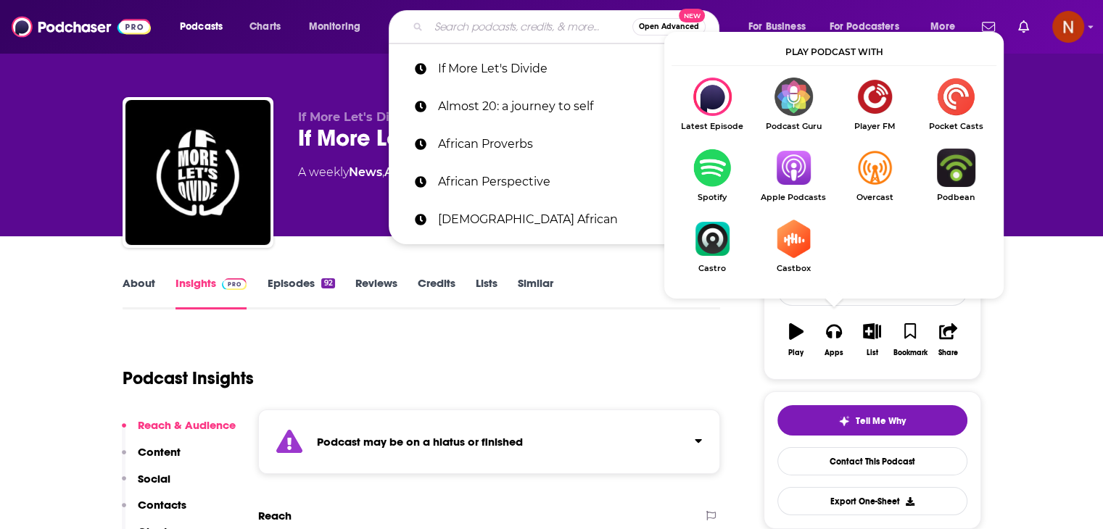
click at [445, 21] on input "Search podcasts, credits, & more..." at bounding box center [530, 26] width 204 height 23
paste input "African Blue’s Pod"
type input "African Blue’s Pod"
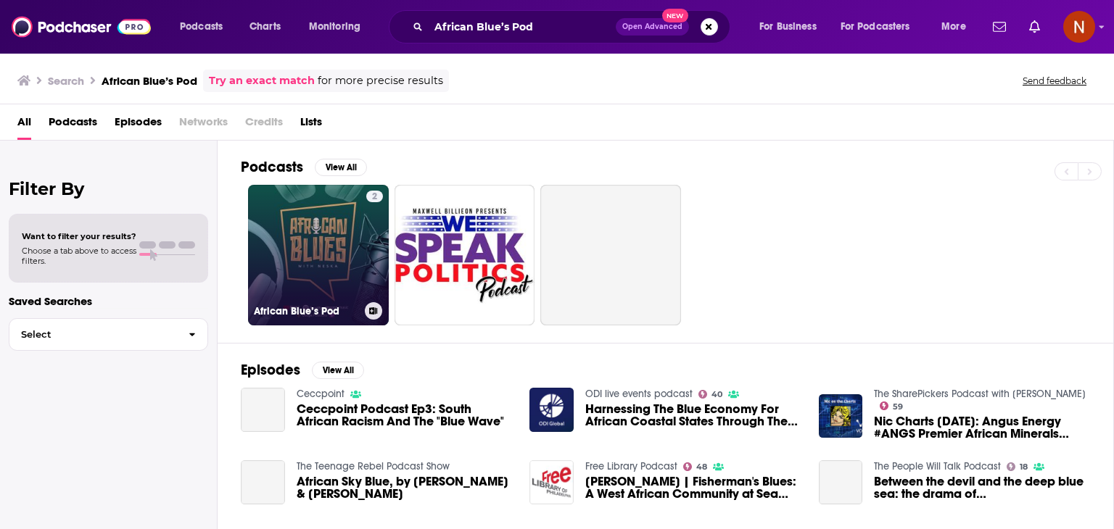
click at [319, 237] on link "2 African Blue’s Pod" at bounding box center [318, 255] width 141 height 141
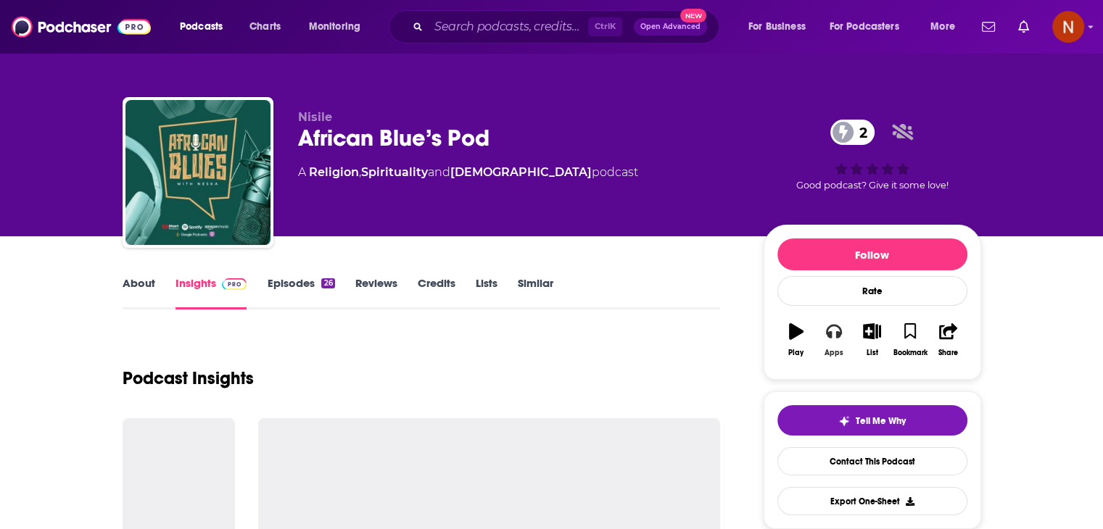
click at [837, 340] on button "Apps" at bounding box center [834, 340] width 38 height 52
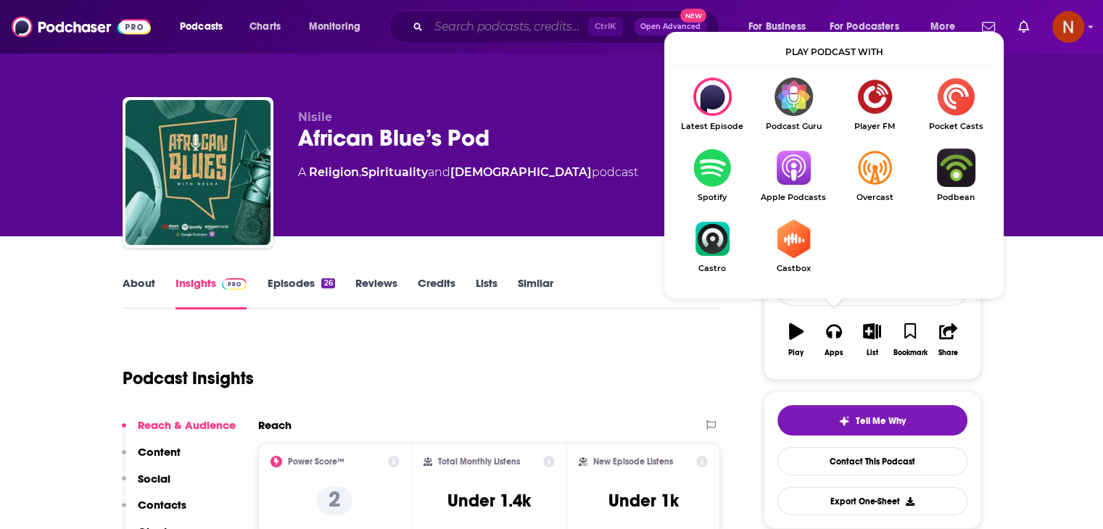
click at [510, 29] on input "Search podcasts, credits, & more..." at bounding box center [508, 26] width 160 height 23
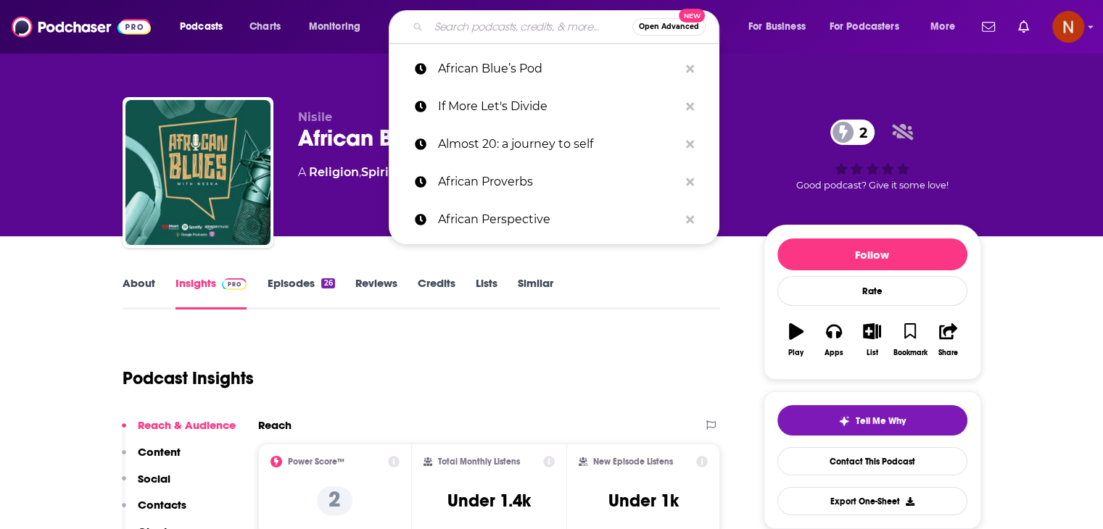
paste input "Focus on [GEOGRAPHIC_DATA]"
type input "Focus on [GEOGRAPHIC_DATA]"
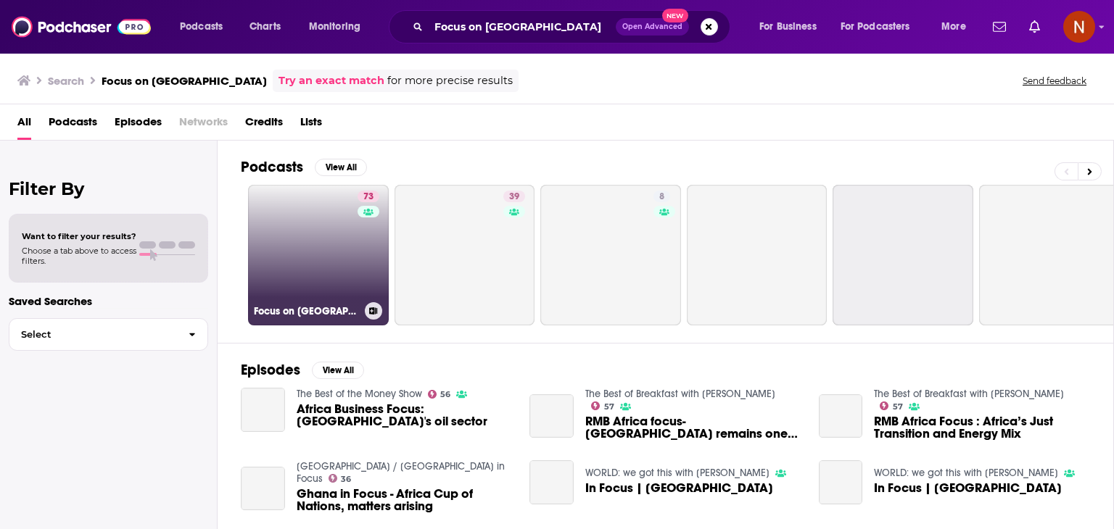
click at [333, 215] on link "73 Focus on [GEOGRAPHIC_DATA]" at bounding box center [318, 255] width 141 height 141
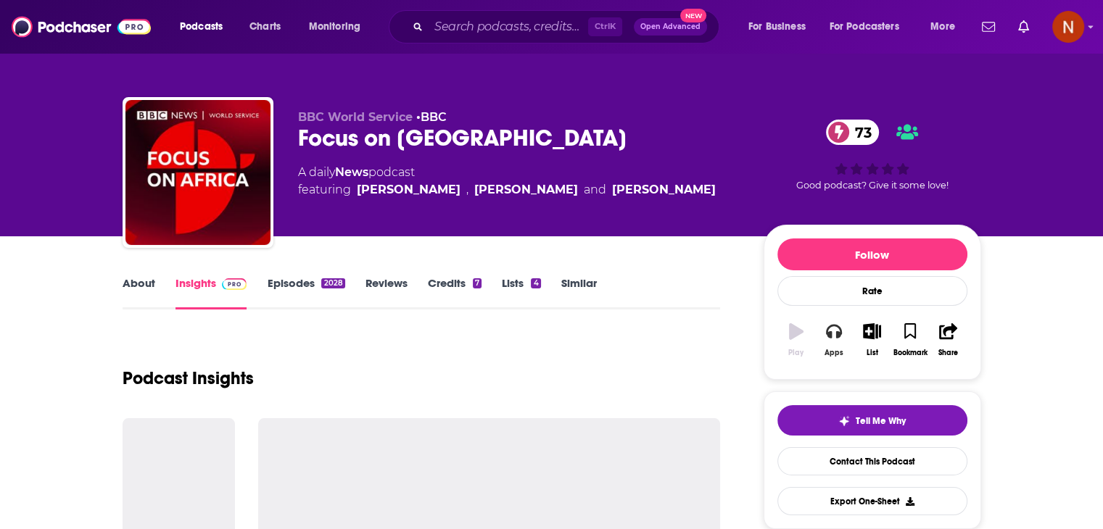
click at [841, 336] on icon "button" at bounding box center [834, 331] width 16 height 16
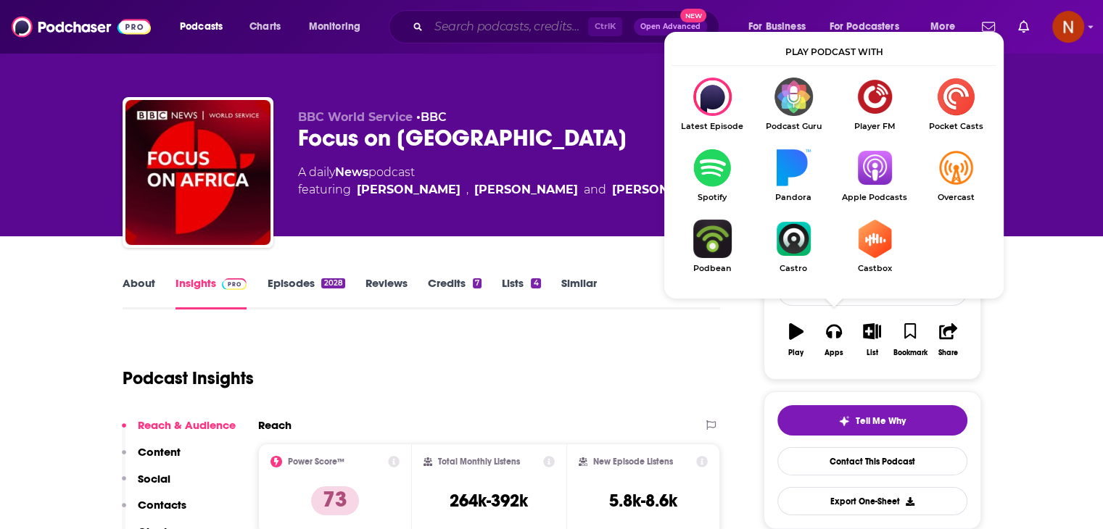
click at [452, 26] on input "Search podcasts, credits, & more..." at bounding box center [508, 26] width 160 height 23
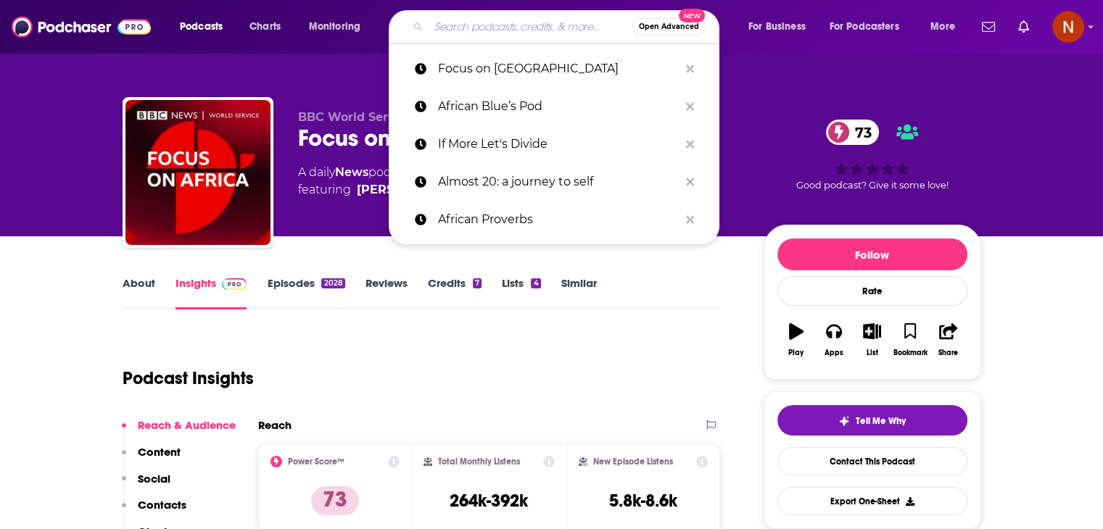
paste input "Africa Daily"
type input "Africa Daily"
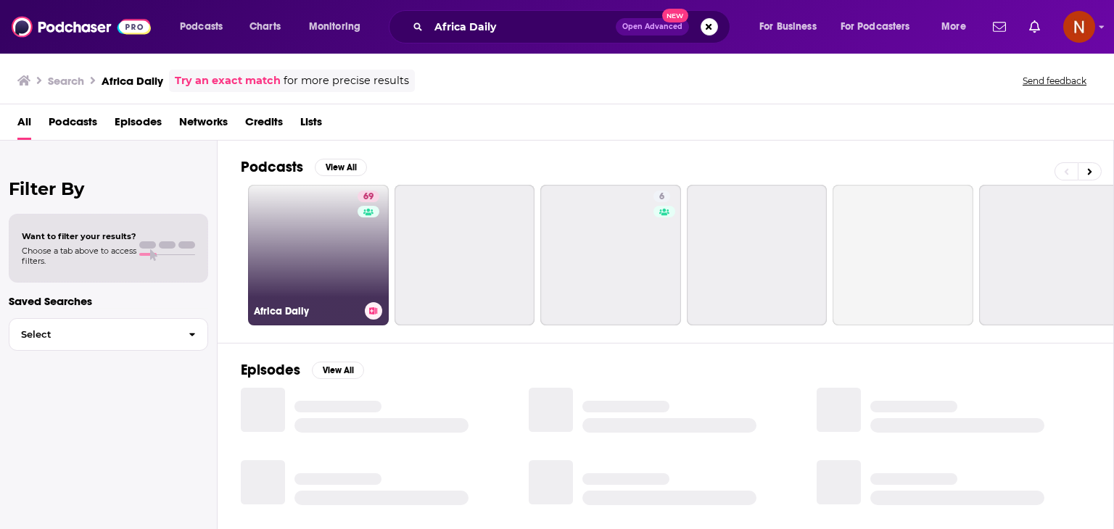
click at [314, 230] on link "69 Africa Daily" at bounding box center [318, 255] width 141 height 141
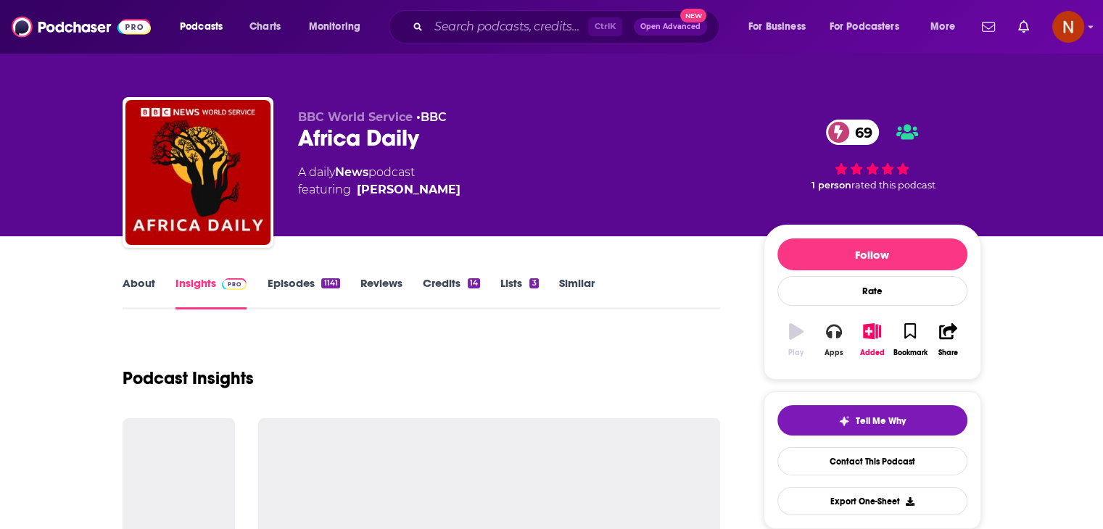
click at [845, 323] on button "Apps" at bounding box center [834, 340] width 38 height 52
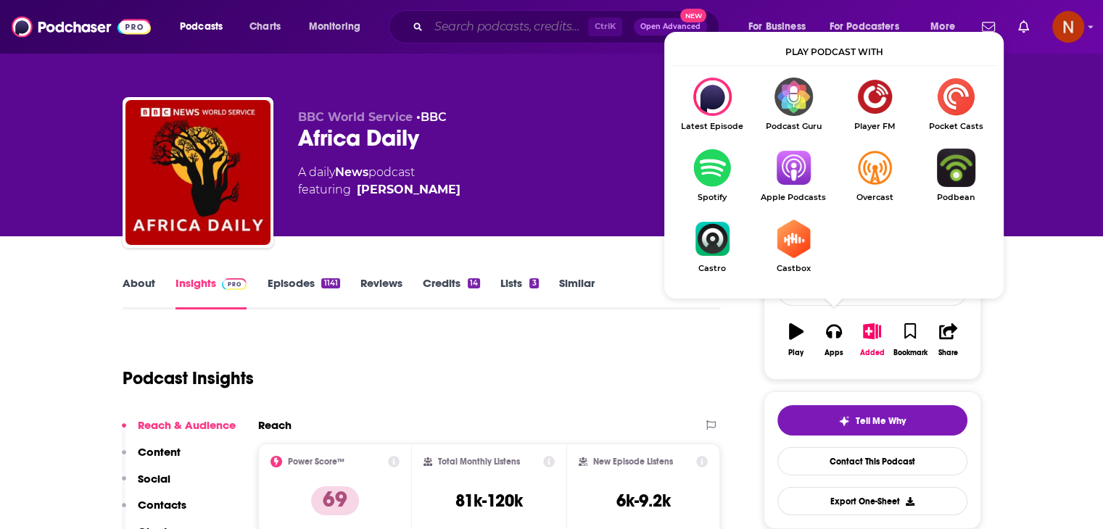
click at [476, 27] on input "Search podcasts, credits, & more..." at bounding box center [508, 26] width 160 height 23
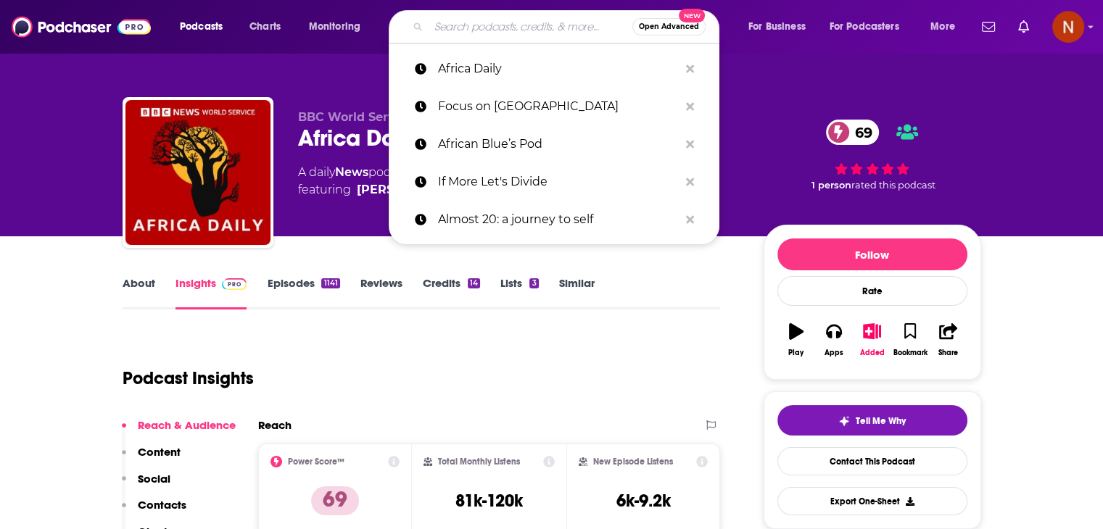
paste input "Africa Business News"
type input "Africa Business News"
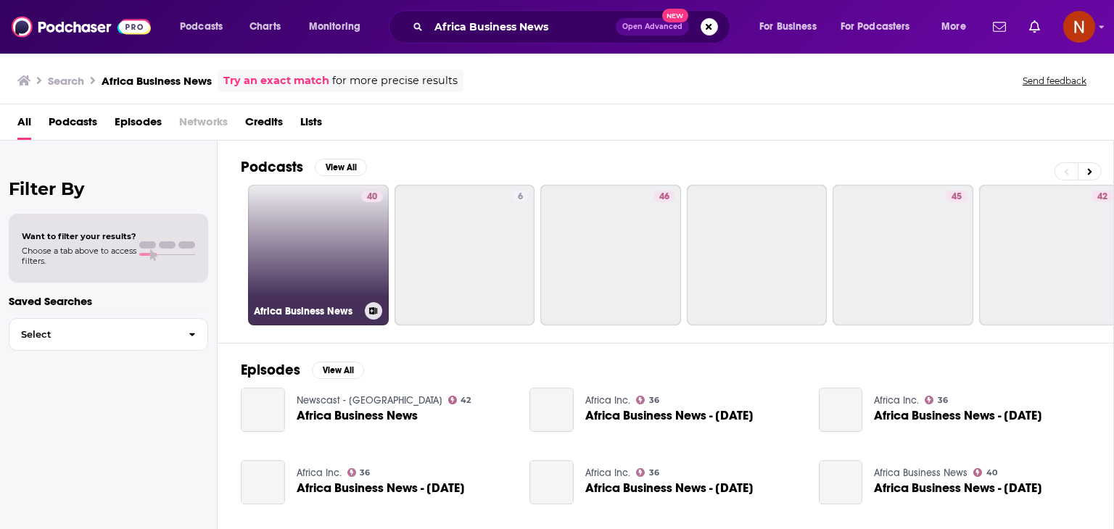
click at [309, 231] on link "40 Africa Business News" at bounding box center [318, 255] width 141 height 141
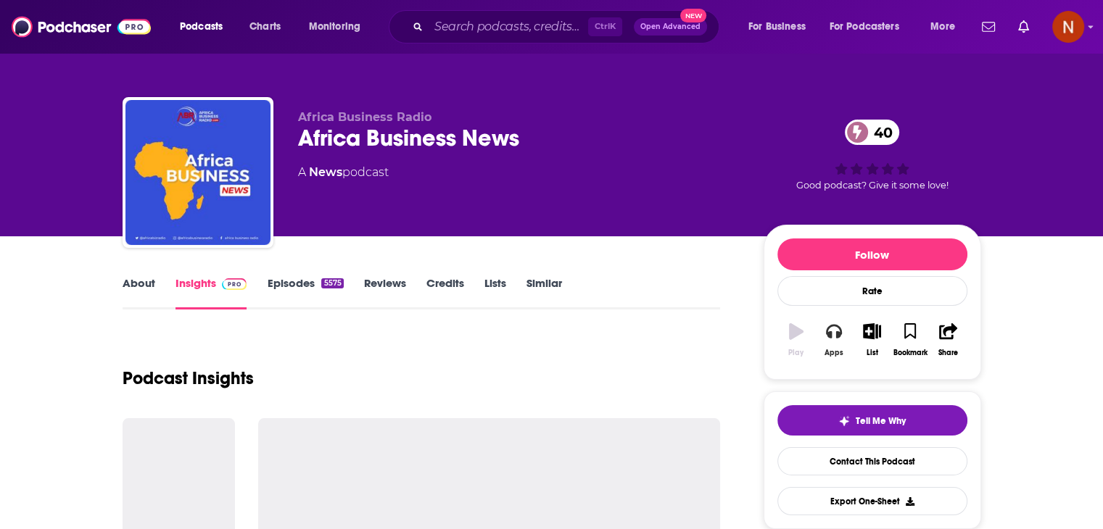
click at [835, 331] on icon "button" at bounding box center [834, 331] width 16 height 16
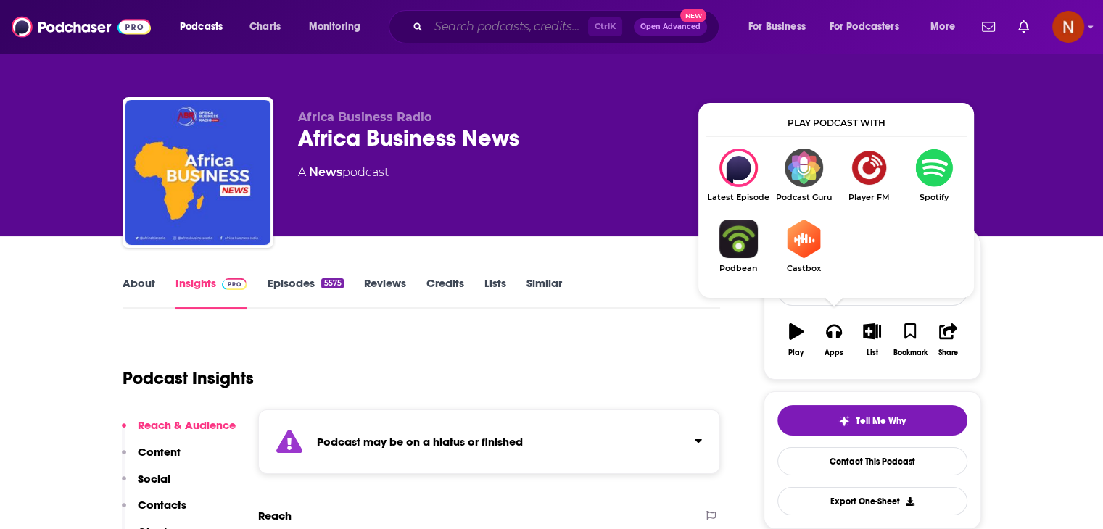
click at [450, 23] on input "Search podcasts, credits, & more..." at bounding box center [508, 26] width 160 height 23
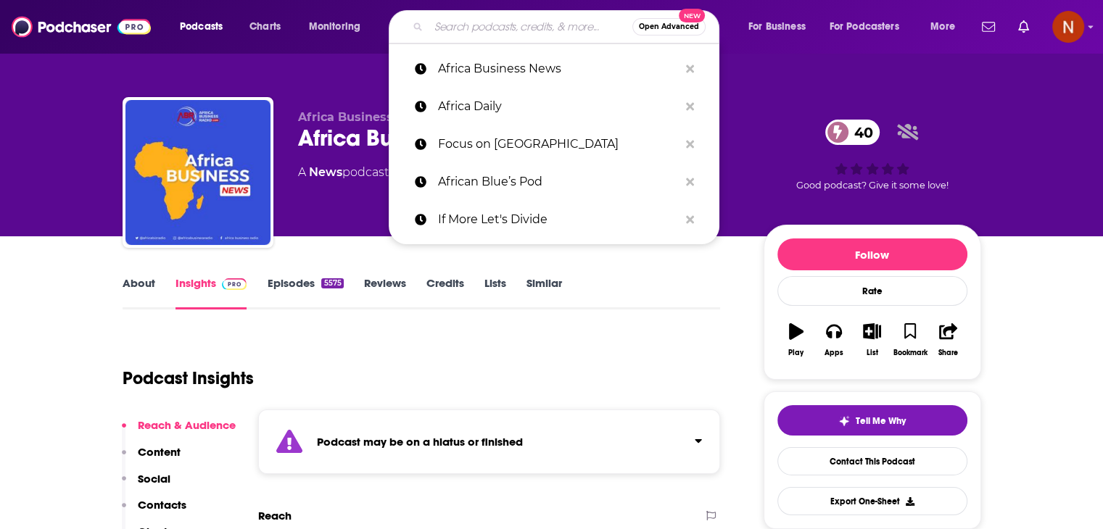
paste input "Africa Podcast Network"
type input "Africa Podcast Network"
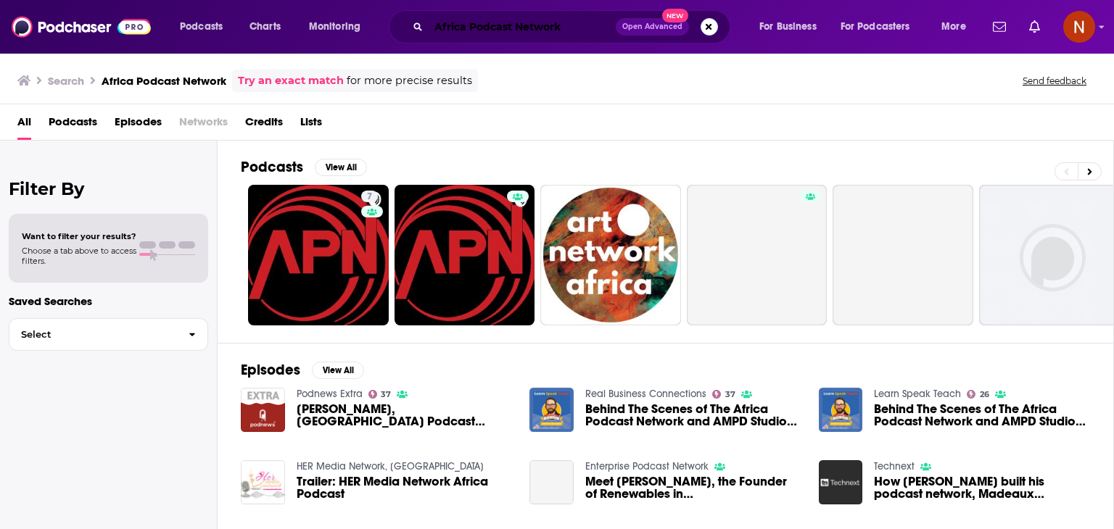
click at [523, 24] on input "Africa Podcast Network" at bounding box center [521, 26] width 187 height 23
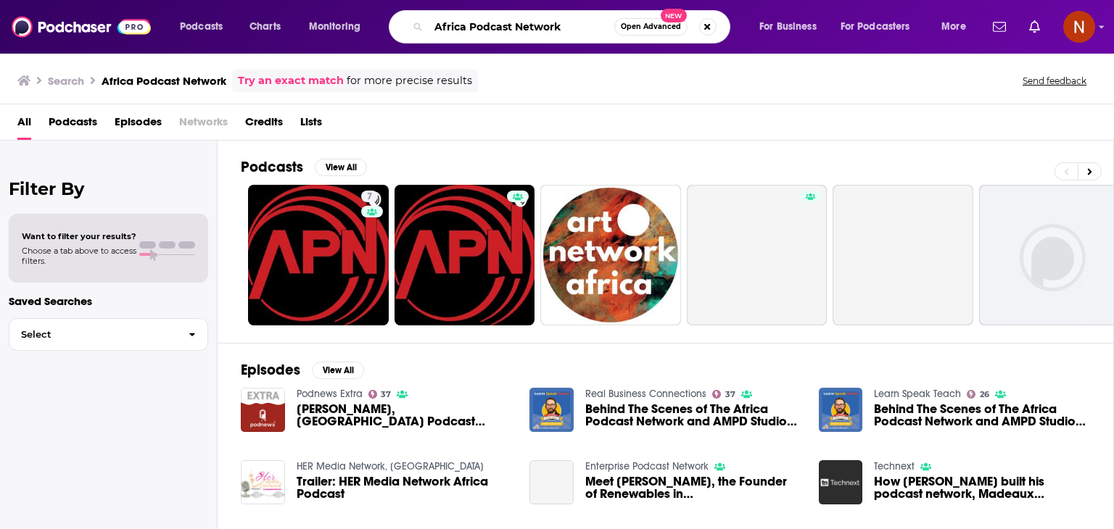
paste input "Tech News"
type input "Africa Tech News"
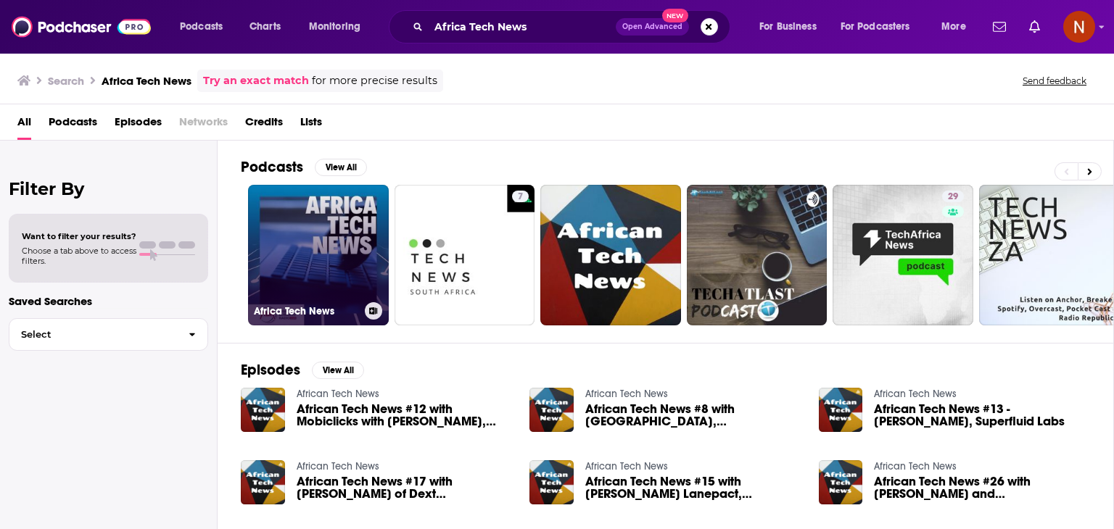
click at [373, 225] on link "Africa Tech News" at bounding box center [318, 255] width 141 height 141
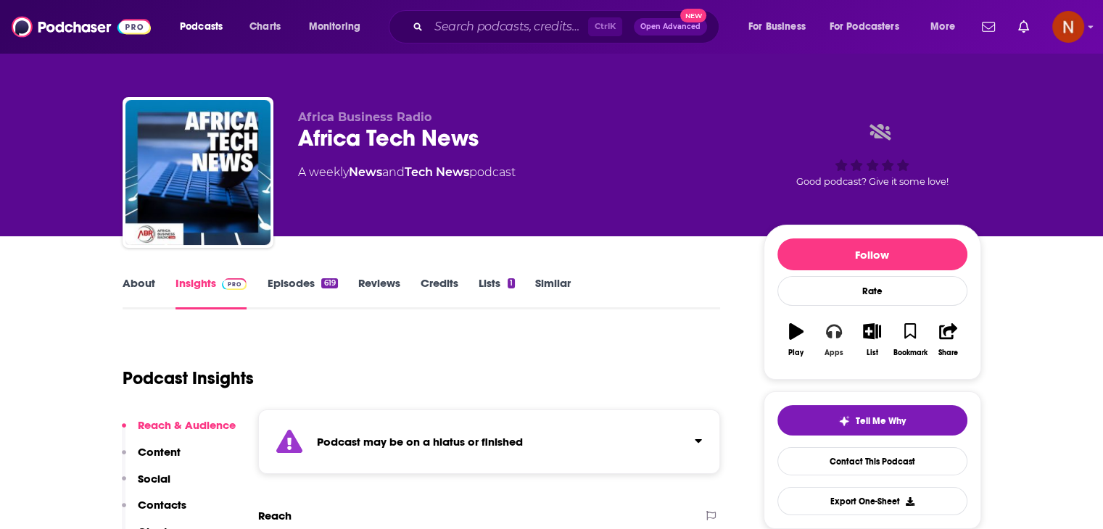
click at [824, 331] on button "Apps" at bounding box center [834, 340] width 38 height 52
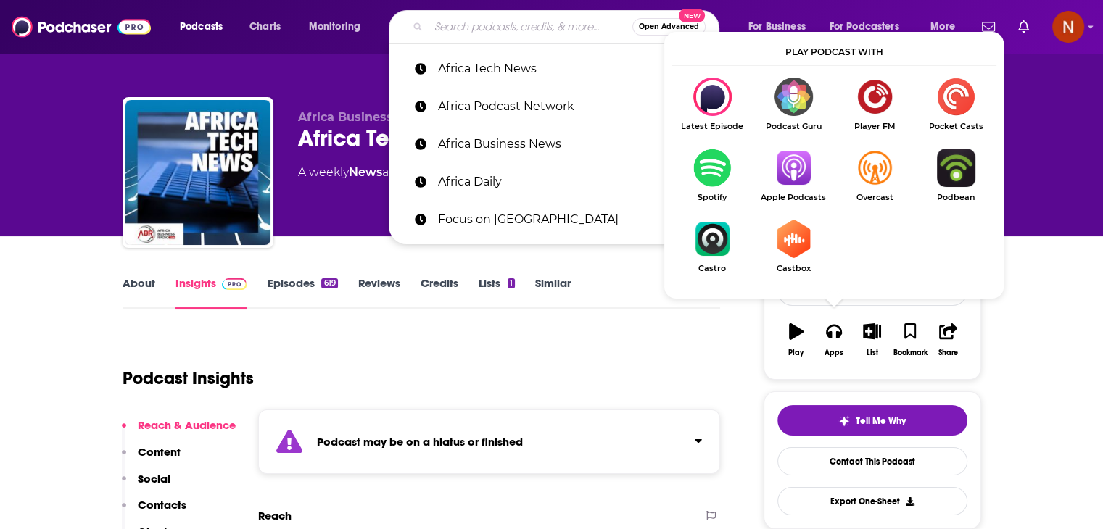
click at [530, 30] on input "Search podcasts, credits, & more..." at bounding box center [530, 26] width 204 height 23
paste input "African Perspective"
type input "African Perspective"
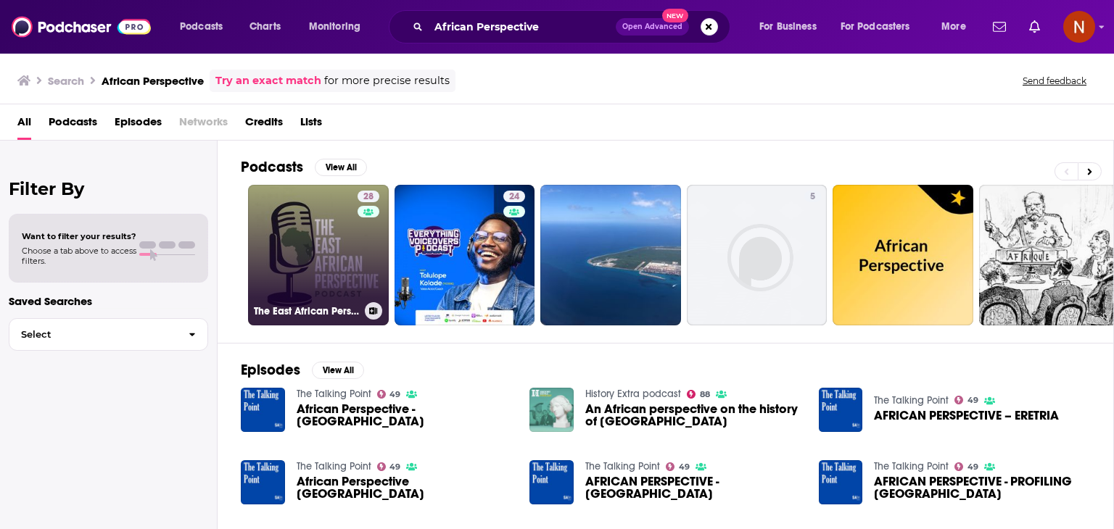
click at [340, 289] on link "28 The East African Perspective podcast" at bounding box center [318, 255] width 141 height 141
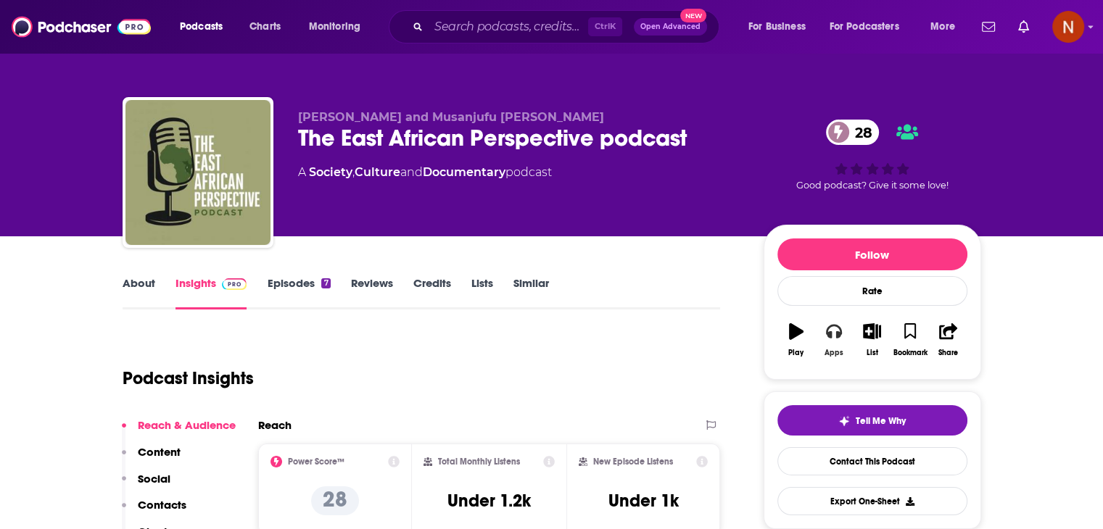
click at [838, 339] on icon "button" at bounding box center [834, 331] width 16 height 16
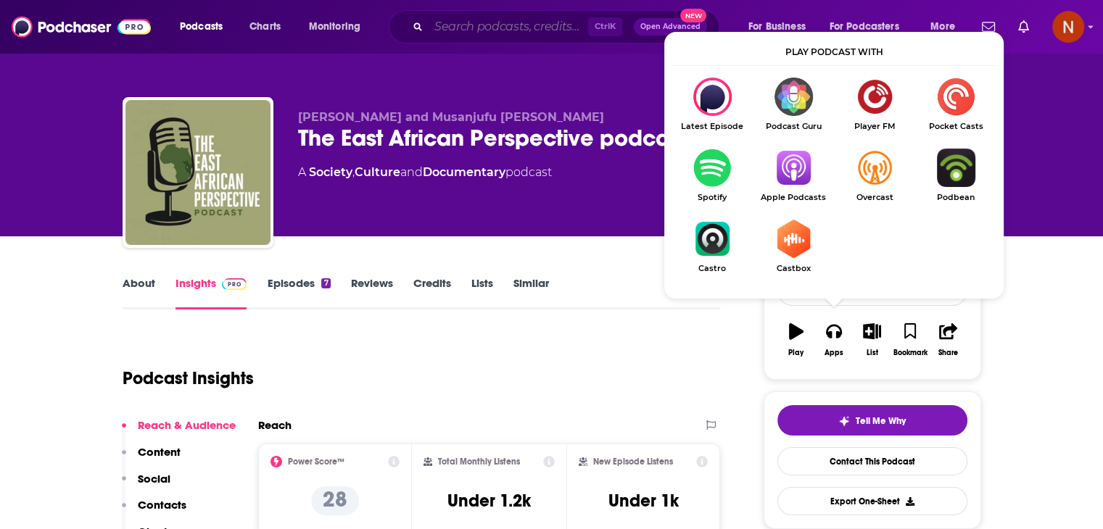
click at [457, 31] on input "Search podcasts, credits, & more..." at bounding box center [508, 26] width 160 height 23
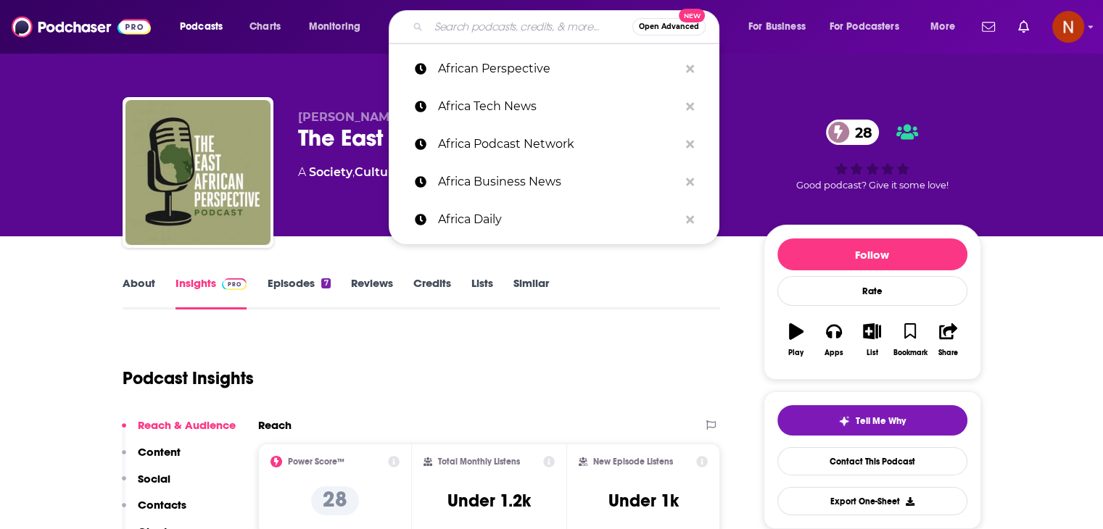
paste input "Newscast - [GEOGRAPHIC_DATA]"
type input "Newscast - [GEOGRAPHIC_DATA]"
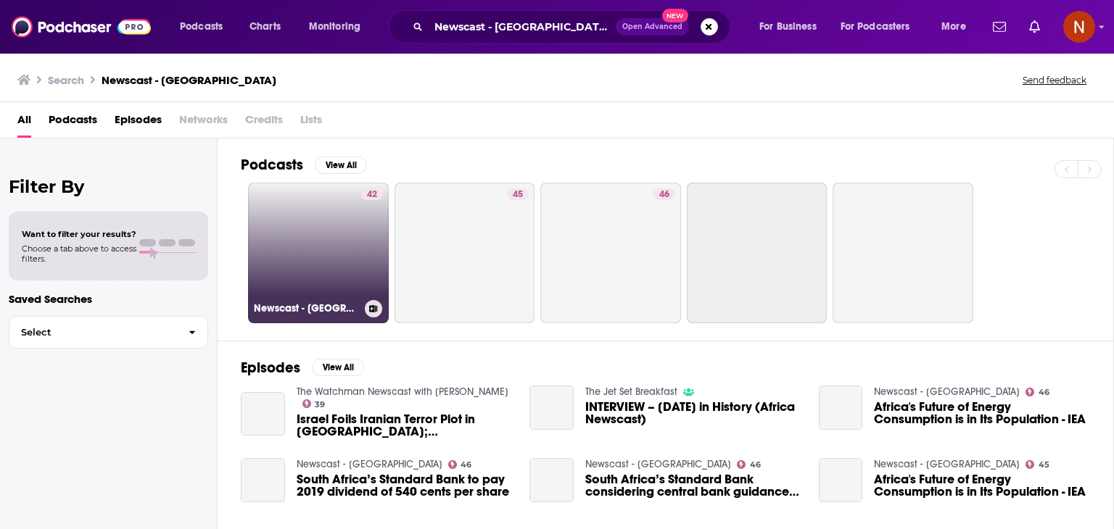
click at [340, 267] on link "42 Newscast - [GEOGRAPHIC_DATA]" at bounding box center [318, 253] width 141 height 141
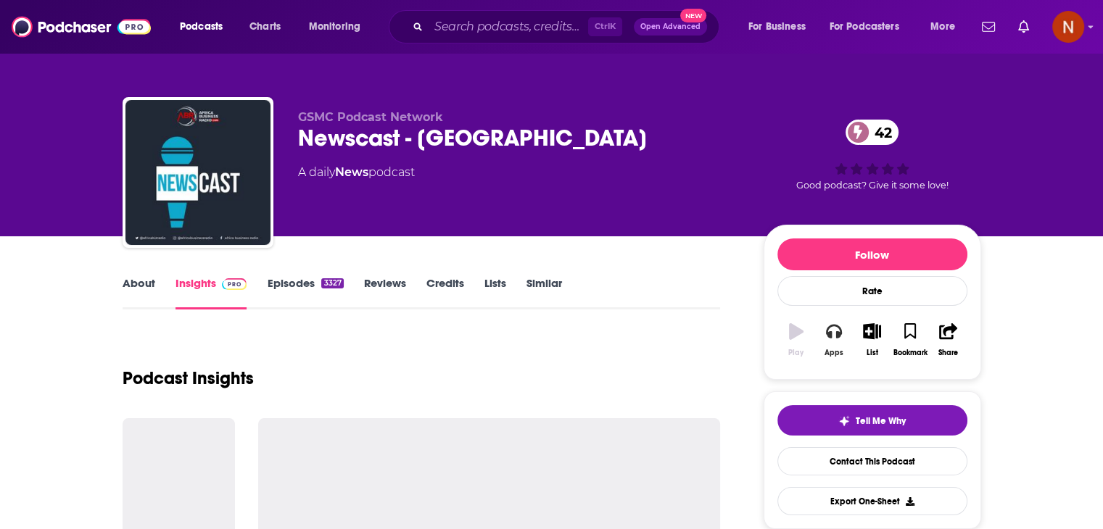
click at [841, 337] on icon "button" at bounding box center [834, 331] width 16 height 16
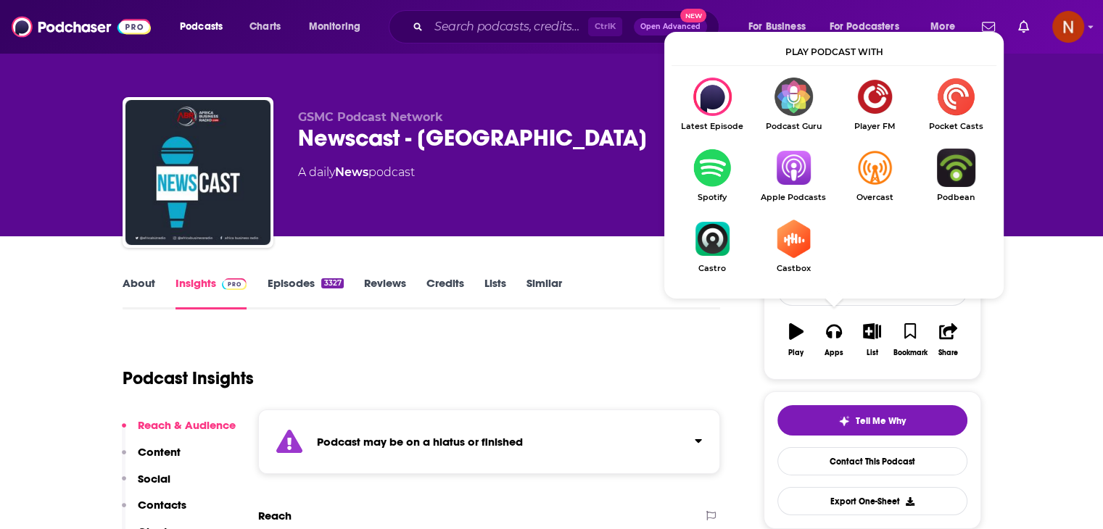
click at [444, 13] on div "Ctrl K Open Advanced New" at bounding box center [554, 26] width 331 height 33
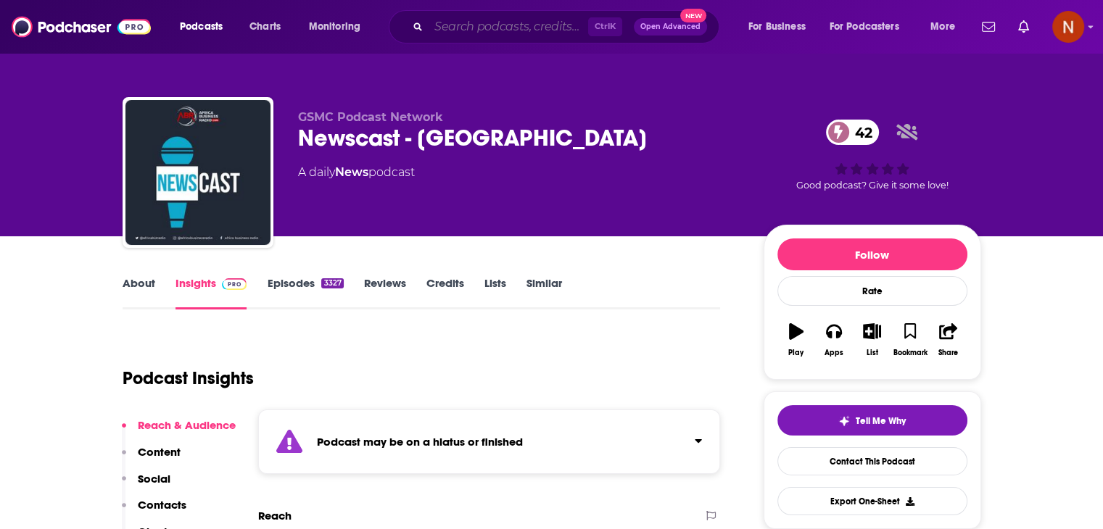
click at [447, 18] on input "Search podcasts, credits, & more..." at bounding box center [508, 26] width 160 height 23
paste input "This is Africa Podcast"
type input "This is Africa Podcast"
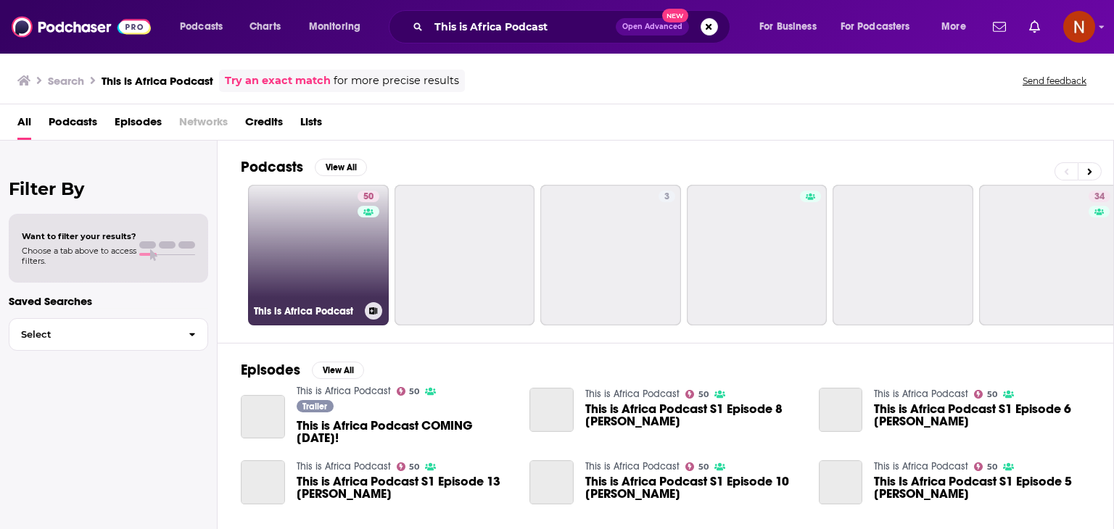
click at [329, 262] on link "50 This is Africa Podcast" at bounding box center [318, 255] width 141 height 141
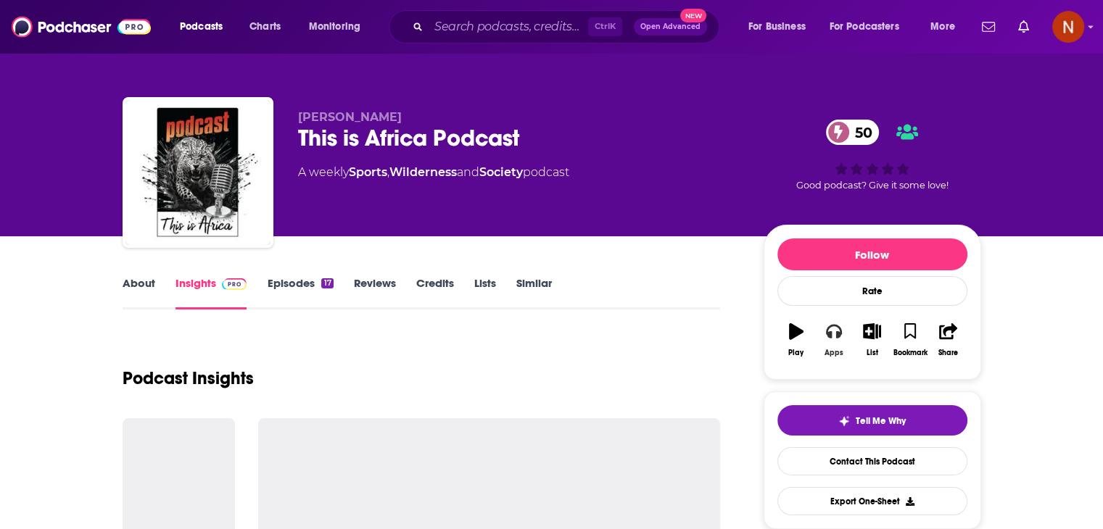
click at [832, 325] on icon "button" at bounding box center [834, 332] width 16 height 15
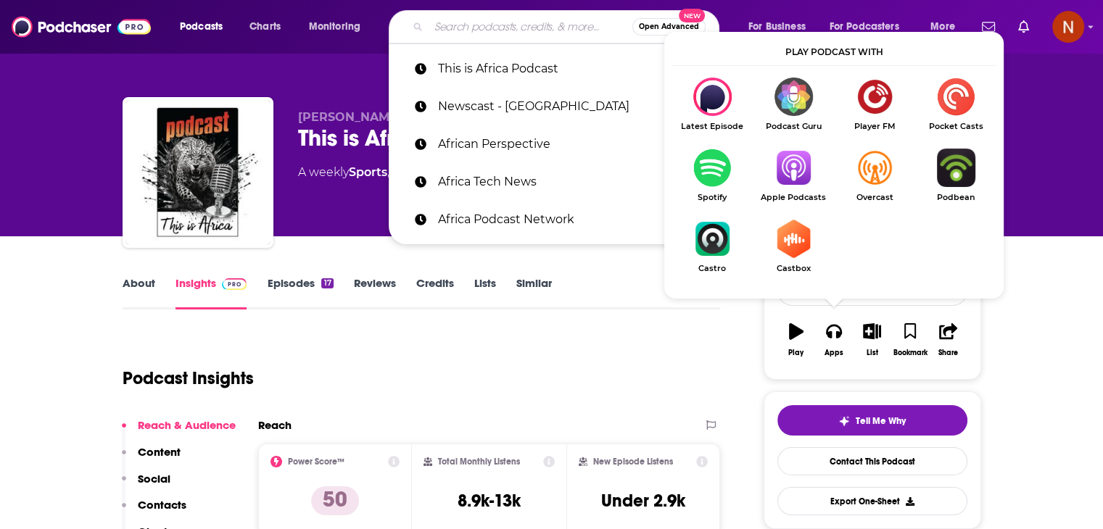
click at [505, 31] on input "Search podcasts, credits, & more..." at bounding box center [530, 26] width 204 height 23
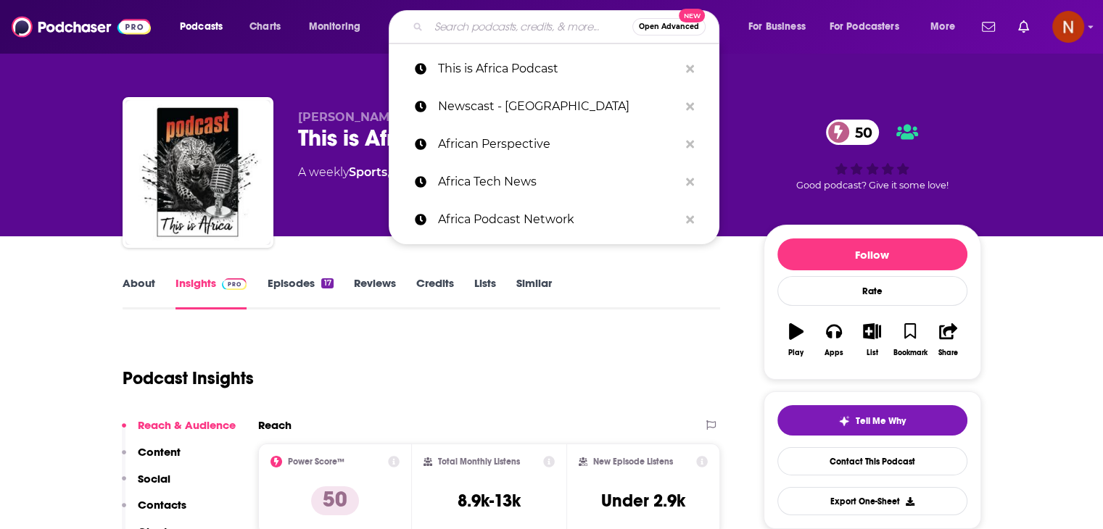
paste input "Techpoint Africa Podcast"
type input "Techpoint Africa Podcast"
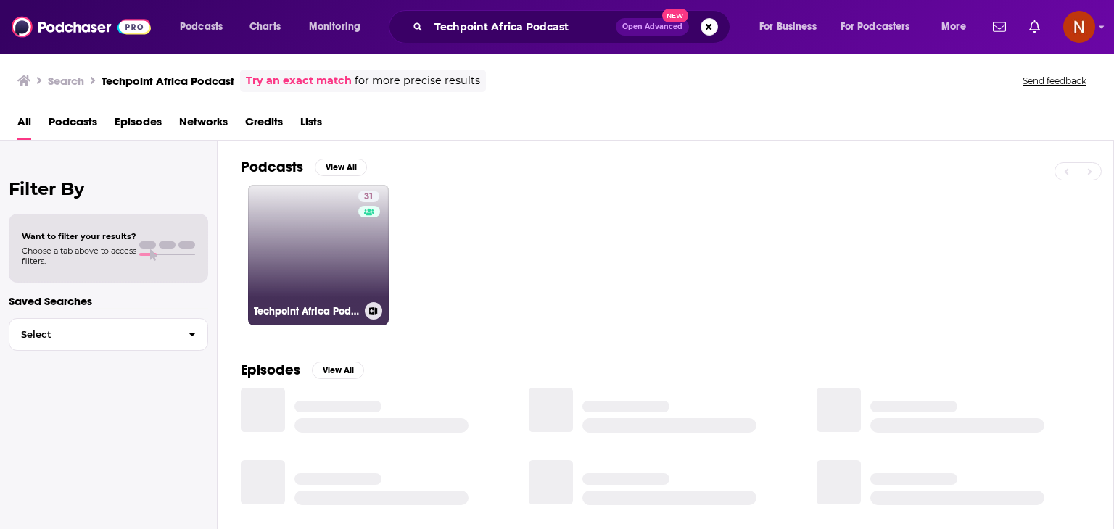
click at [345, 278] on link "31 Techpoint [GEOGRAPHIC_DATA] Podcast" at bounding box center [318, 255] width 141 height 141
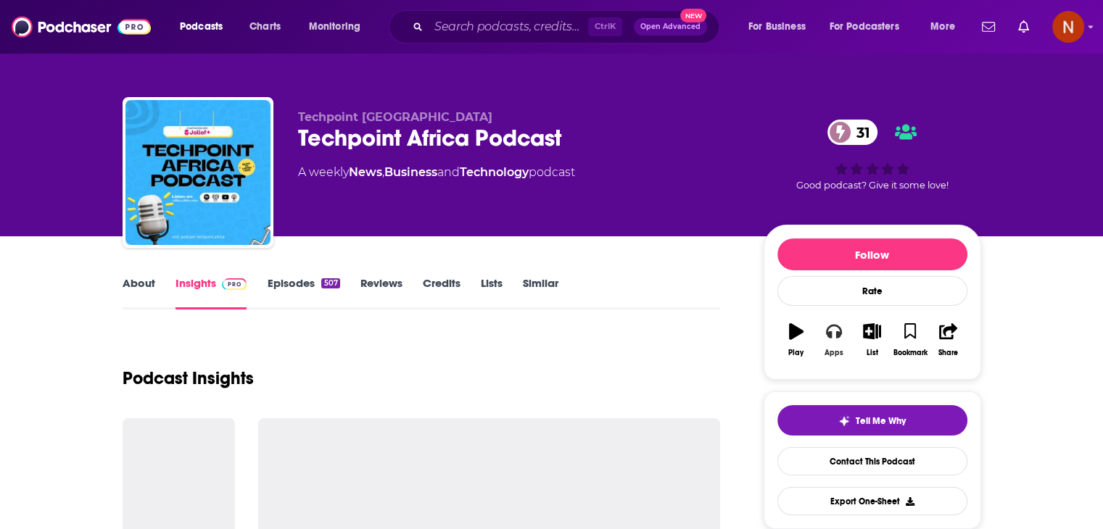
click at [837, 331] on icon "button" at bounding box center [834, 331] width 16 height 16
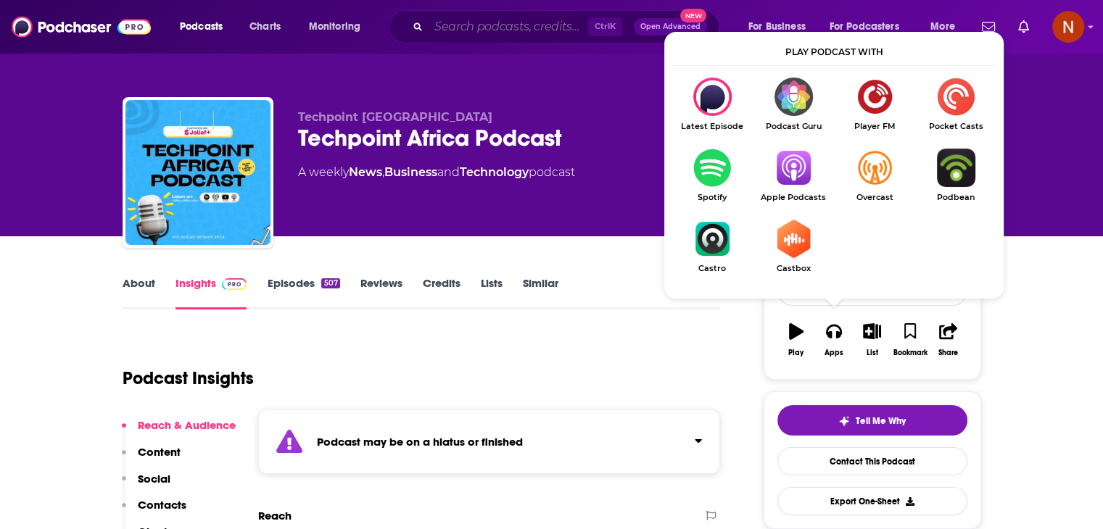
click at [489, 25] on input "Search podcasts, credits, & more..." at bounding box center [508, 26] width 160 height 23
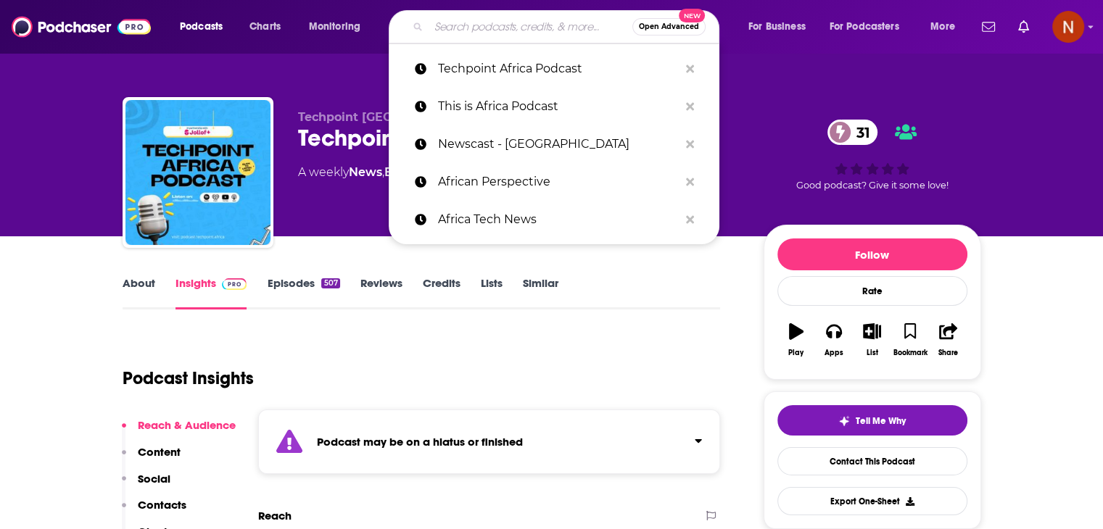
paste input "History of [GEOGRAPHIC_DATA]"
type input "History of [GEOGRAPHIC_DATA]"
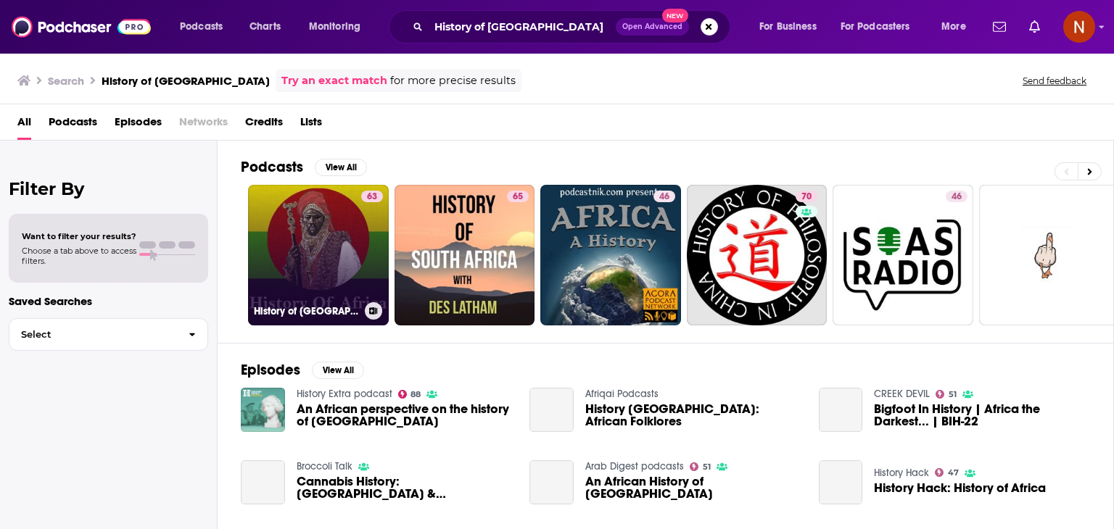
click at [314, 264] on link "63 History of [GEOGRAPHIC_DATA]" at bounding box center [318, 255] width 141 height 141
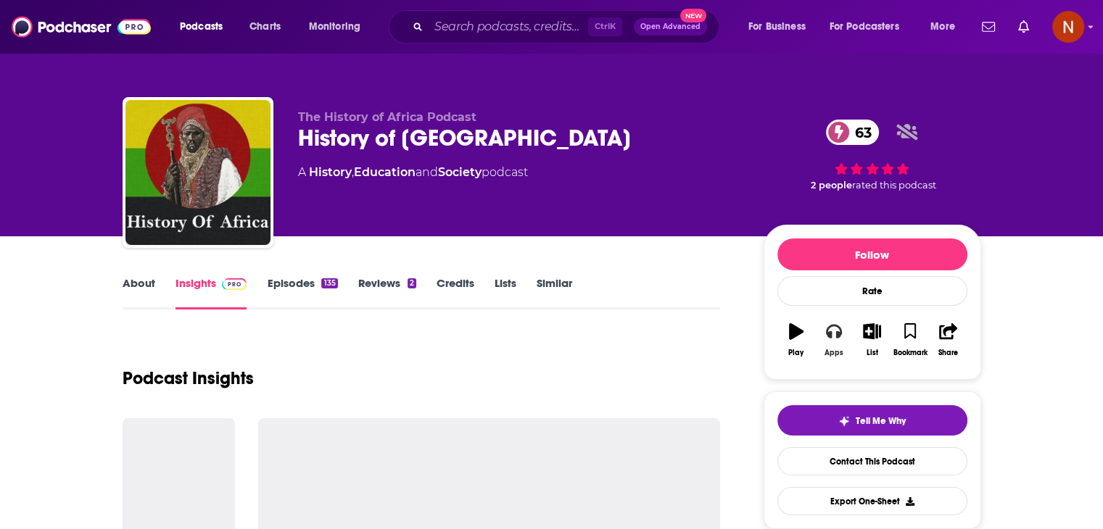
click at [835, 349] on div "Apps" at bounding box center [833, 353] width 19 height 9
